Goal: Task Accomplishment & Management: Use online tool/utility

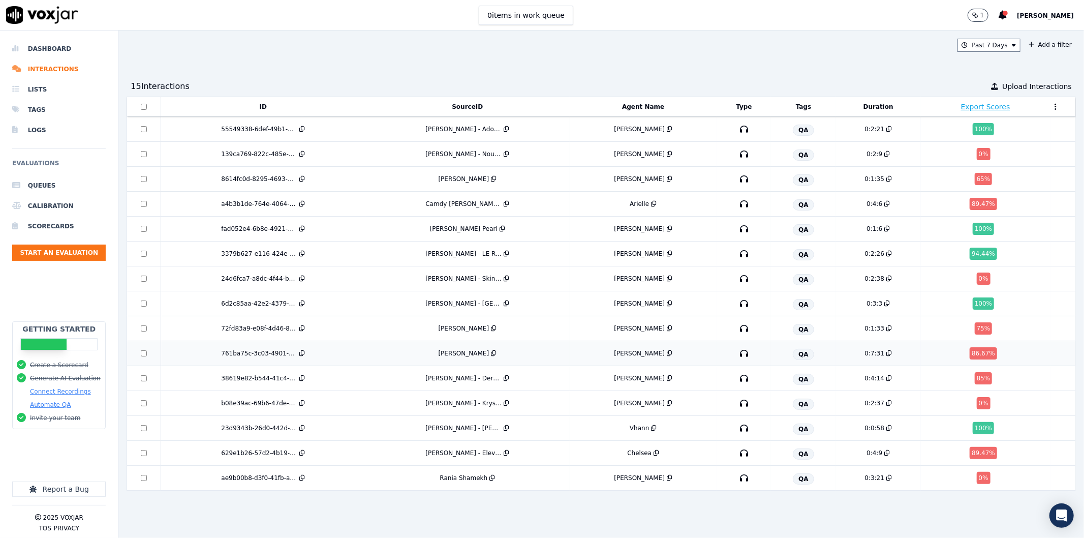
drag, startPoint x: 491, startPoint y: 371, endPoint x: 490, endPoint y: 359, distance: 11.7
click at [490, 359] on td "[PERSON_NAME]" at bounding box center [467, 353] width 204 height 25
click at [485, 329] on div "[PERSON_NAME]" at bounding box center [464, 328] width 51 height 8
click at [73, 252] on button "Start an Evaluation" at bounding box center [59, 252] width 94 height 16
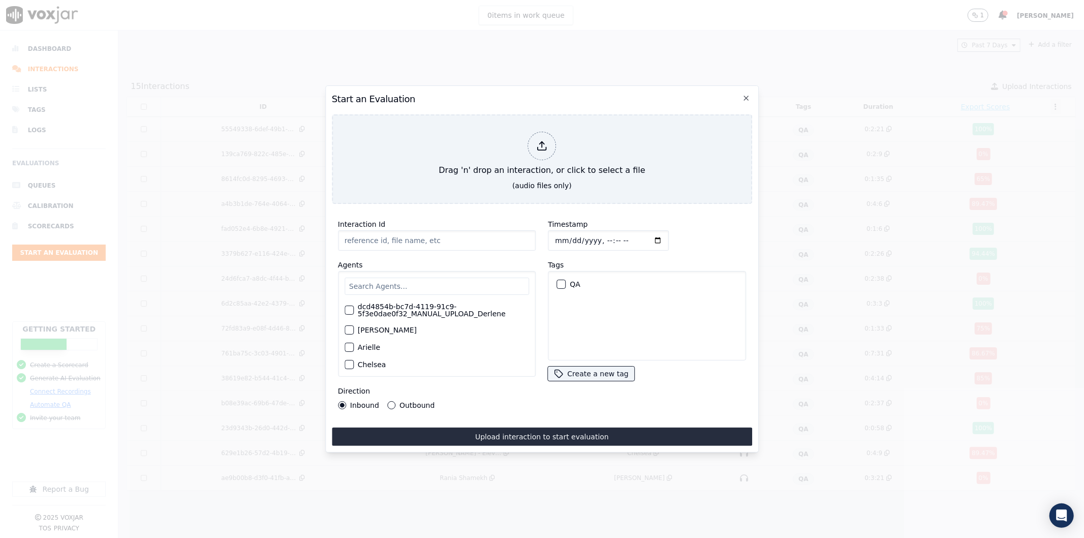
click at [391, 241] on input "Interaction Id" at bounding box center [437, 240] width 198 height 20
paste input "Nylah Ibanez"
type input "[PERSON_NAME] - Skin Science"
click at [466, 286] on input "text" at bounding box center [437, 285] width 185 height 17
type input "shie"
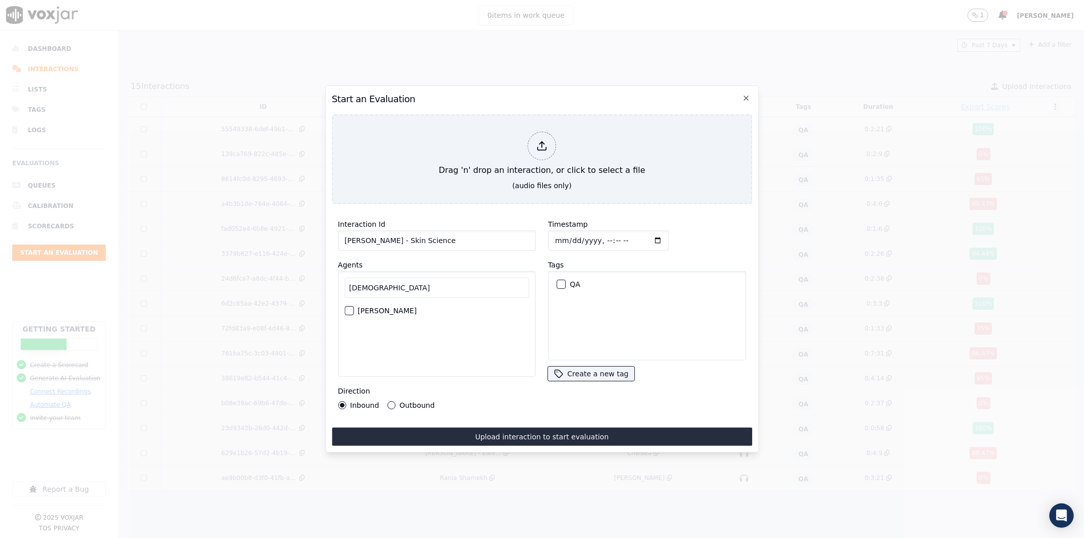
click at [346, 307] on div "button" at bounding box center [348, 310] width 7 height 7
click at [559, 281] on div "button" at bounding box center [560, 284] width 7 height 7
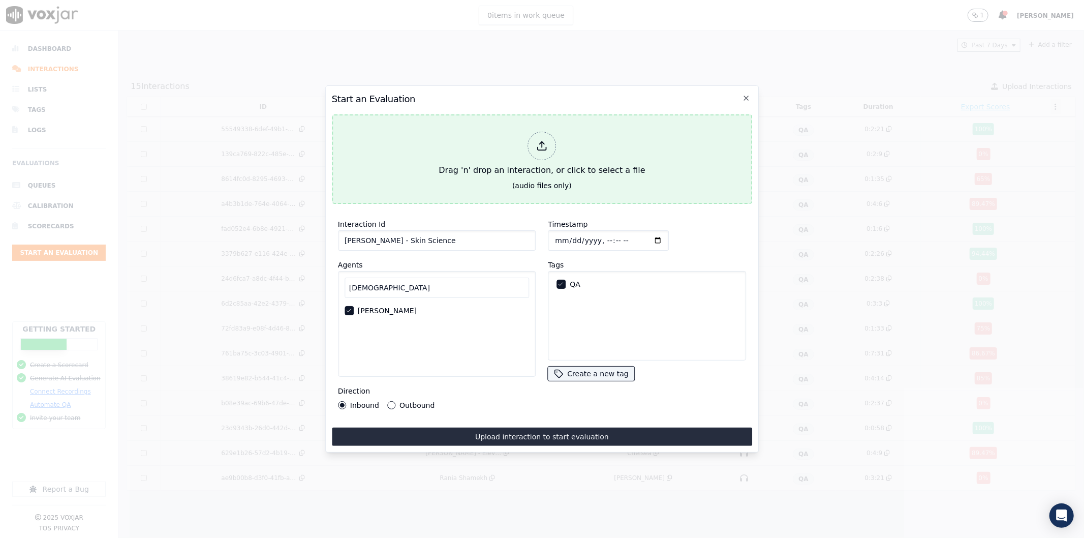
click at [542, 143] on line at bounding box center [542, 145] width 0 height 6
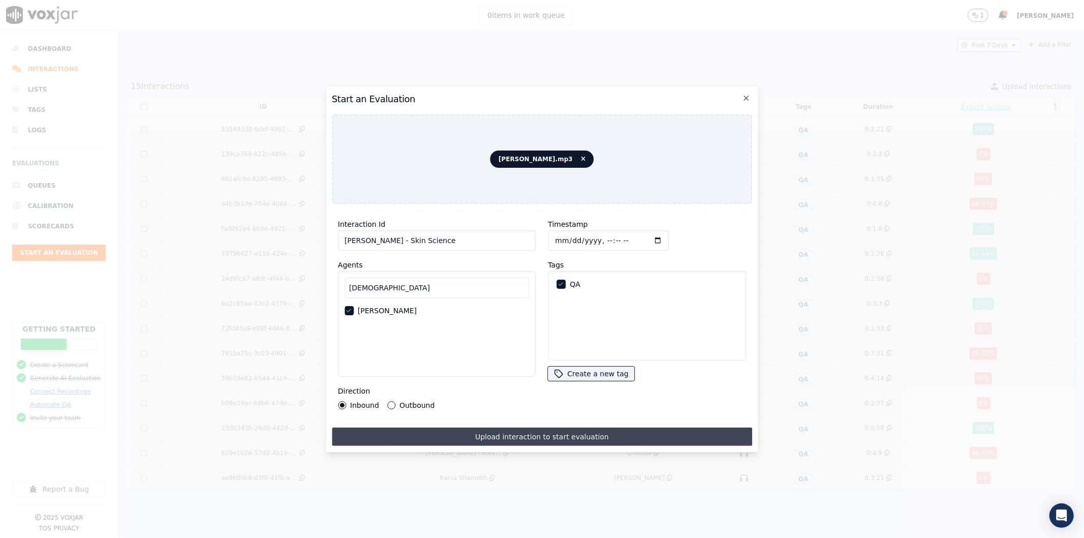
click at [568, 430] on button "Upload interaction to start evaluation" at bounding box center [542, 436] width 420 height 18
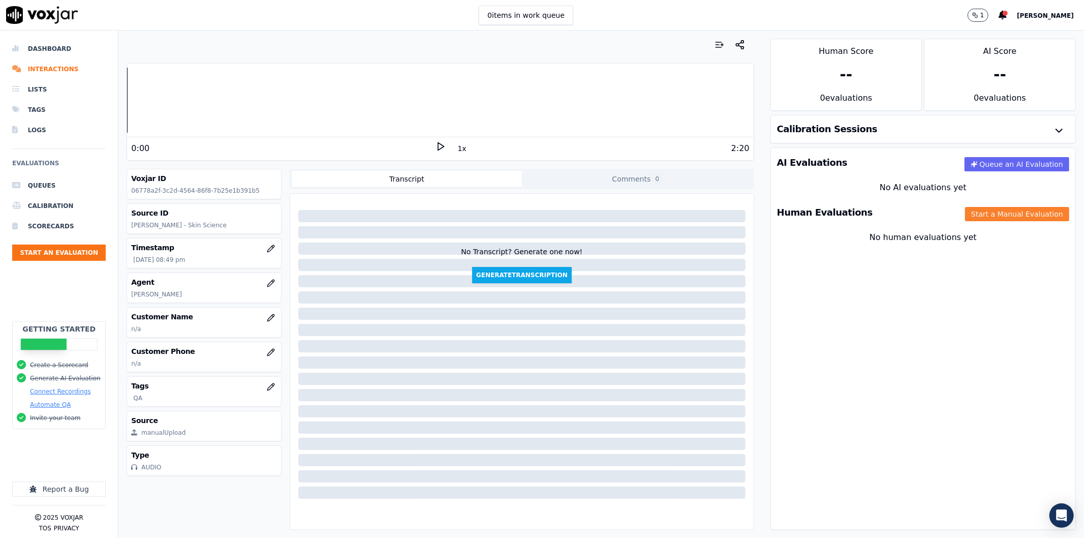
click at [965, 209] on button "Start a Manual Evaluation" at bounding box center [1017, 214] width 104 height 14
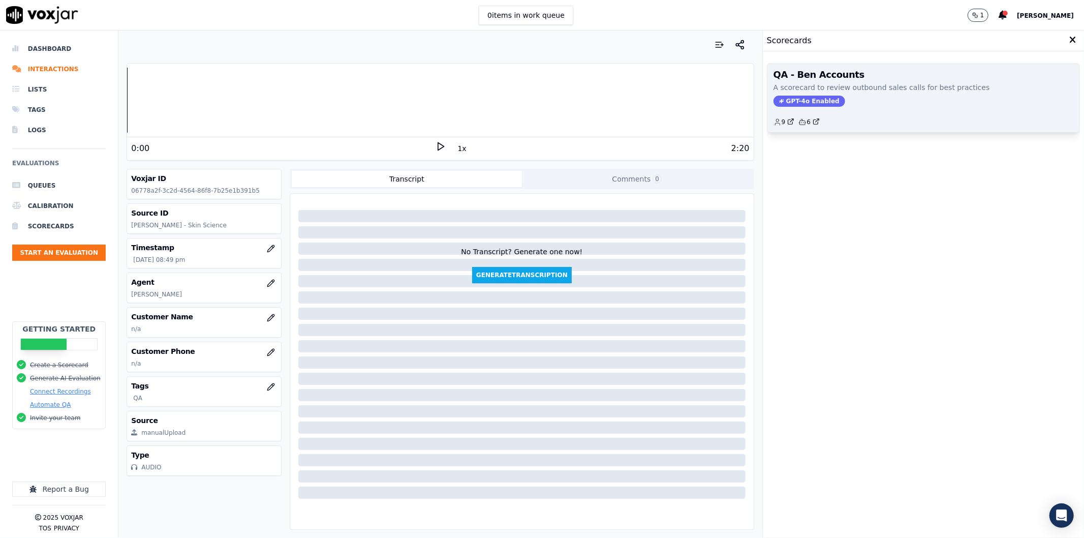
click at [845, 101] on div "GPT-4o Enabled" at bounding box center [923, 101] width 300 height 11
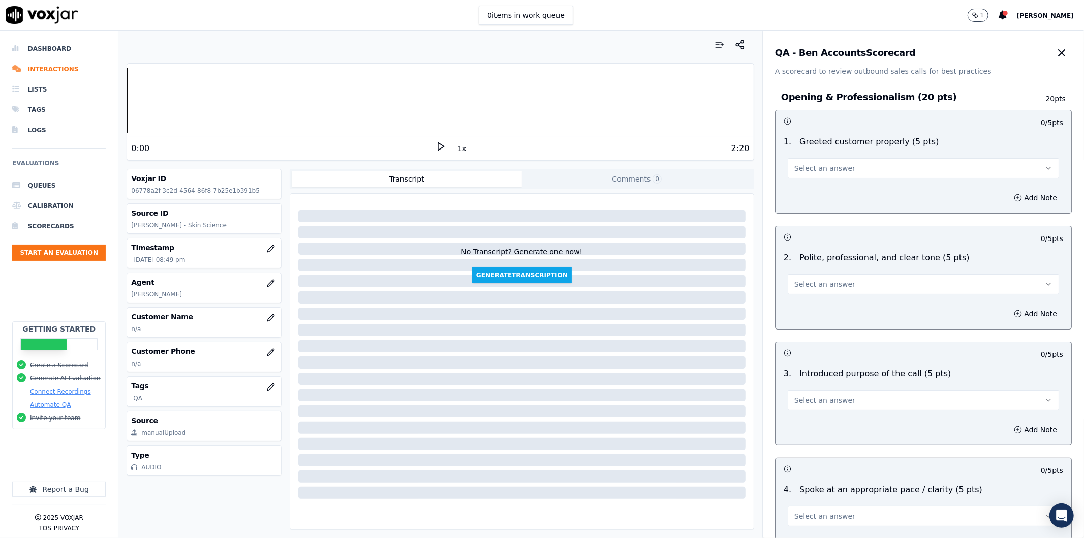
click at [860, 168] on button "Select an answer" at bounding box center [923, 168] width 271 height 20
click at [850, 195] on div "Yes" at bounding box center [905, 191] width 252 height 16
click at [1008, 198] on button "Add Note" at bounding box center [1035, 198] width 55 height 14
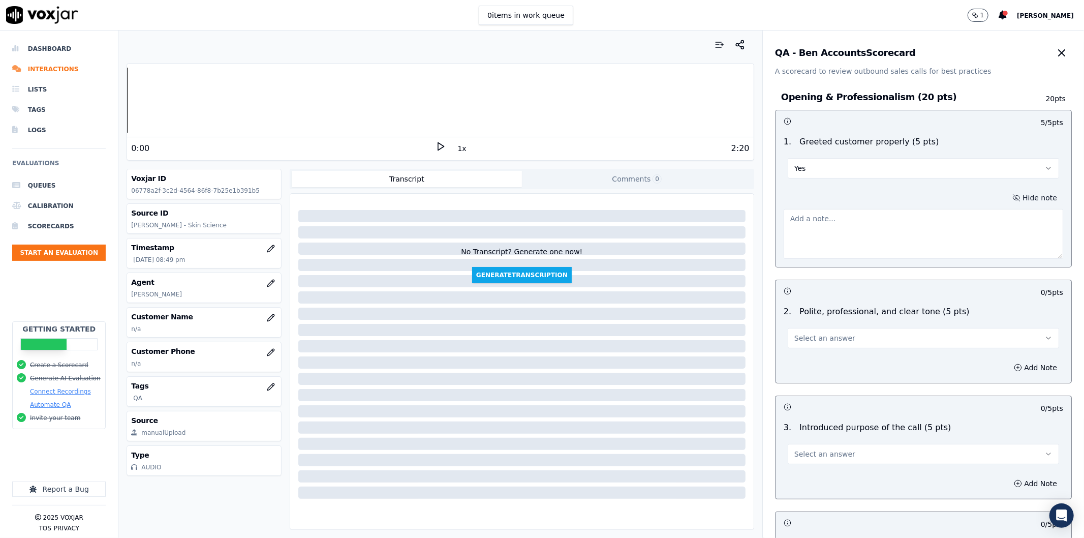
click at [942, 240] on textarea at bounding box center [924, 234] width 280 height 50
paste textarea "Professional greeting: “Thank you for calling Skin Science MedSpa, my name is…”…"
type textarea "Professional greeting: “Thank you for calling Skin Science MedSpa, my name is…”…"
click at [846, 338] on button "Select an answer" at bounding box center [923, 338] width 271 height 20
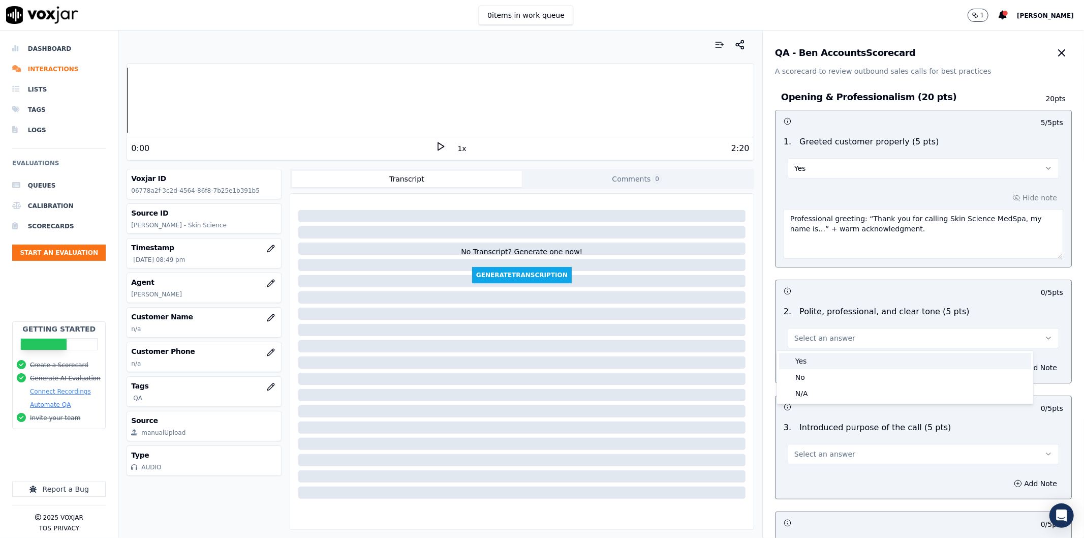
click at [823, 363] on div "Yes" at bounding box center [905, 361] width 252 height 16
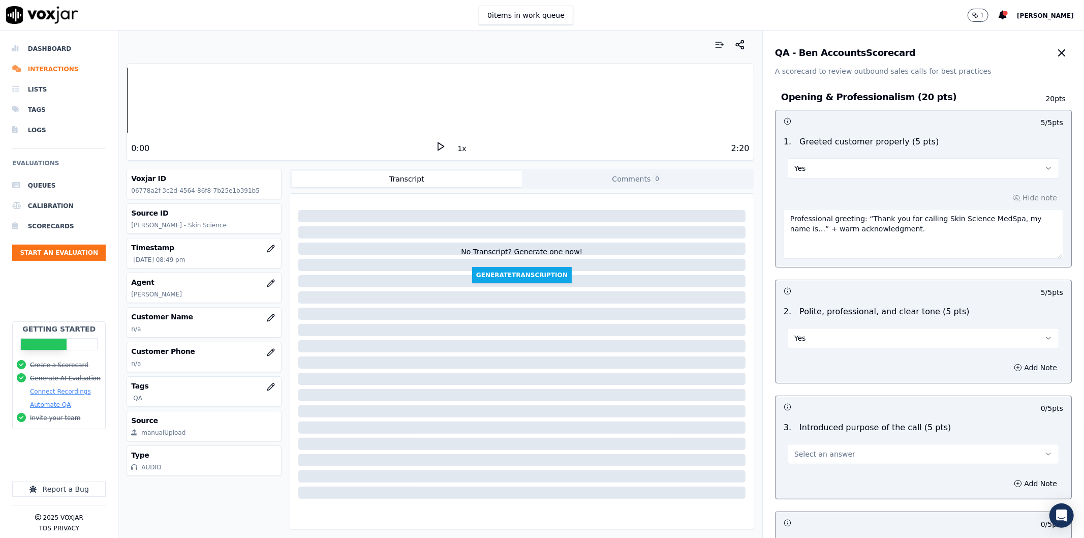
click at [1008, 364] on button "Add Note" at bounding box center [1035, 367] width 55 height 14
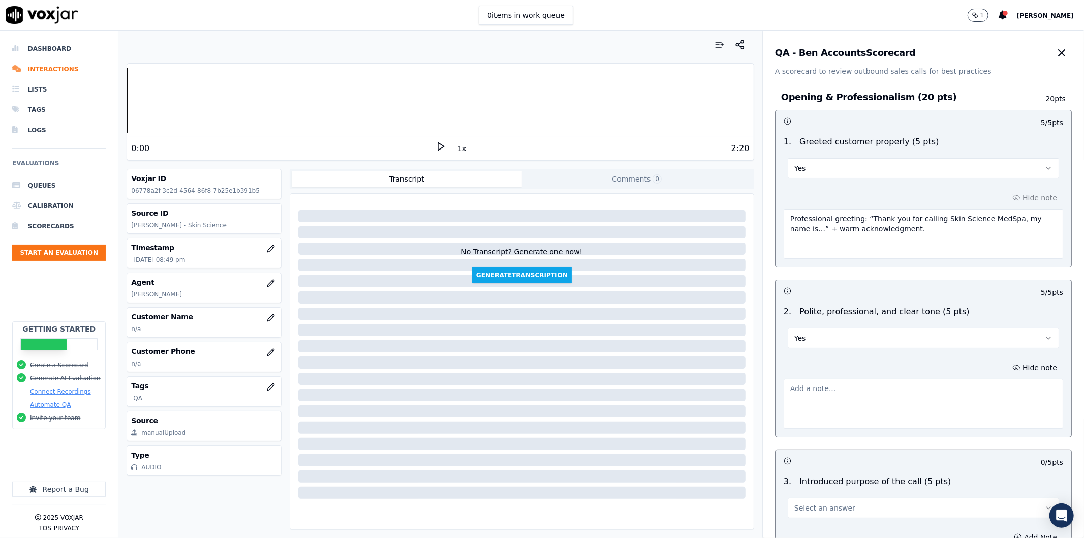
click at [942, 394] on textarea at bounding box center [924, 404] width 280 height 50
paste textarea "Maintained friendly, professional tone; built rapport by asking how the client …"
type textarea "Maintained friendly, professional tone; built rapport by asking how the client …"
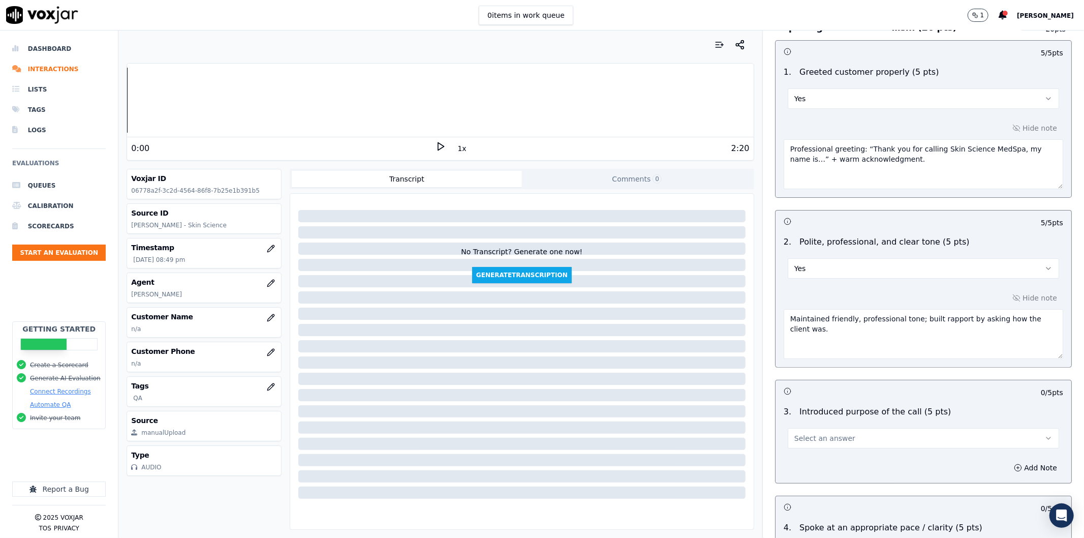
scroll to position [169, 0]
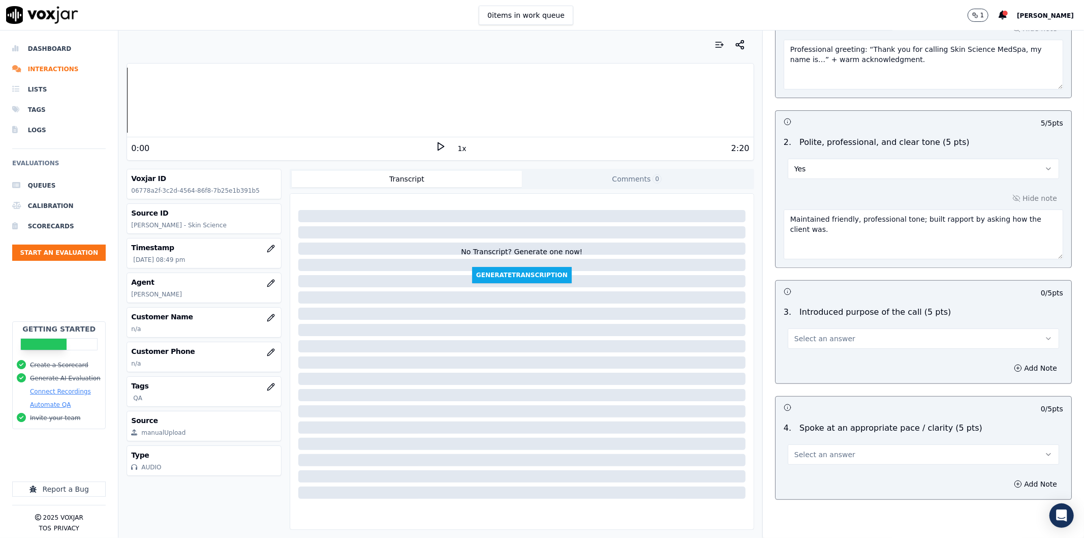
click at [864, 342] on button "Select an answer" at bounding box center [923, 338] width 271 height 20
click at [838, 367] on div "Yes" at bounding box center [905, 361] width 252 height 16
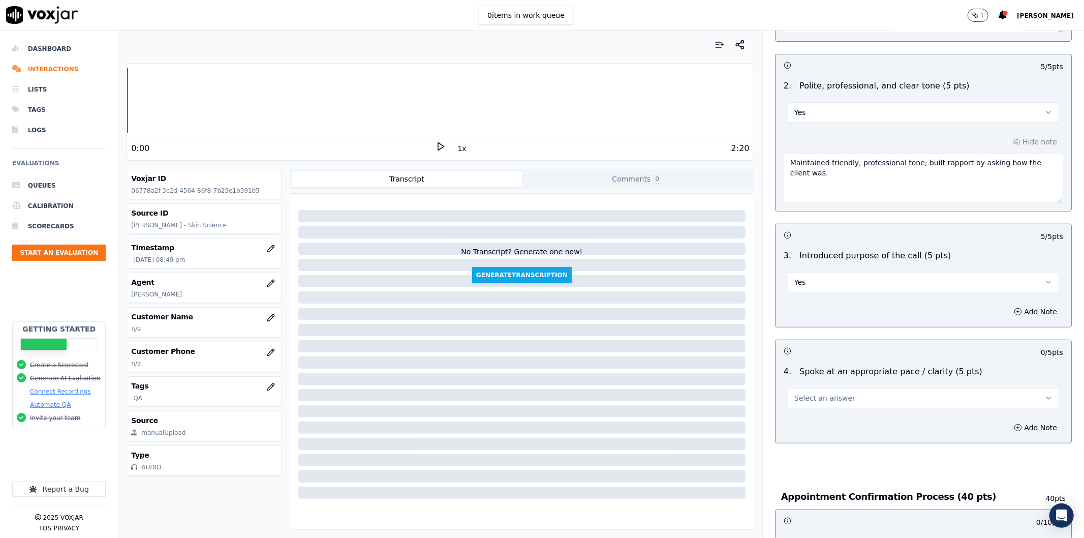
click at [855, 398] on button "Select an answer" at bounding box center [923, 398] width 271 height 20
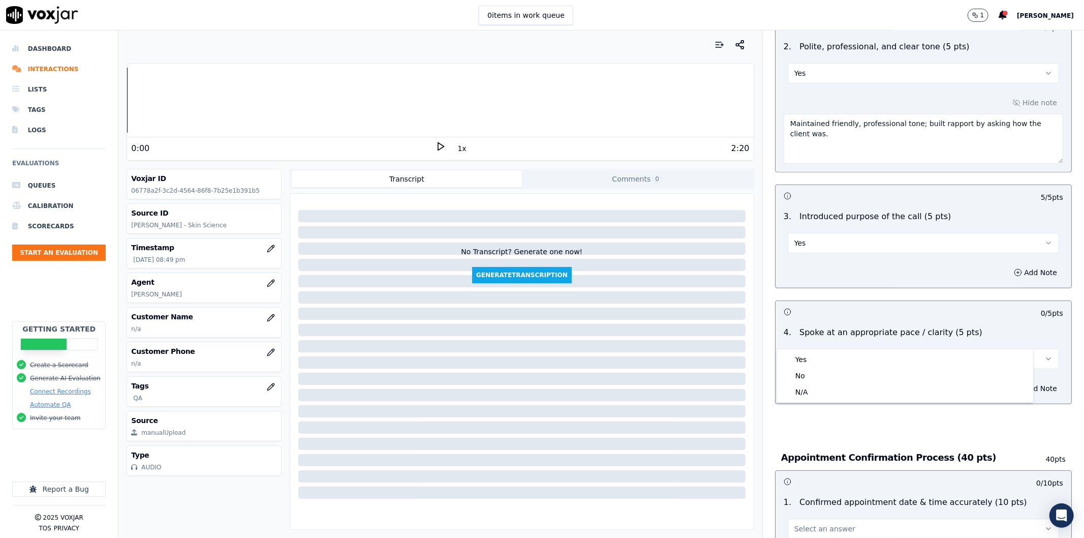
scroll to position [338, 0]
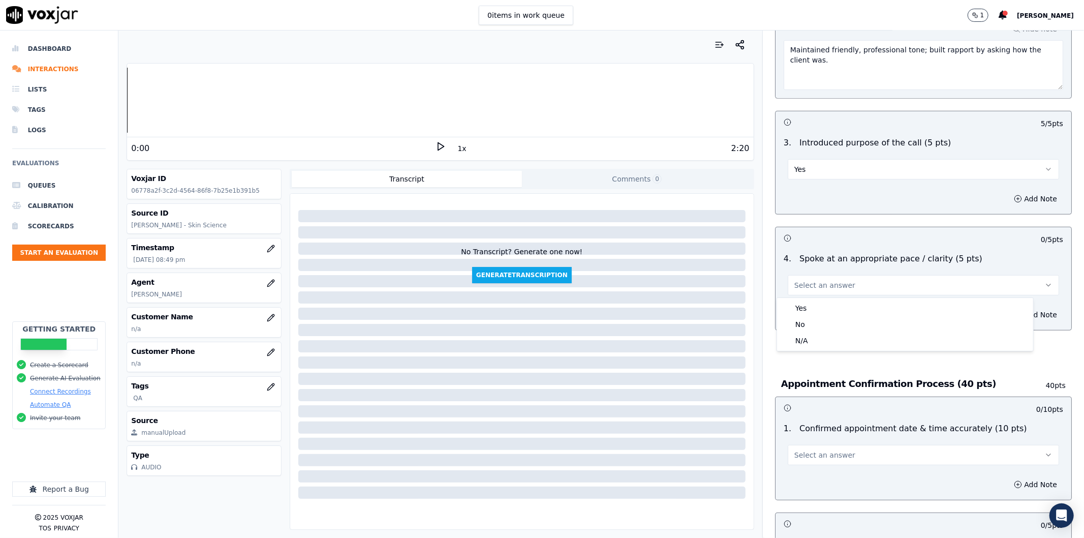
click at [849, 290] on button "Select an answer" at bounding box center [923, 285] width 271 height 20
drag, startPoint x: 863, startPoint y: 288, endPoint x: 862, endPoint y: 294, distance: 5.7
click at [863, 288] on button "Select an answer" at bounding box center [923, 285] width 271 height 20
click at [856, 308] on div "Yes" at bounding box center [905, 308] width 252 height 16
drag, startPoint x: 988, startPoint y: 324, endPoint x: 982, endPoint y: 326, distance: 6.4
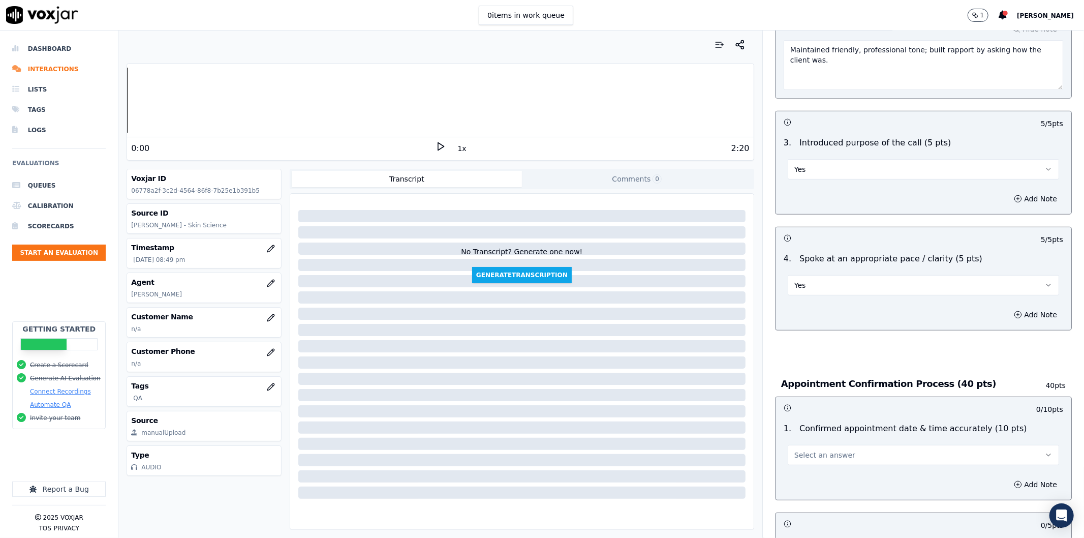
click at [987, 324] on div "Add Note" at bounding box center [924, 314] width 296 height 30
click at [1008, 310] on button "Add Note" at bounding box center [1035, 314] width 55 height 14
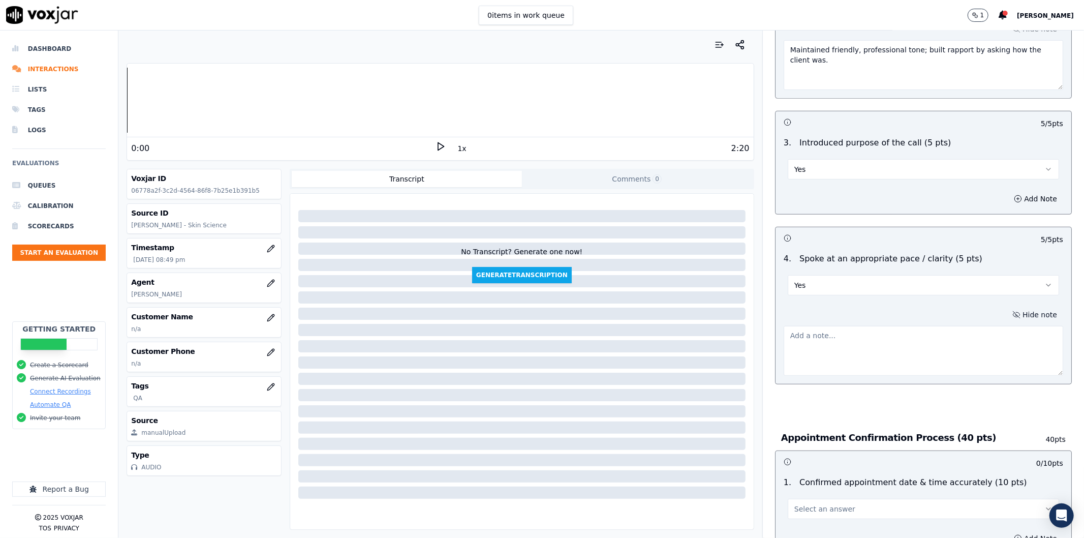
click at [954, 331] on textarea at bounding box center [924, 351] width 280 height 50
paste textarea "Generally clear, though a few repetitions and filler words (“work work its magi…"
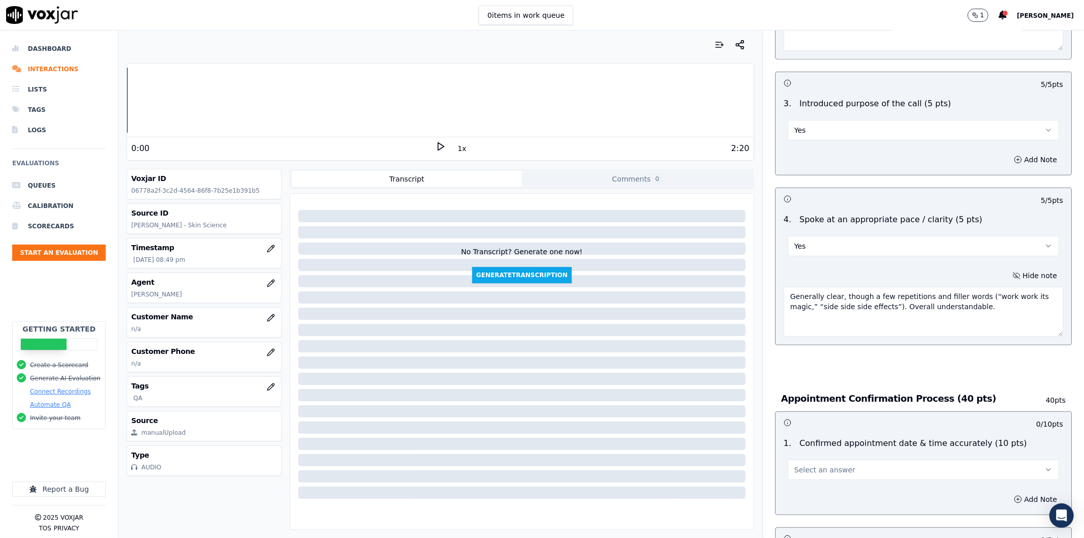
scroll to position [395, 0]
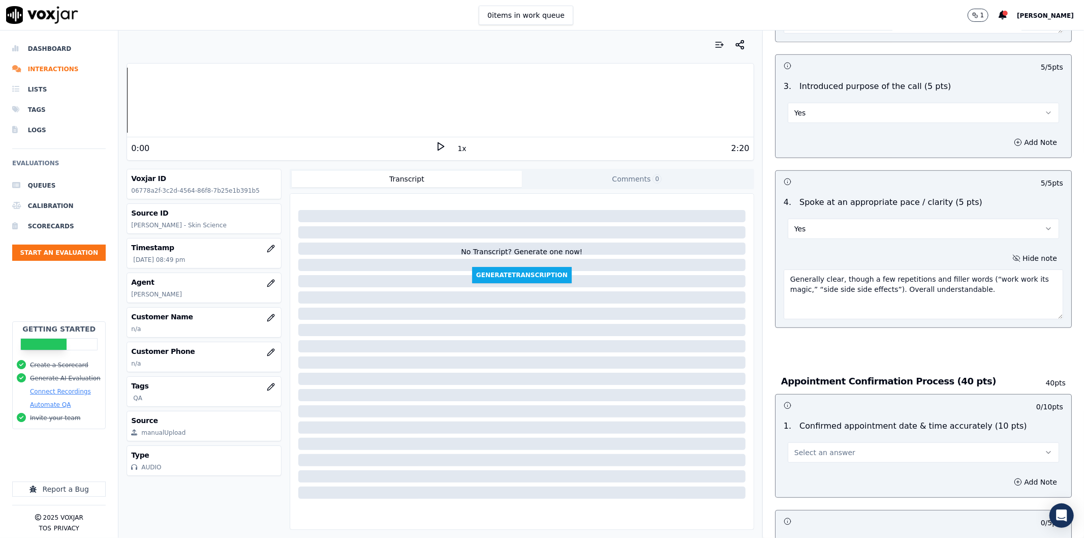
type textarea "Generally clear, though a few repetitions and filler words (“work work its magi…"
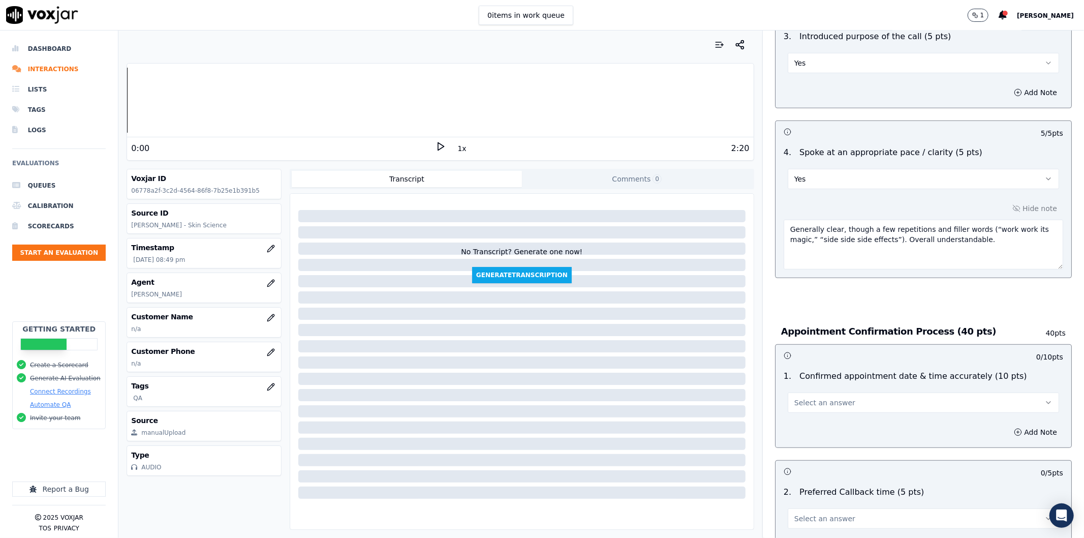
scroll to position [508, 0]
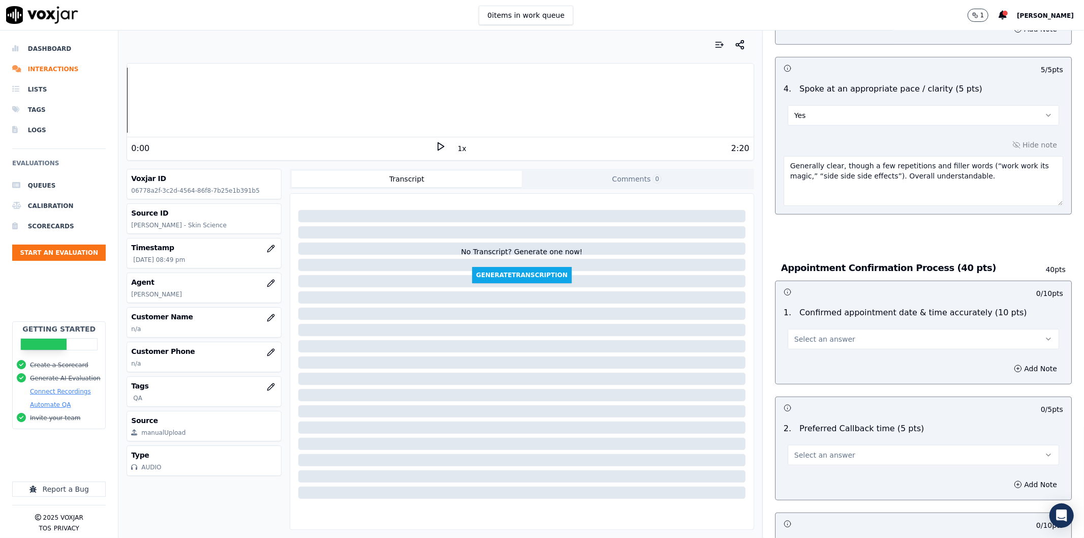
drag, startPoint x: 875, startPoint y: 337, endPoint x: 865, endPoint y: 346, distance: 12.6
click at [875, 338] on button "Select an answer" at bounding box center [923, 339] width 271 height 20
click at [848, 356] on div "Yes" at bounding box center [905, 362] width 252 height 16
click at [1008, 363] on button "Add Note" at bounding box center [1035, 368] width 55 height 14
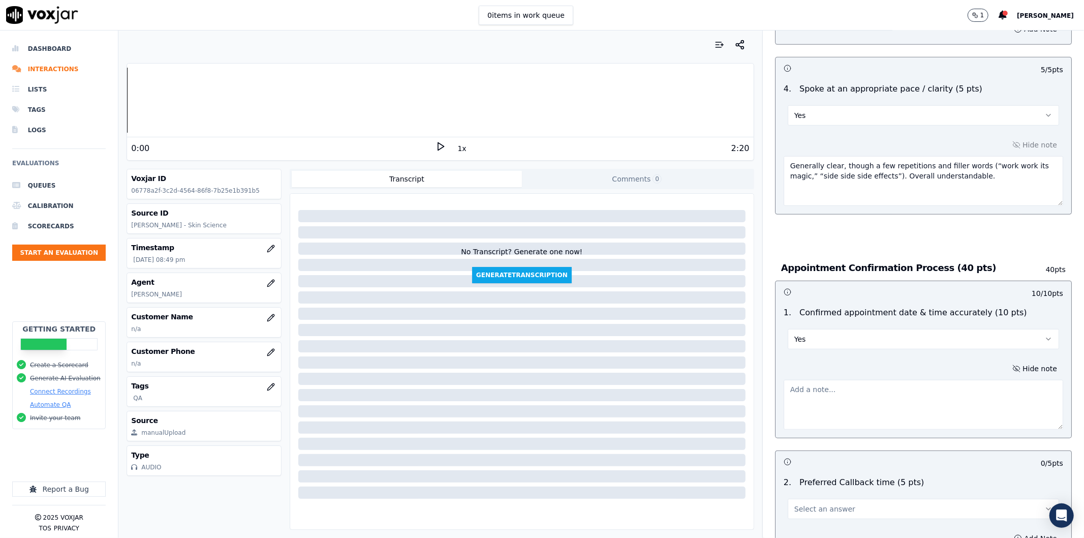
click at [914, 381] on textarea at bounding box center [924, 405] width 280 height 50
paste textarea "Confirmed “tomorrow’s appointment” at the start and repeated later."
click at [949, 408] on textarea "Confirmed “tomorrow’s appointment” at the start and repeated later." at bounding box center [924, 405] width 280 height 50
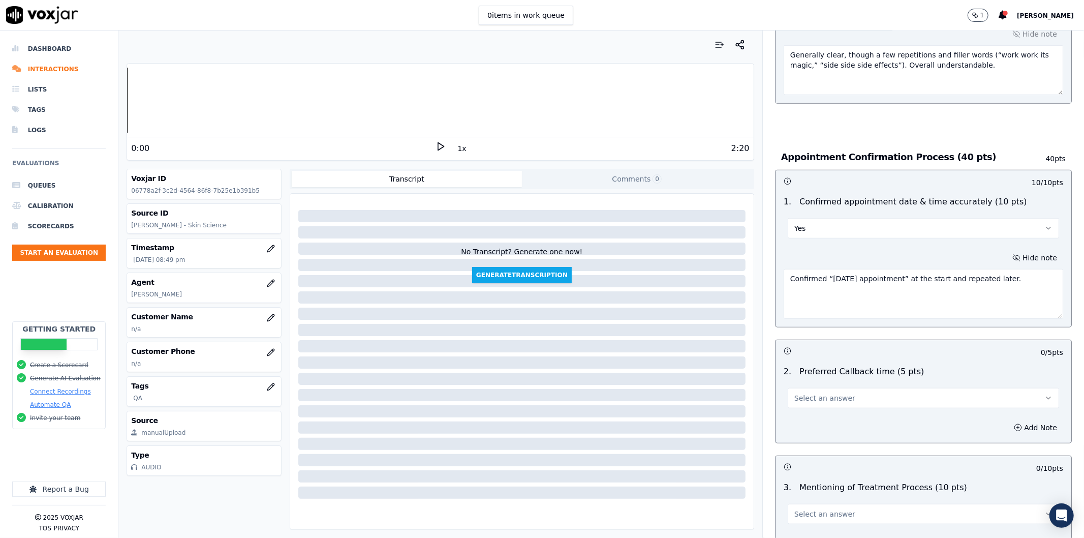
scroll to position [677, 0]
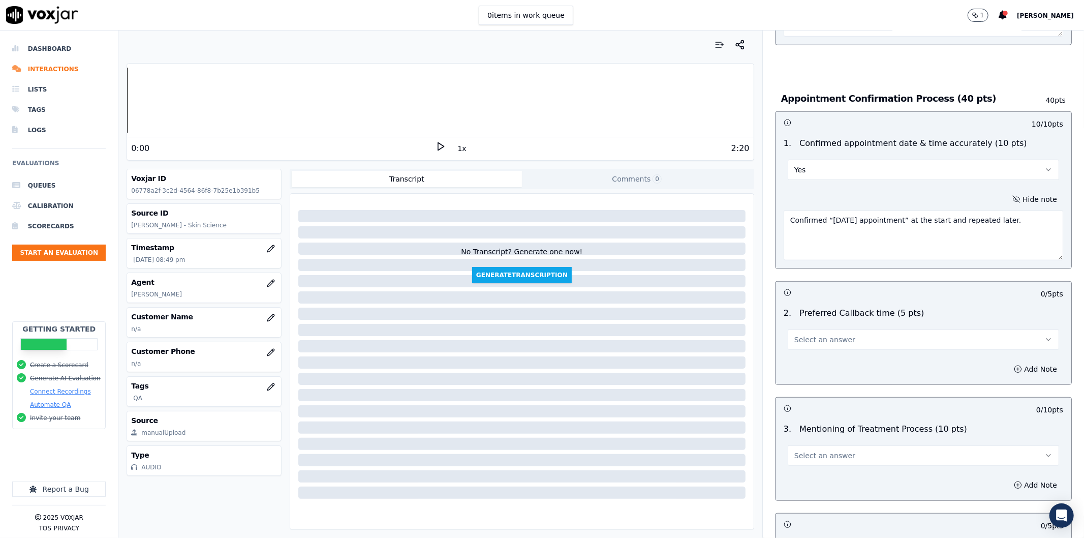
type textarea "Confirmed “tomorrow’s appointment” at the start and repeated later."
click at [937, 340] on button "Select an answer" at bounding box center [923, 339] width 271 height 20
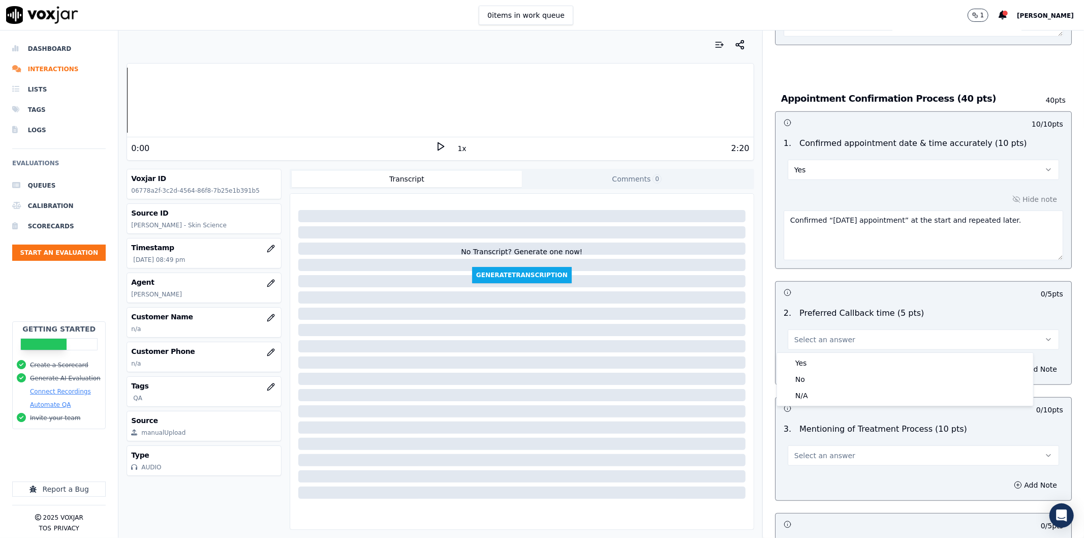
click at [869, 405] on div "Yes No N/A" at bounding box center [905, 379] width 256 height 53
click at [870, 398] on div "N/A" at bounding box center [905, 395] width 252 height 16
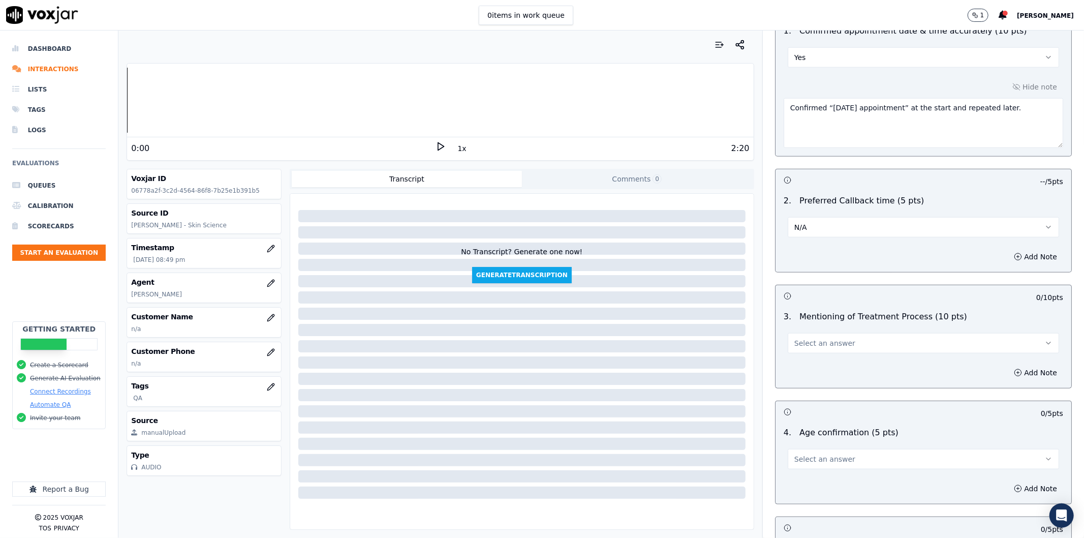
scroll to position [790, 0]
click at [878, 338] on button "Select an answer" at bounding box center [923, 342] width 271 height 20
drag, startPoint x: 840, startPoint y: 363, endPoint x: 992, endPoint y: 383, distance: 153.7
click at [840, 363] on div "Yes" at bounding box center [905, 366] width 252 height 16
click at [1014, 375] on icon "button" at bounding box center [1018, 372] width 8 height 8
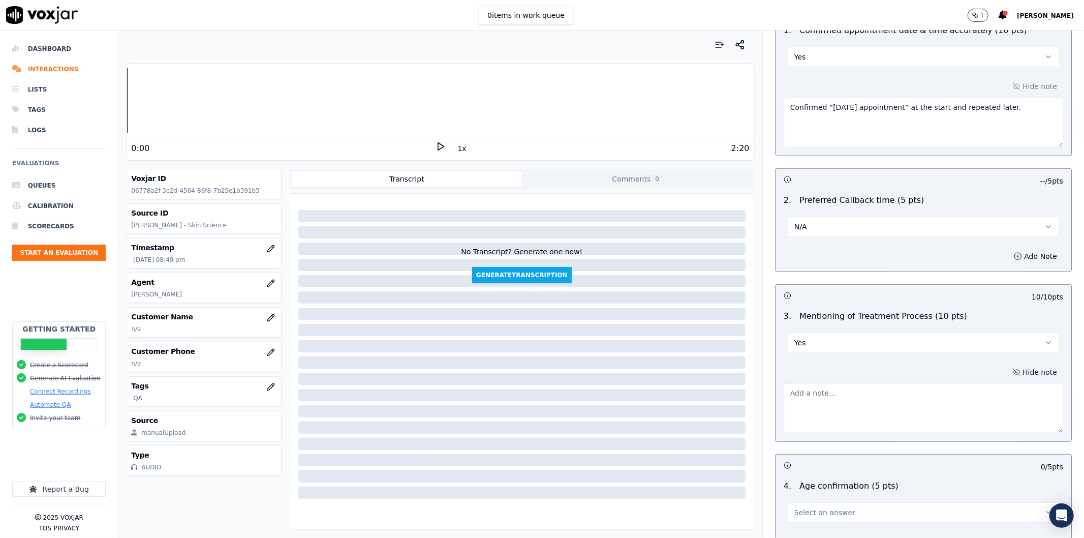
click at [932, 391] on textarea at bounding box center [924, 408] width 280 height 50
paste textarea "Gave clear step-by-step: cleansing, protective eyewear, LED light therapy, resu…"
type textarea "Gave clear step-by-step: cleansing, protective eyewear, LED light therapy, resu…"
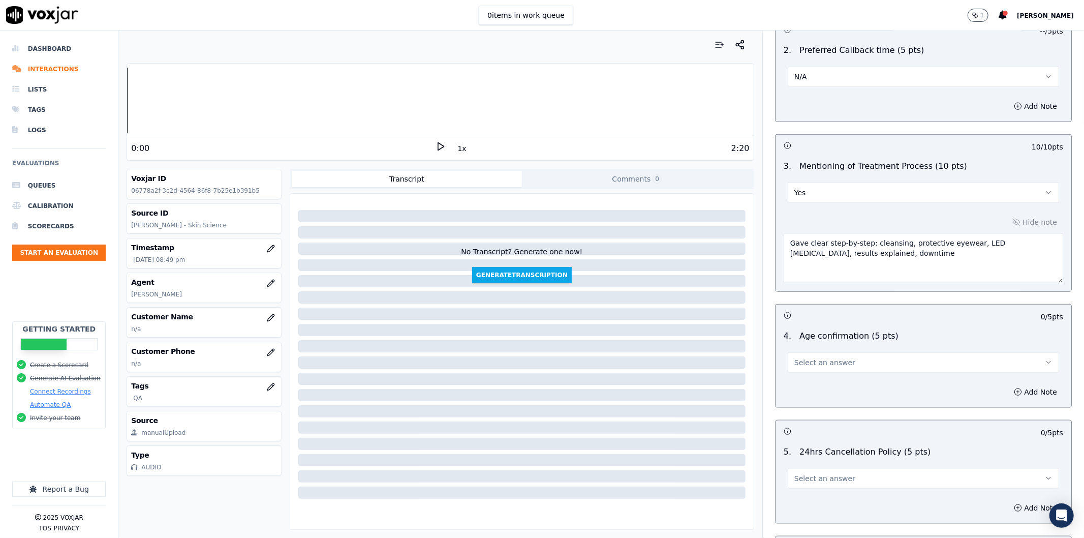
scroll to position [959, 0]
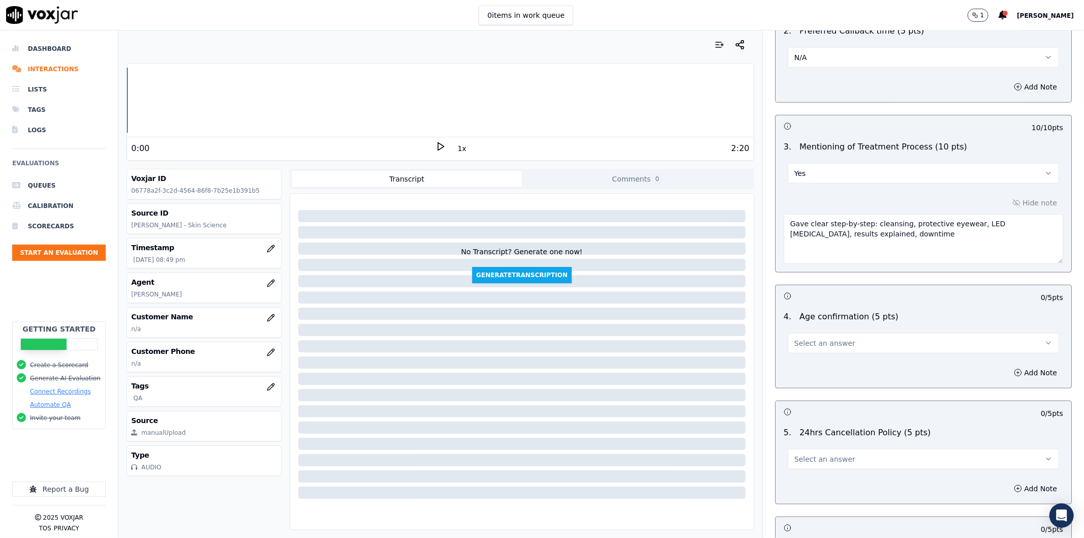
click at [845, 342] on button "Select an answer" at bounding box center [923, 343] width 271 height 20
click at [824, 378] on div "No" at bounding box center [905, 383] width 252 height 16
click at [854, 458] on button "Select an answer" at bounding box center [923, 459] width 271 height 20
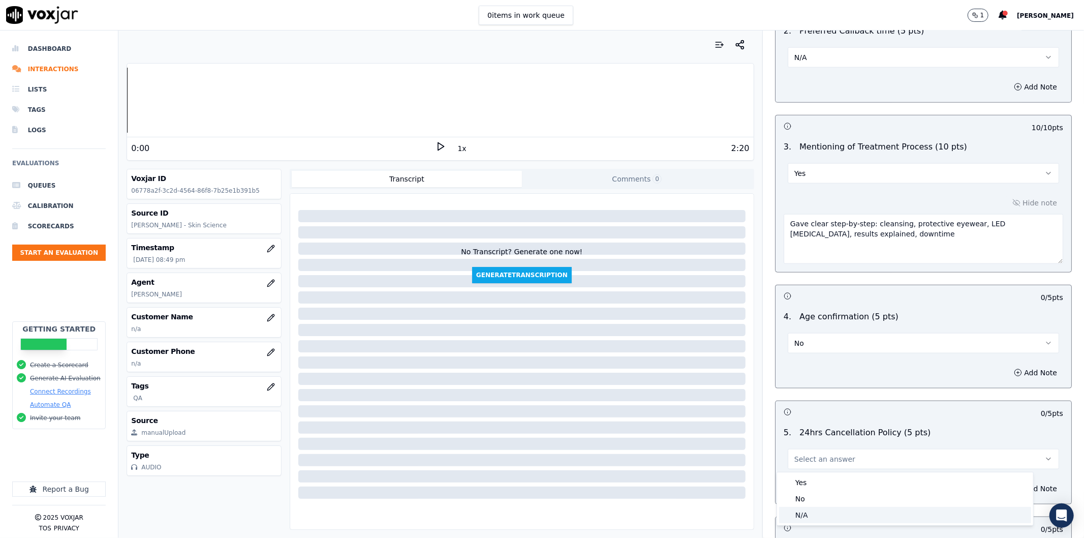
click at [825, 514] on div "N/A" at bounding box center [905, 515] width 252 height 16
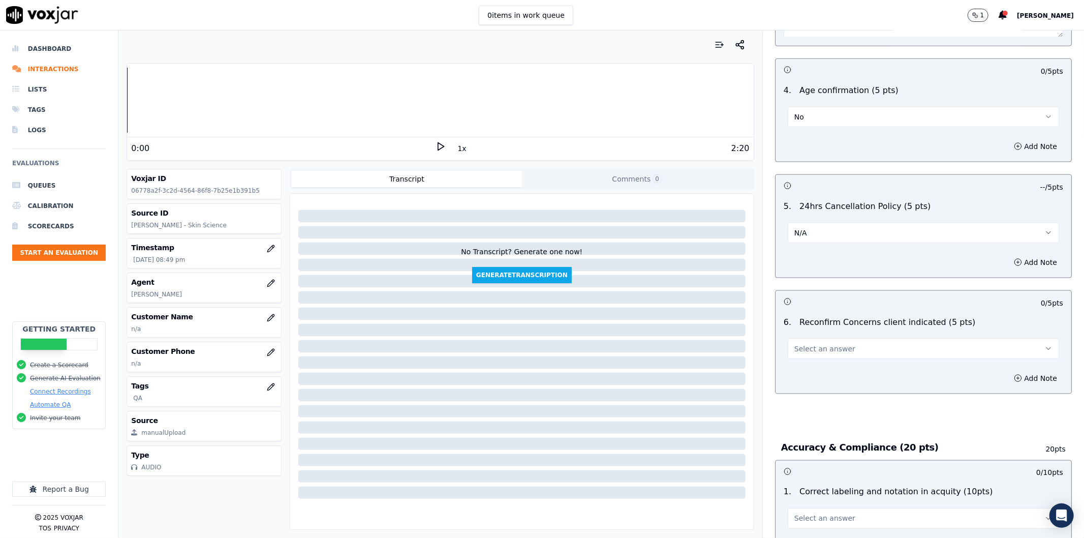
scroll to position [1242, 0]
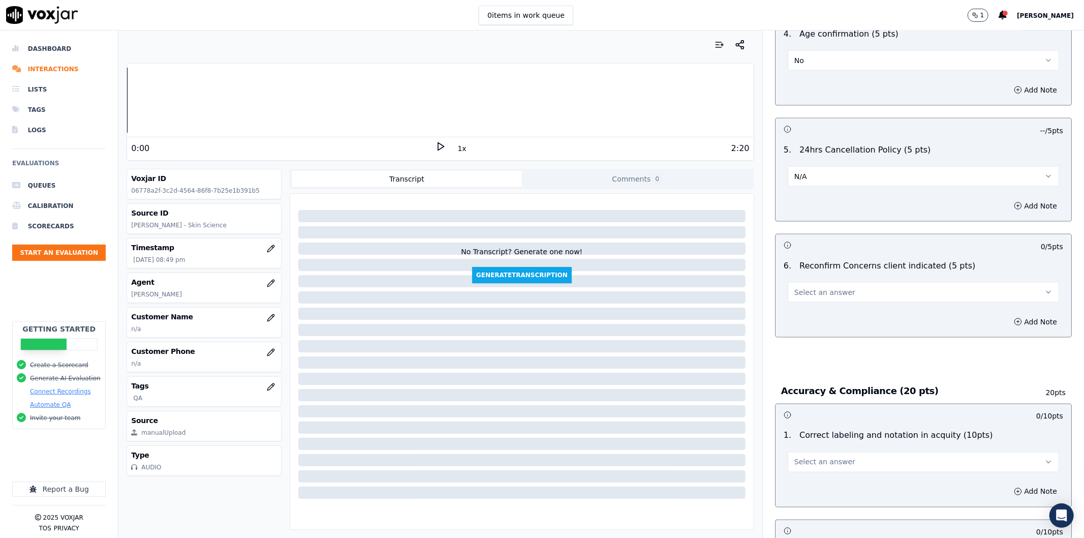
click at [874, 295] on button "Select an answer" at bounding box center [923, 292] width 271 height 20
click at [857, 333] on div "No" at bounding box center [905, 332] width 252 height 16
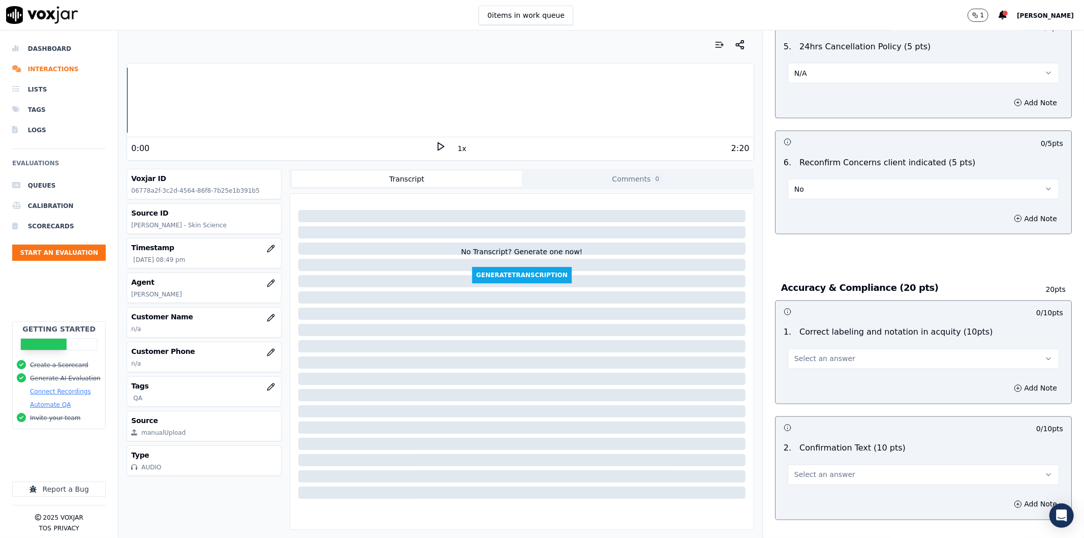
scroll to position [1355, 0]
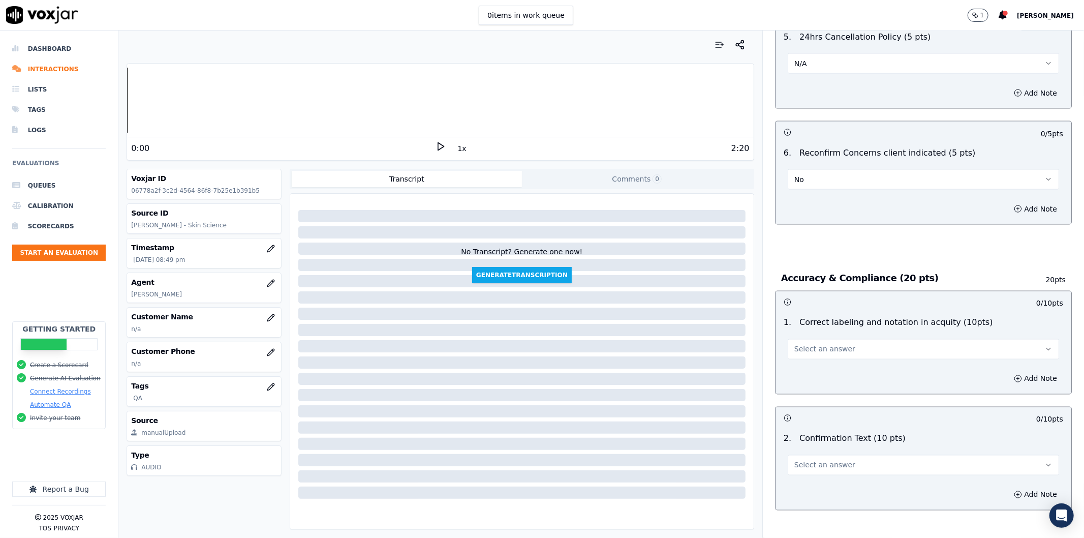
click at [866, 343] on button "Select an answer" at bounding box center [923, 349] width 271 height 20
click at [859, 366] on div "Yes" at bounding box center [905, 372] width 252 height 16
click at [868, 460] on button "Select an answer" at bounding box center [923, 465] width 271 height 20
drag, startPoint x: 846, startPoint y: 484, endPoint x: 877, endPoint y: 361, distance: 126.2
click at [846, 483] on div "Yes" at bounding box center [905, 488] width 252 height 16
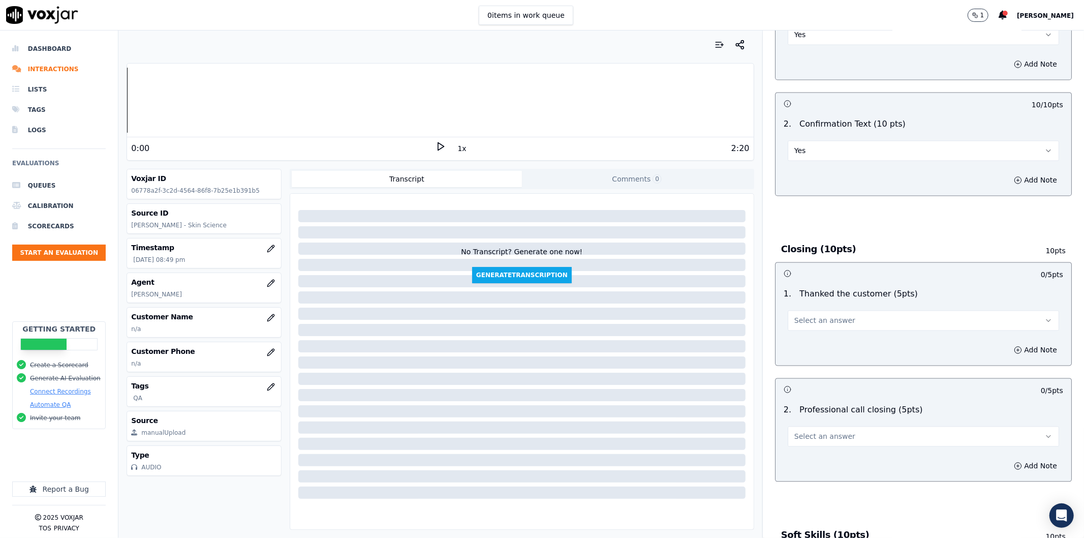
scroll to position [1694, 0]
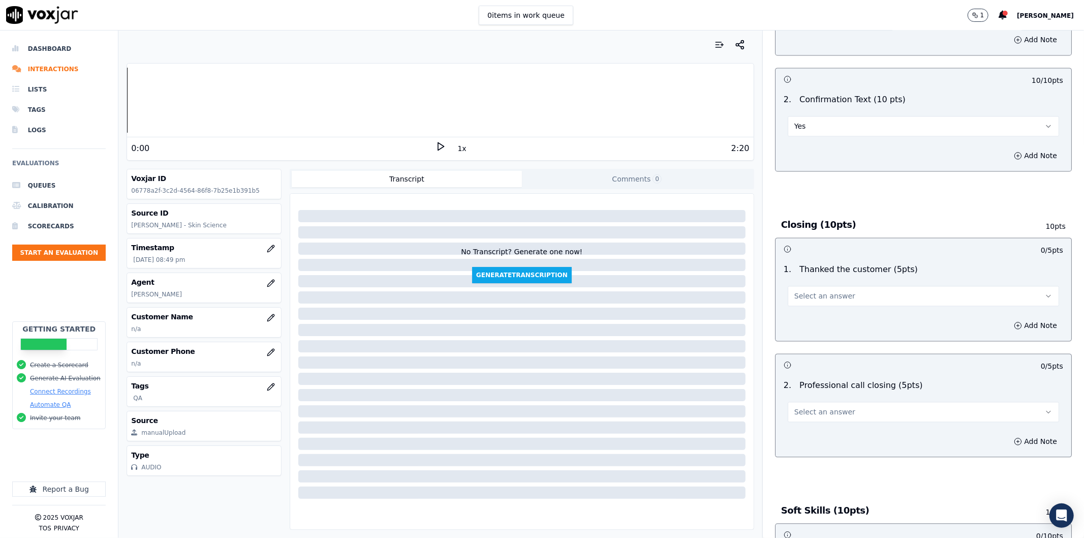
click at [877, 285] on div "Select an answer" at bounding box center [923, 295] width 271 height 22
click at [880, 297] on button "Select an answer" at bounding box center [923, 296] width 271 height 20
click at [861, 320] on div "Yes" at bounding box center [905, 320] width 252 height 16
click at [1012, 325] on button "Add Note" at bounding box center [1035, 325] width 55 height 14
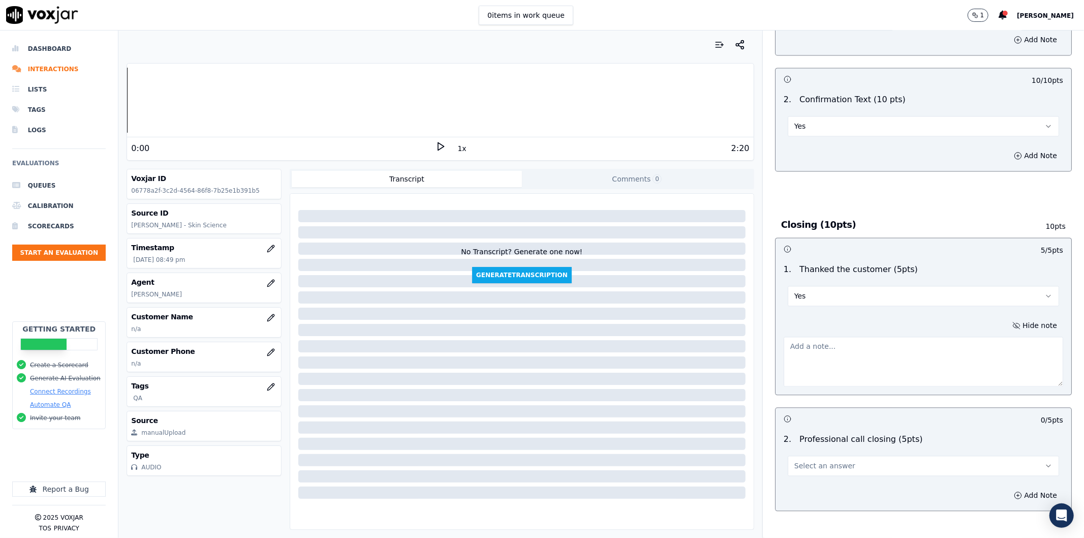
click at [893, 358] on textarea at bounding box center [924, 361] width 280 height 50
paste textarea "“Thank you so much… see you tomorrow.”"
type textarea "“Thank you so much… see you tomorrow.”"
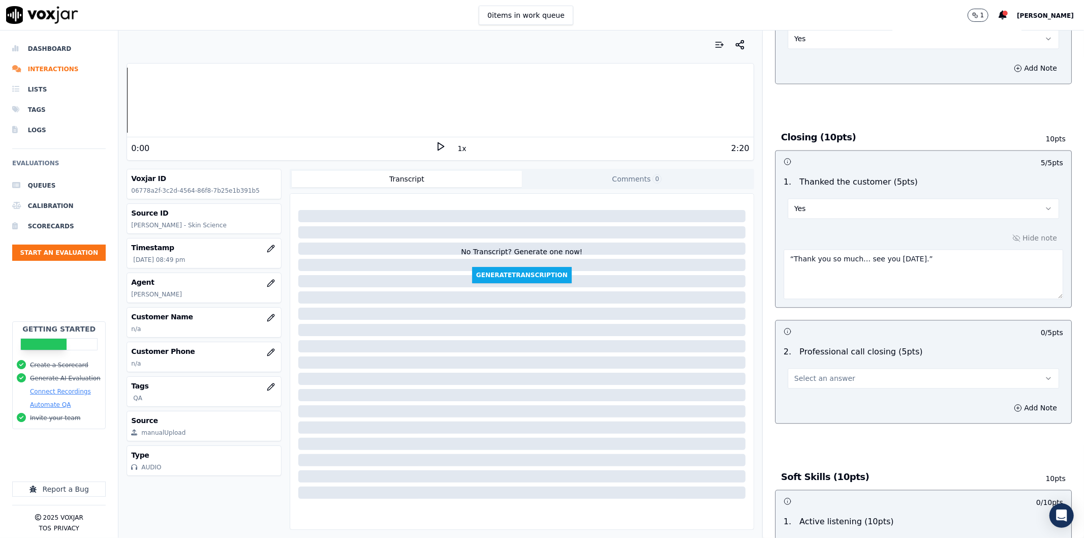
scroll to position [1863, 0]
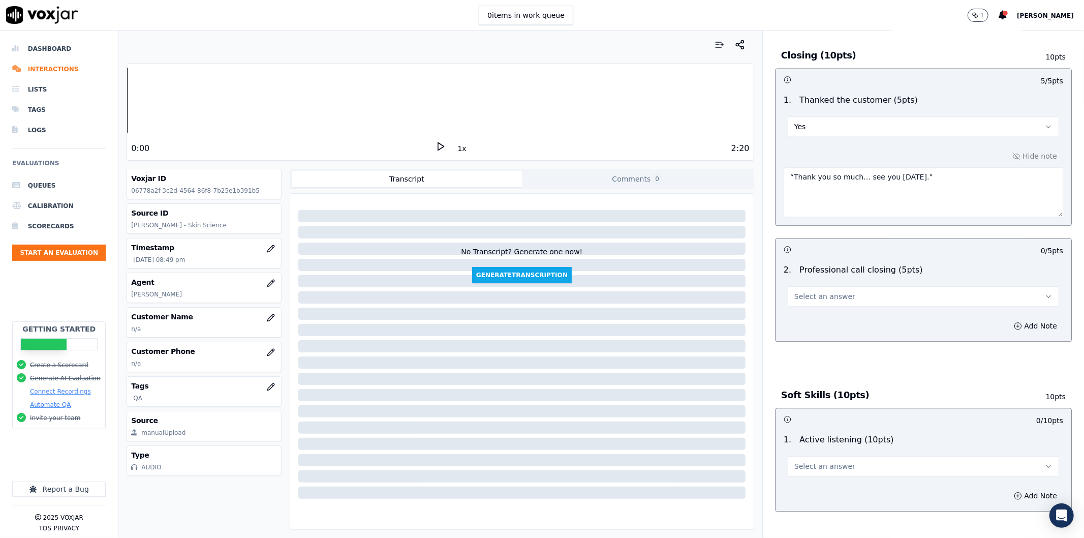
click at [960, 283] on div "Select an answer" at bounding box center [924, 291] width 288 height 30
click at [954, 294] on button "Select an answer" at bounding box center [923, 296] width 271 height 20
click at [851, 313] on div "Yes" at bounding box center [905, 320] width 252 height 16
click at [1008, 323] on button "Add Note" at bounding box center [1035, 326] width 55 height 14
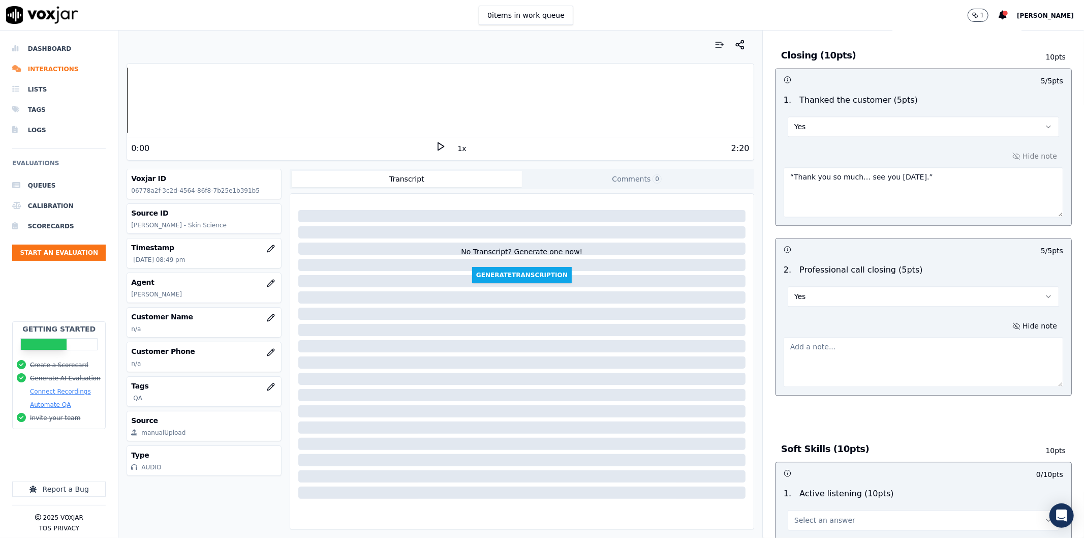
click at [941, 354] on textarea at bounding box center [924, 362] width 280 height 50
paste textarea "Clear and friendly goodbye exchange."
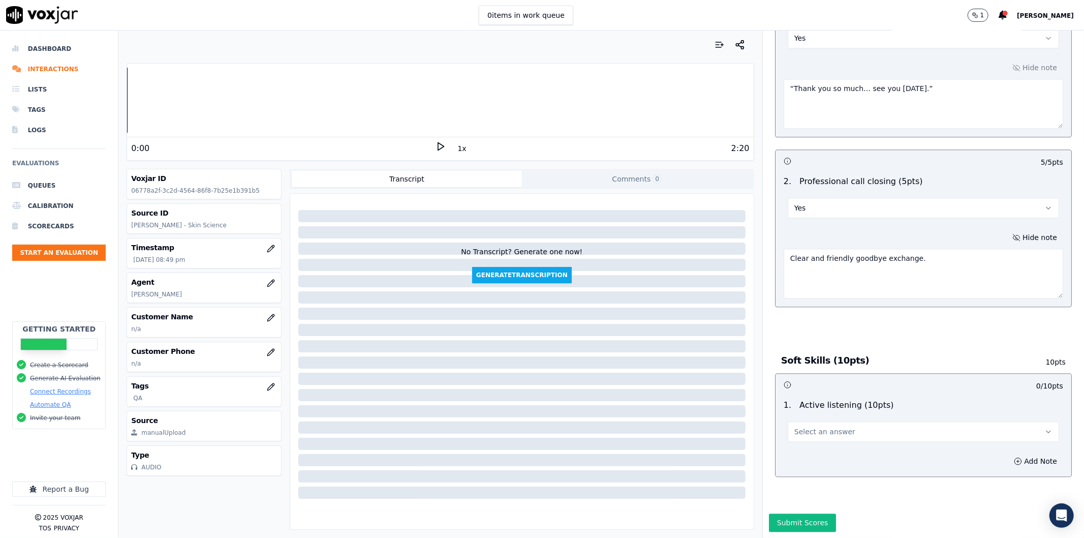
scroll to position [1978, 0]
type textarea "Clear and friendly goodbye exchange."
click at [867, 421] on button "Select an answer" at bounding box center [923, 431] width 271 height 20
click at [841, 425] on div "Yes" at bounding box center [905, 429] width 252 height 16
drag, startPoint x: 1012, startPoint y: 436, endPoint x: 1001, endPoint y: 439, distance: 11.6
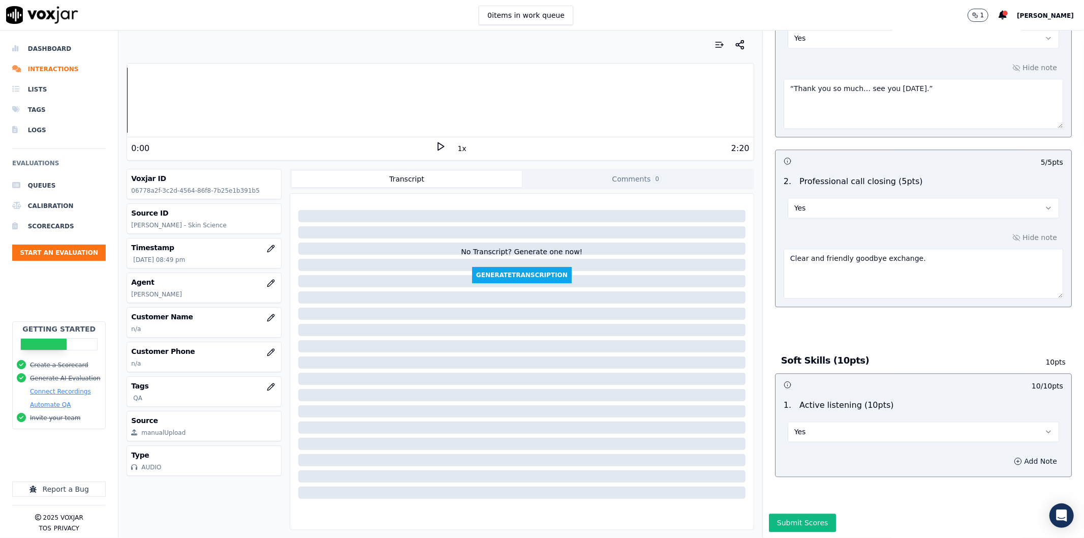
click at [1013, 454] on button "Add Note" at bounding box center [1035, 461] width 55 height 14
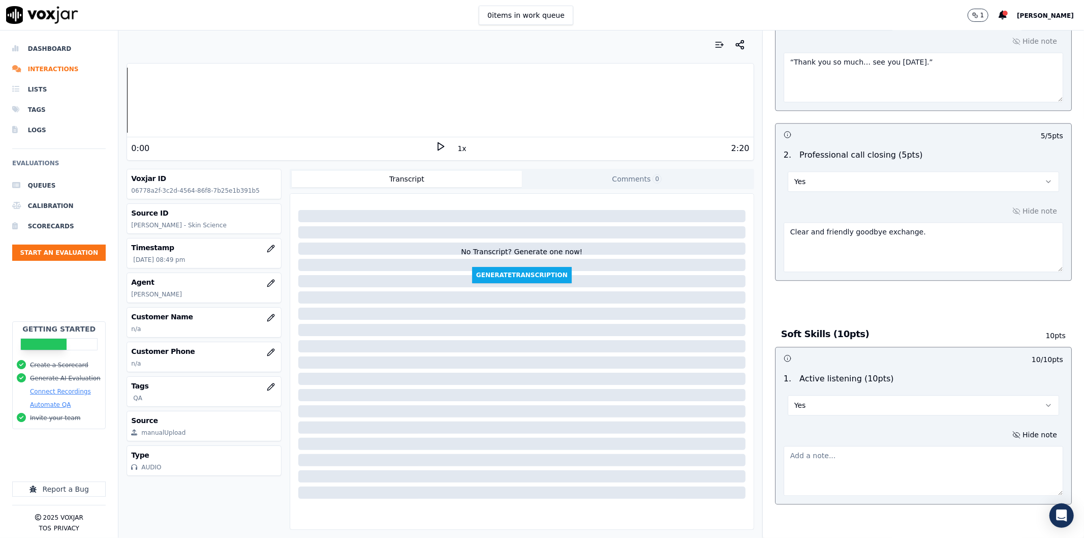
click at [937, 453] on textarea at bounding box center [924, 471] width 280 height 50
paste textarea "Responded directly to client’s retinol question, gave clear instructions, perso…"
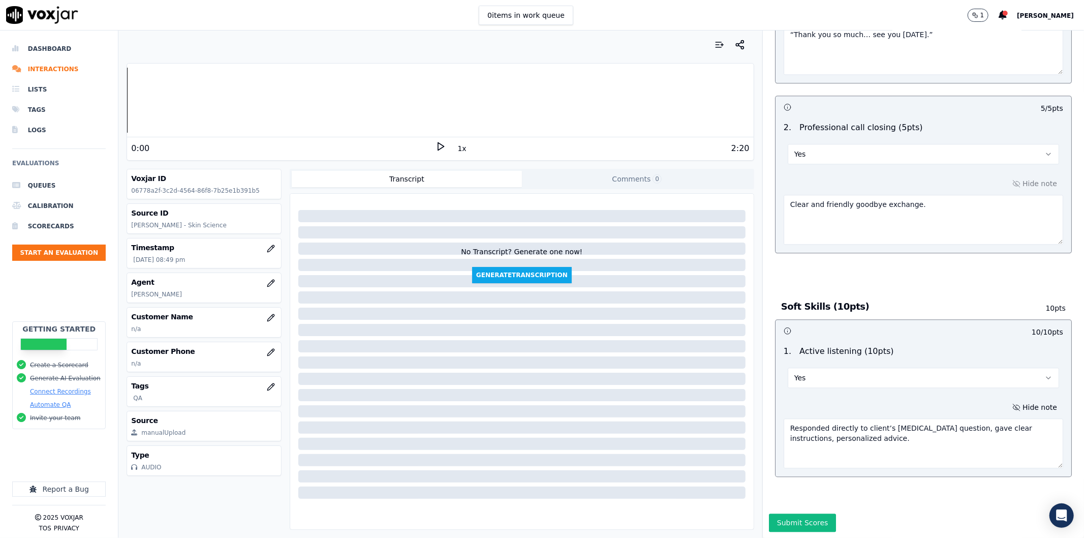
scroll to position [2031, 0]
type textarea "Responded directly to client’s retinol question, gave clear instructions, perso…"
drag, startPoint x: 795, startPoint y: 501, endPoint x: 799, endPoint y: 489, distance: 12.7
click at [794, 513] on button "Submit Scores" at bounding box center [803, 522] width 68 height 18
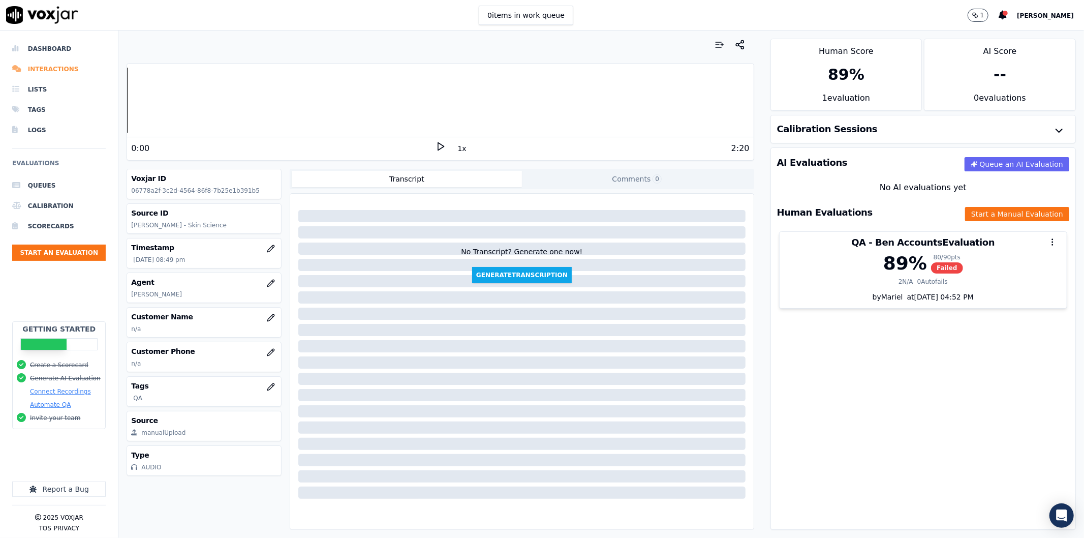
click at [64, 65] on li "Interactions" at bounding box center [59, 69] width 94 height 20
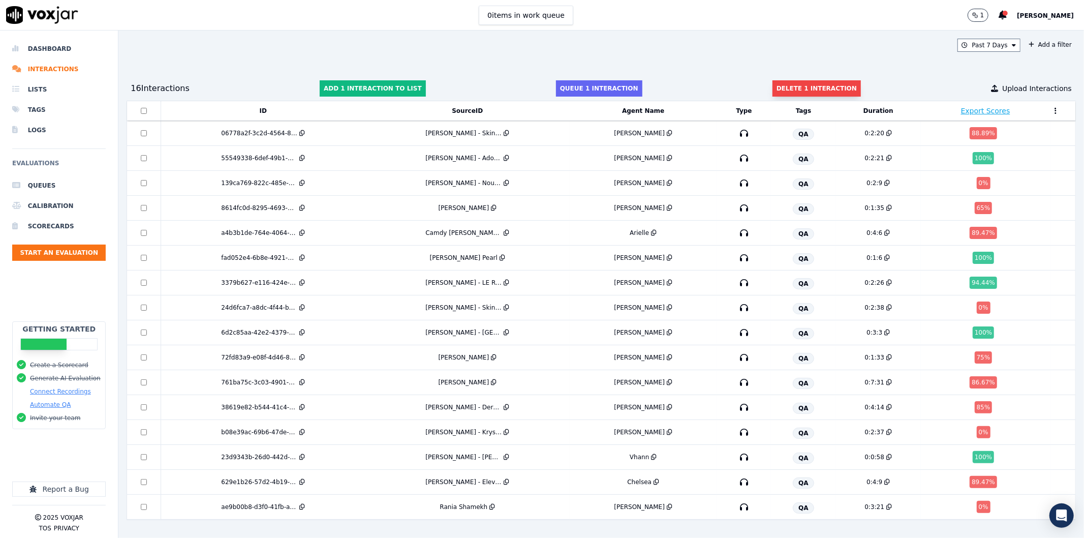
click at [827, 89] on button "Delete 1 interaction" at bounding box center [816, 88] width 88 height 16
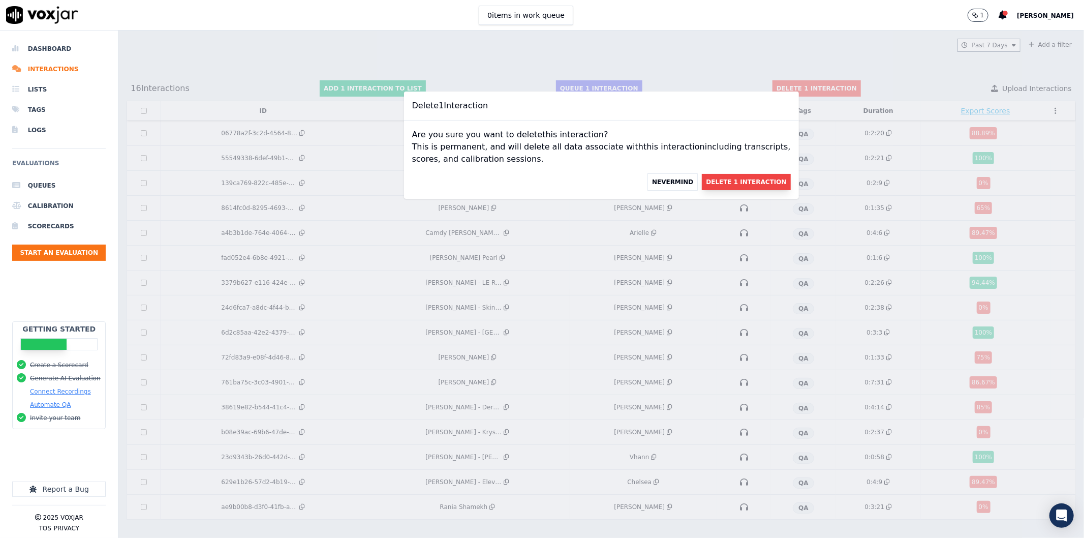
click at [730, 179] on button "Delete 1 Interaction" at bounding box center [746, 182] width 88 height 16
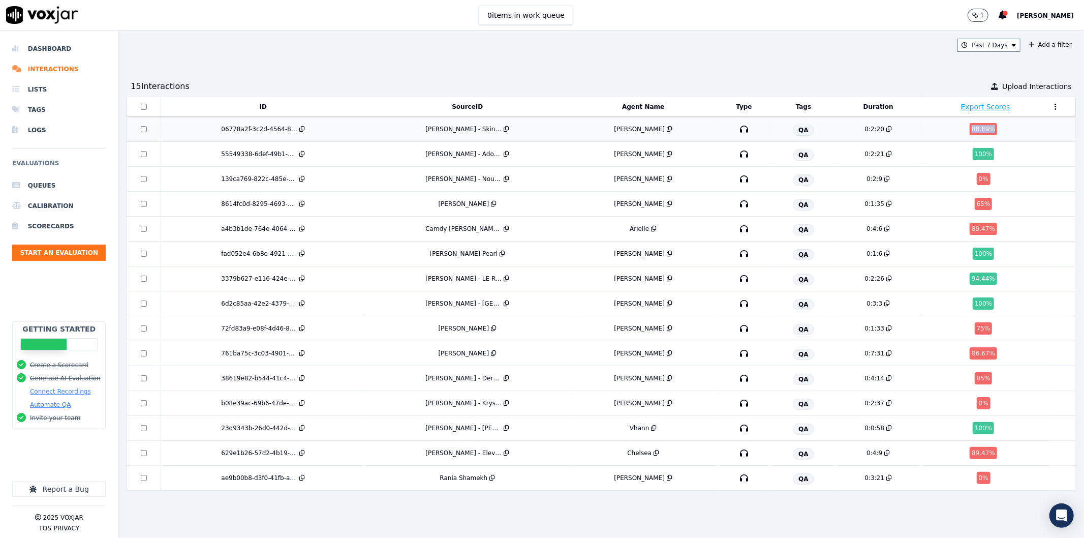
copy div "88.89 %"
drag, startPoint x: 974, startPoint y: 129, endPoint x: 933, endPoint y: 130, distance: 41.2
click at [933, 130] on div "88.89 %" at bounding box center [985, 129] width 121 height 12
click at [706, 59] on div "Past 7 Days Add a filter 15 Interaction s Upload Interactions ID SourceID Agent…" at bounding box center [601, 283] width 966 height 507
click at [752, 35] on div "Past 7 Days Add a filter 15 Interaction s Upload Interactions ID SourceID Agent…" at bounding box center [601, 283] width 966 height 507
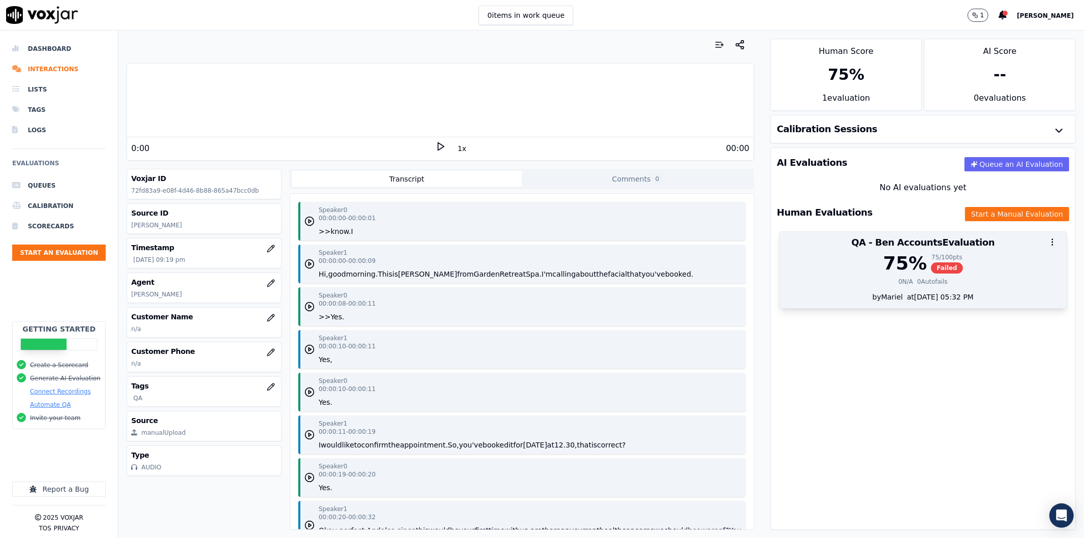
click at [816, 247] on div at bounding box center [923, 242] width 287 height 20
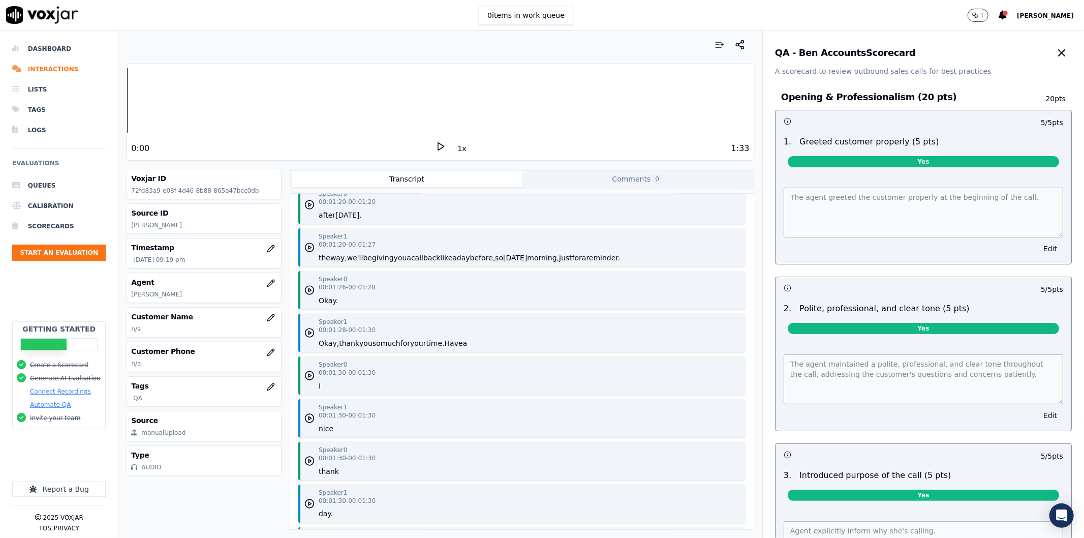
scroll to position [1443, 0]
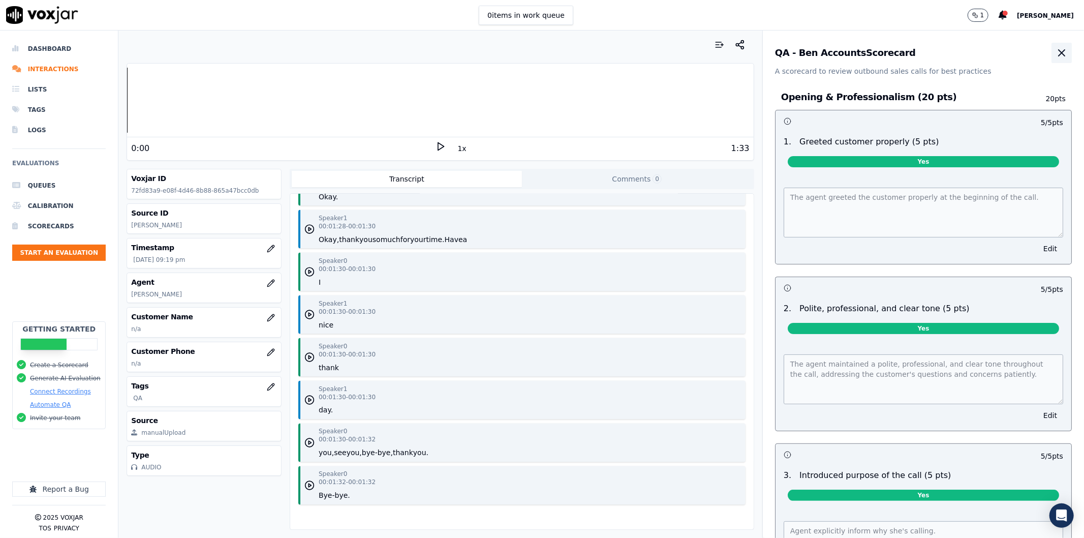
click at [1056, 49] on icon "button" at bounding box center [1062, 53] width 12 height 12
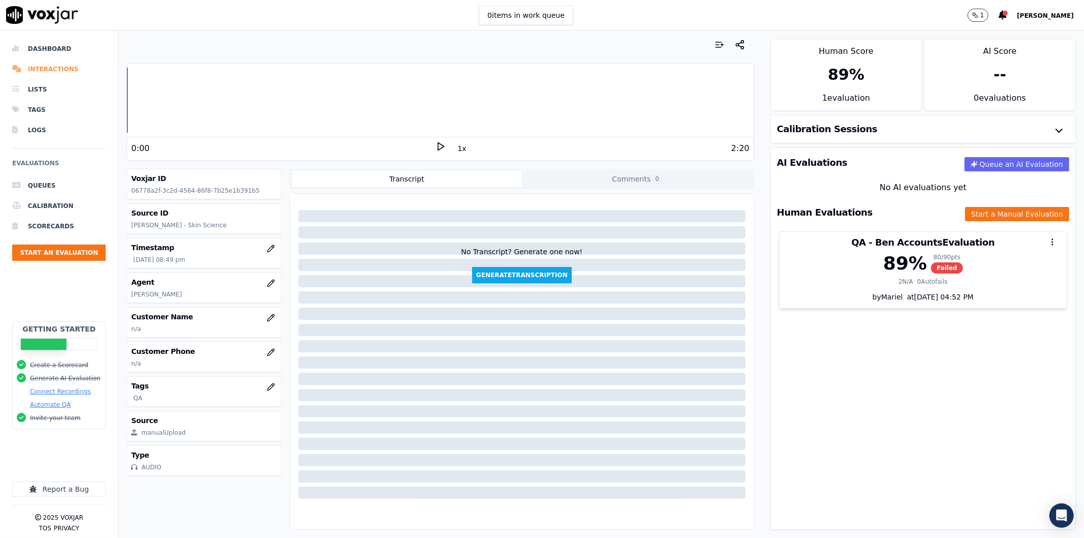
drag, startPoint x: 48, startPoint y: 70, endPoint x: 100, endPoint y: 74, distance: 51.5
click at [48, 70] on li "Interactions" at bounding box center [59, 69] width 94 height 20
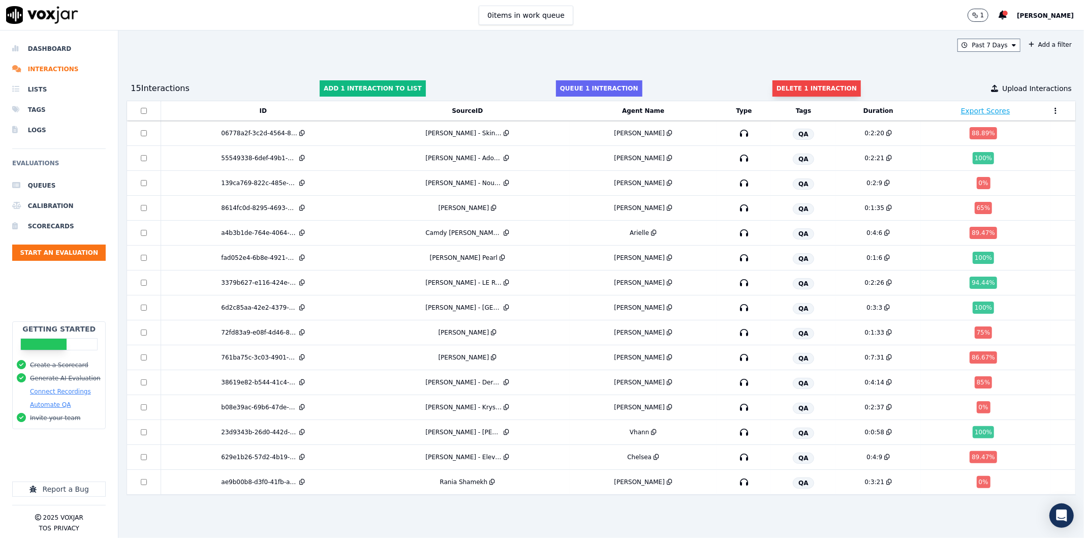
click at [772, 88] on button "Delete 1 interaction" at bounding box center [816, 88] width 88 height 16
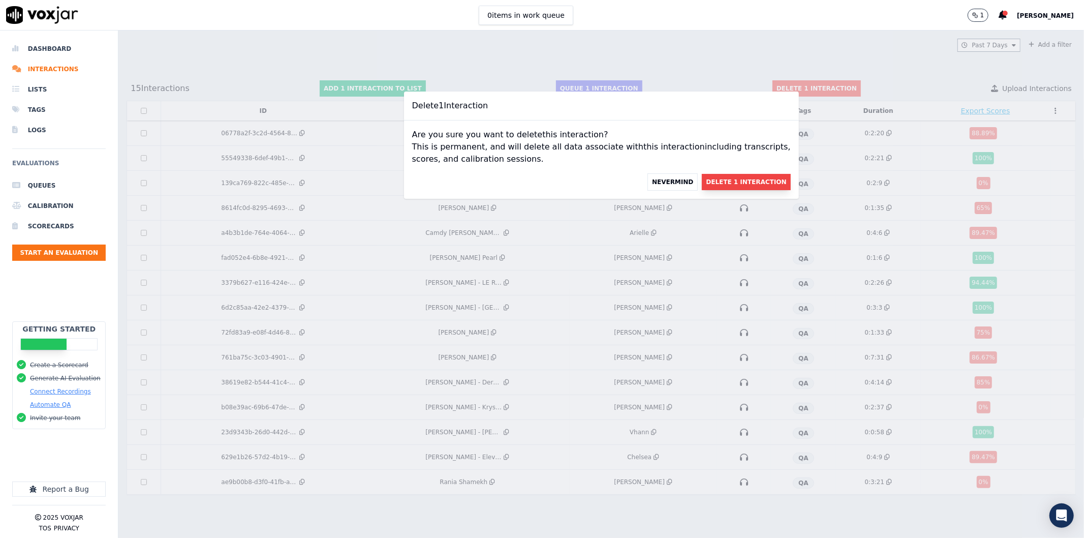
click at [724, 181] on button "Delete 1 Interaction" at bounding box center [746, 182] width 88 height 16
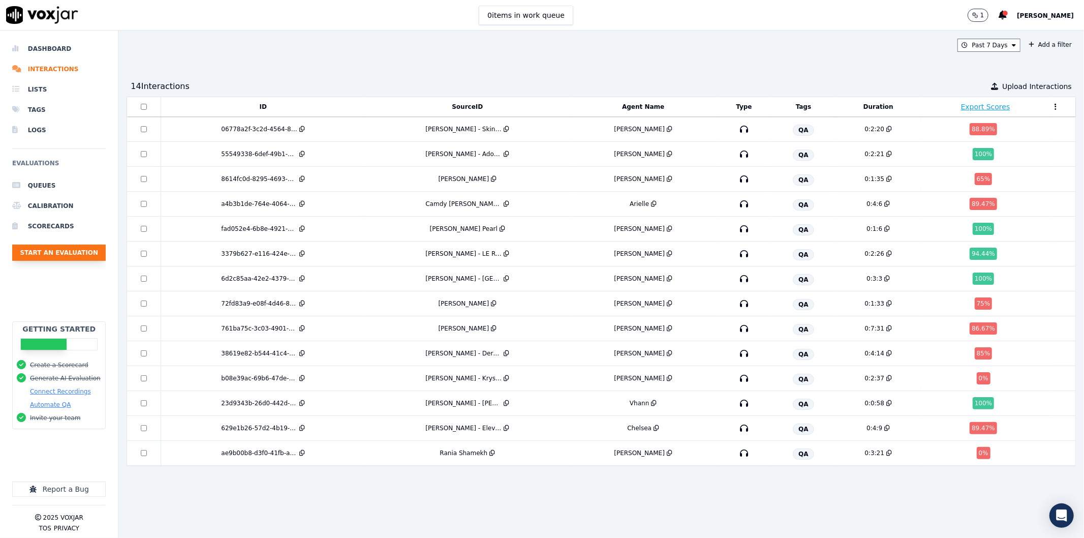
click at [27, 252] on button "Start an Evaluation" at bounding box center [59, 252] width 94 height 16
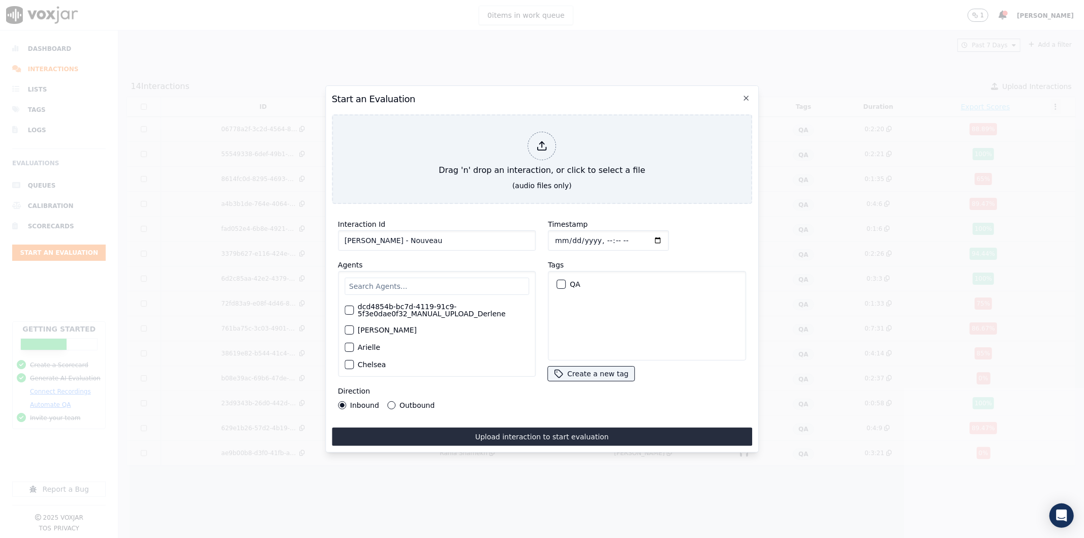
type input "Corina DAquino - Nouveau"
click at [442, 284] on input "text" at bounding box center [437, 285] width 185 height 17
type input "jea"
drag, startPoint x: 349, startPoint y: 306, endPoint x: 384, endPoint y: 299, distance: 35.9
click at [350, 307] on div "button" at bounding box center [348, 310] width 7 height 7
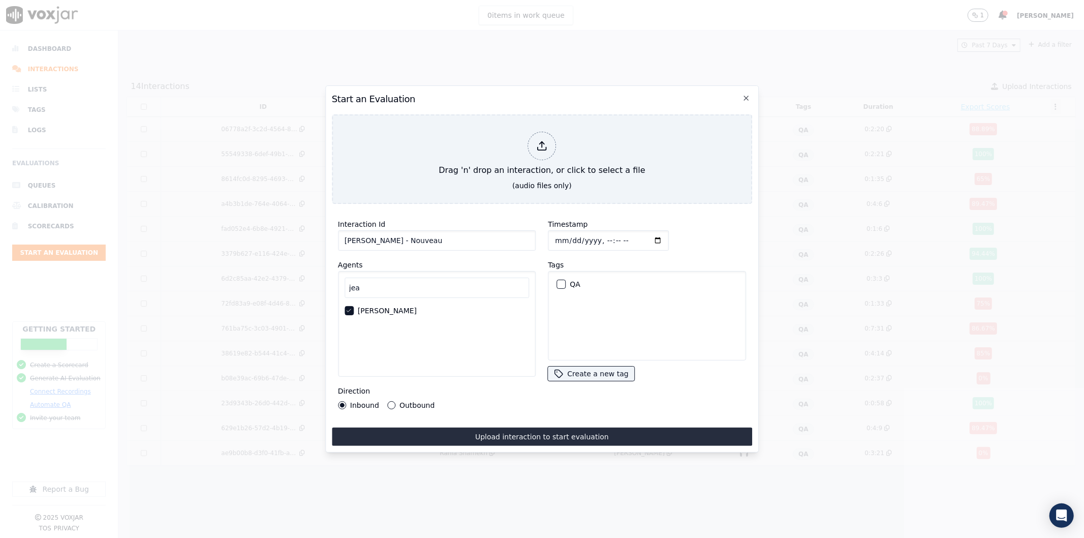
click at [559, 281] on div "button" at bounding box center [560, 284] width 7 height 7
click at [389, 401] on button "Outbound" at bounding box center [391, 405] width 8 height 8
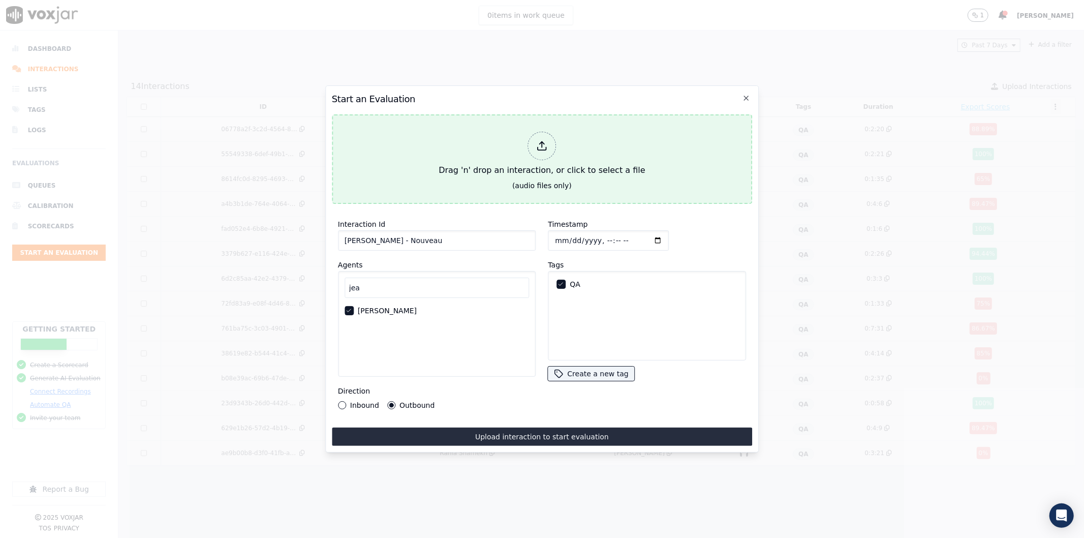
click at [545, 150] on div at bounding box center [542, 146] width 28 height 28
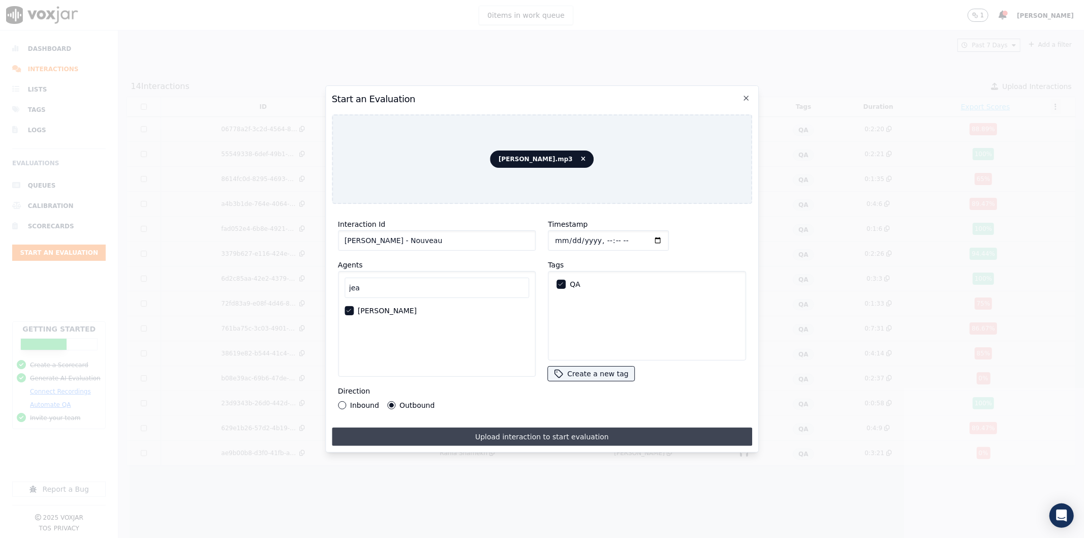
click at [593, 432] on button "Upload interaction to start evaluation" at bounding box center [542, 436] width 420 height 18
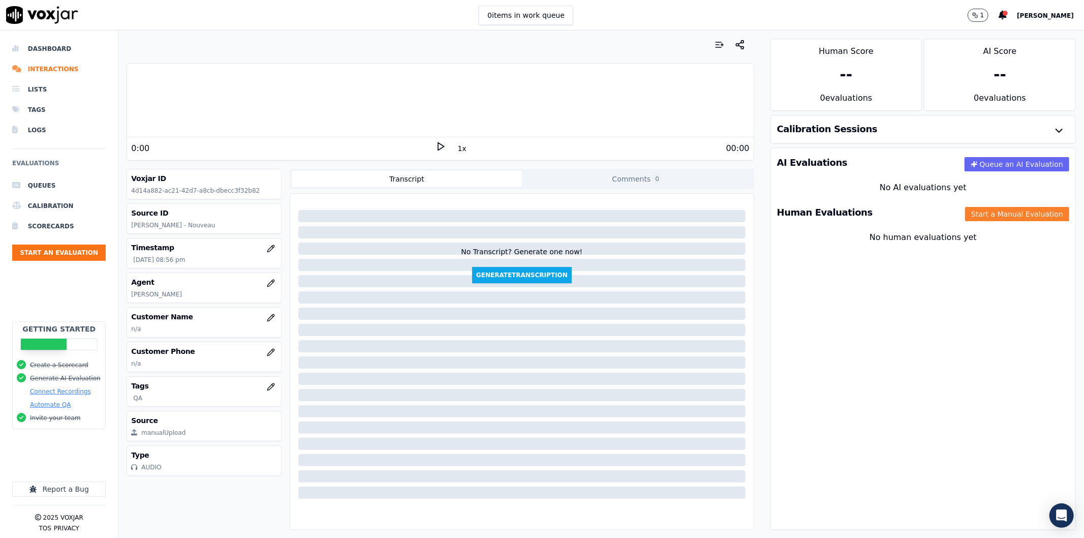
click at [978, 211] on button "Start a Manual Evaluation" at bounding box center [1017, 214] width 104 height 14
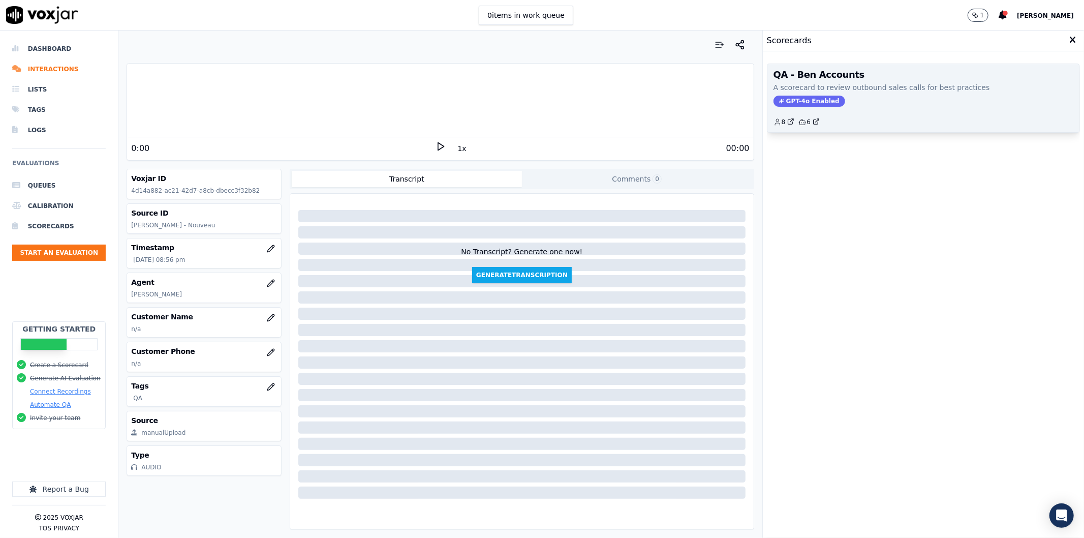
click at [835, 99] on div "GPT-4o Enabled" at bounding box center [923, 101] width 300 height 11
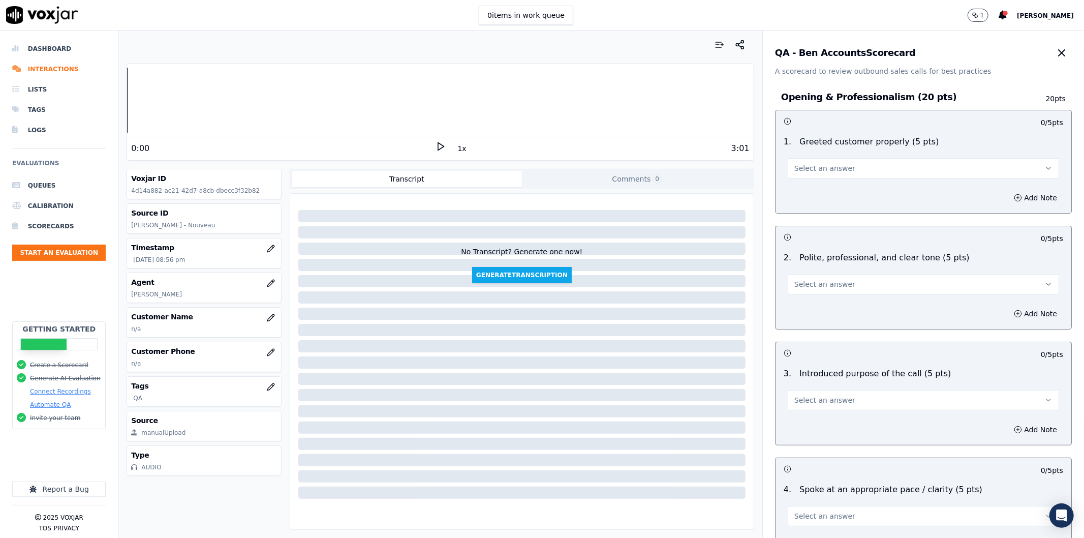
click at [853, 169] on button "Select an answer" at bounding box center [923, 168] width 271 height 20
click at [845, 192] on div "Yes" at bounding box center [905, 191] width 252 height 16
click at [1029, 204] on button "Add Note" at bounding box center [1035, 198] width 55 height 14
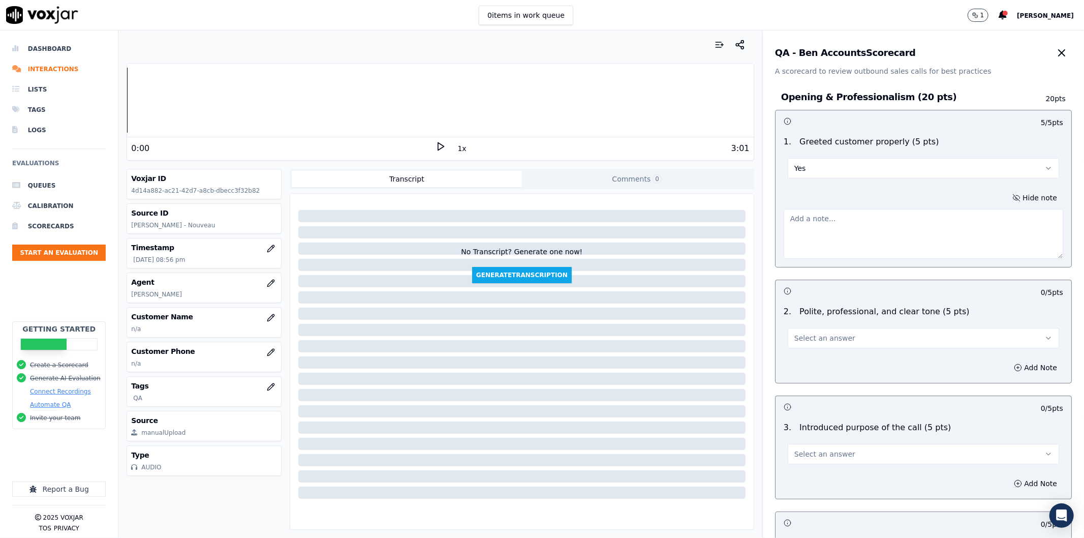
click at [906, 231] on textarea at bounding box center [924, 234] width 280 height 50
paste textarea "Agent greeted warmly, introduced self and spa name."
type textarea "Agent greeted warmly, introduced self and spa name."
click at [944, 339] on button "Select an answer" at bounding box center [923, 338] width 271 height 20
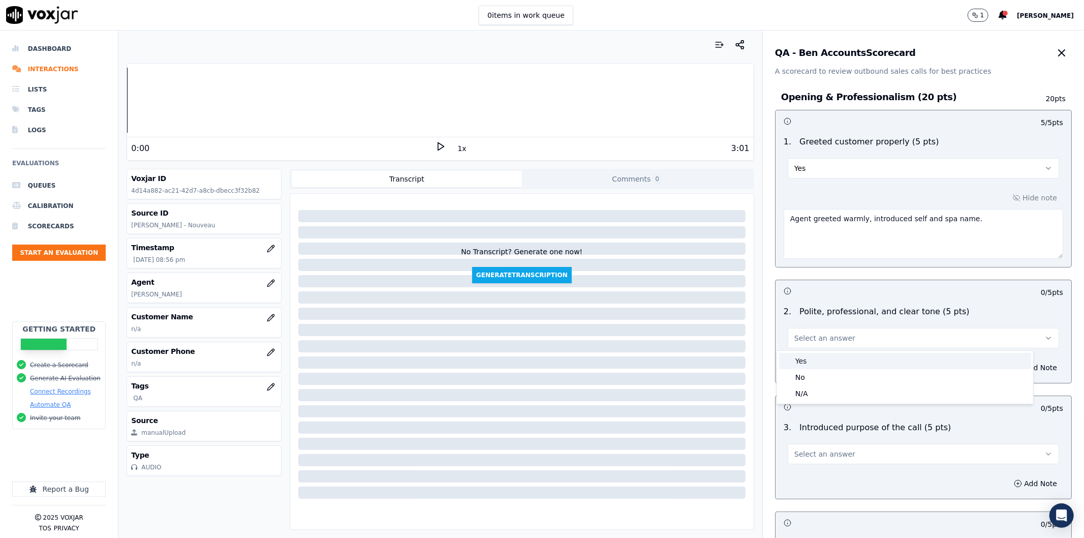
drag, startPoint x: 897, startPoint y: 363, endPoint x: 902, endPoint y: 362, distance: 5.2
click at [897, 362] on div "Yes" at bounding box center [905, 361] width 252 height 16
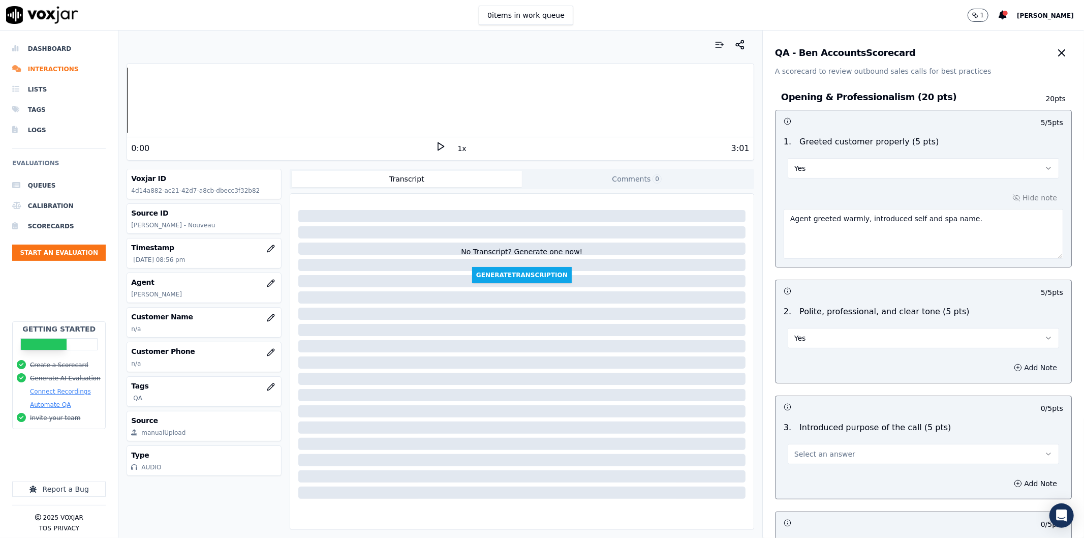
click at [1022, 366] on button "Add Note" at bounding box center [1035, 367] width 55 height 14
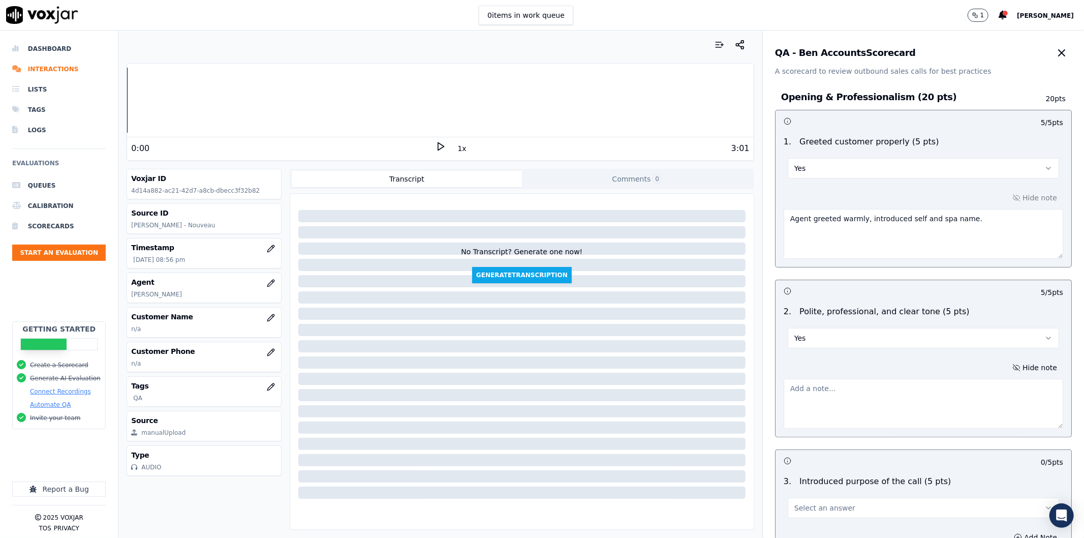
click at [928, 393] on textarea at bounding box center [924, 404] width 280 height 50
paste textarea "Friendly, conversational, and empathetic tone."
type textarea "Friendly, conversational, and empathetic tone."
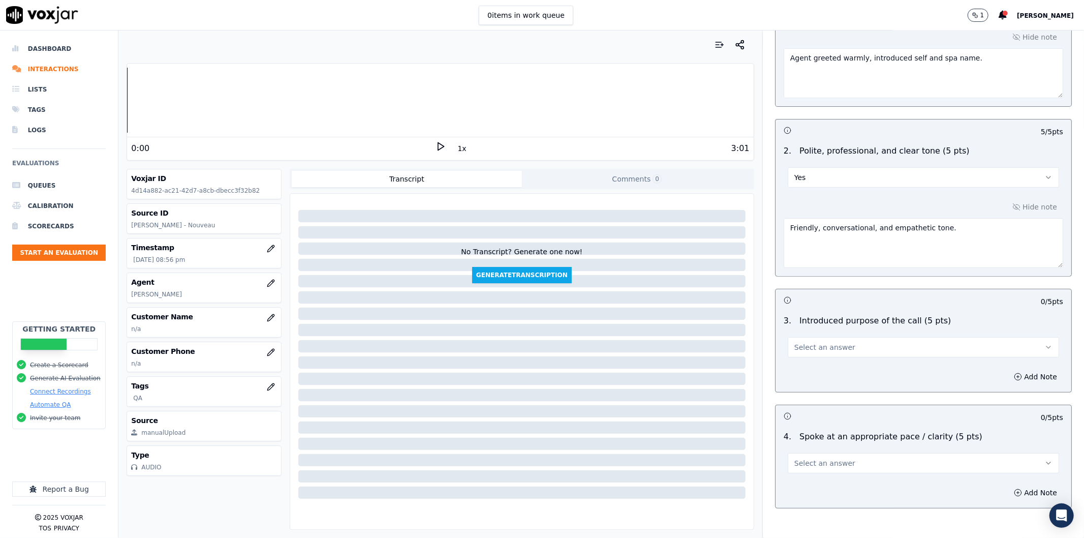
scroll to position [226, 0]
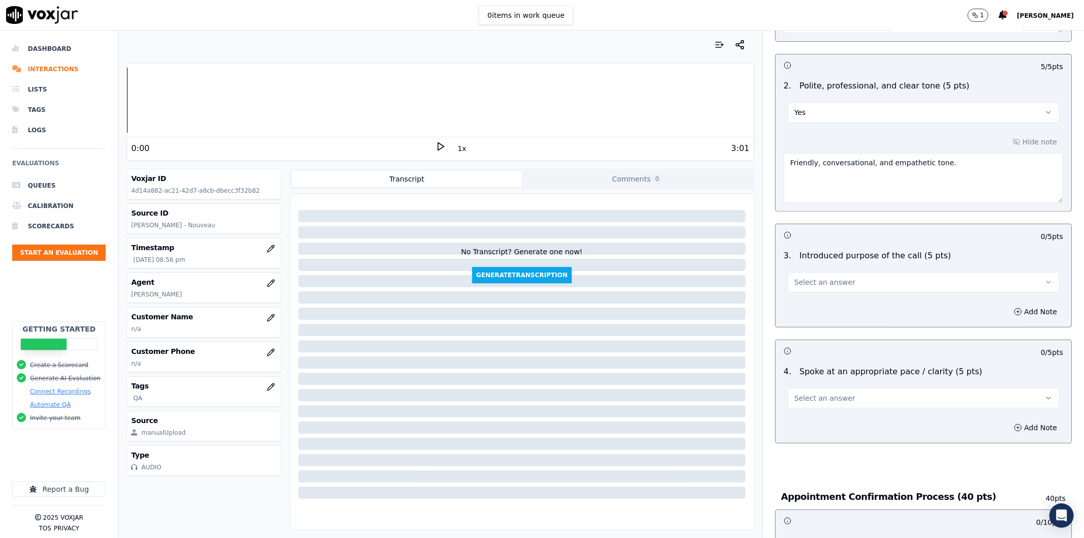
click at [898, 277] on button "Select an answer" at bounding box center [923, 282] width 271 height 20
click at [862, 307] on div "Yes" at bounding box center [905, 305] width 252 height 16
click at [1023, 307] on button "Add Note" at bounding box center [1035, 311] width 55 height 14
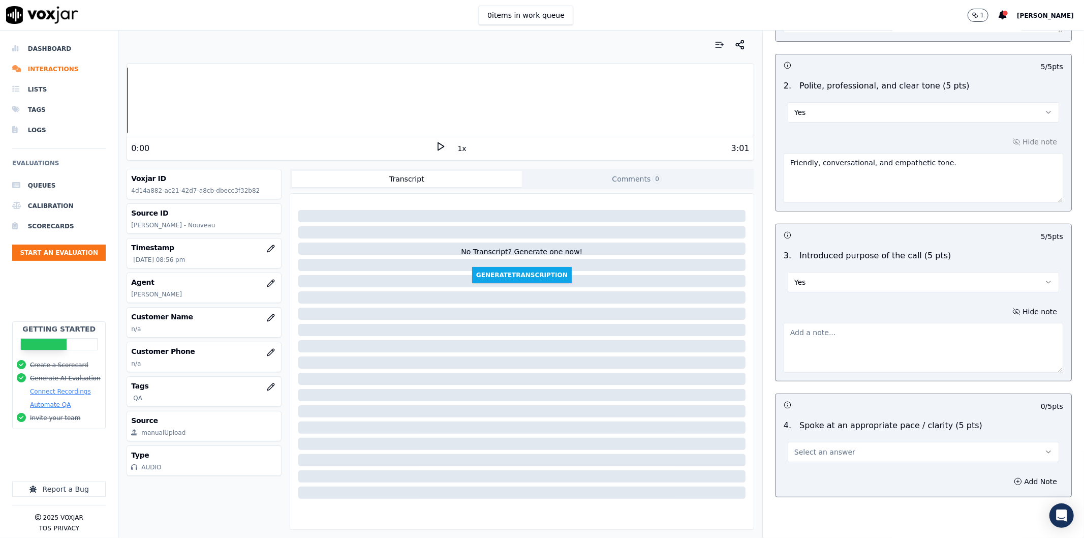
click at [910, 337] on textarea at bounding box center [924, 348] width 280 height 50
paste textarea "Clearly stated reason: confirming nonsurgical face & neck lift appointment."
type textarea "Clearly stated reason: confirming nonsurgical face & neck lift appointment."
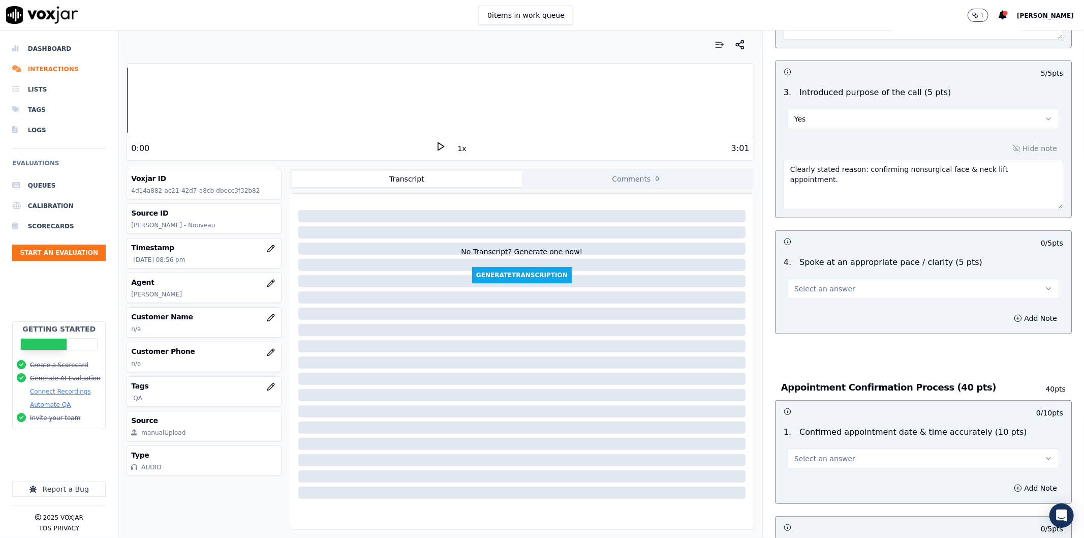
scroll to position [395, 0]
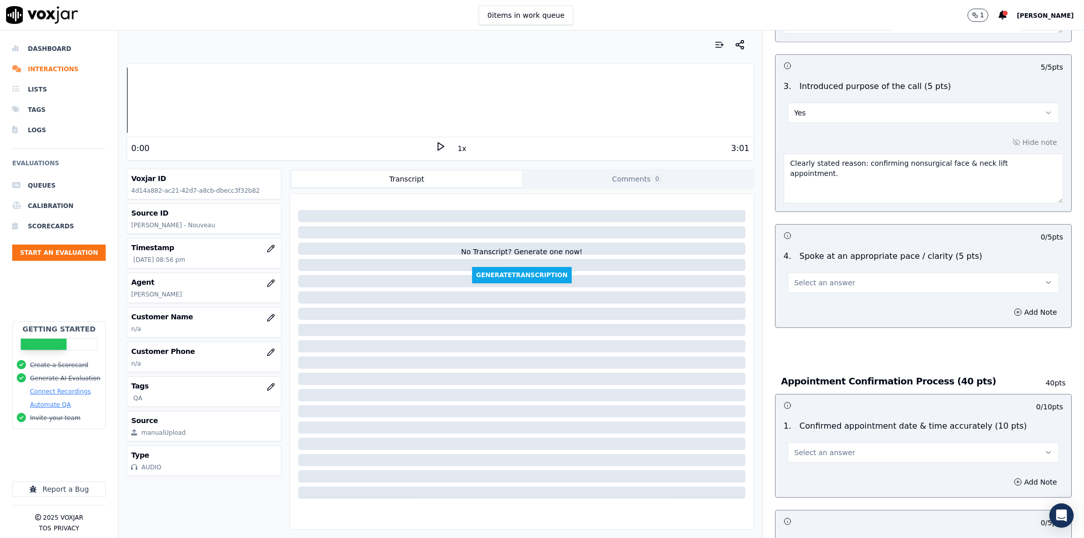
click at [1016, 291] on button "Select an answer" at bounding box center [923, 282] width 271 height 20
click at [922, 306] on div "Yes" at bounding box center [905, 305] width 252 height 16
click at [1008, 315] on button "Add Note" at bounding box center [1035, 312] width 55 height 14
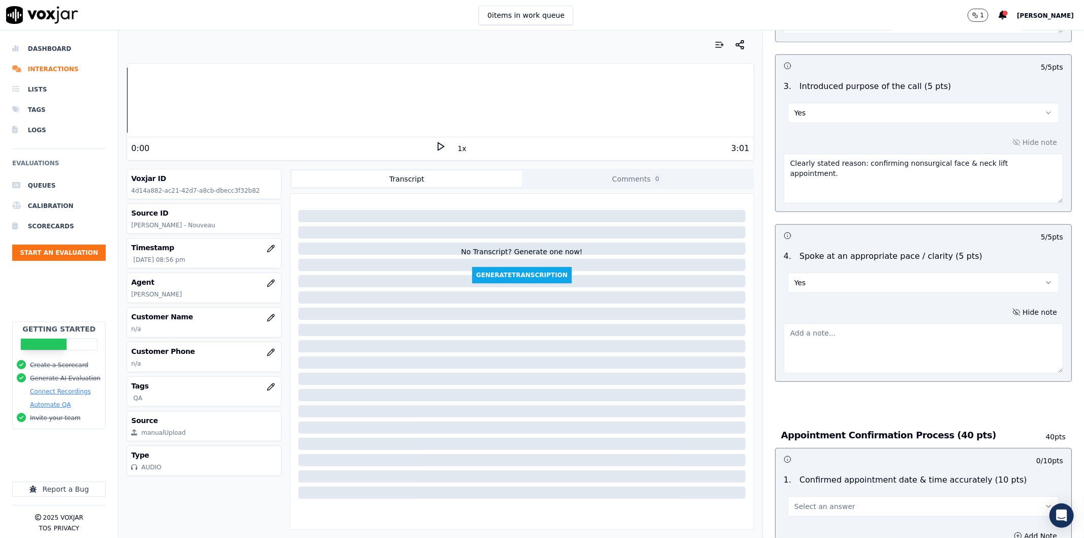
click at [918, 336] on textarea at bounding box center [924, 348] width 280 height 50
paste textarea "Clear overall, though a few stumbles (“so the skin is just no”). Still understa…"
drag, startPoint x: 895, startPoint y: 331, endPoint x: 968, endPoint y: 333, distance: 72.7
click at [968, 333] on textarea "Clear overall, though a few stumbles (“so the skin is just no”). Still understa…" at bounding box center [924, 348] width 280 height 50
type textarea "Clear overall, though a few stumbles. Still understandable."
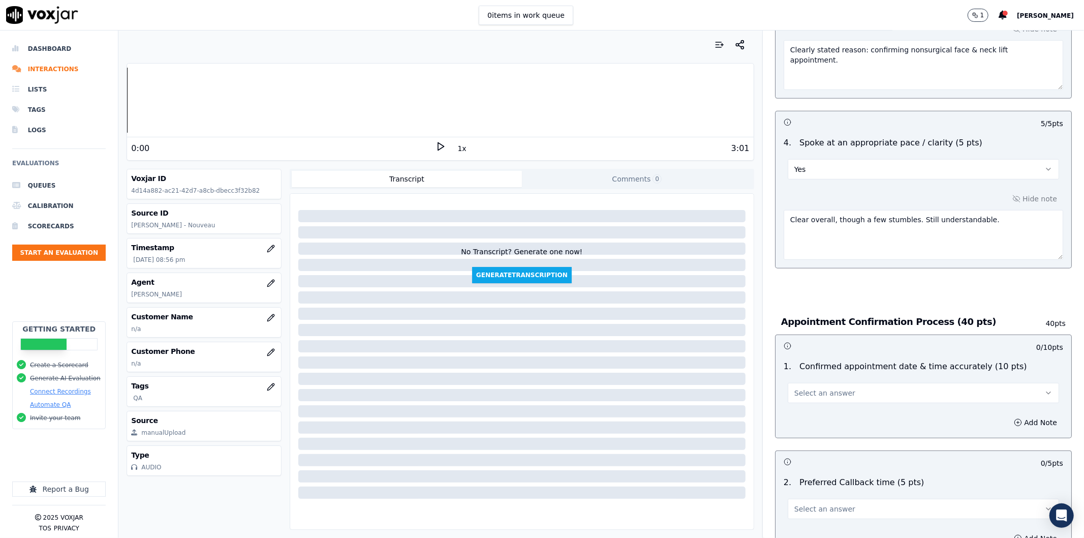
scroll to position [621, 0]
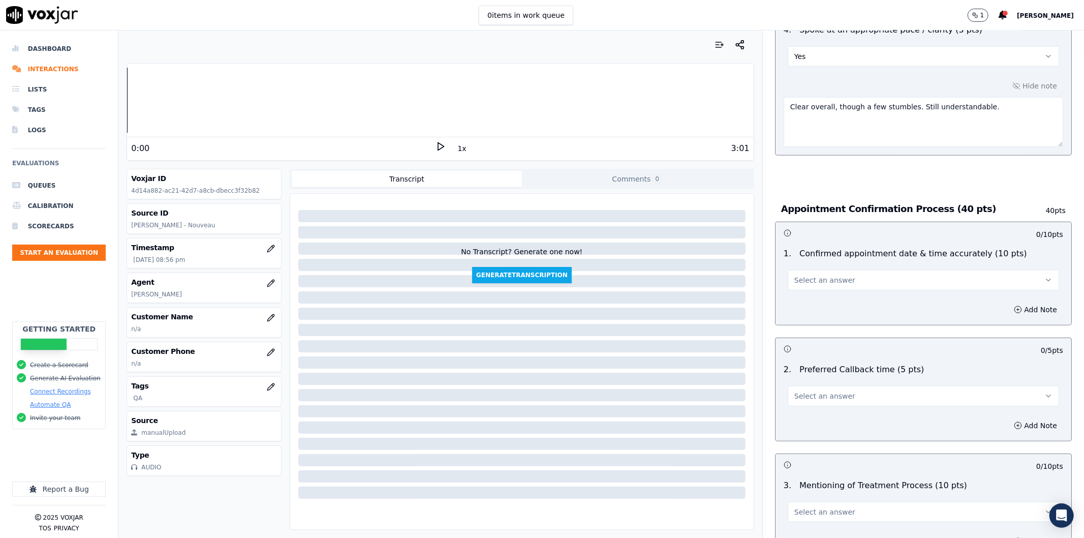
click at [870, 273] on button "Select an answer" at bounding box center [923, 280] width 271 height 20
click at [843, 297] on div "Yes" at bounding box center [905, 303] width 252 height 16
click at [1002, 301] on div "Add Note" at bounding box center [924, 309] width 296 height 30
click at [1014, 314] on icon "button" at bounding box center [1018, 309] width 8 height 8
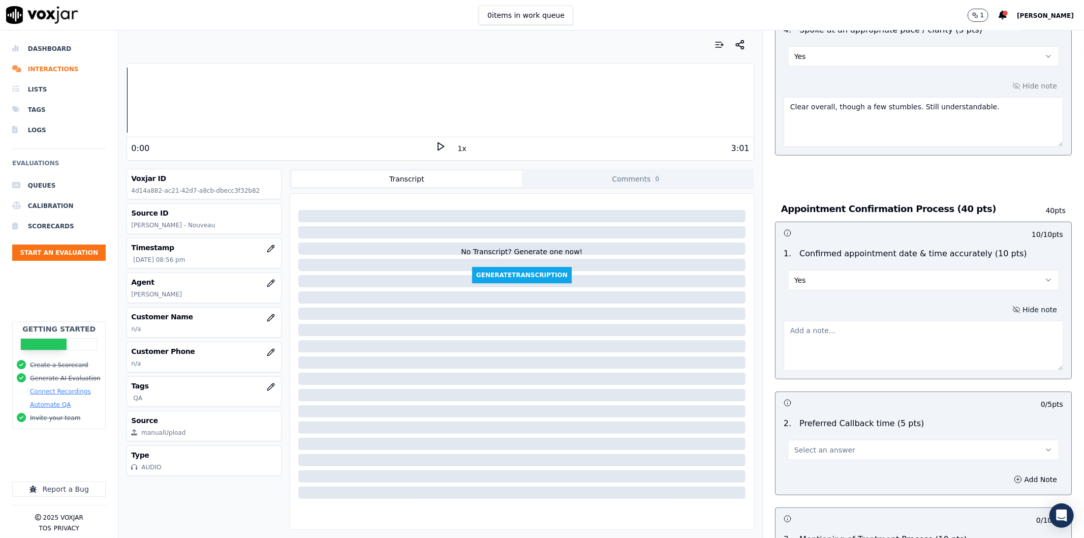
click at [928, 327] on textarea at bounding box center [924, 346] width 280 height 50
paste textarea "Stated clearly: Thursday, Sept 4, 5PM."
type textarea "Stated clearly: Thursday, Sept 4, 5PM."
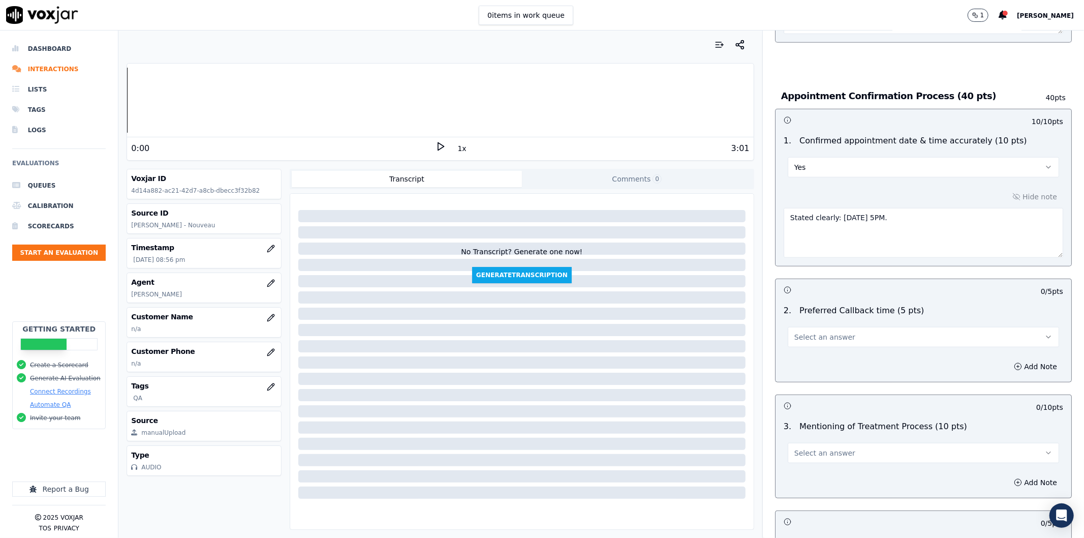
click at [896, 332] on button "Select an answer" at bounding box center [923, 337] width 271 height 20
click at [856, 357] on div "Yes" at bounding box center [905, 360] width 252 height 16
click at [1024, 371] on button "Add Note" at bounding box center [1035, 366] width 55 height 14
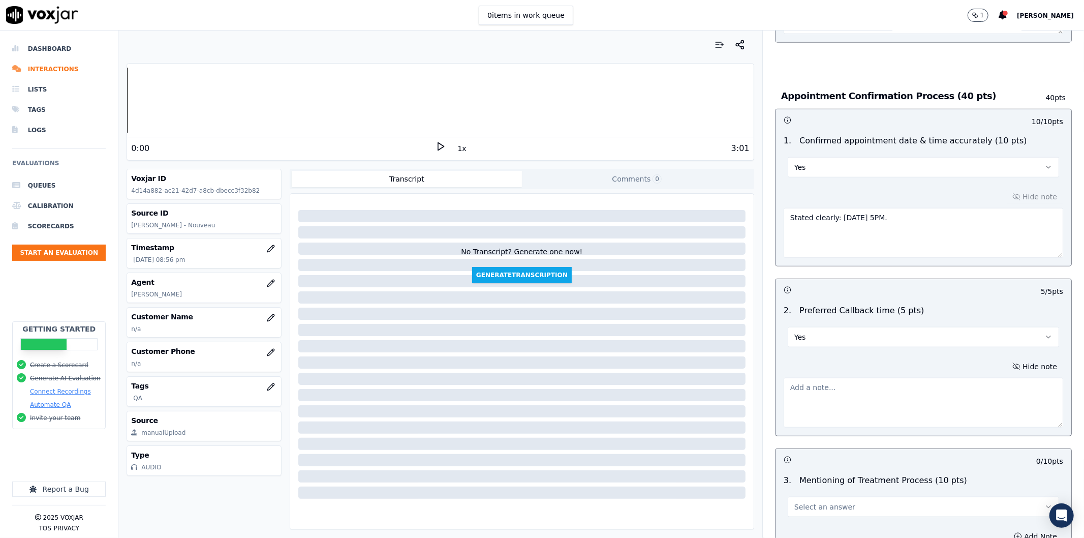
click at [931, 393] on textarea at bounding box center [924, 403] width 280 height 50
paste textarea "Asked best time for reconfirmation; client chose morning."
type textarea "Asked best time for reconfirmation; client chose morning."
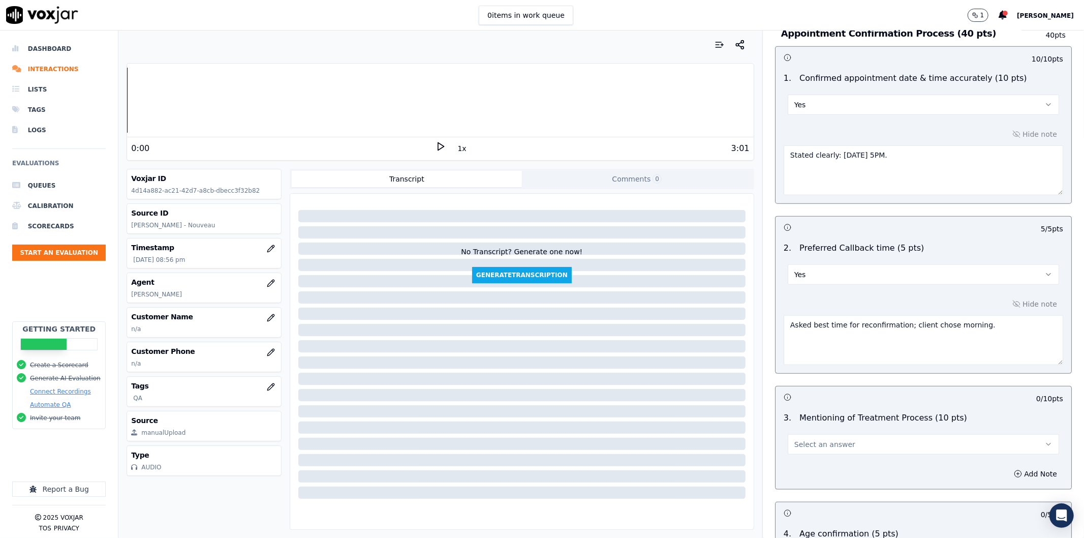
scroll to position [847, 0]
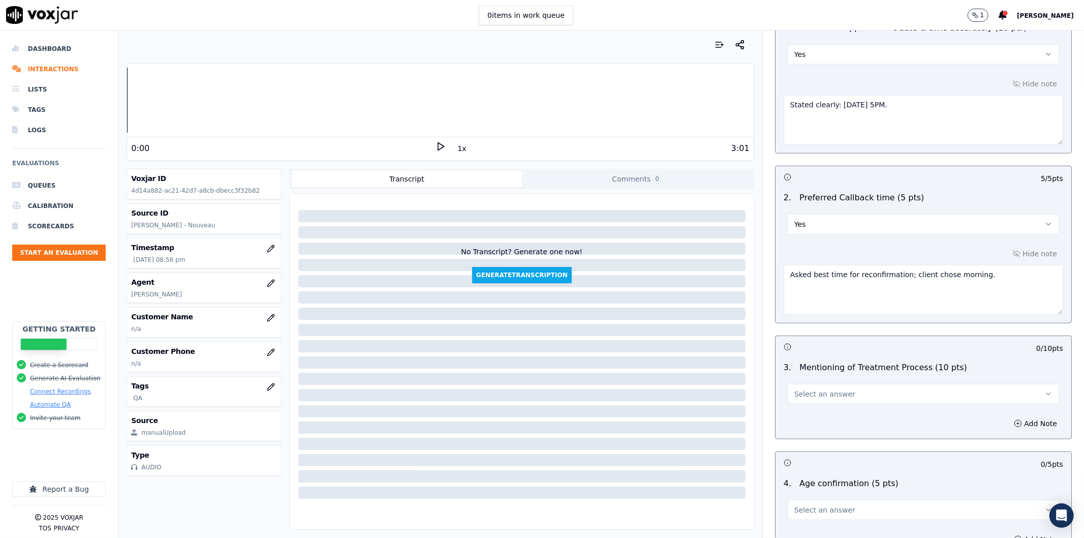
drag, startPoint x: 951, startPoint y: 392, endPoint x: 916, endPoint y: 402, distance: 36.5
click at [950, 392] on button "Select an answer" at bounding box center [923, 394] width 271 height 20
click at [872, 412] on div "Yes" at bounding box center [905, 417] width 252 height 16
drag, startPoint x: 1015, startPoint y: 437, endPoint x: 1008, endPoint y: 425, distance: 13.4
click at [1015, 436] on div "Add Note" at bounding box center [924, 423] width 296 height 30
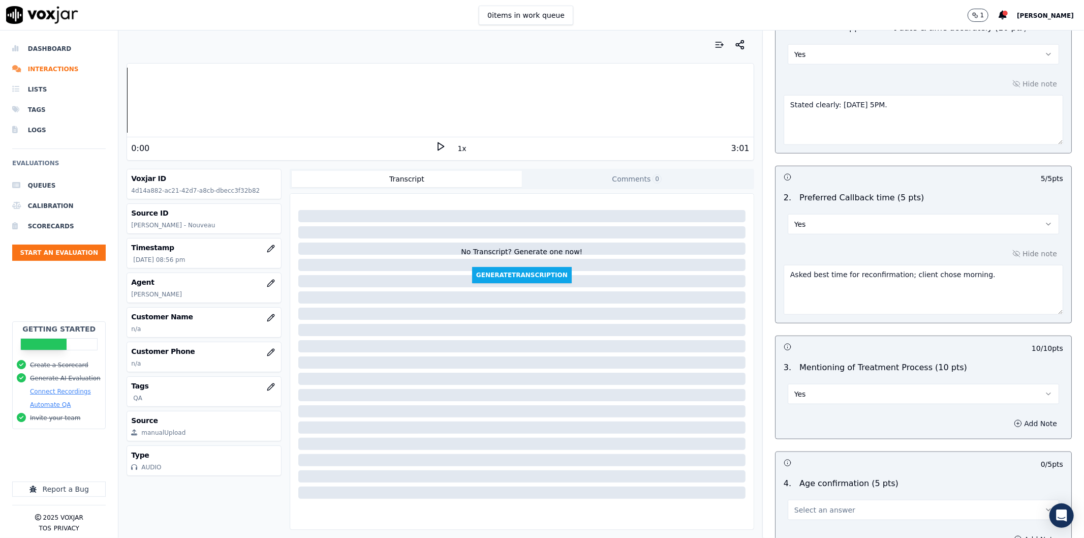
drag, startPoint x: 1008, startPoint y: 425, endPoint x: 988, endPoint y: 428, distance: 20.0
click at [1008, 425] on button "Add Note" at bounding box center [1035, 423] width 55 height 14
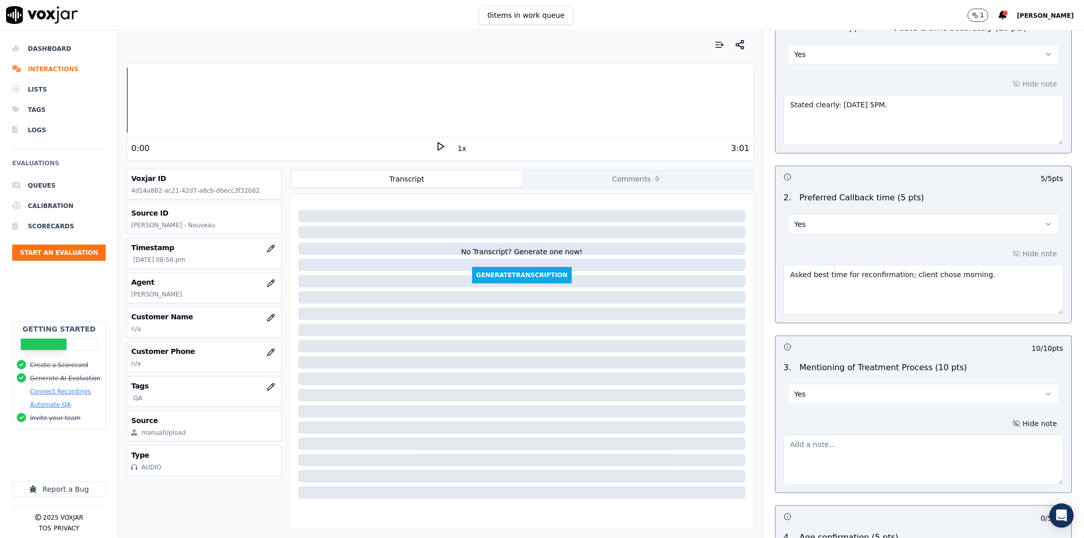
click at [943, 445] on textarea at bounding box center [924, 460] width 280 height 50
paste textarea "Explained full process: cleanse, steaming, exfoliation, customized products, re…"
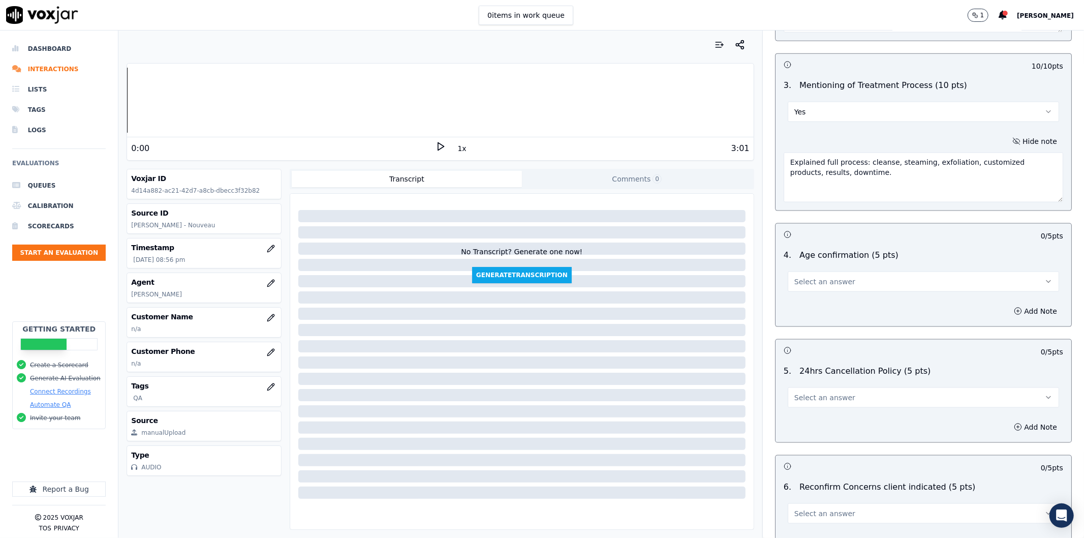
scroll to position [1129, 0]
type textarea "Explained full process: cleanse, steaming, exfoliation, customized products, re…"
click at [858, 281] on button "Select an answer" at bounding box center [923, 281] width 271 height 20
click at [840, 302] on div "Yes" at bounding box center [905, 305] width 252 height 16
click at [909, 407] on button "Select an answer" at bounding box center [923, 397] width 271 height 20
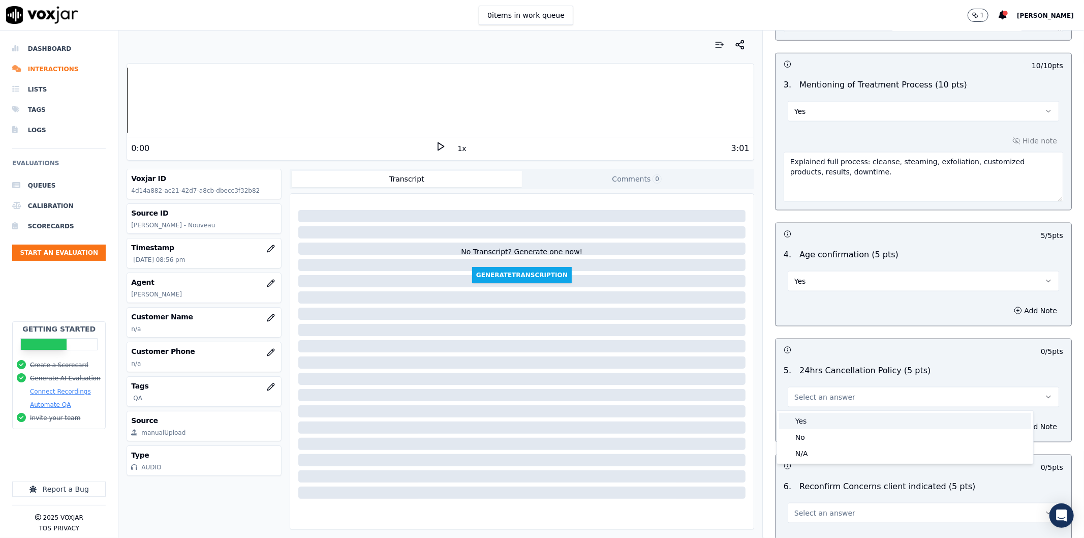
click at [880, 413] on div "Yes" at bounding box center [905, 421] width 252 height 16
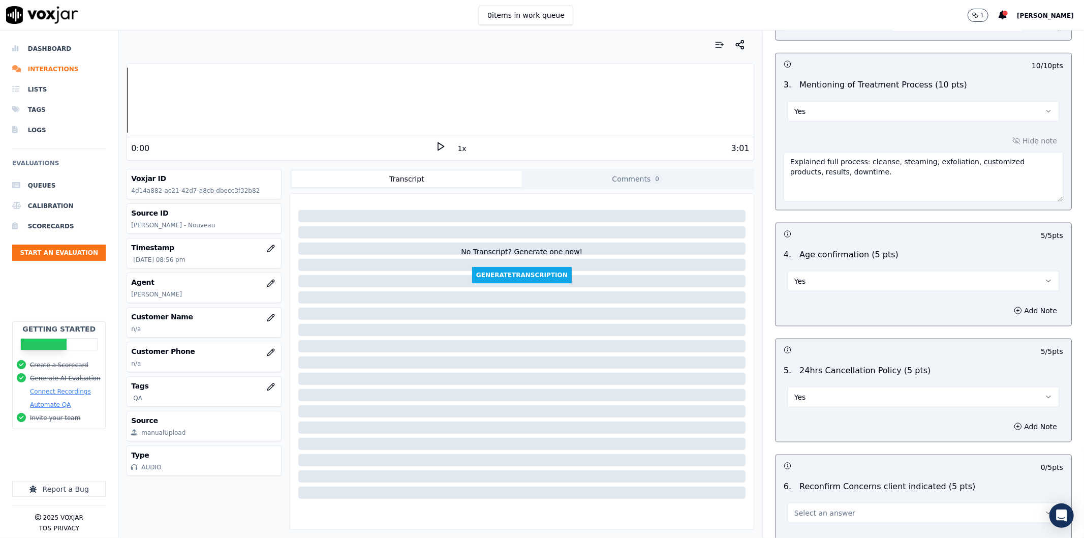
click at [908, 396] on button "Yes" at bounding box center [923, 397] width 271 height 20
click at [861, 432] on div "No" at bounding box center [905, 437] width 252 height 16
click at [862, 399] on button "No" at bounding box center [923, 397] width 271 height 20
click at [846, 456] on div "N/A" at bounding box center [905, 453] width 252 height 16
click at [1014, 307] on icon "button" at bounding box center [1018, 310] width 8 height 8
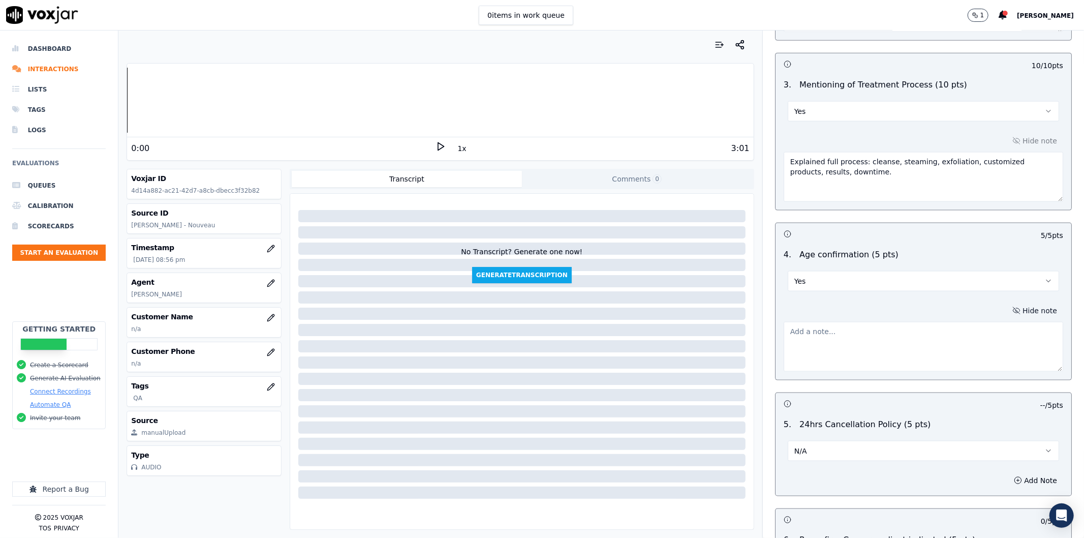
click at [921, 342] on textarea at bounding box center [924, 347] width 280 height 50
paste textarea "Verified client’s age (range & specific)."
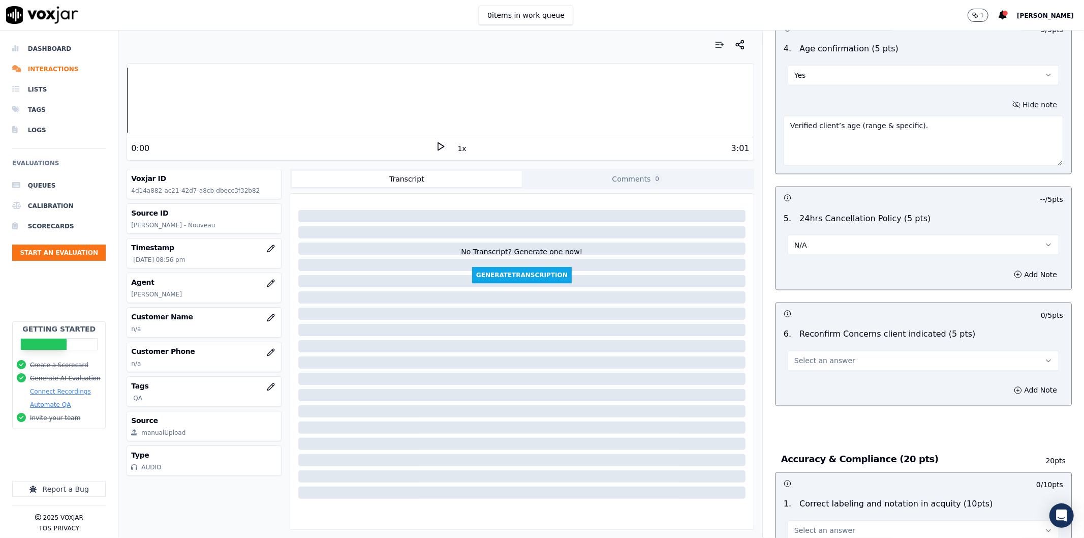
scroll to position [1355, 0]
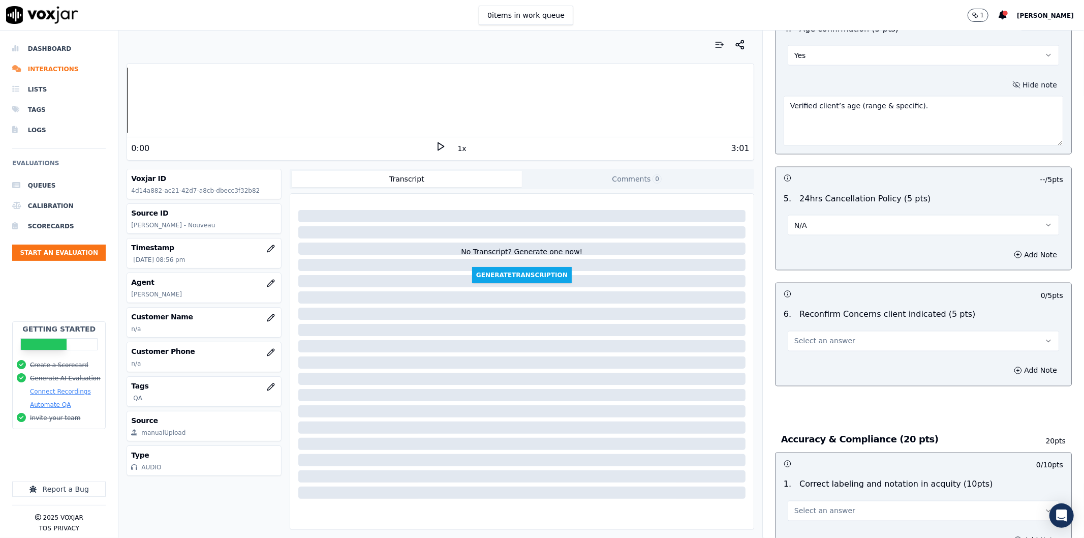
type textarea "Verified client’s age (range & specific)."
click at [912, 347] on button "Select an answer" at bounding box center [923, 341] width 271 height 20
click at [900, 342] on button "Select an answer" at bounding box center [923, 341] width 271 height 20
click at [876, 346] on button "Select an answer" at bounding box center [923, 341] width 271 height 20
click at [865, 364] on div "Yes" at bounding box center [905, 365] width 252 height 16
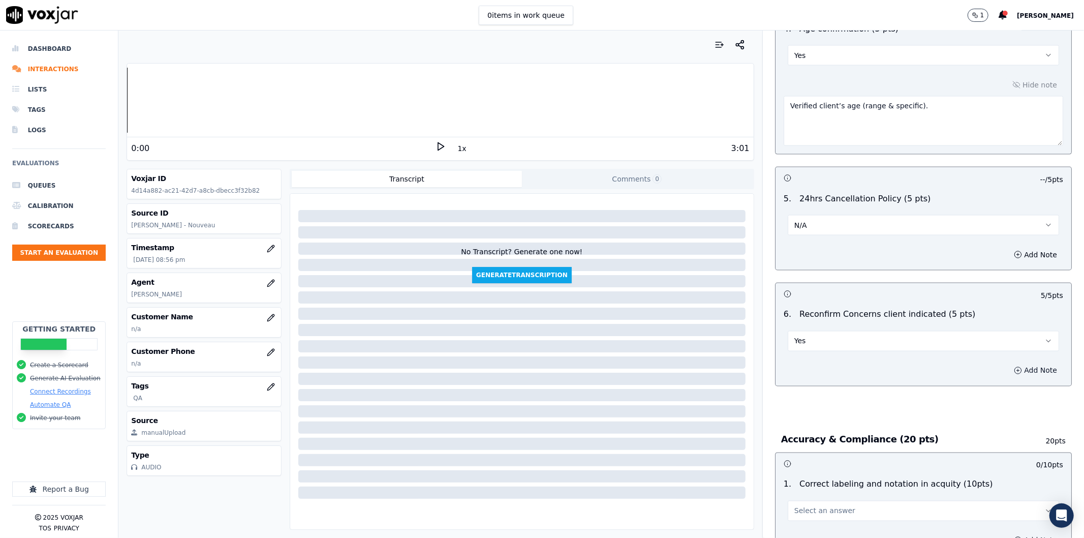
click at [1008, 367] on button "Add Note" at bounding box center [1035, 370] width 55 height 14
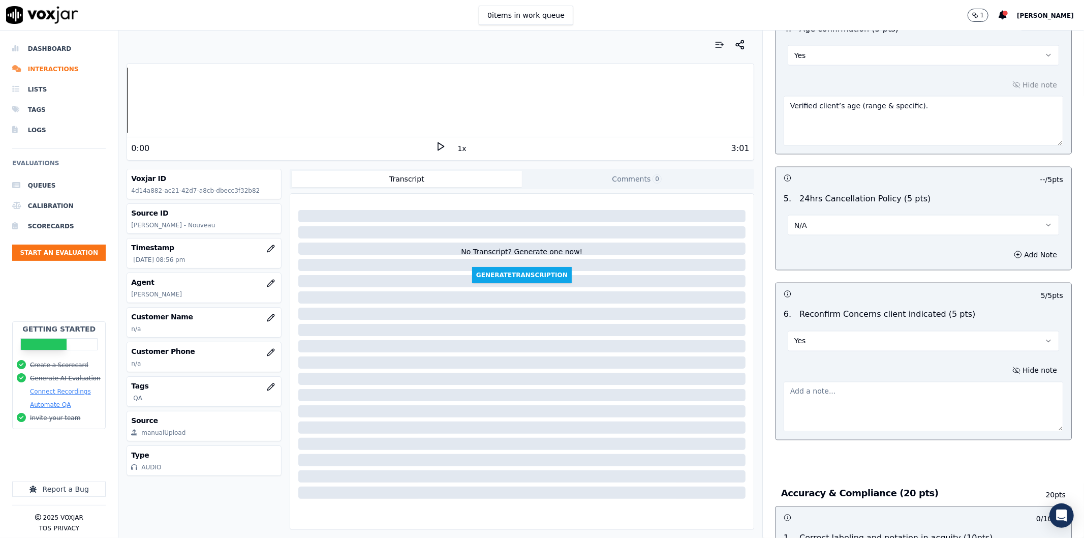
click at [918, 390] on textarea at bounding box center [924, 407] width 280 height 50
paste textarea "Reconfirmed fine lines, wrinkles, saggy neck. Asked if client had other concern…"
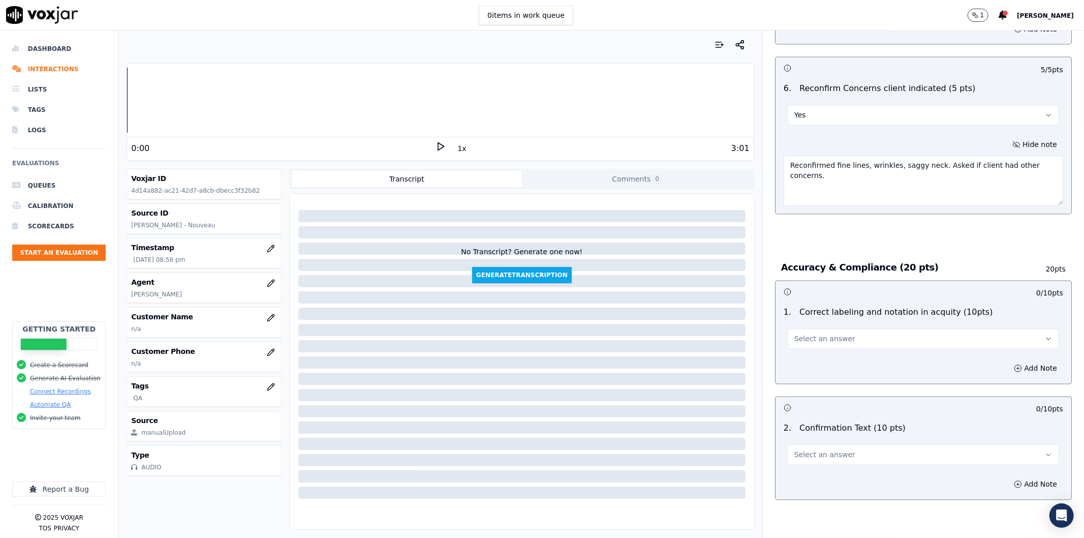
scroll to position [1581, 0]
type textarea "Reconfirmed fine lines, wrinkles, saggy neck. Asked if client had other concern…"
click at [893, 330] on button "Select an answer" at bounding box center [923, 338] width 271 height 20
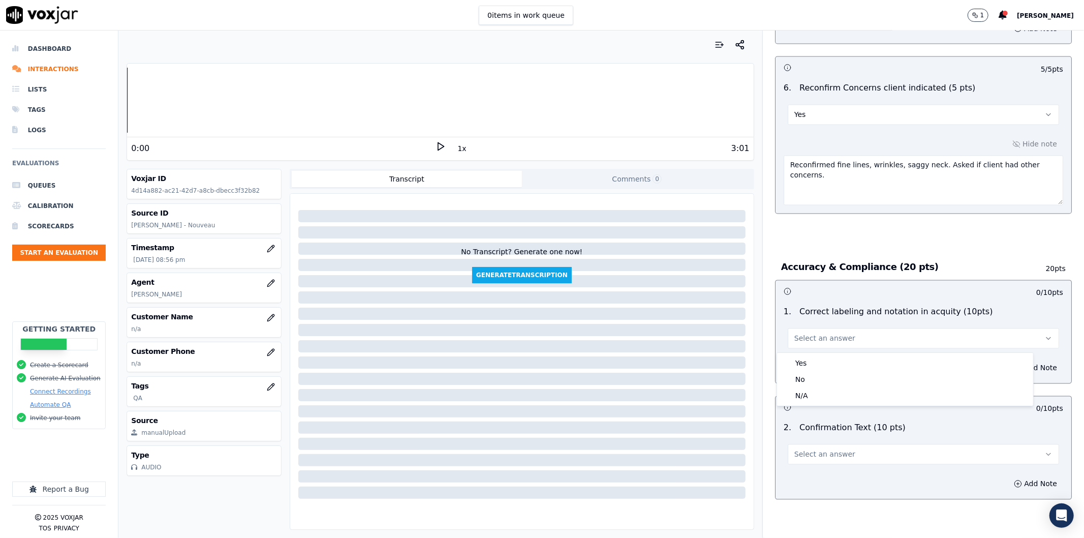
click at [862, 355] on div "Yes" at bounding box center [905, 363] width 252 height 16
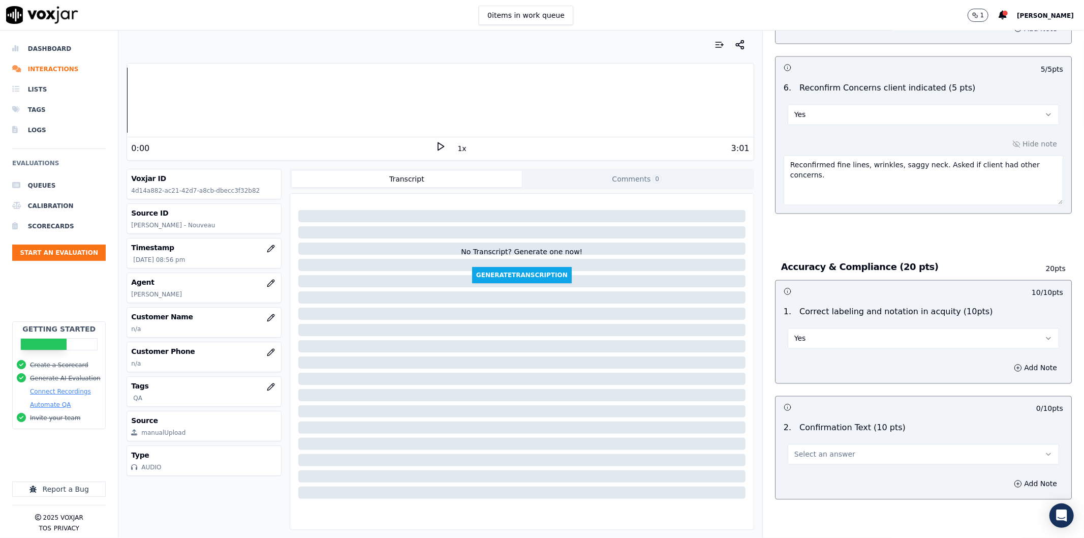
click at [888, 454] on button "Select an answer" at bounding box center [923, 454] width 271 height 20
click at [855, 471] on div "Yes" at bounding box center [905, 479] width 252 height 16
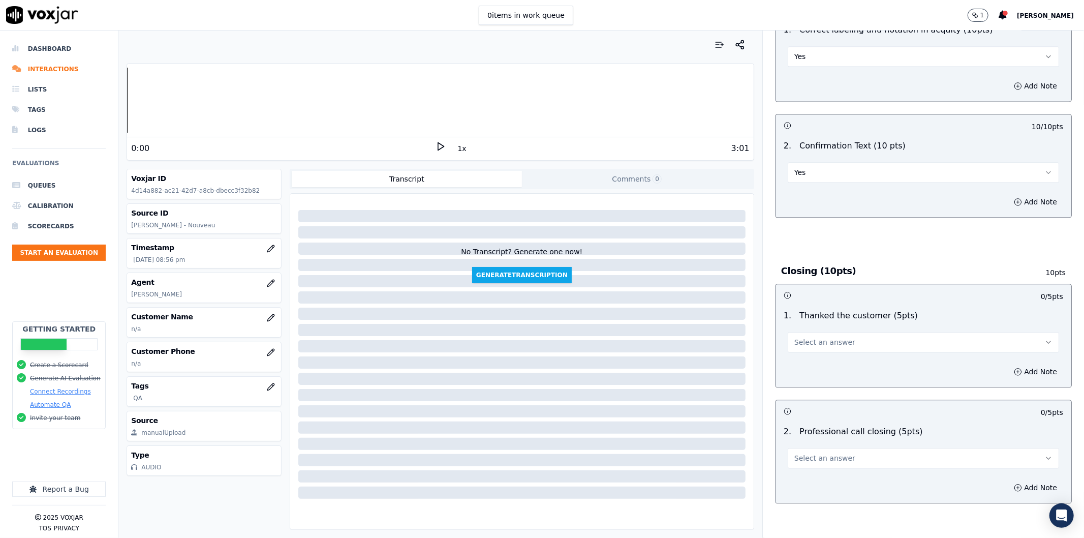
click at [886, 342] on button "Select an answer" at bounding box center [923, 342] width 271 height 20
drag, startPoint x: 865, startPoint y: 363, endPoint x: 882, endPoint y: 113, distance: 250.6
click at [865, 362] on div "Yes" at bounding box center [905, 366] width 252 height 16
click at [878, 446] on div "Select an answer" at bounding box center [924, 453] width 288 height 30
click at [867, 459] on button "Select an answer" at bounding box center [923, 458] width 271 height 20
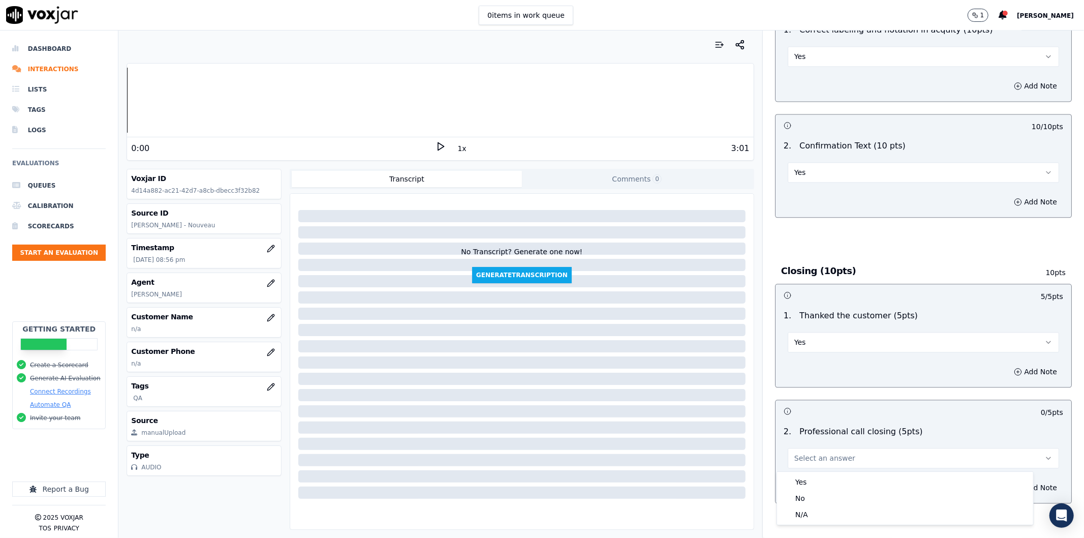
click at [847, 468] on button "Select an answer" at bounding box center [923, 458] width 271 height 20
click at [843, 476] on div "Add Note" at bounding box center [924, 487] width 296 height 30
click at [860, 460] on button "Select an answer" at bounding box center [923, 458] width 271 height 20
drag, startPoint x: 843, startPoint y: 480, endPoint x: 973, endPoint y: 494, distance: 130.9
click at [844, 480] on div "Yes" at bounding box center [905, 482] width 252 height 16
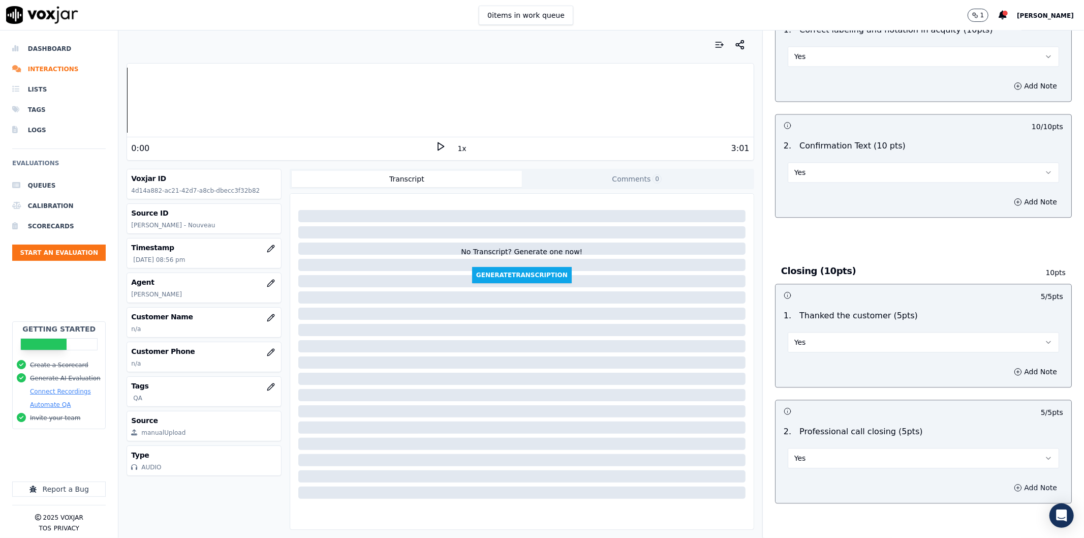
click at [1008, 493] on button "Add Note" at bounding box center [1035, 487] width 55 height 14
click at [942, 502] on textarea at bounding box center [924, 524] width 280 height 50
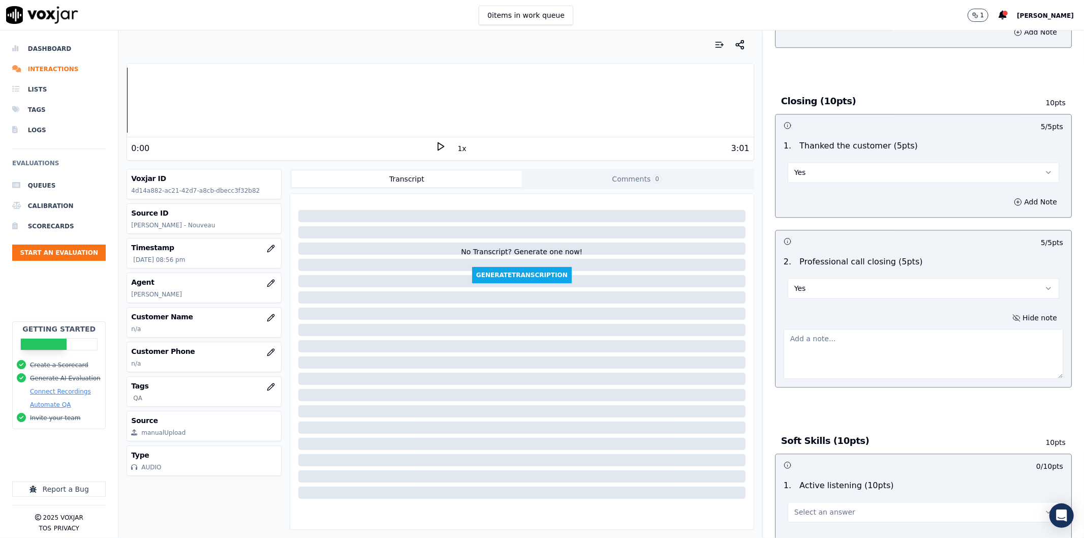
paste textarea "Positive, polite farewell."
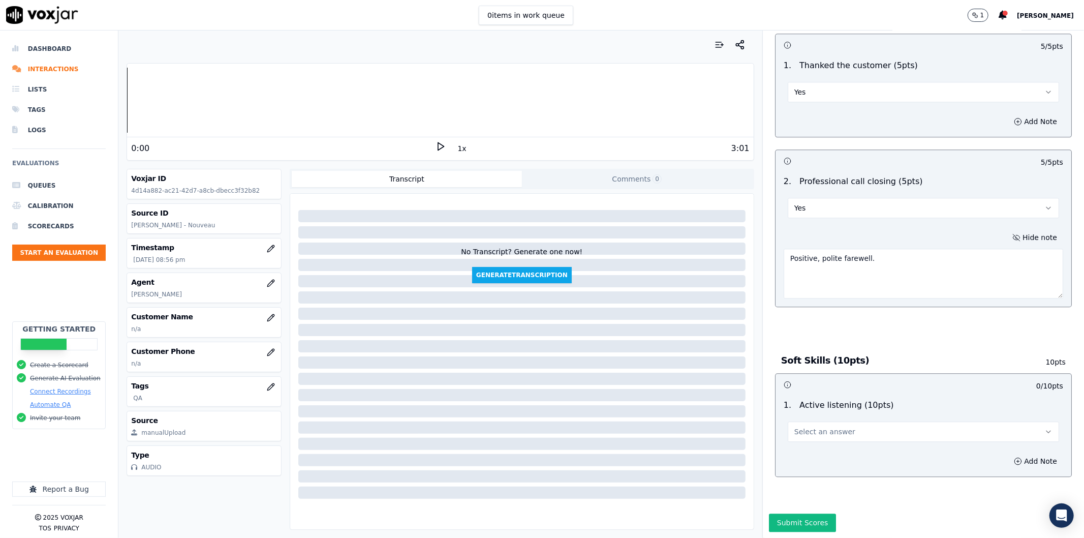
scroll to position [2139, 0]
type textarea "Positive, polite farewell."
drag, startPoint x: 864, startPoint y: 409, endPoint x: 854, endPoint y: 415, distance: 11.9
click at [862, 421] on button "Select an answer" at bounding box center [923, 431] width 271 height 20
click at [829, 425] on div "Yes" at bounding box center [905, 429] width 252 height 16
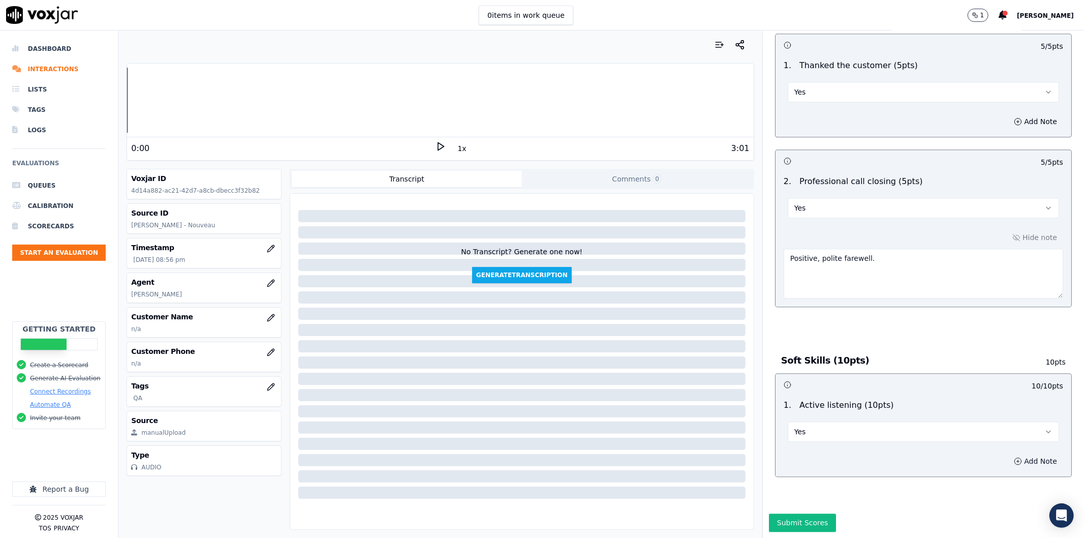
click at [1008, 454] on button "Add Note" at bounding box center [1035, 461] width 55 height 14
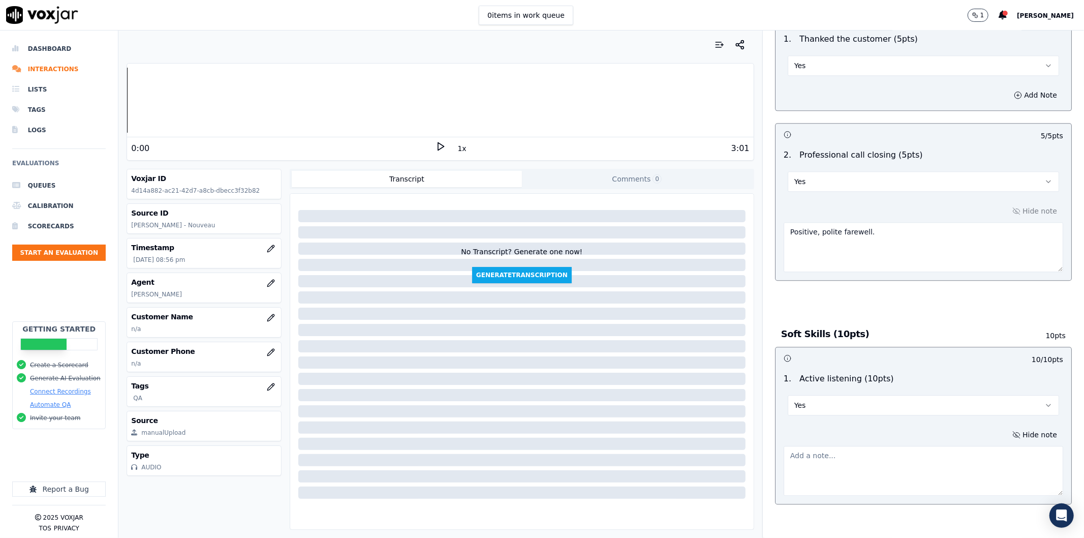
click at [892, 463] on textarea at bounding box center [924, 471] width 280 height 50
paste textarea "Adjusted when client misinterpreted callback question; clarified politely."
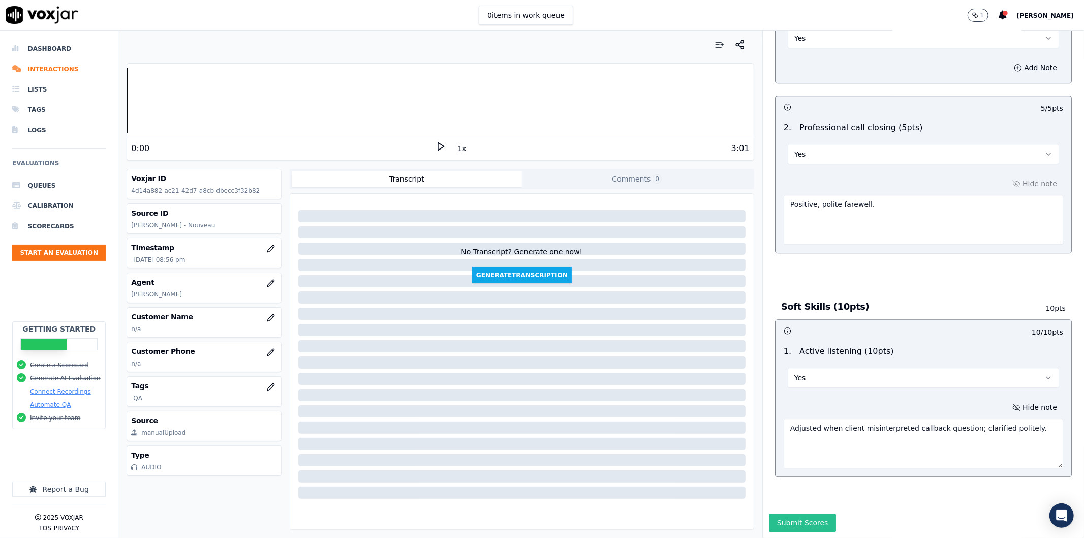
type textarea "Adjusted when client misinterpreted callback question; clarified politely."
click at [799, 513] on button "Submit Scores" at bounding box center [803, 522] width 68 height 18
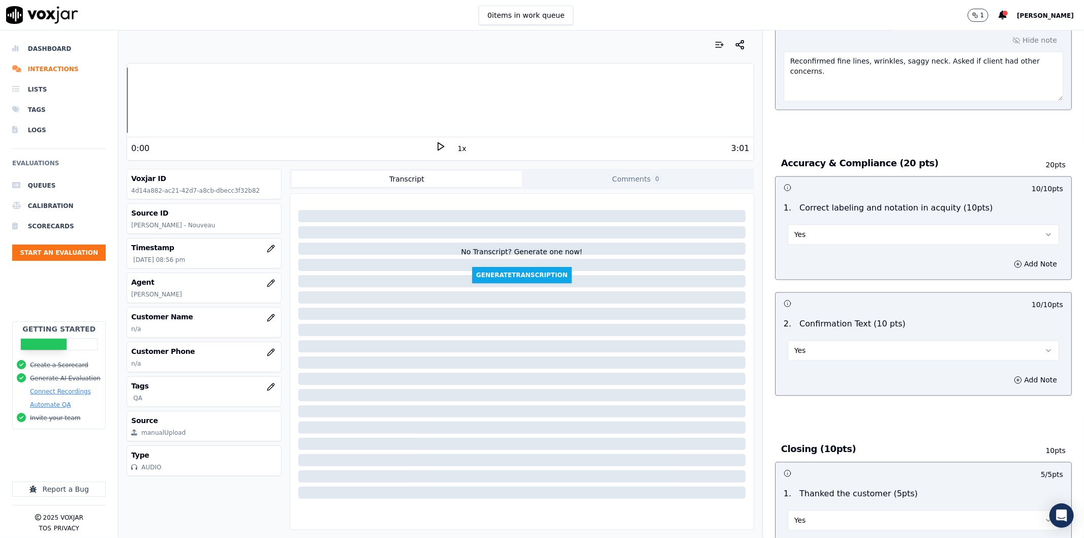
scroll to position [1460, 0]
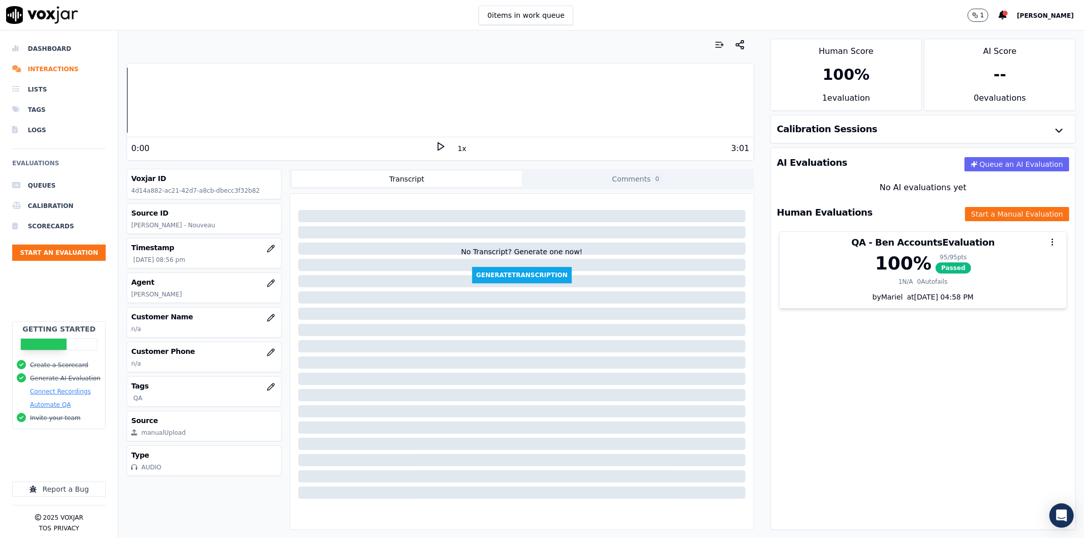
click at [882, 366] on div "AI Evaluations Queue an AI Evaluation No AI evaluations yet Human Evaluations S…" at bounding box center [922, 338] width 305 height 382
click at [663, 19] on div "0 items in work queue 1 [PERSON_NAME]" at bounding box center [542, 15] width 1084 height 30
click at [61, 68] on li "Interactions" at bounding box center [59, 69] width 94 height 20
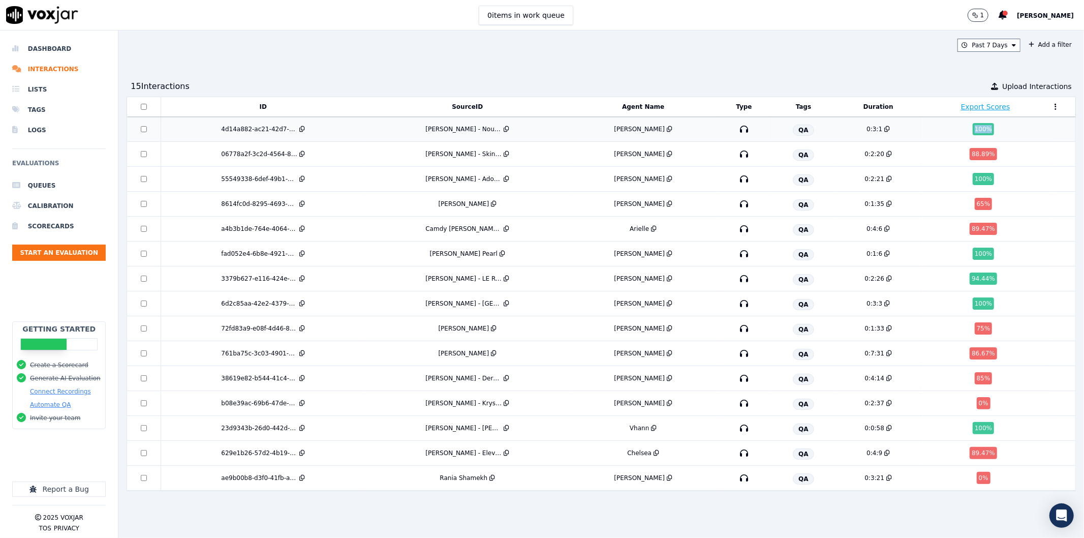
copy div "100 %"
drag, startPoint x: 968, startPoint y: 132, endPoint x: 936, endPoint y: 134, distance: 32.1
click at [936, 134] on div "100 %" at bounding box center [985, 129] width 121 height 12
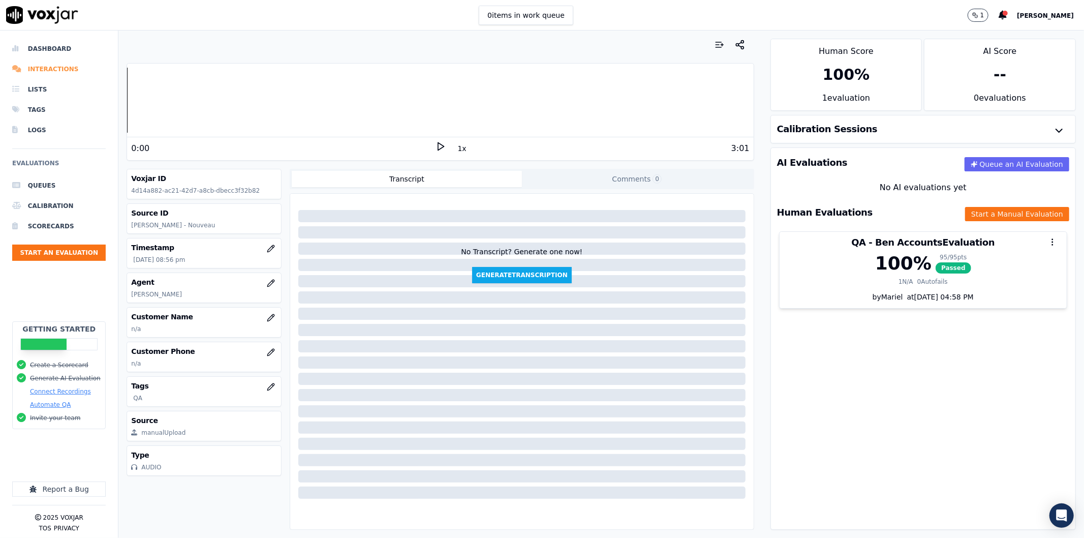
click at [42, 69] on li "Interactions" at bounding box center [59, 69] width 94 height 20
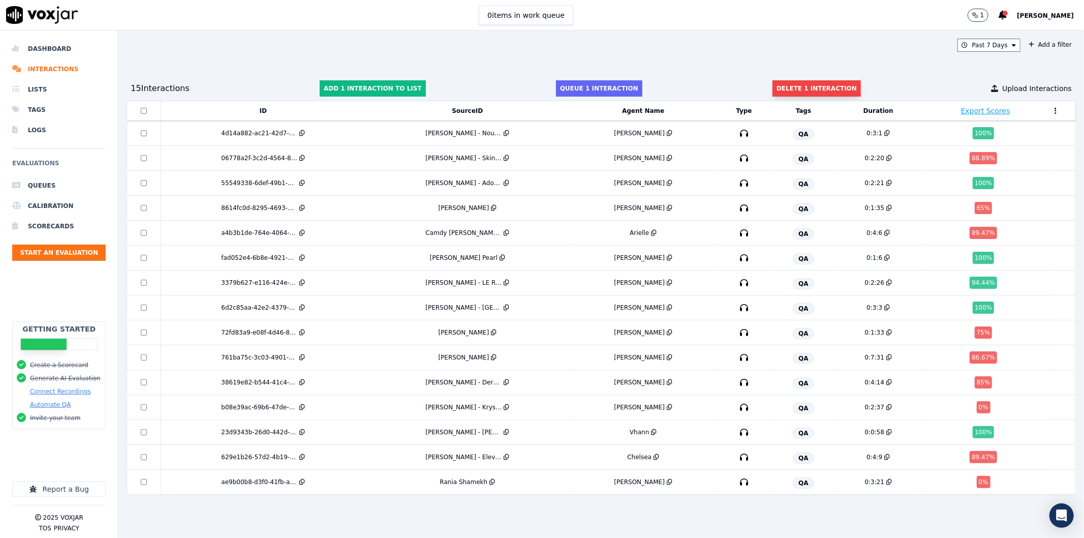
click at [786, 88] on button "Delete 1 interaction" at bounding box center [816, 88] width 88 height 16
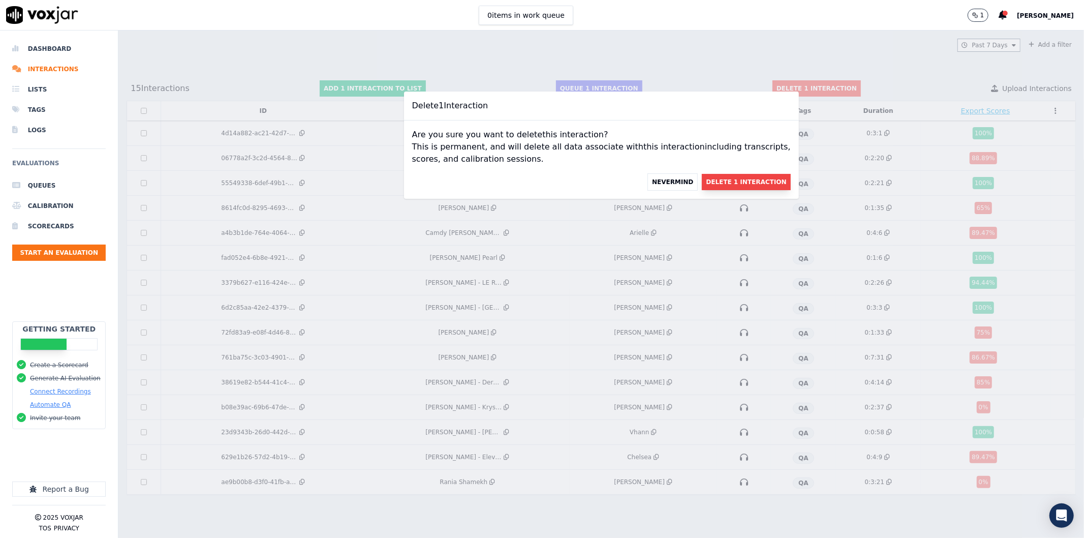
click at [728, 183] on button "Delete 1 Interaction" at bounding box center [746, 182] width 88 height 16
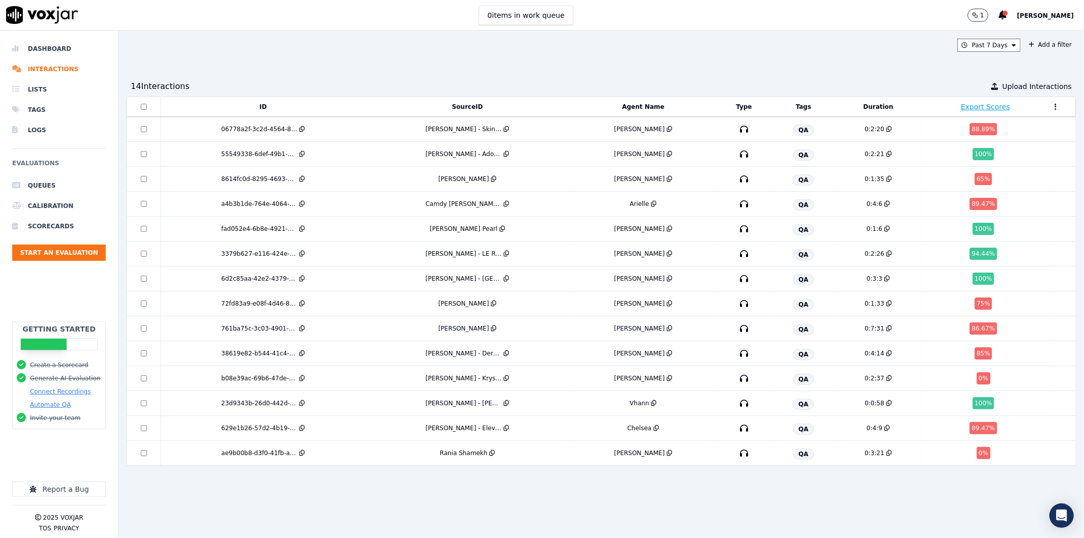
click at [82, 262] on ul "Queues Calibration Scorecards Start an Evaluation" at bounding box center [59, 222] width 94 height 94
click at [83, 253] on button "Start an Evaluation" at bounding box center [59, 252] width 94 height 16
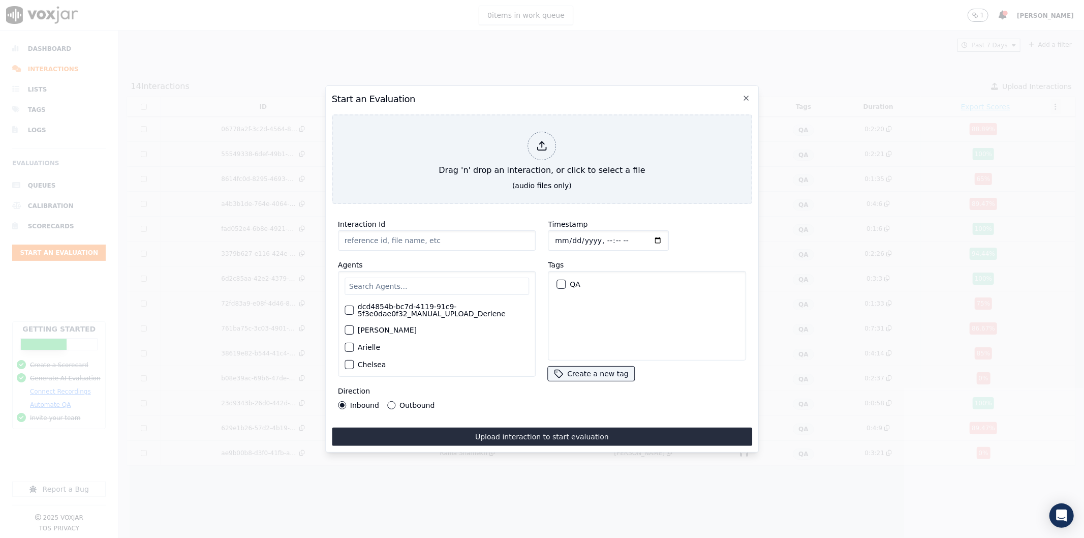
click at [413, 239] on input "Interaction Id" at bounding box center [437, 240] width 198 height 20
paste input "Jackie Skinner"
type input "Jackie Skinner - Nouveau"
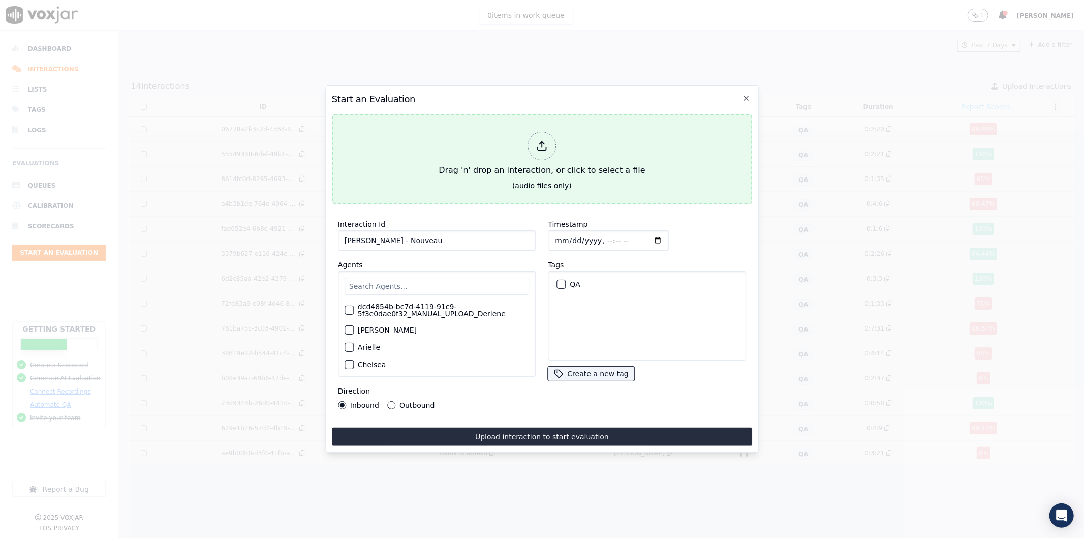
click at [535, 149] on div at bounding box center [542, 146] width 28 height 28
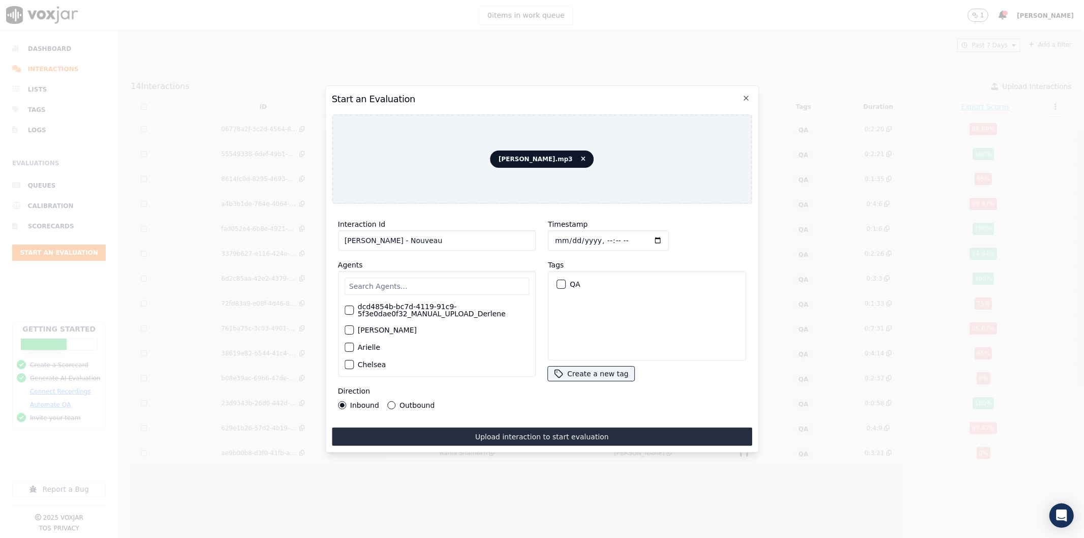
click at [410, 284] on input "text" at bounding box center [437, 285] width 185 height 17
type input "jean"
click at [348, 307] on div "button" at bounding box center [348, 310] width 7 height 7
click at [392, 404] on div "Outbound" at bounding box center [410, 405] width 47 height 8
drag, startPoint x: 389, startPoint y: 400, endPoint x: 491, endPoint y: 353, distance: 112.8
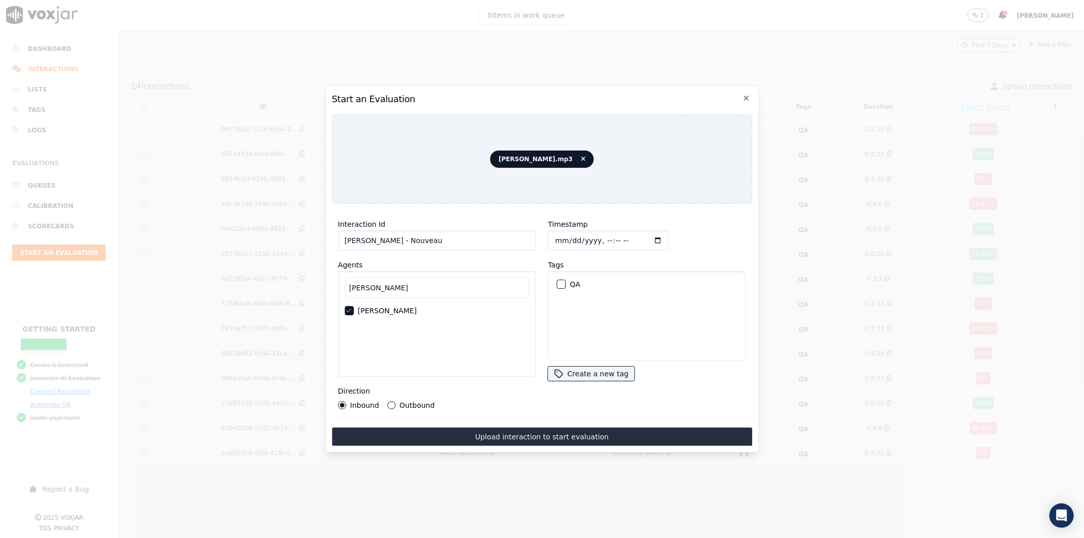
click at [389, 401] on button "Outbound" at bounding box center [391, 405] width 8 height 8
click at [558, 281] on div "button" at bounding box center [560, 284] width 7 height 7
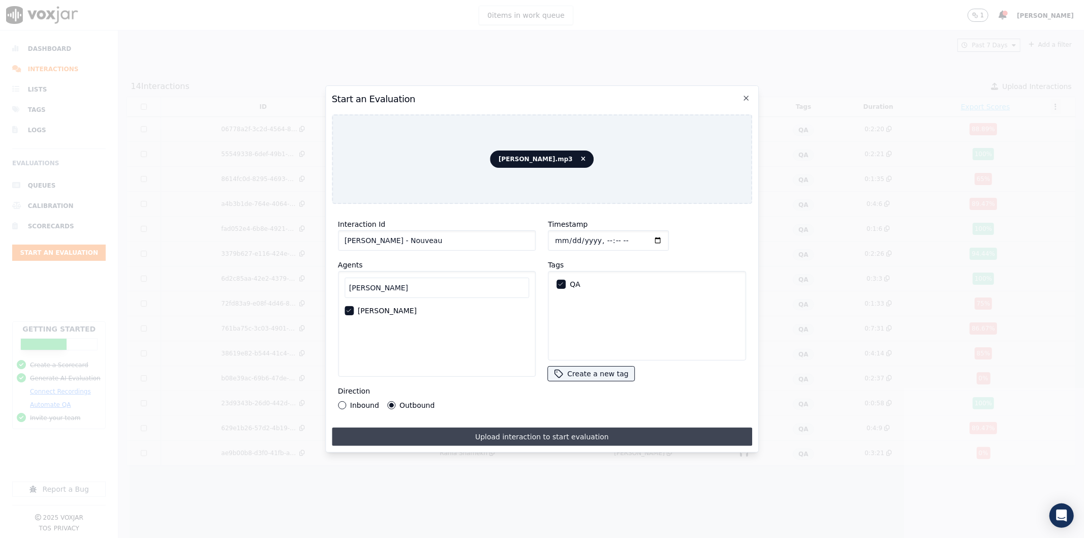
click at [516, 434] on button "Upload interaction to start evaluation" at bounding box center [542, 436] width 420 height 18
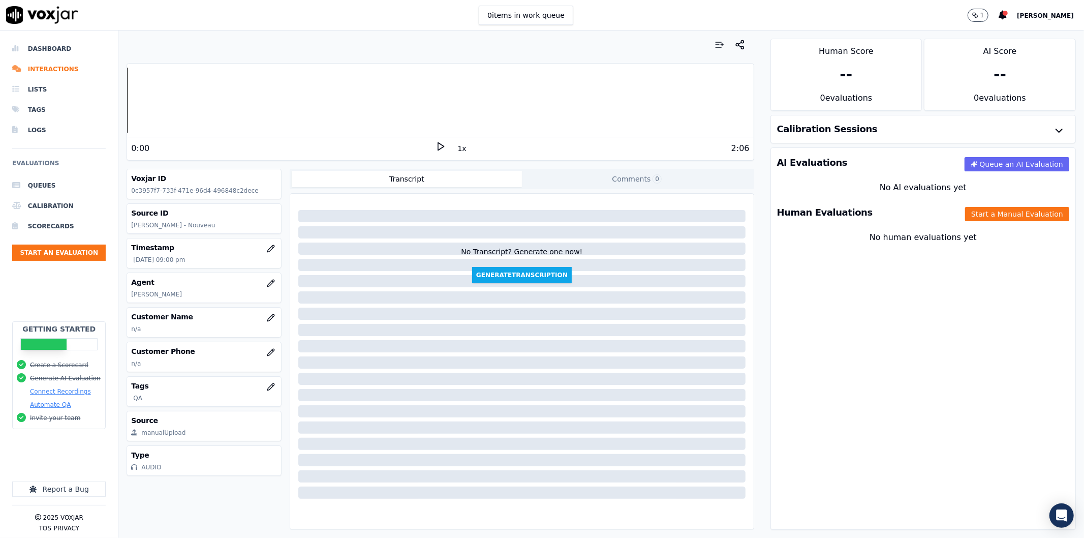
click at [948, 211] on div "Human Evaluations Start a Manual Evaluation" at bounding box center [923, 212] width 304 height 29
click at [965, 211] on button "Start a Manual Evaluation" at bounding box center [1017, 214] width 104 height 14
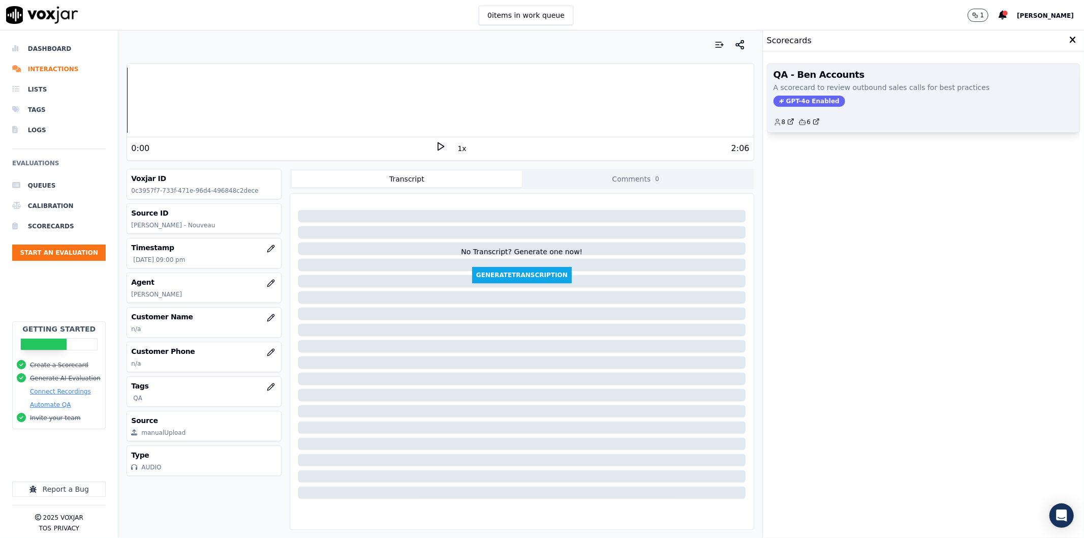
click at [879, 82] on p "A scorecard to review outbound sales calls for best practices" at bounding box center [923, 87] width 300 height 10
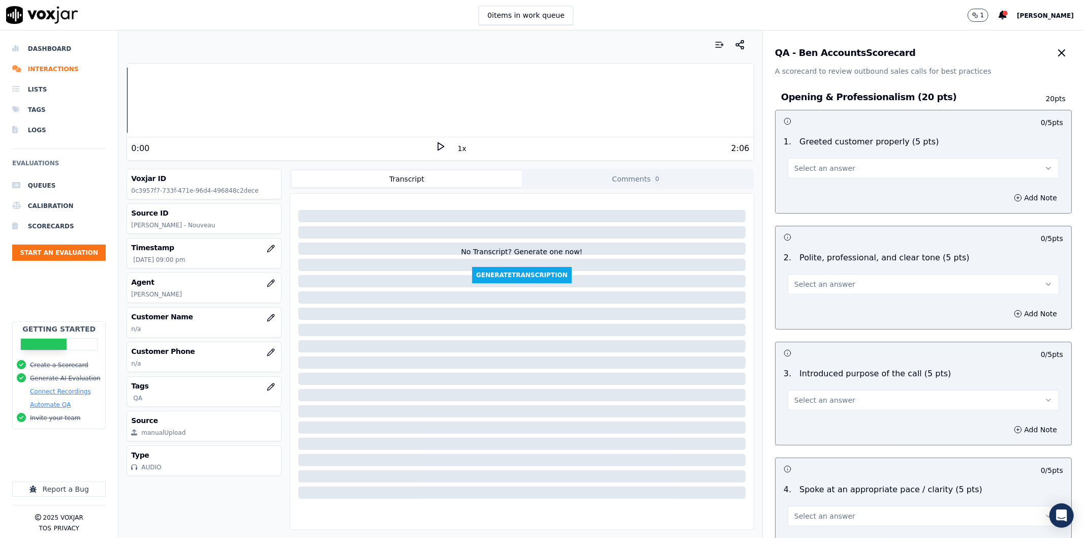
click at [842, 160] on button "Select an answer" at bounding box center [923, 168] width 271 height 20
click at [832, 184] on div "Yes" at bounding box center [905, 191] width 252 height 16
click at [1014, 199] on icon "button" at bounding box center [1018, 198] width 8 height 8
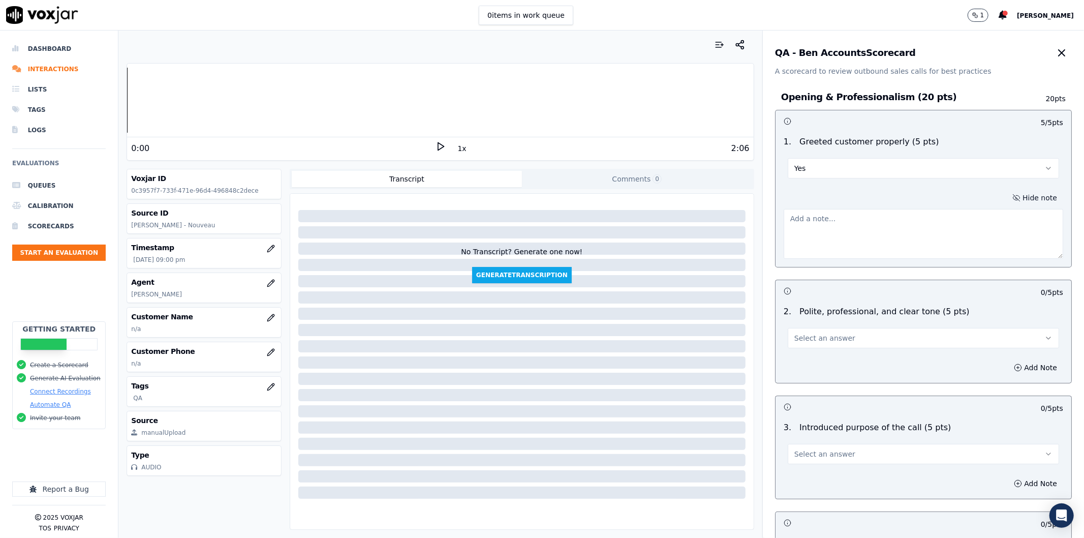
drag, startPoint x: 927, startPoint y: 230, endPoint x: 923, endPoint y: 216, distance: 13.8
click at [927, 230] on textarea at bounding box center [924, 234] width 280 height 50
paste textarea "Warm greeting, confirmed client name."
type textarea "Warm greeting, confirmed client name."
click at [911, 317] on p "Polite, professional, and clear tone (5 pts)" at bounding box center [884, 311] width 170 height 12
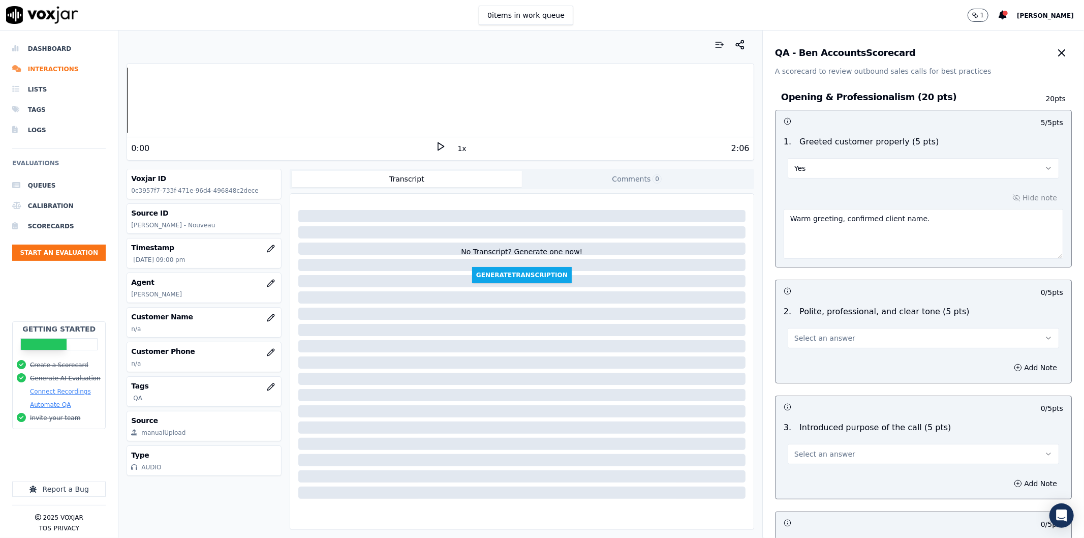
click at [908, 332] on button "Select an answer" at bounding box center [923, 338] width 271 height 20
click at [867, 358] on div "Yes" at bounding box center [905, 361] width 252 height 16
click at [1008, 371] on button "Add Note" at bounding box center [1035, 367] width 55 height 14
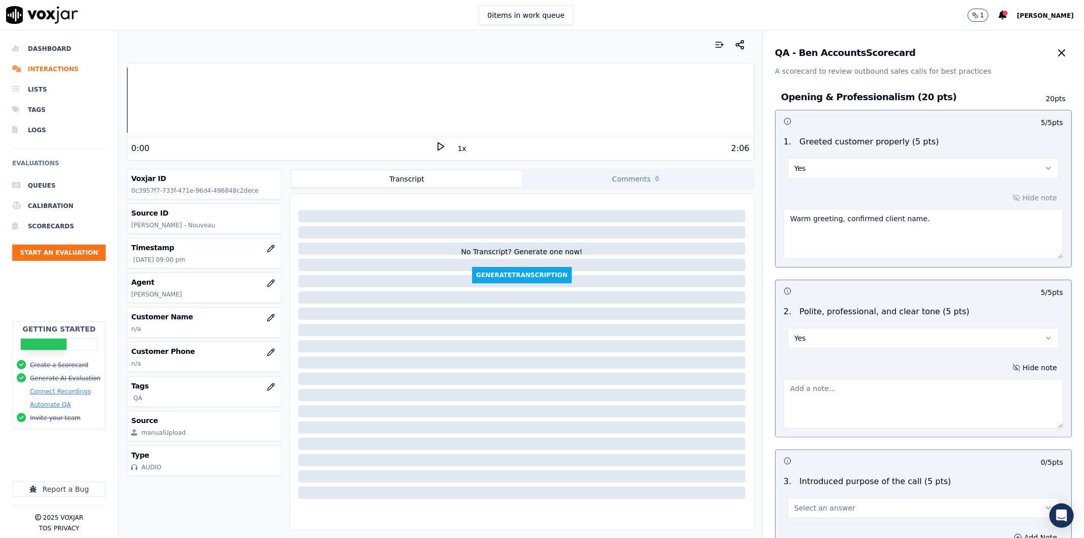
click at [923, 393] on textarea at bounding box center [924, 404] width 280 height 50
paste textarea "Courteous tone; adjusted well when client accidentally muted."
type textarea "Courteous tone; adjusted well when client accidentally muted."
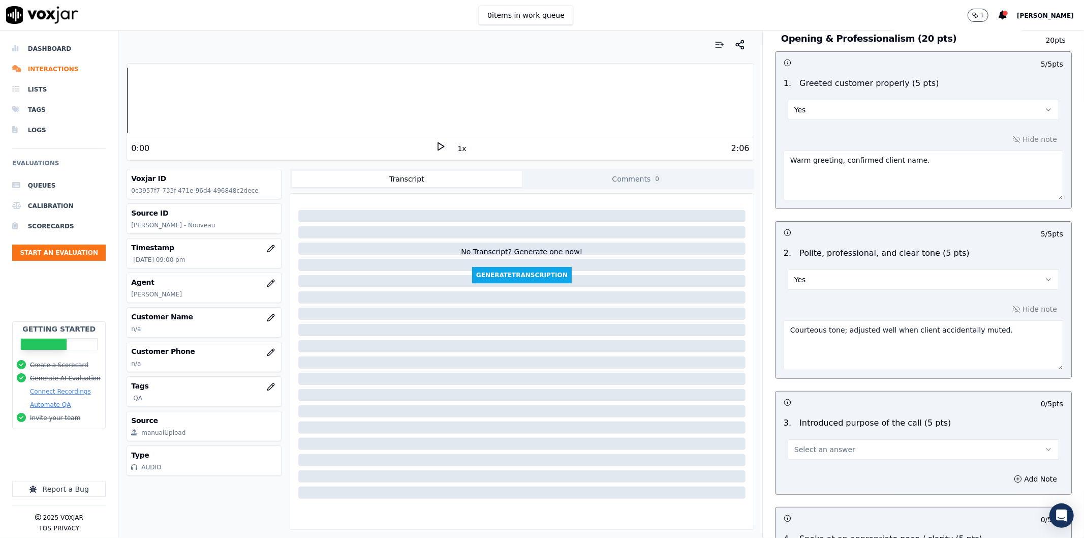
scroll to position [169, 0]
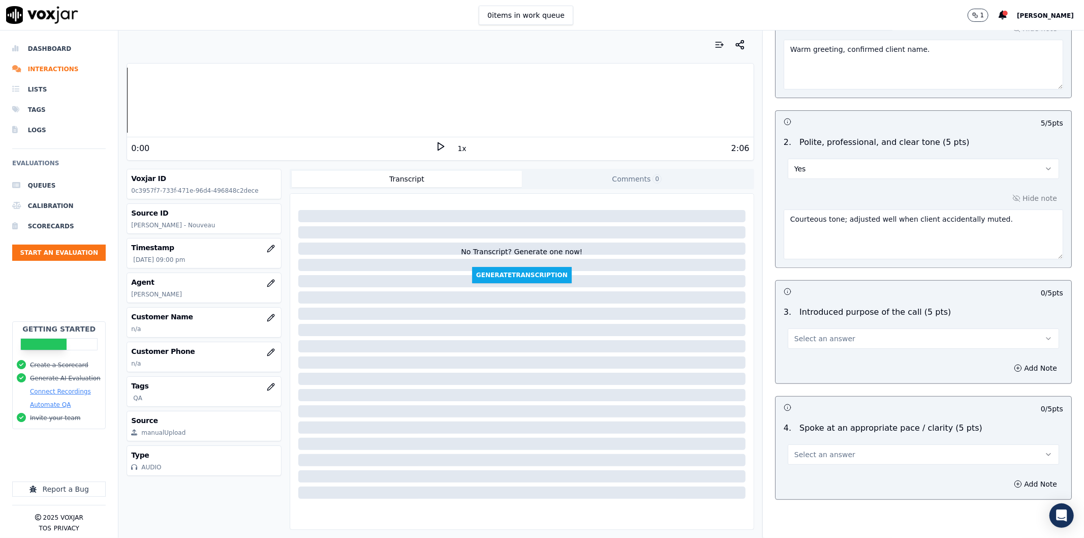
click at [874, 333] on button "Select an answer" at bounding box center [923, 338] width 271 height 20
click at [867, 356] on div "Yes" at bounding box center [905, 361] width 252 height 16
click at [1016, 373] on button "Add Note" at bounding box center [1035, 368] width 55 height 14
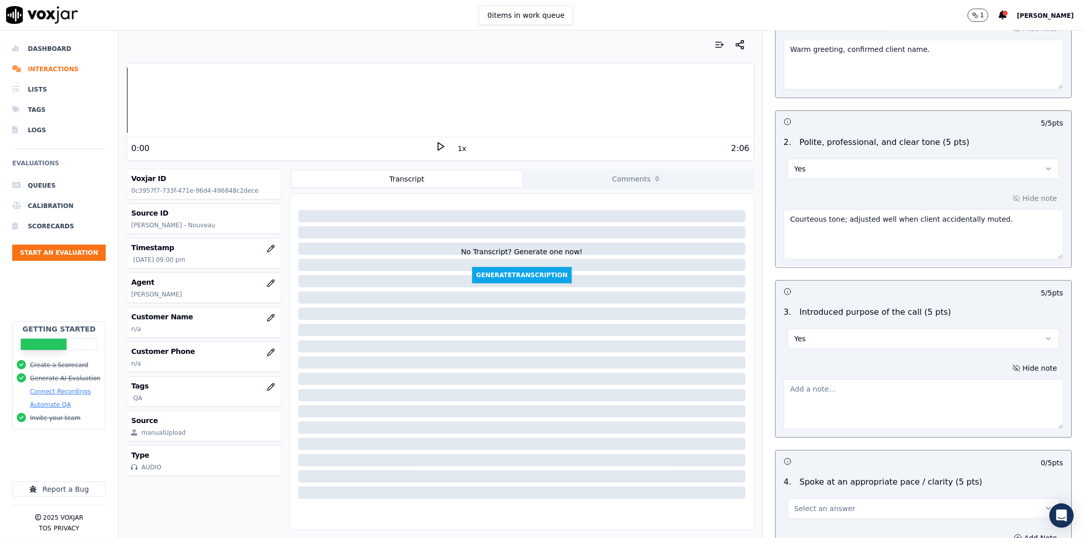
click at [949, 393] on textarea at bounding box center [924, 404] width 280 height 50
paste textarea "Stated reason: confirming nonsurgical face & neck lift appointment."
type textarea "Stated reason: confirming nonsurgical face & neck lift appointment."
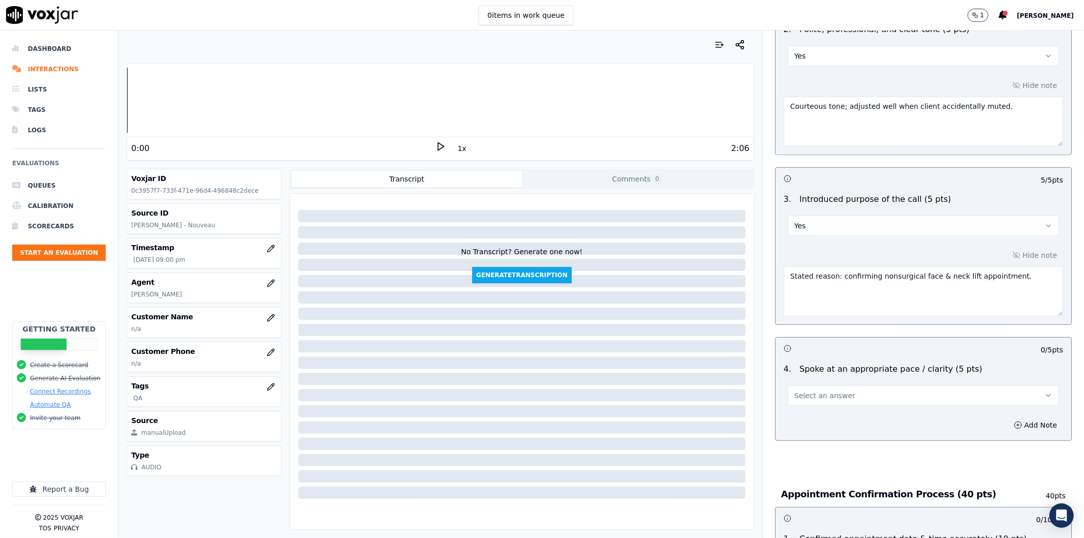
scroll to position [338, 0]
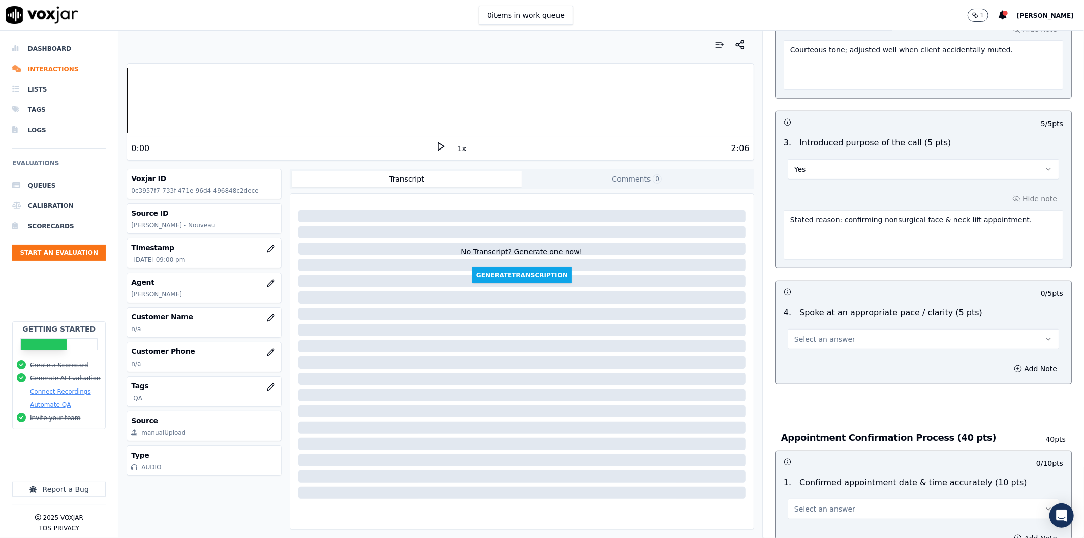
click at [925, 352] on div "0 / 5 pts 4 . Spoke at an appropriate pace / clarity (5 pts) Select an answer A…" at bounding box center [923, 333] width 297 height 104
click at [925, 344] on button "Select an answer" at bounding box center [923, 339] width 271 height 20
click at [865, 360] on div "Yes" at bounding box center [905, 362] width 252 height 16
click at [1014, 370] on button "Add Note" at bounding box center [1035, 368] width 55 height 14
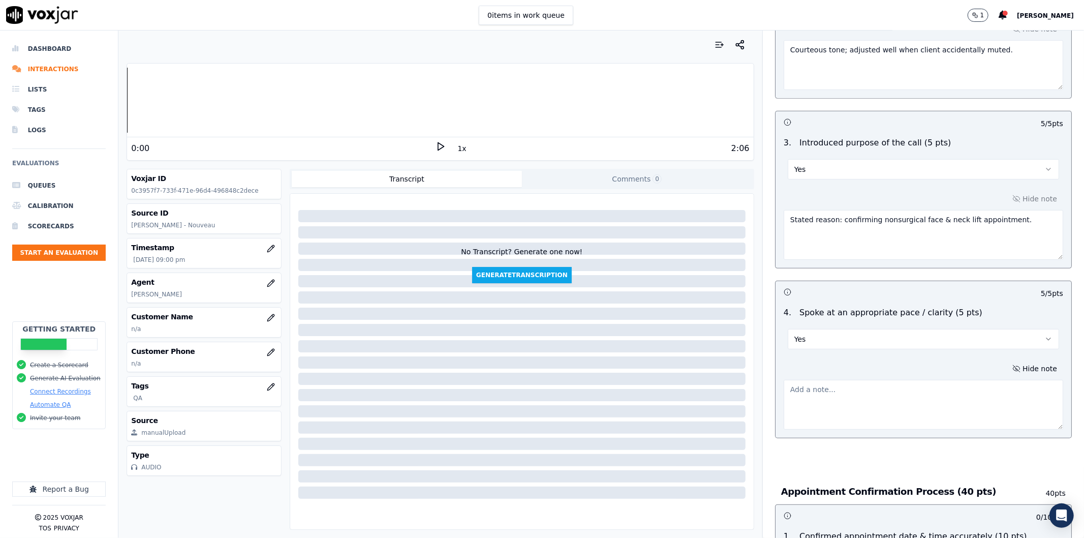
click at [888, 388] on textarea at bounding box center [924, 405] width 280 height 50
paste textarea "Clear overall, though a bit wordy when listing concerns."
type textarea "Clear overall, though a bit wordy when listing concerns."
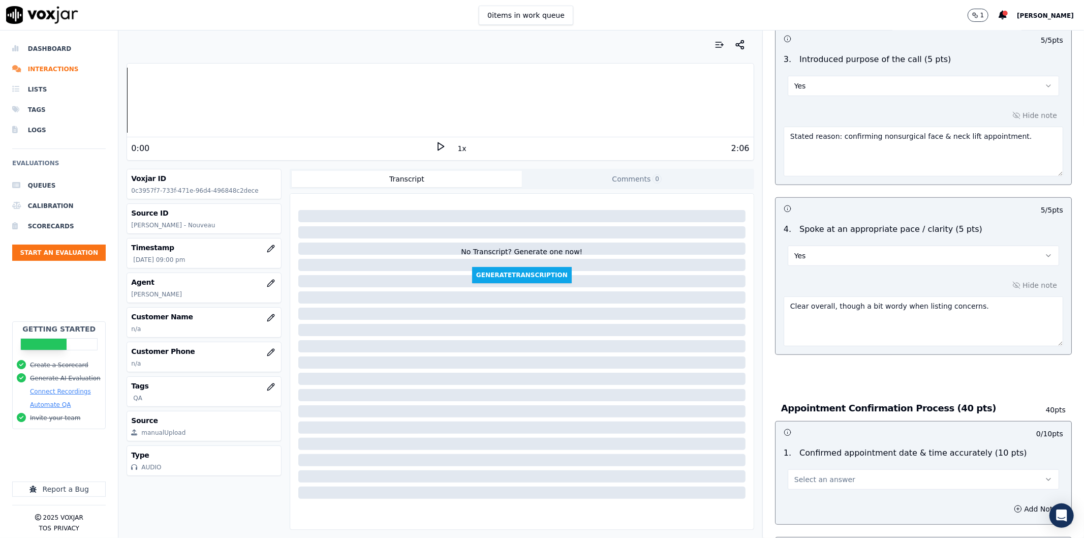
scroll to position [508, 0]
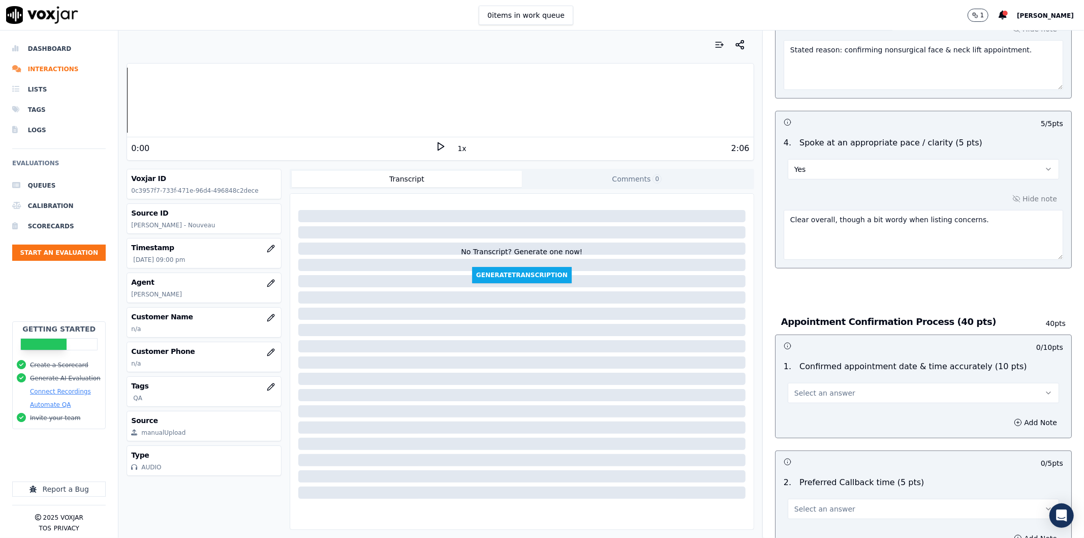
click at [882, 386] on button "Select an answer" at bounding box center [923, 393] width 271 height 20
click at [853, 415] on div "Yes" at bounding box center [905, 416] width 252 height 16
click at [1008, 418] on button "Add Note" at bounding box center [1035, 422] width 55 height 14
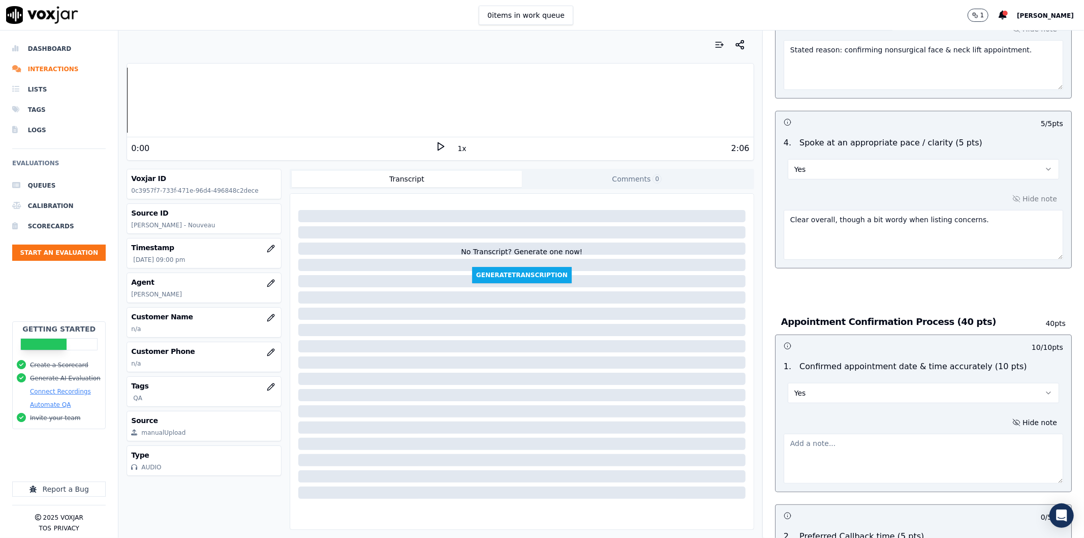
click at [949, 449] on textarea at bounding box center [924, 458] width 280 height 50
type textarea "Stated: Thursday, Sept 18 at 12 noon."
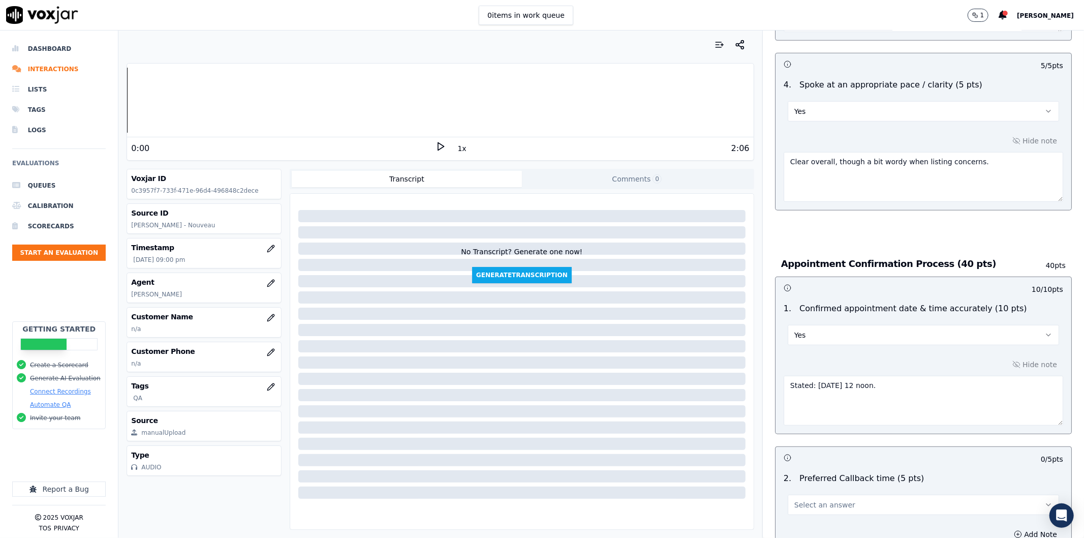
scroll to position [621, 0]
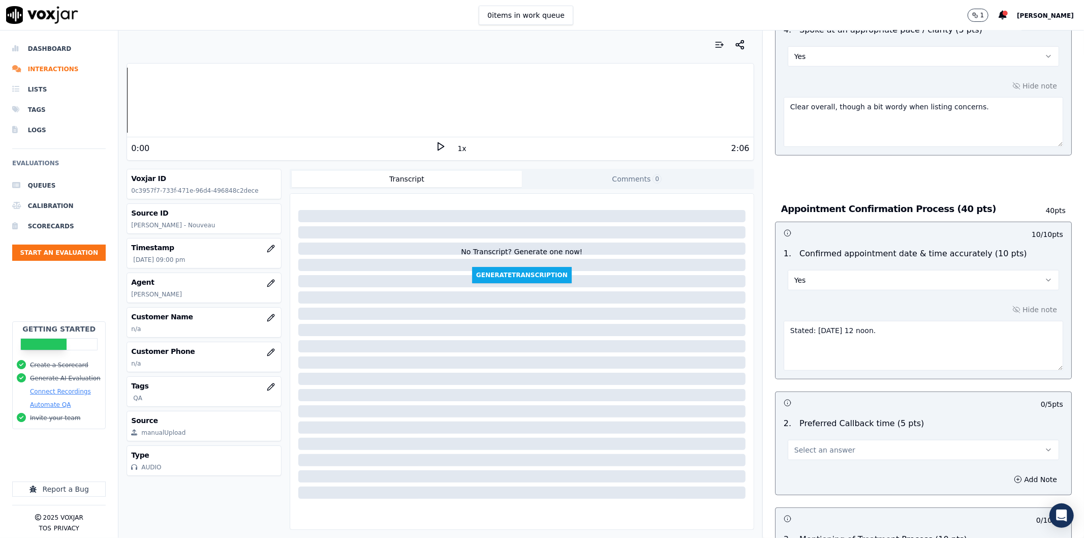
click at [875, 450] on button "Select an answer" at bounding box center [923, 450] width 271 height 20
drag, startPoint x: 835, startPoint y: 507, endPoint x: 857, endPoint y: 399, distance: 109.3
click at [835, 507] on div "N/A" at bounding box center [905, 506] width 252 height 16
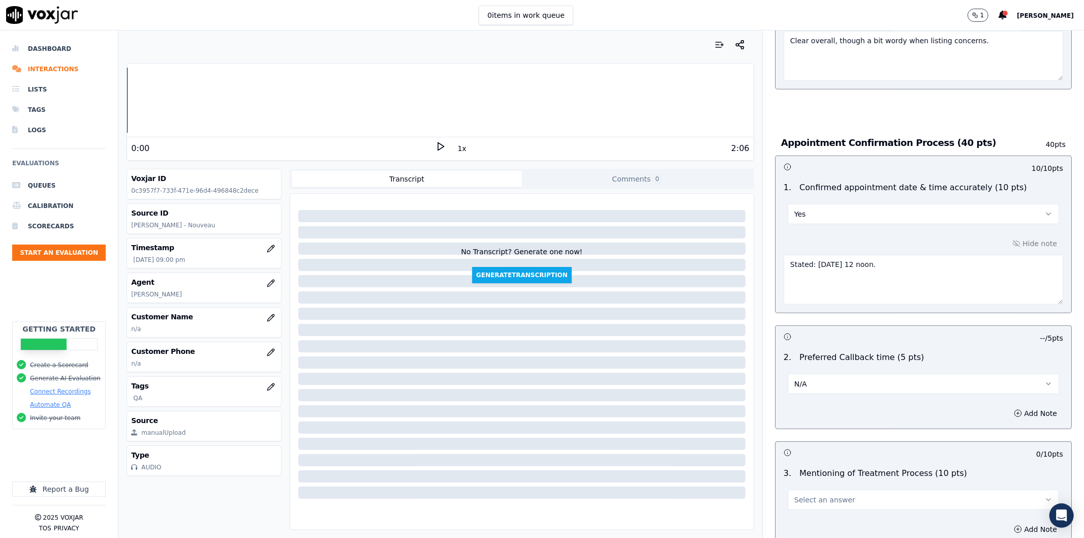
scroll to position [790, 0]
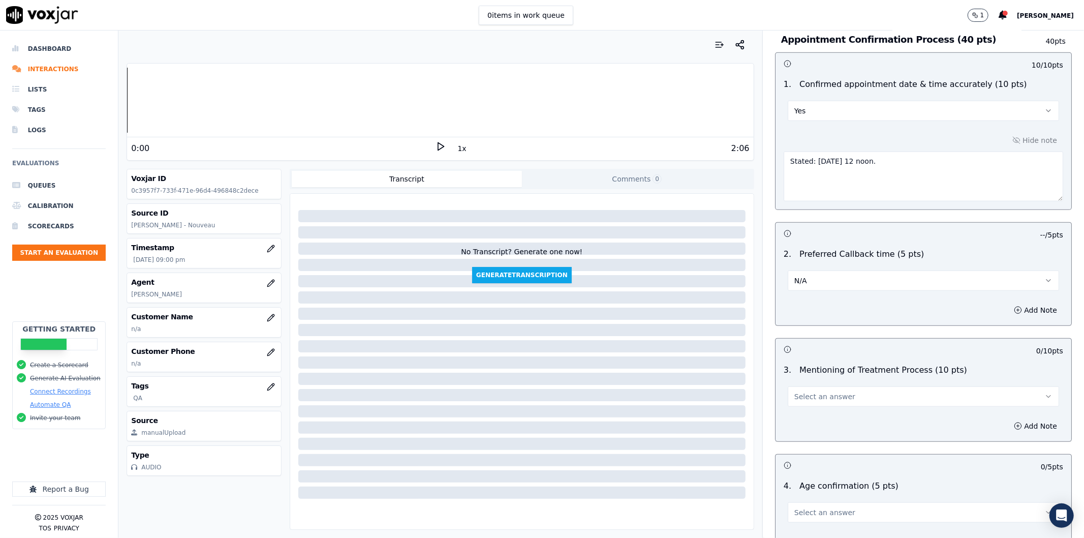
click at [880, 284] on button "N/A" at bounding box center [923, 280] width 271 height 20
click at [840, 305] on div "Yes" at bounding box center [905, 304] width 252 height 16
click at [1014, 307] on icon "button" at bounding box center [1018, 310] width 8 height 8
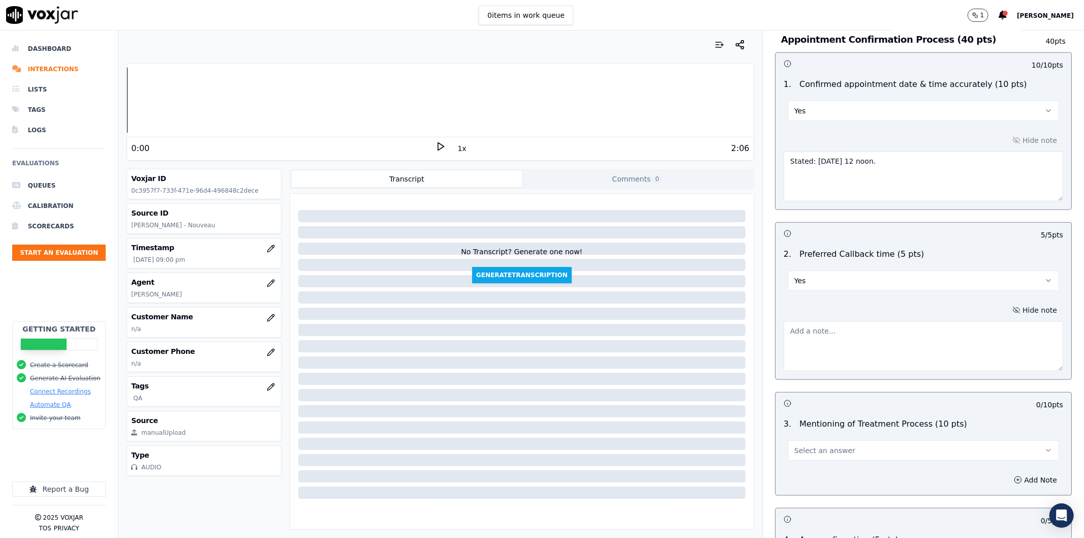
click at [928, 346] on textarea at bounding box center [924, 346] width 280 height 50
paste textarea "Asked client preference; Jackie said “doesn’t matter.”"
type textarea "Asked client preference; Jackie said “doesn’t matter.”"
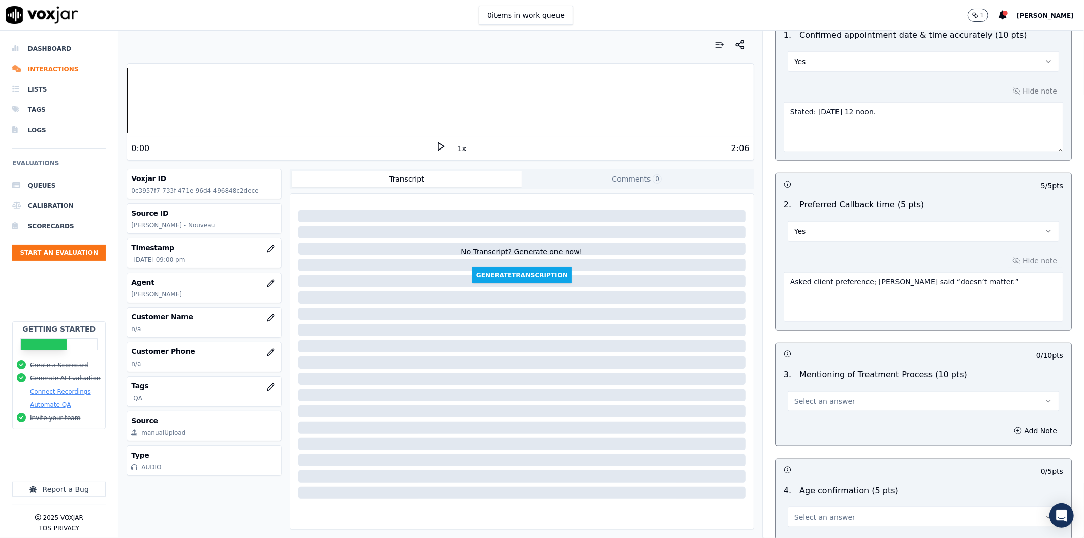
scroll to position [903, 0]
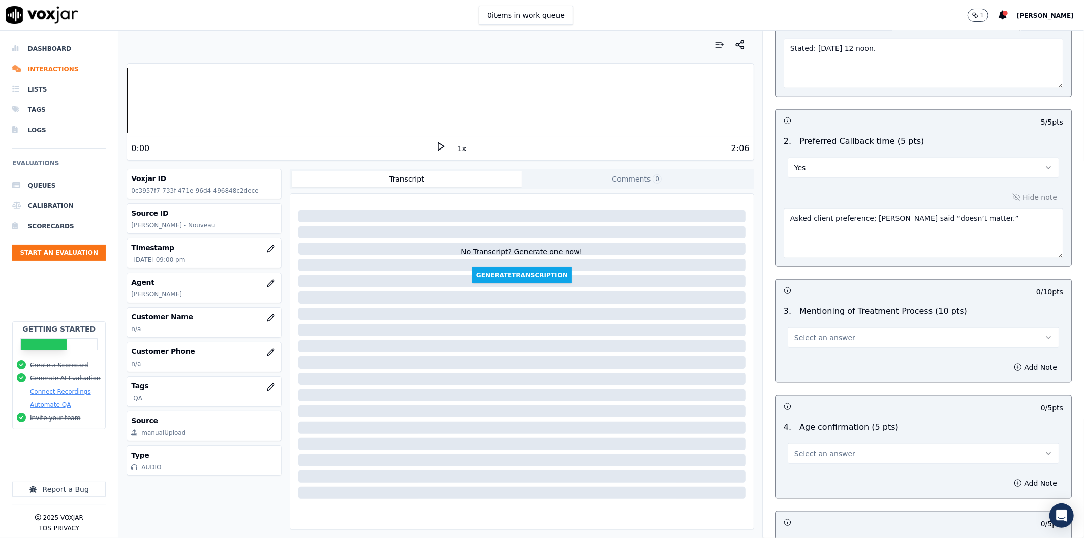
drag, startPoint x: 834, startPoint y: 333, endPoint x: 830, endPoint y: 343, distance: 10.5
click at [834, 334] on span "Select an answer" at bounding box center [824, 337] width 61 height 10
click at [826, 354] on div "Yes" at bounding box center [905, 361] width 252 height 16
click at [1008, 369] on button "Add Note" at bounding box center [1035, 367] width 55 height 14
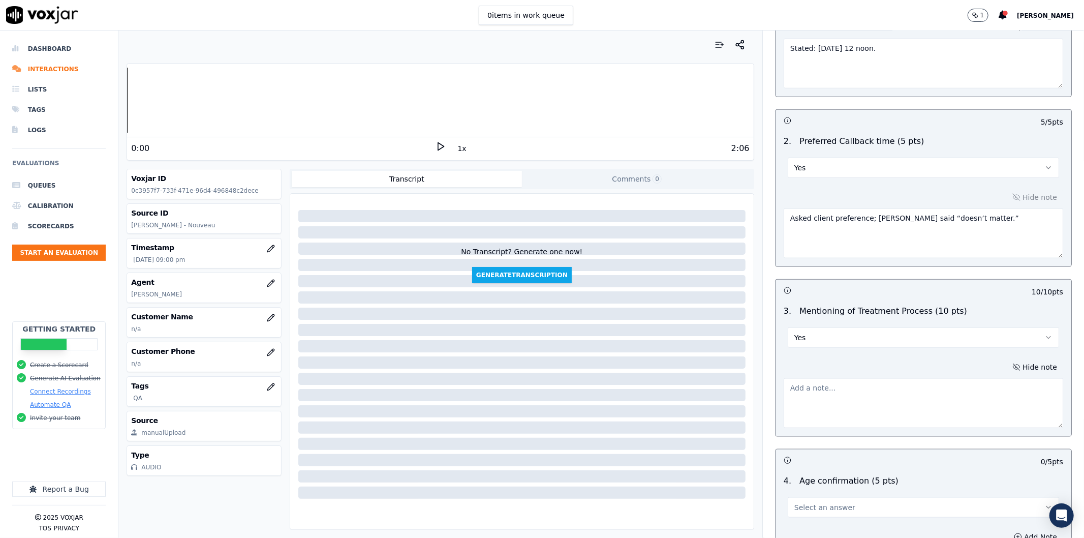
click at [944, 389] on textarea at bounding box center [924, 403] width 280 height 50
paste textarea "Offered to explain process, but client declined due to time. Agent respected th…"
type textarea "Offered to explain process, but client declined due to time. Agent respected th…"
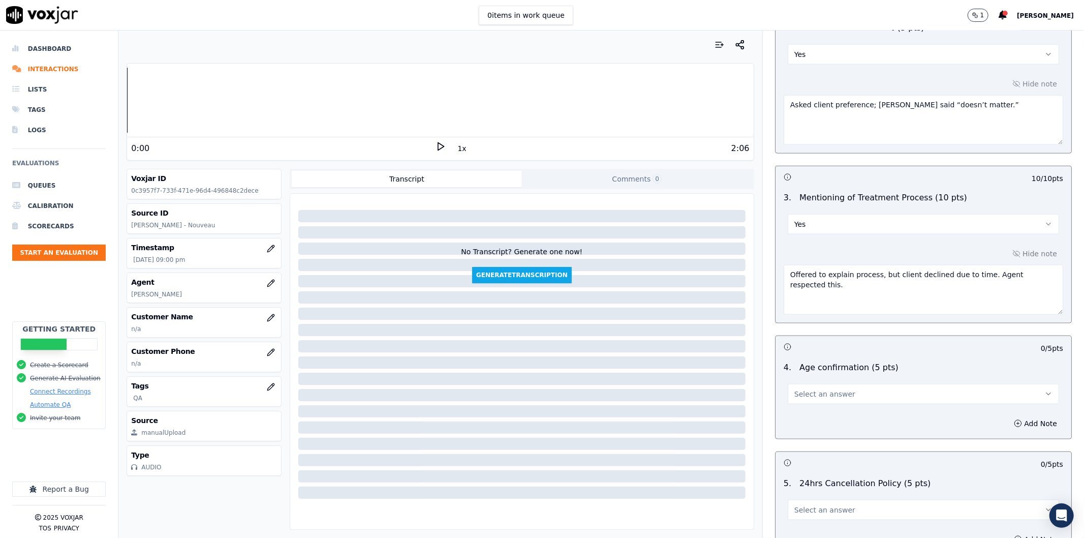
click at [831, 403] on button "Select an answer" at bounding box center [923, 394] width 271 height 20
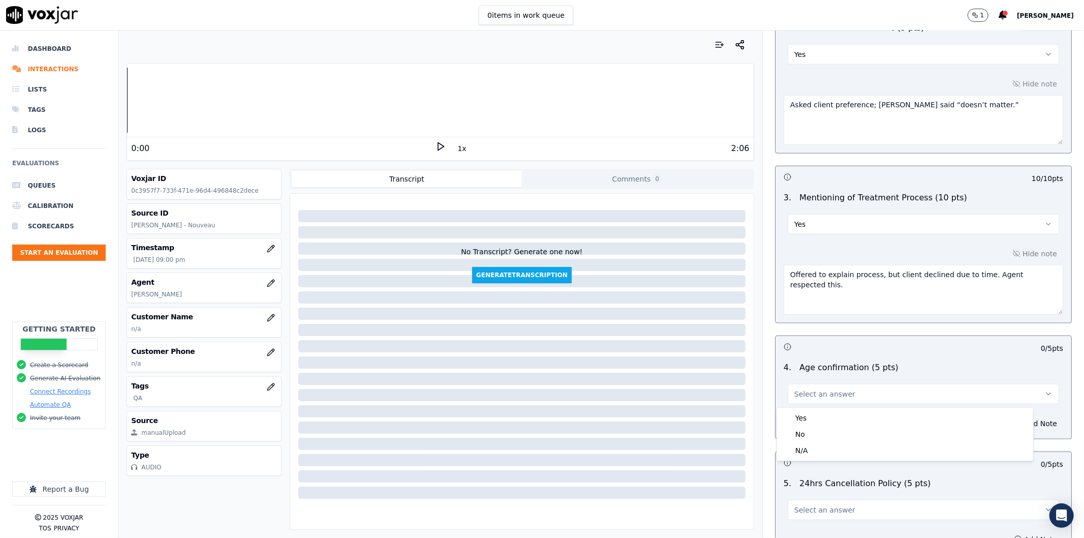
click at [828, 408] on div "Yes No N/A" at bounding box center [905, 434] width 256 height 53
click at [836, 412] on div "Yes" at bounding box center [905, 418] width 252 height 16
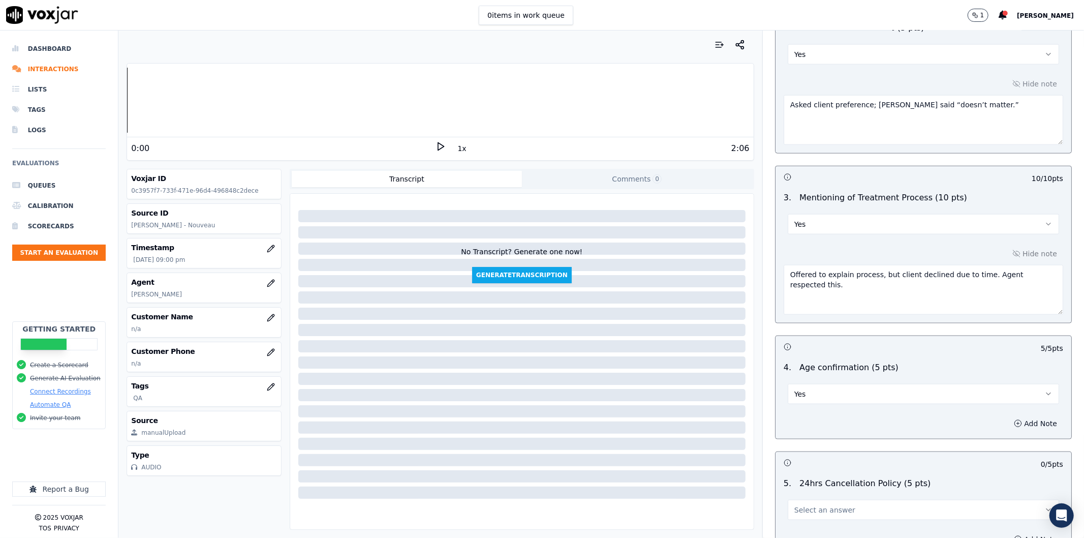
click at [1008, 418] on button "Add Note" at bounding box center [1035, 423] width 55 height 14
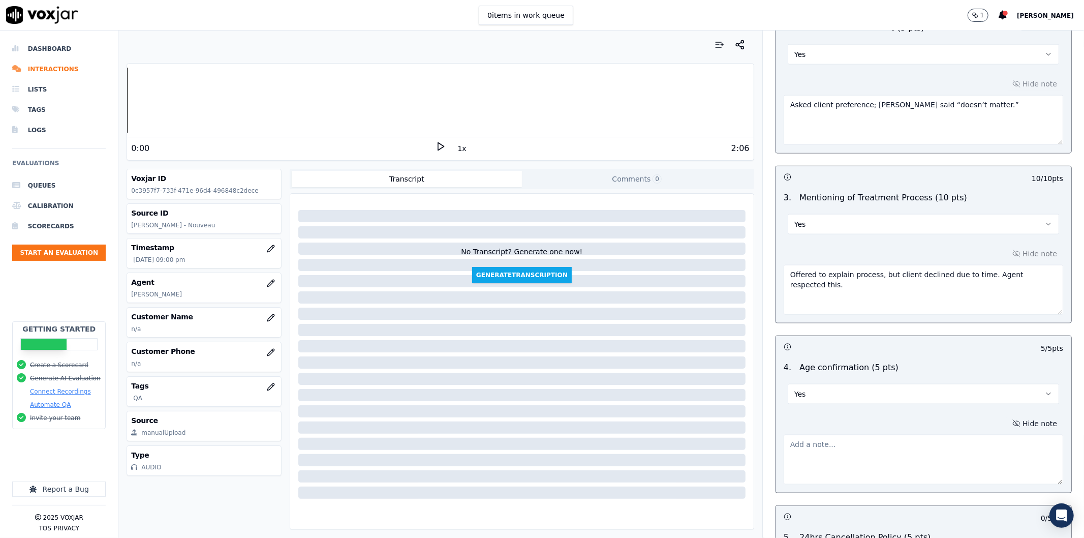
click at [948, 433] on div at bounding box center [924, 457] width 280 height 54
click at [938, 455] on textarea at bounding box center [924, 460] width 280 height 50
paste textarea "onfirmed client’s age range (50–65)."
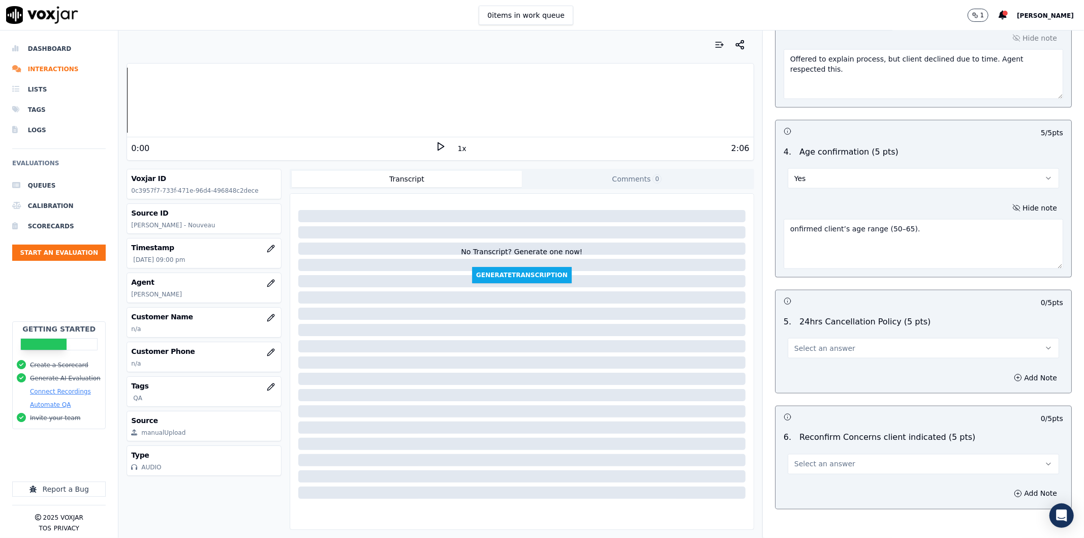
scroll to position [1242, 0]
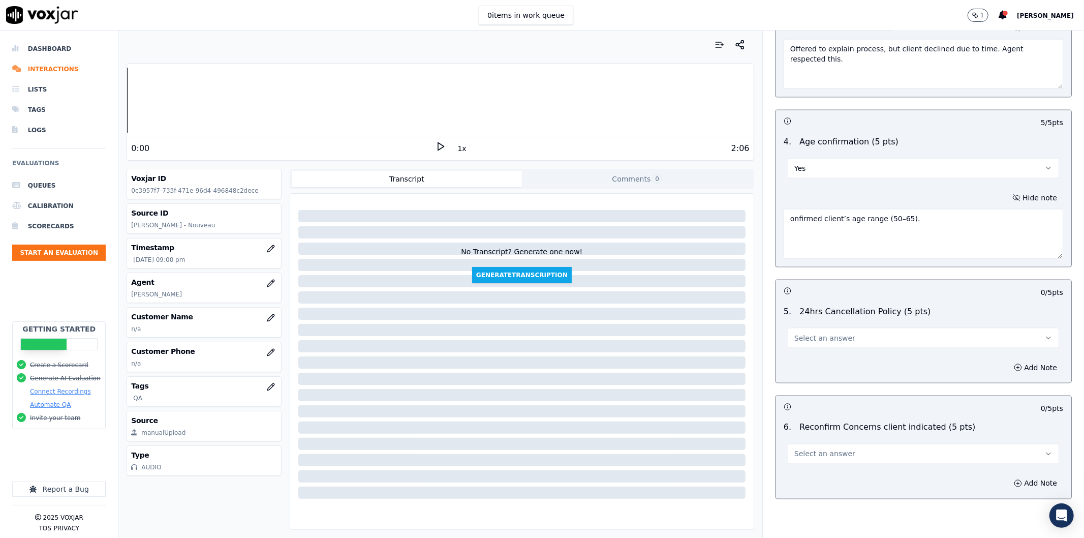
click at [784, 219] on textarea "onfirmed client’s age range (50–65)." at bounding box center [924, 234] width 280 height 50
type textarea "Confirmed client’s age range (50–65)."
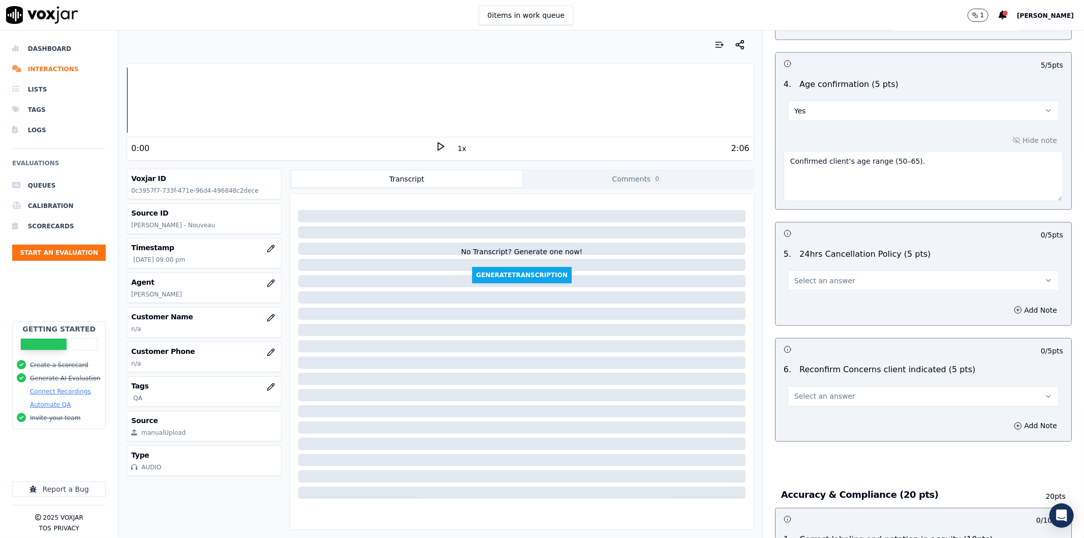
scroll to position [1355, 0]
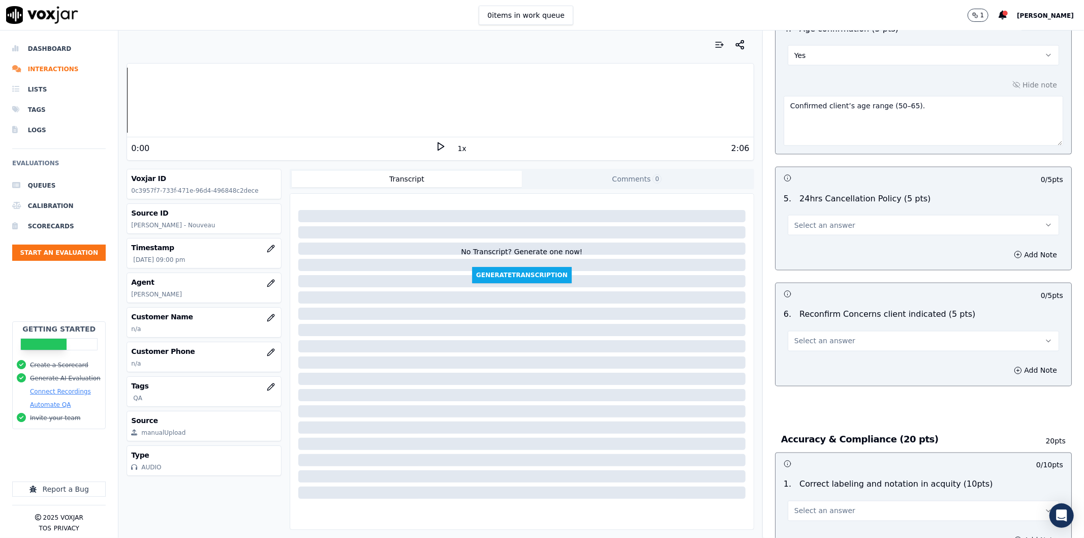
click at [882, 336] on button "Select an answer" at bounding box center [923, 341] width 271 height 20
click at [861, 364] on div "Yes" at bounding box center [905, 365] width 252 height 16
click at [1012, 375] on button "Add Note" at bounding box center [1035, 370] width 55 height 14
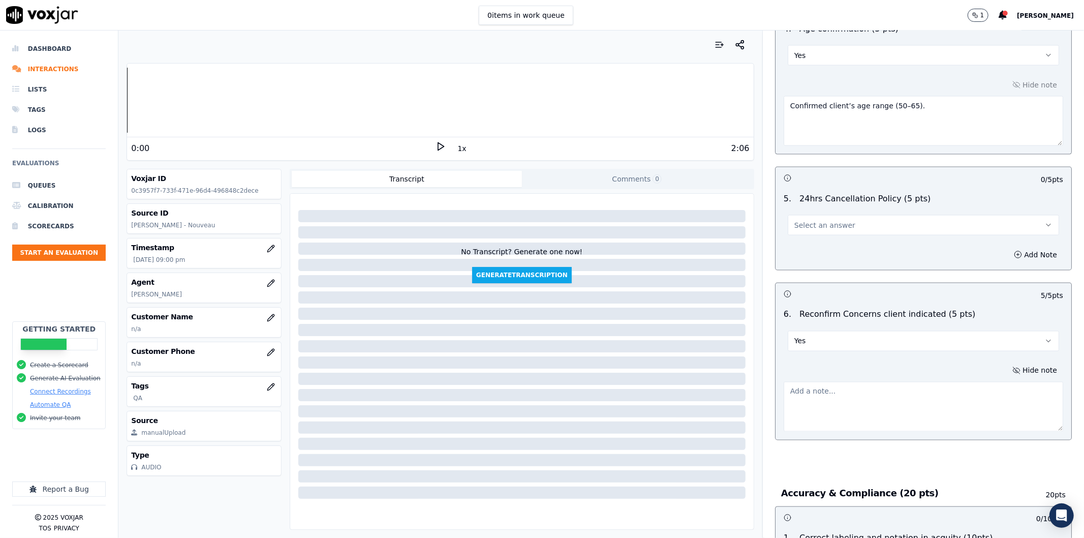
click at [910, 393] on textarea at bounding box center [924, 407] width 280 height 50
paste textarea "horoughly reconfirmed concerns (saggy neck, fine lines, pigmentation, etc.)."
click at [864, 230] on button "Select an answer" at bounding box center [923, 225] width 271 height 20
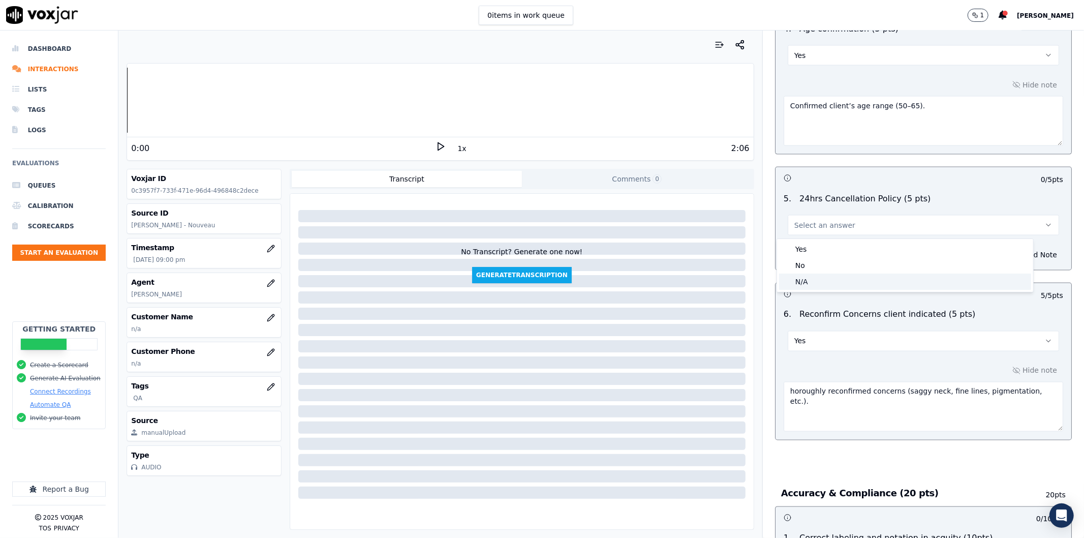
click at [830, 286] on div "N/A" at bounding box center [905, 281] width 252 height 16
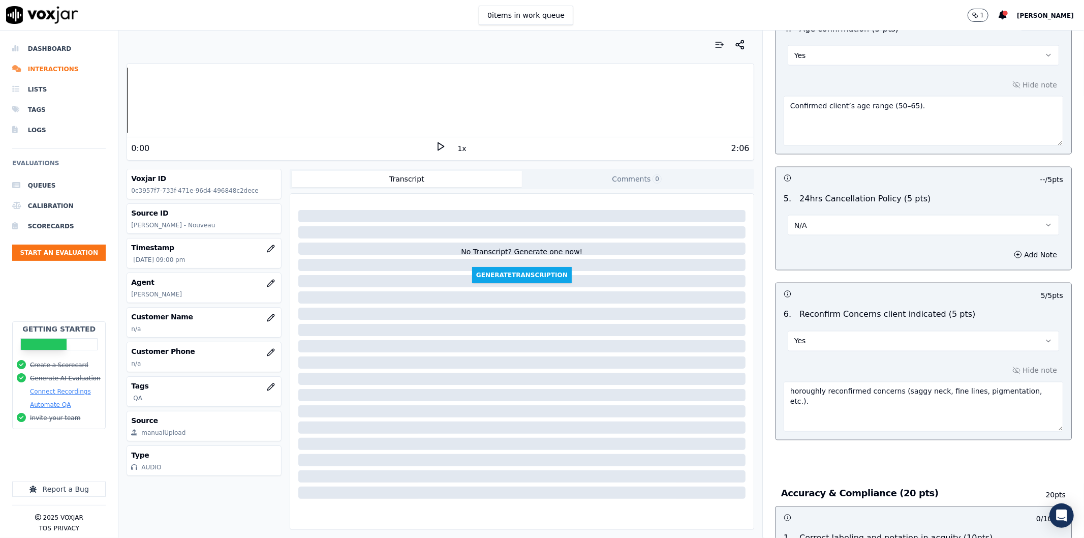
click at [784, 385] on textarea "horoughly reconfirmed concerns (saggy neck, fine lines, pigmentation, etc.)." at bounding box center [924, 407] width 280 height 50
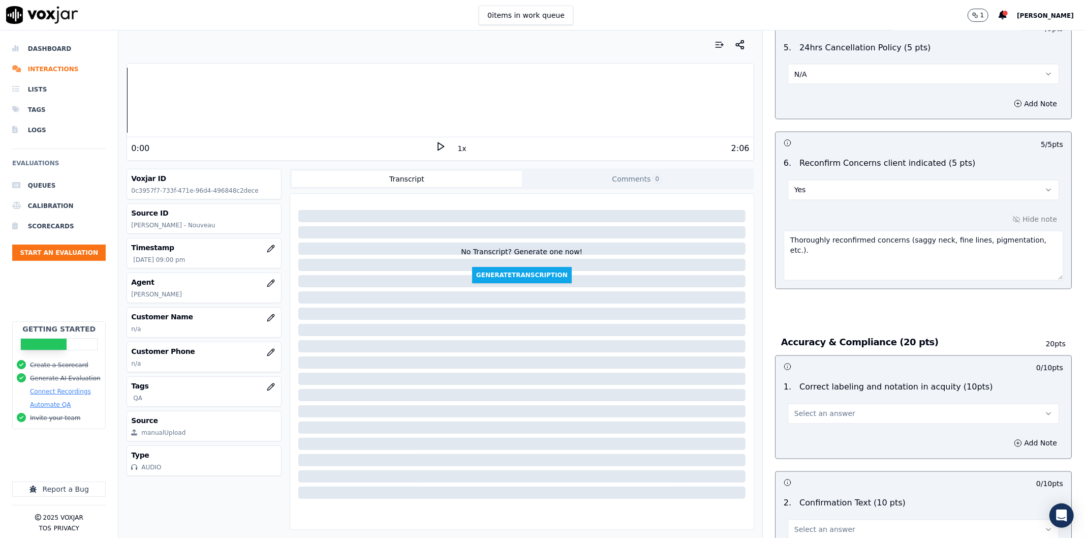
scroll to position [1525, 0]
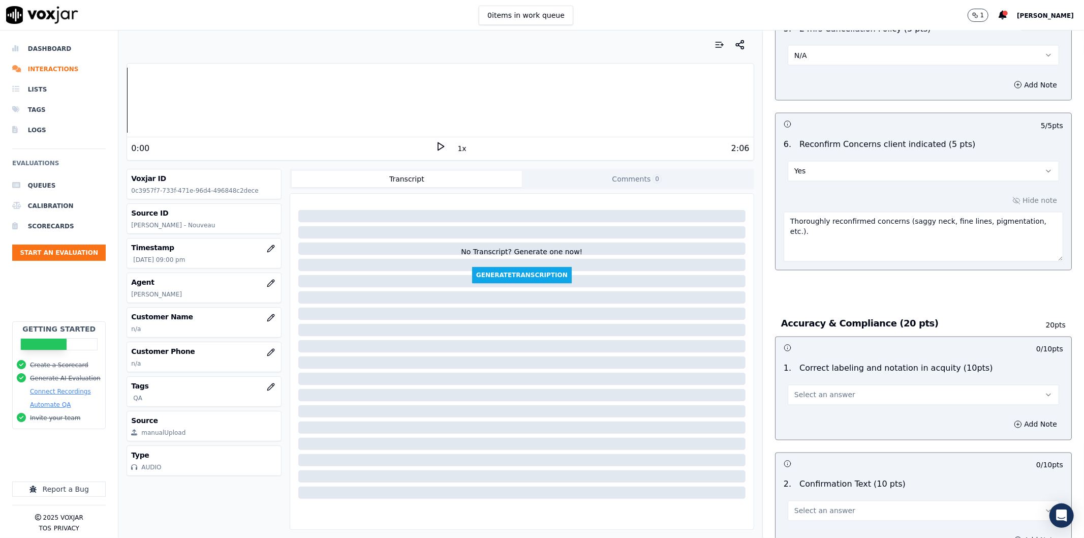
type textarea "Thoroughly reconfirmed concerns (saggy neck, fine lines, pigmentation, etc.)."
click at [857, 394] on button "Select an answer" at bounding box center [923, 395] width 271 height 20
click at [837, 417] on div "Yes" at bounding box center [905, 419] width 252 height 16
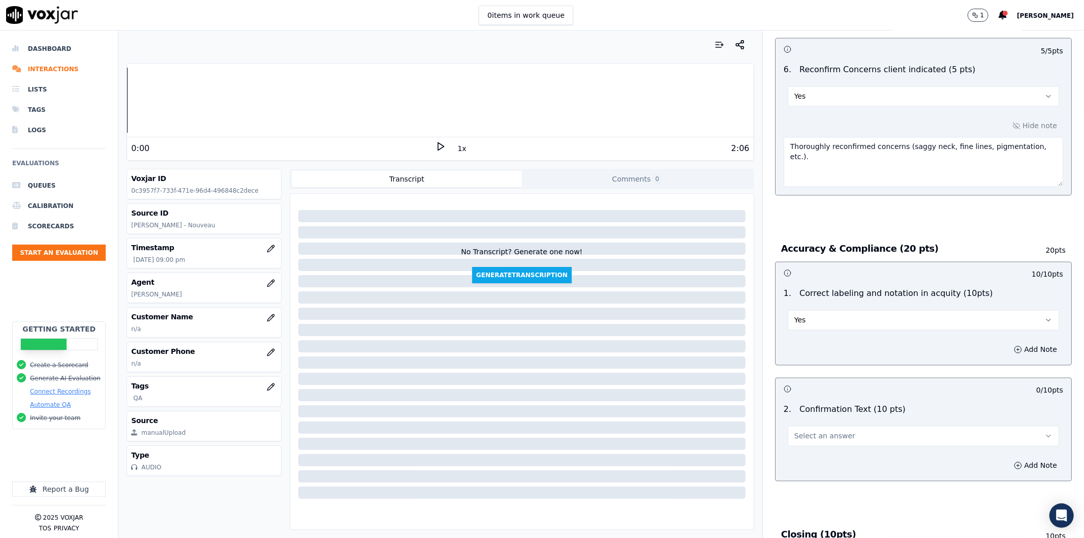
scroll to position [1694, 0]
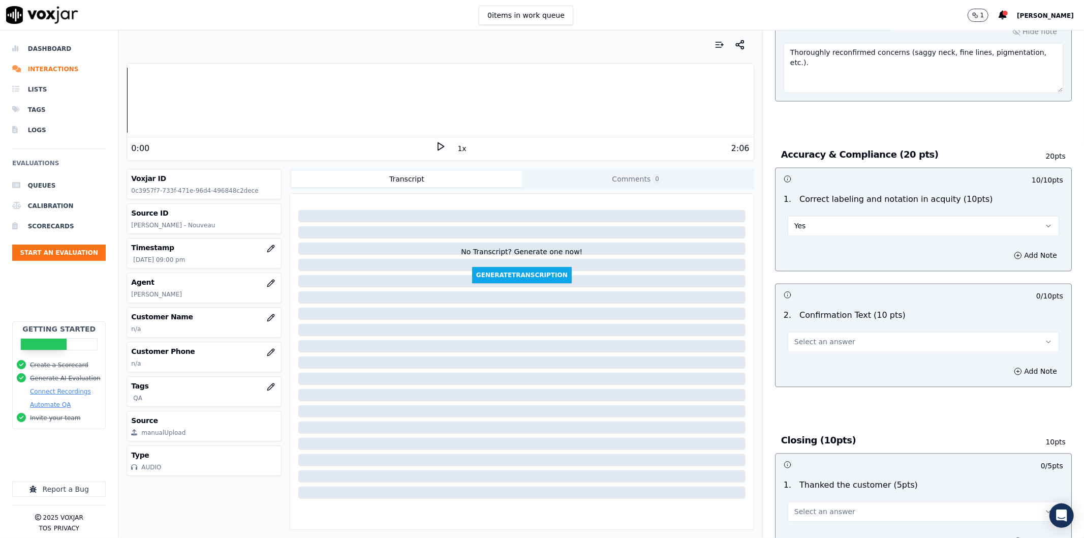
click at [842, 335] on button "Select an answer" at bounding box center [923, 341] width 271 height 20
click at [831, 362] on div "Yes" at bounding box center [905, 365] width 252 height 16
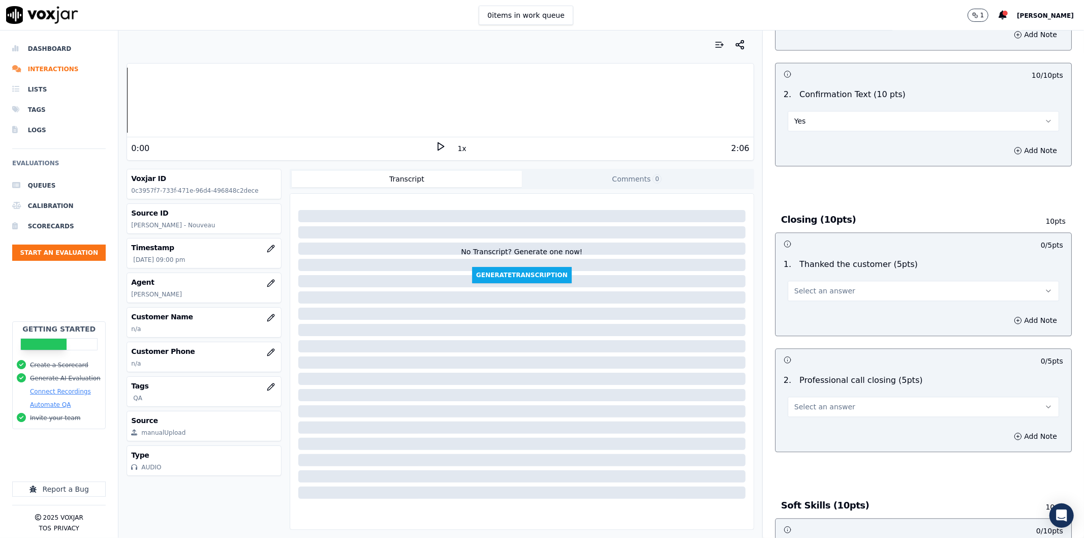
scroll to position [1976, 0]
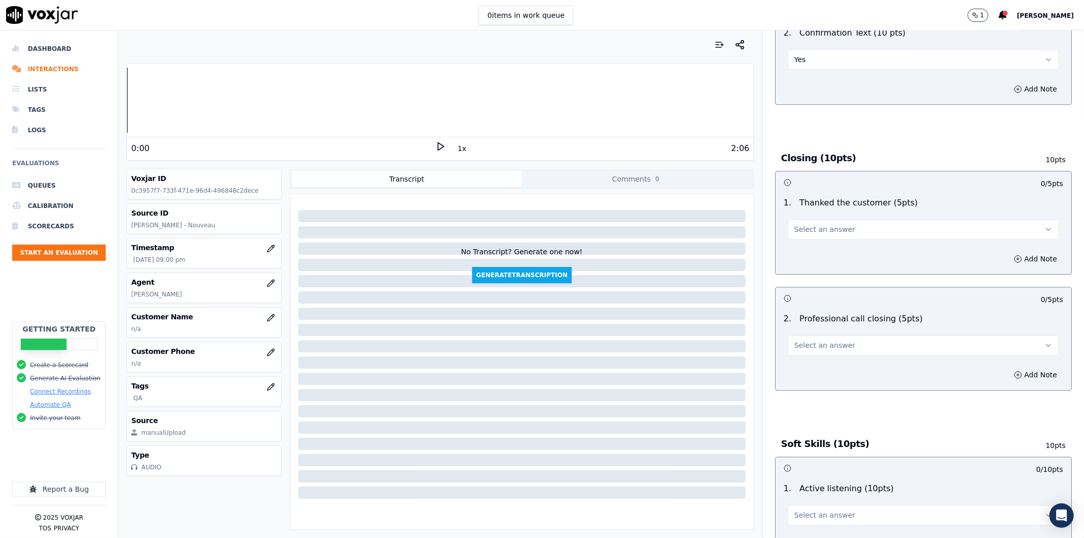
click at [867, 227] on button "Select an answer" at bounding box center [923, 229] width 271 height 20
click at [849, 254] on div "Yes" at bounding box center [905, 253] width 252 height 16
click at [1015, 260] on button "Add Note" at bounding box center [1035, 259] width 55 height 14
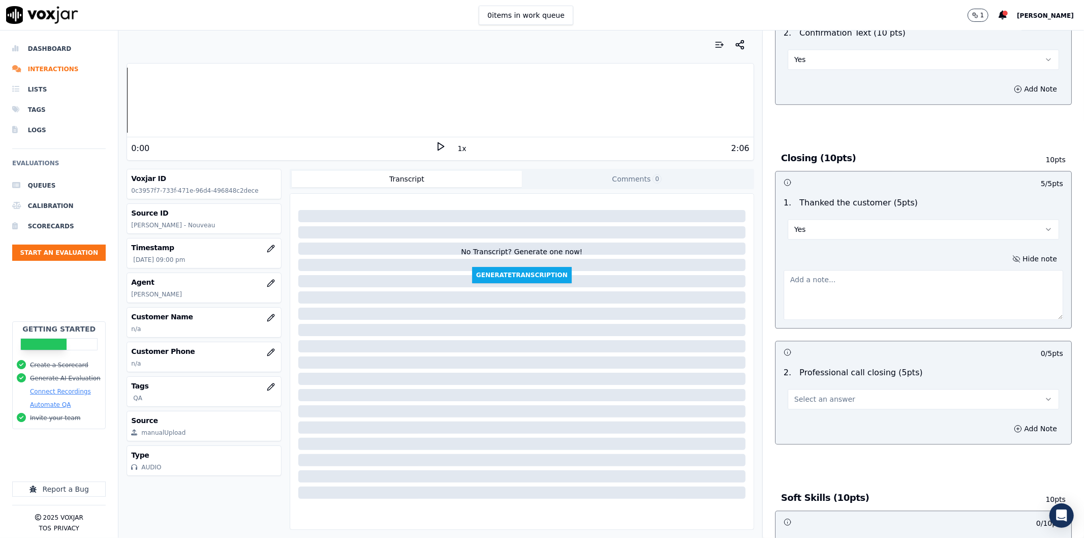
click at [913, 281] on textarea at bounding box center [924, 295] width 280 height 50
paste textarea "Thanked Jackie multiple times."
type textarea "Thanked Jackie multiple times."
drag, startPoint x: 947, startPoint y: 404, endPoint x: 929, endPoint y: 407, distance: 18.1
click at [947, 404] on button "Select an answer" at bounding box center [923, 399] width 271 height 20
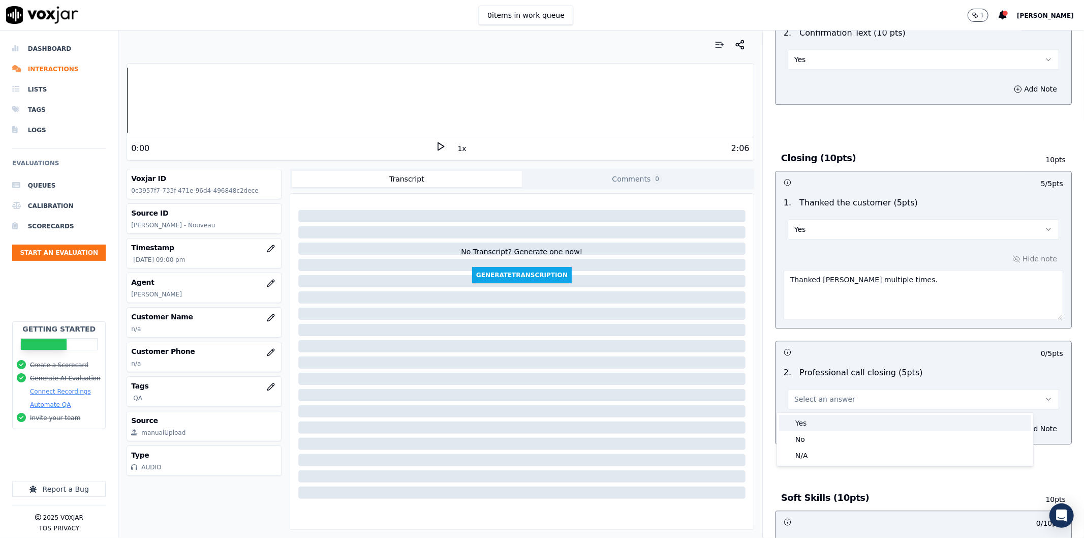
click at [876, 423] on div "Yes" at bounding box center [905, 423] width 252 height 16
click at [1014, 432] on button "Add Note" at bounding box center [1035, 428] width 55 height 14
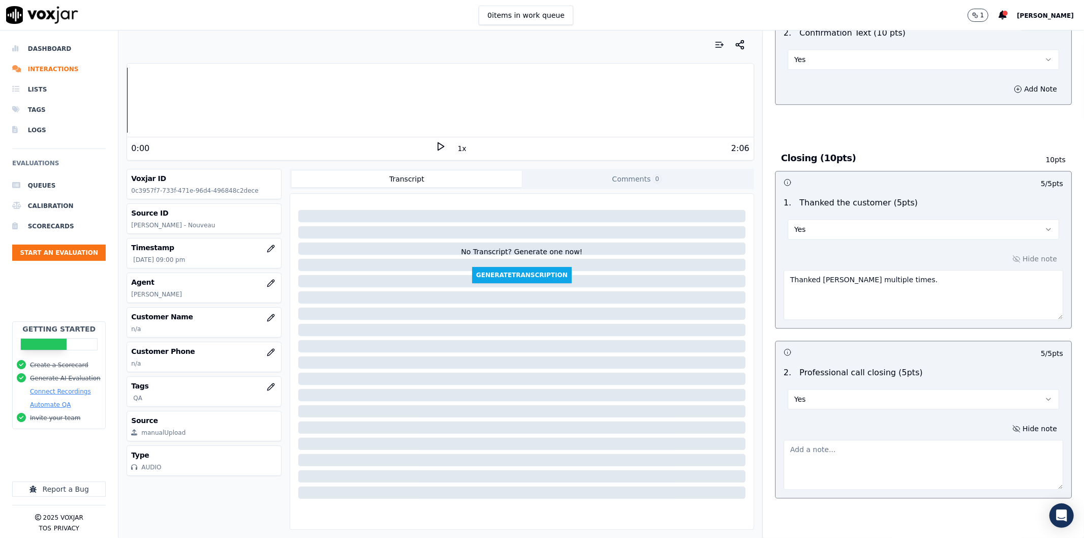
click at [917, 456] on textarea at bounding box center [924, 465] width 280 height 50
paste textarea "Friendly close, wished her a great day."
type textarea "Friendly close, wished her a great day."
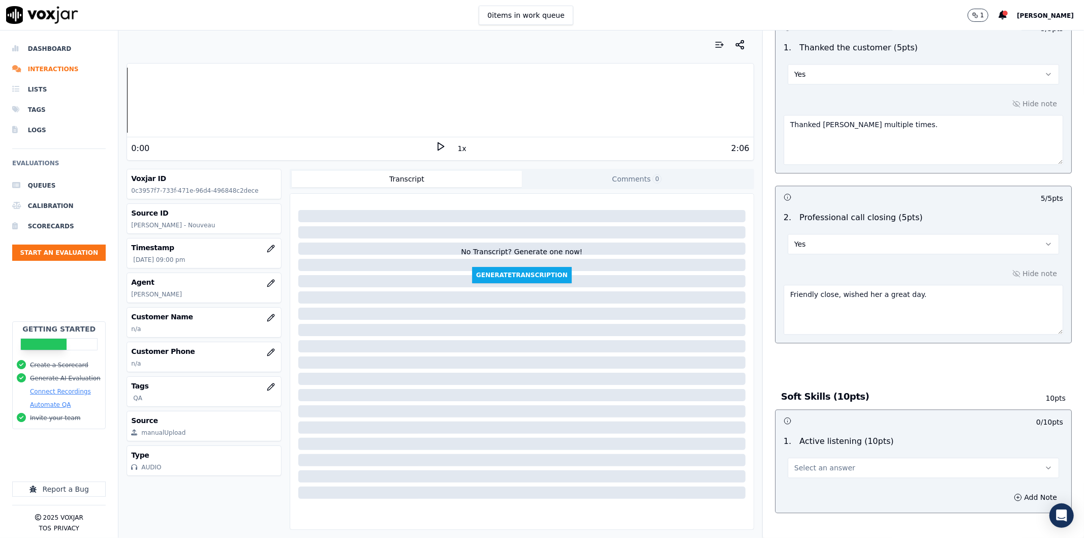
scroll to position [2193, 0]
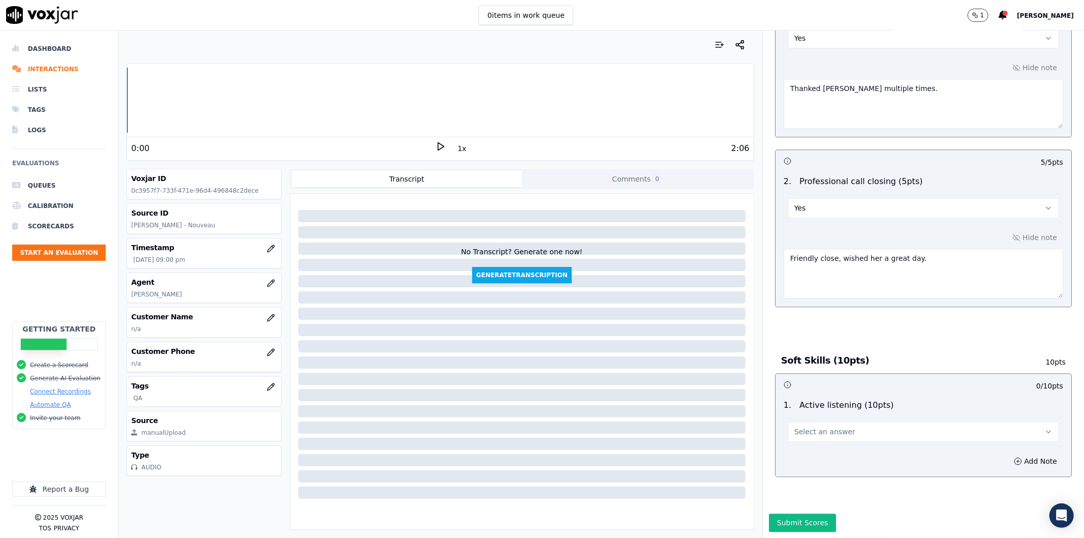
click at [859, 421] on button "Select an answer" at bounding box center [923, 431] width 271 height 20
click at [821, 430] on div "Yes" at bounding box center [905, 429] width 252 height 16
drag, startPoint x: 1024, startPoint y: 438, endPoint x: 1016, endPoint y: 439, distance: 7.7
click at [1024, 454] on button "Add Note" at bounding box center [1035, 461] width 55 height 14
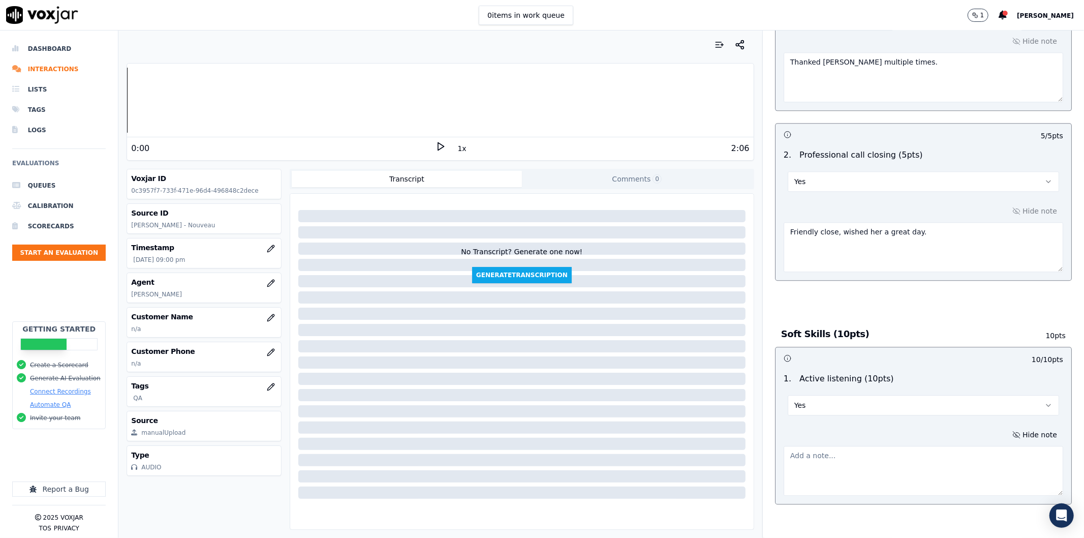
click at [954, 441] on div "Hide note" at bounding box center [924, 461] width 296 height 84
click at [943, 464] on textarea at bounding box center [924, 471] width 280 height 50
paste textarea "Adjusted smoothly when client accidentally muted and when she declined walkthro…"
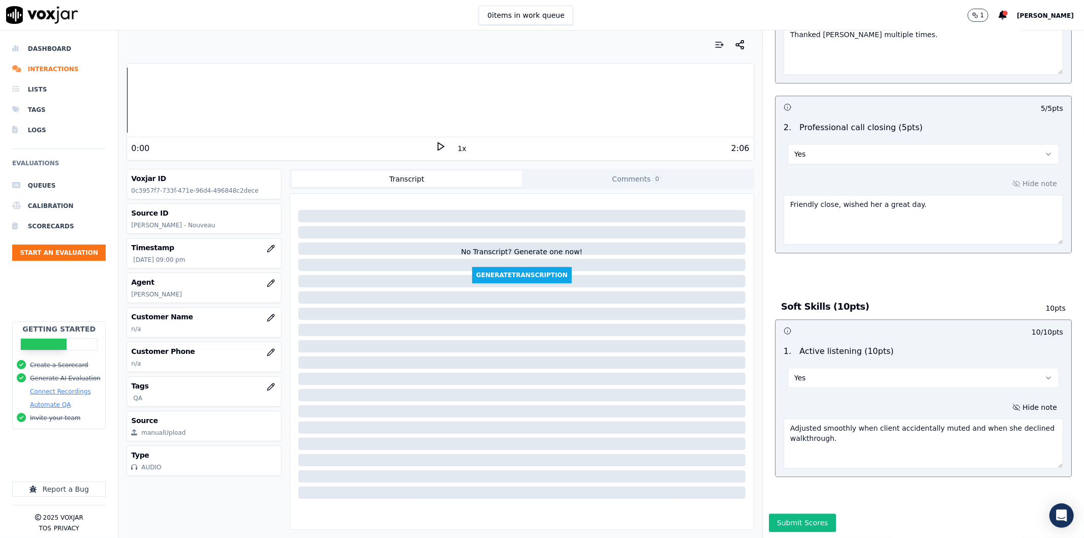
type textarea "Adjusted smoothly when client accidentally muted and when she declined walkthro…"
click at [788, 513] on button "Submit Scores" at bounding box center [803, 522] width 68 height 18
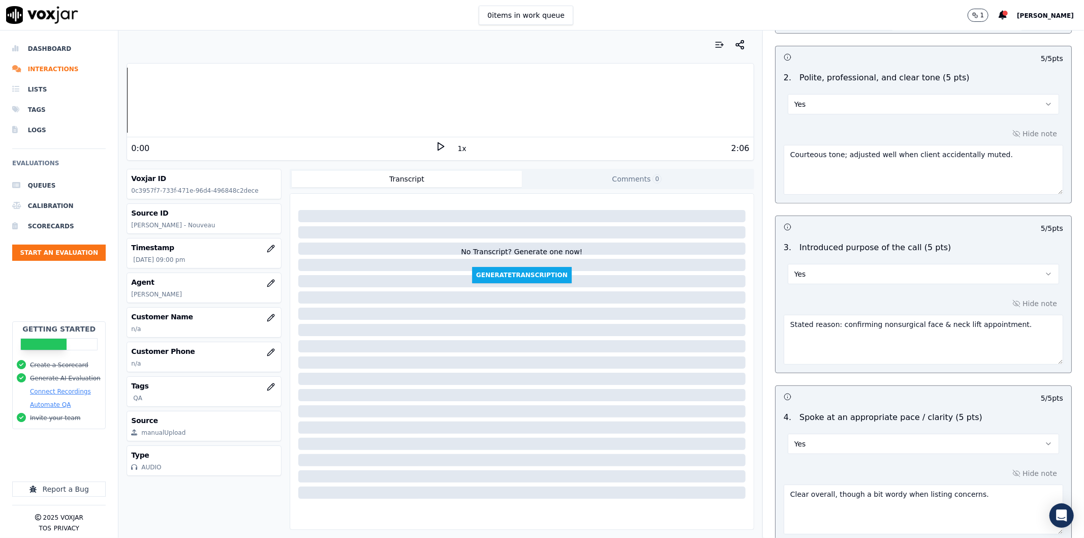
scroll to position [45, 0]
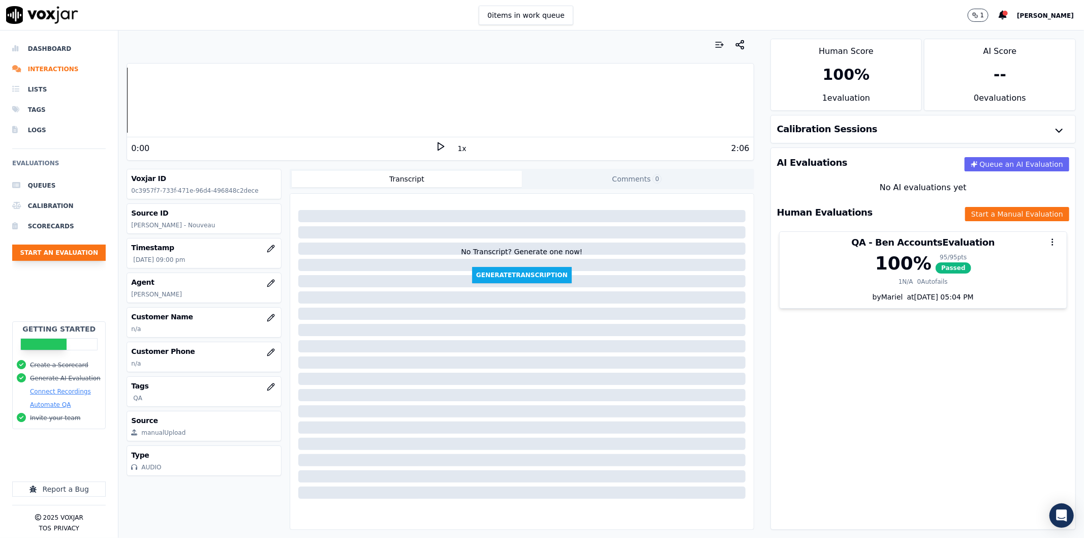
click at [54, 257] on button "Start an Evaluation" at bounding box center [59, 252] width 94 height 16
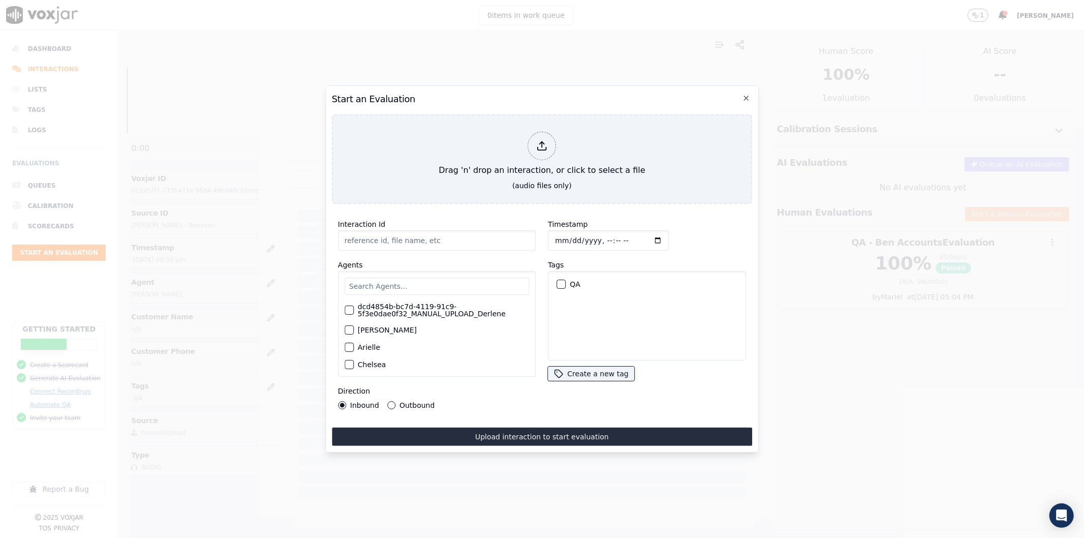
click at [452, 241] on input "Interaction Id" at bounding box center [437, 240] width 198 height 20
paste input "Gabbie Samano"
type input "[PERSON_NAME] - LE Reve"
click at [460, 282] on input "text" at bounding box center [437, 285] width 185 height 17
type input "doro"
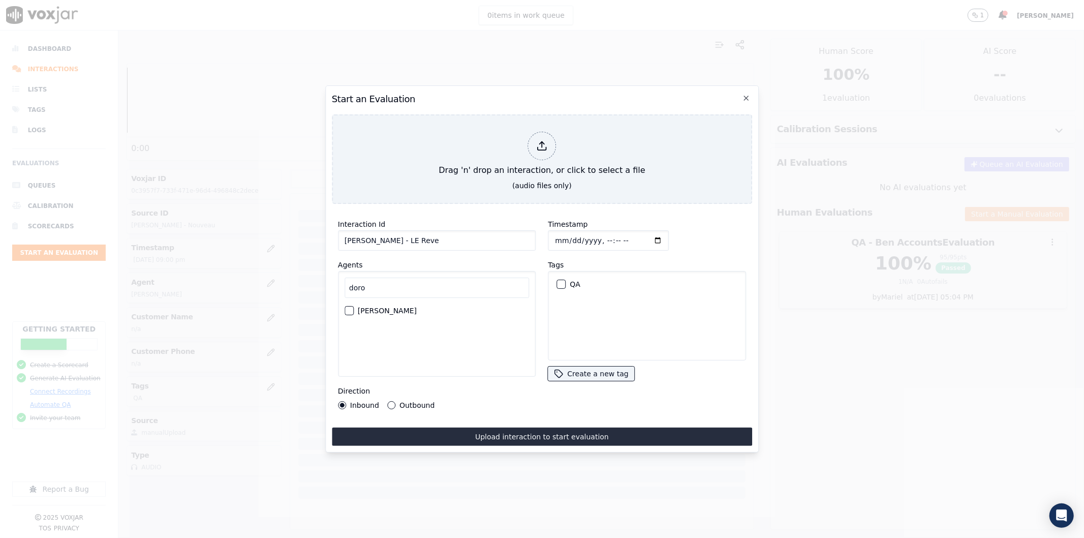
click at [354, 308] on div "[PERSON_NAME]" at bounding box center [437, 310] width 185 height 17
click at [389, 395] on div "Direction Inbound Outbound" at bounding box center [437, 397] width 198 height 24
click at [345, 306] on button "[PERSON_NAME]" at bounding box center [349, 310] width 9 height 9
drag, startPoint x: 387, startPoint y: 401, endPoint x: 397, endPoint y: 388, distance: 16.8
click at [388, 401] on button "Outbound" at bounding box center [391, 405] width 8 height 8
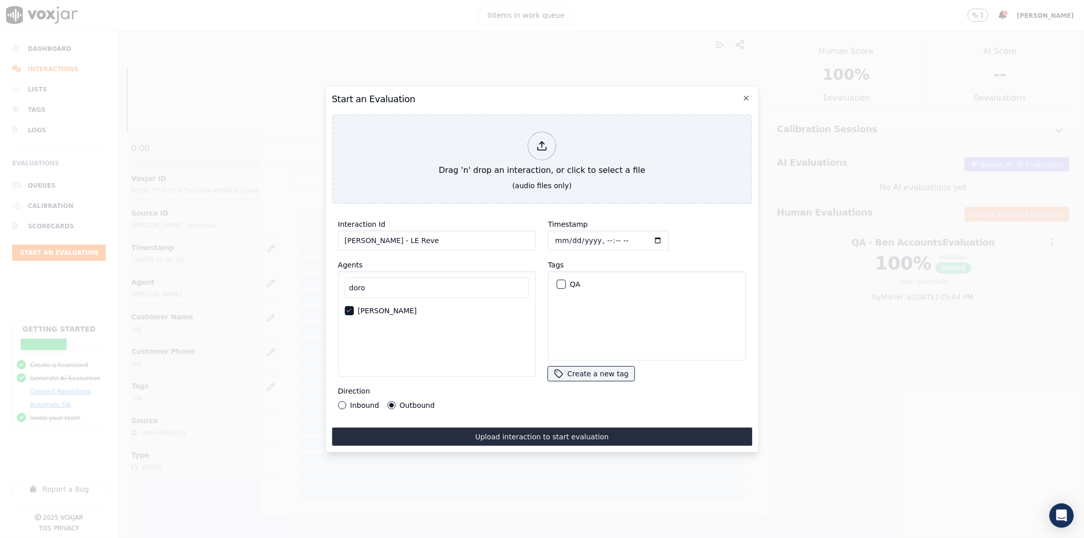
click at [557, 281] on div "button" at bounding box center [560, 284] width 7 height 7
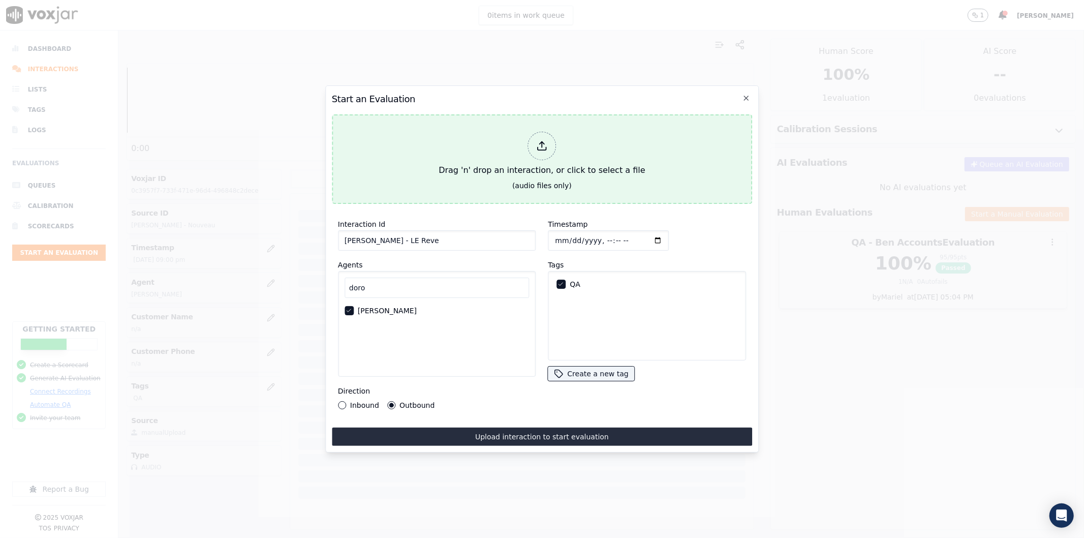
click at [560, 148] on div "Drag 'n' drop an interaction, or click to select a file" at bounding box center [542, 154] width 214 height 53
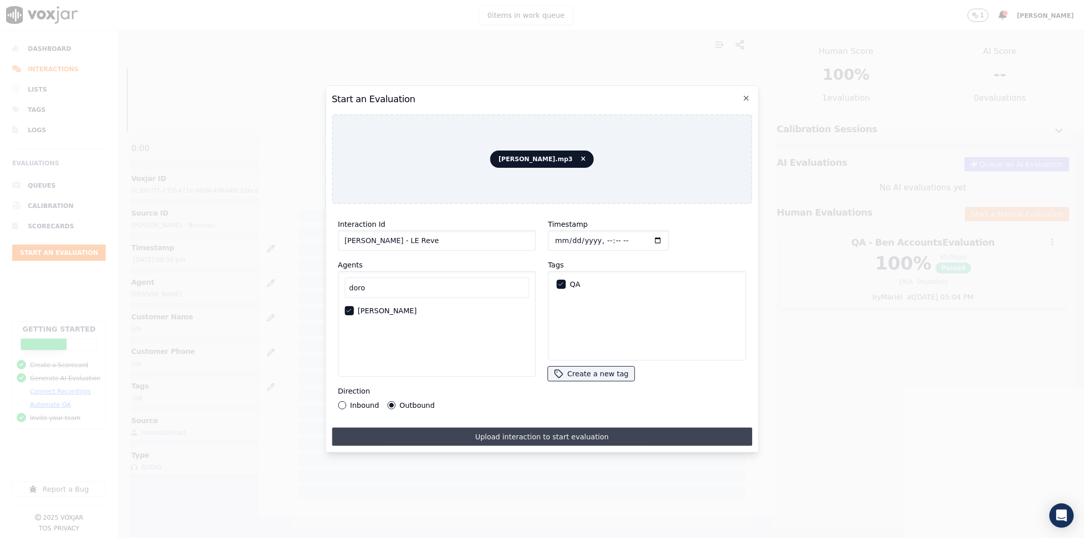
click at [549, 435] on button "Upload interaction to start evaluation" at bounding box center [542, 436] width 420 height 18
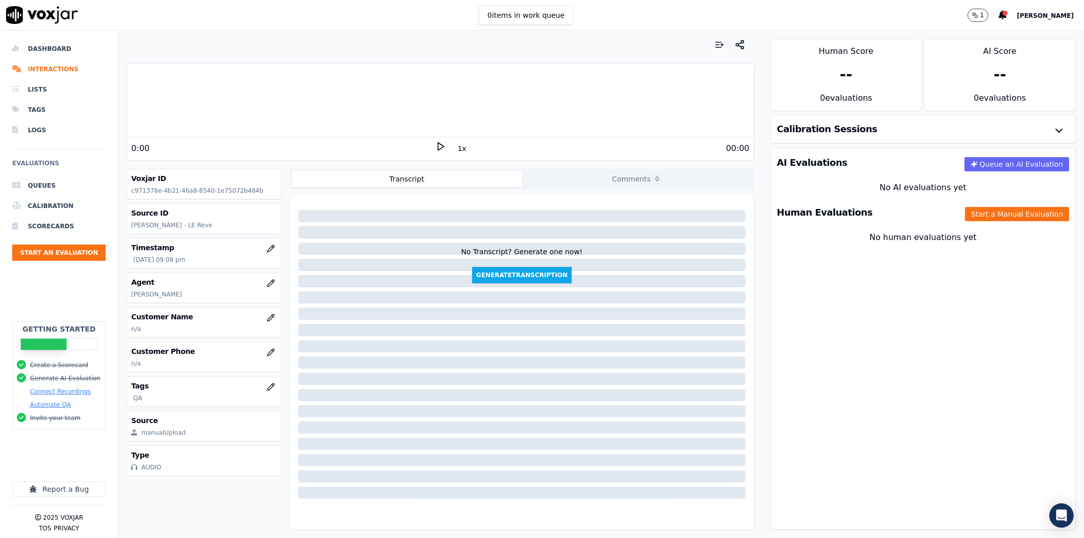
click at [979, 206] on div "Human Evaluations Start a Manual Evaluation" at bounding box center [923, 212] width 304 height 29
click at [975, 214] on button "Start a Manual Evaluation" at bounding box center [1017, 214] width 104 height 14
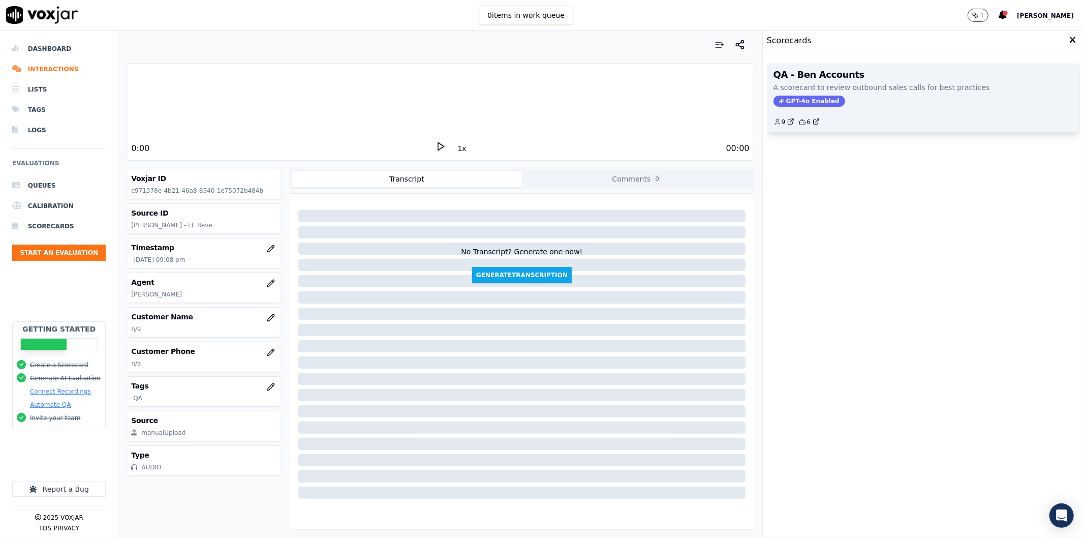
click at [825, 103] on div "GPT-4o Enabled" at bounding box center [923, 101] width 300 height 11
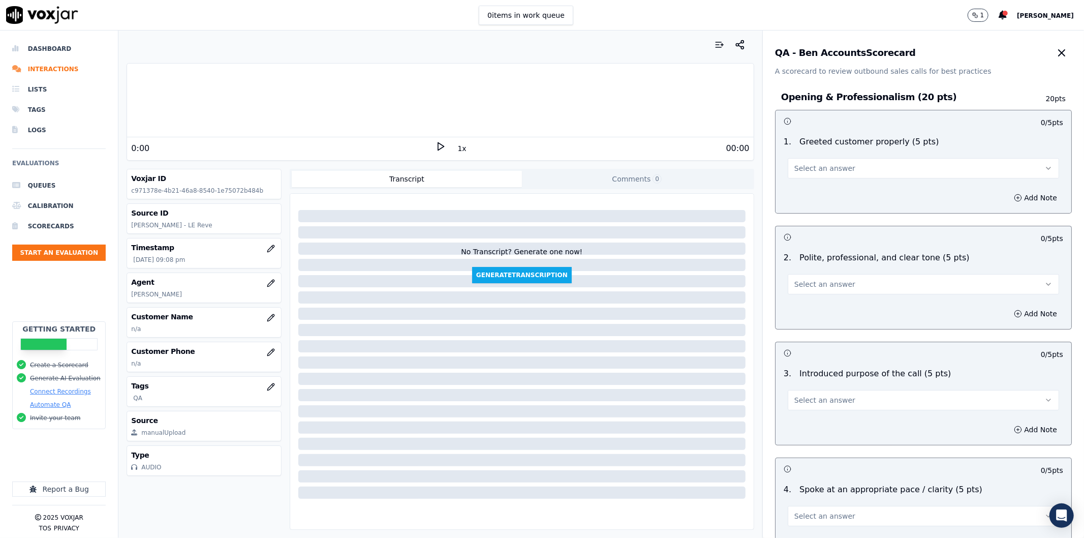
click at [836, 171] on button "Select an answer" at bounding box center [923, 168] width 271 height 20
click at [834, 191] on div "Yes" at bounding box center [905, 191] width 252 height 16
click at [845, 276] on button "Select an answer" at bounding box center [923, 284] width 271 height 20
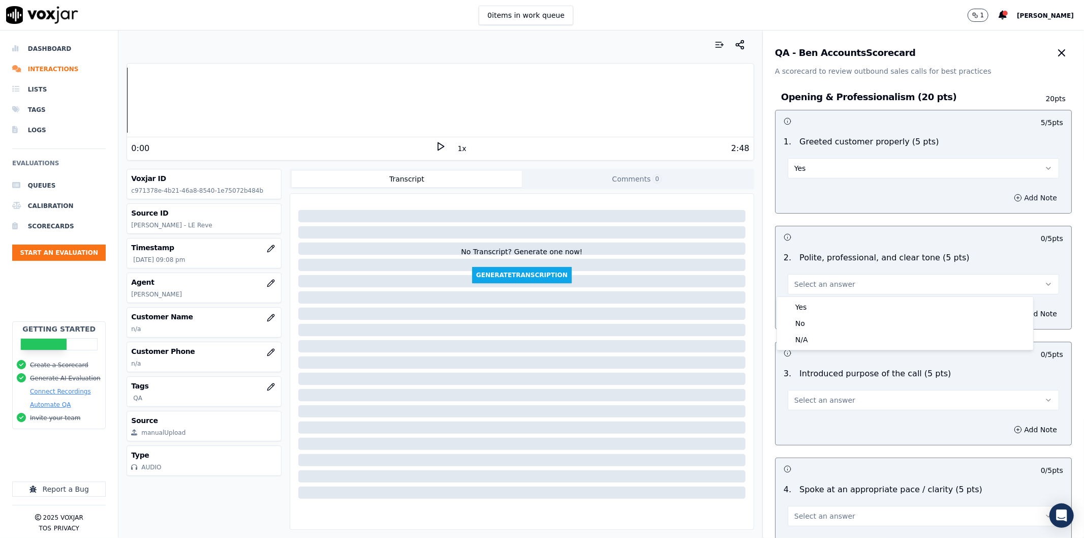
click at [1014, 200] on icon "button" at bounding box center [1018, 198] width 8 height 8
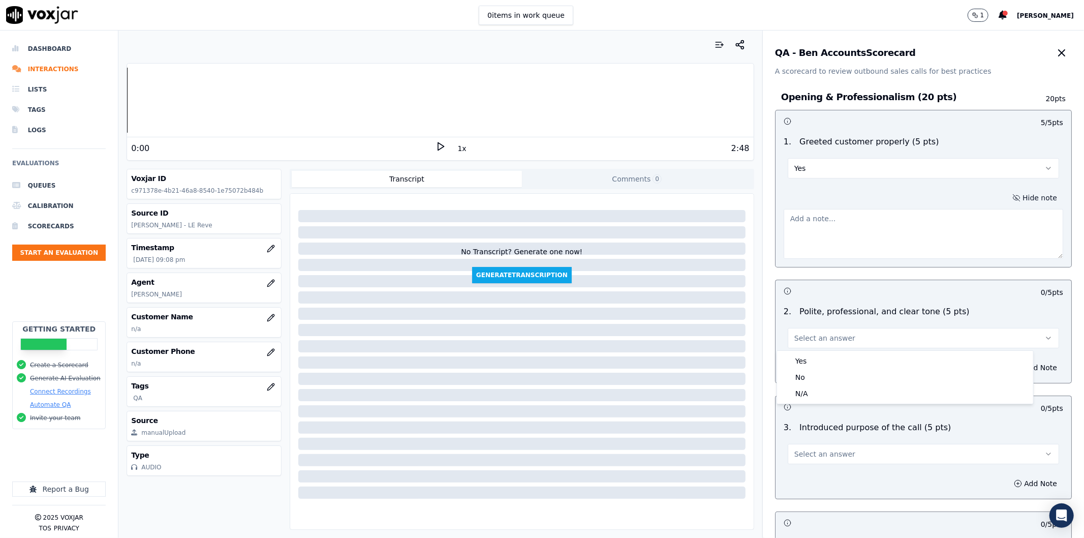
click at [937, 227] on textarea at bounding box center [924, 234] width 280 height 50
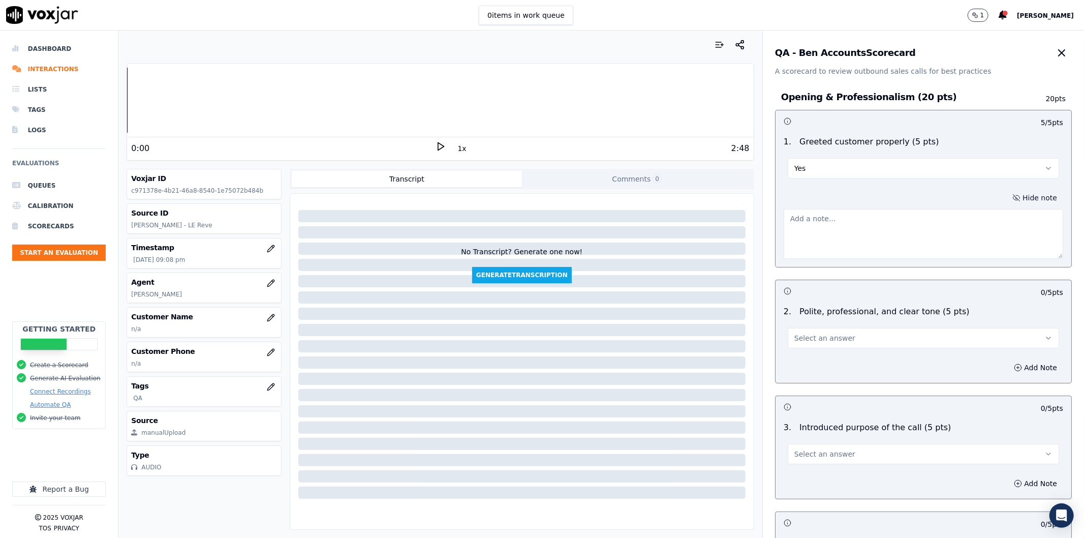
click at [848, 222] on textarea at bounding box center [924, 234] width 280 height 50
paste textarea "Polite greeting, confirmed name."
type textarea "Polite greeting, confirmed name."
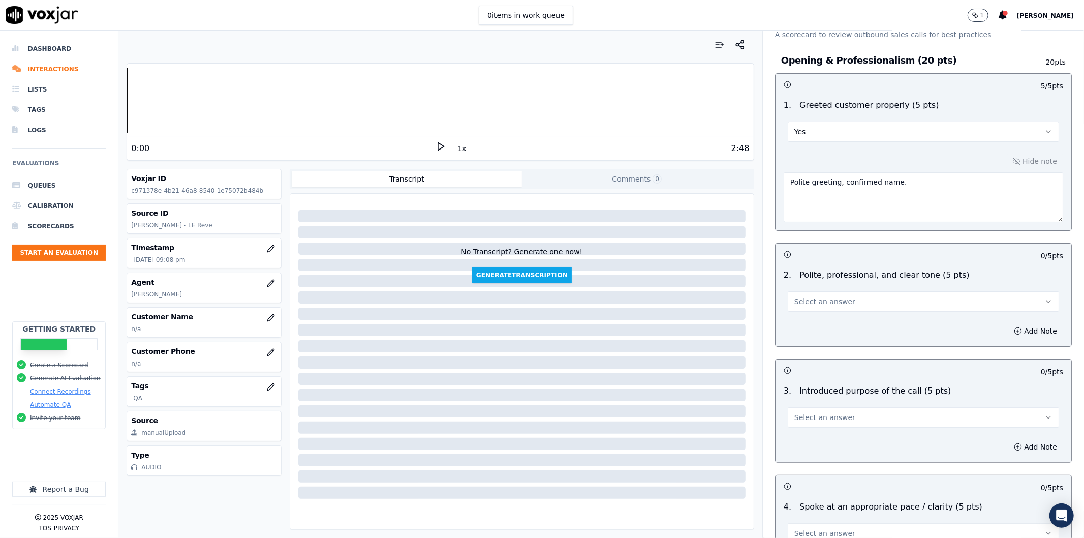
scroll to position [56, 0]
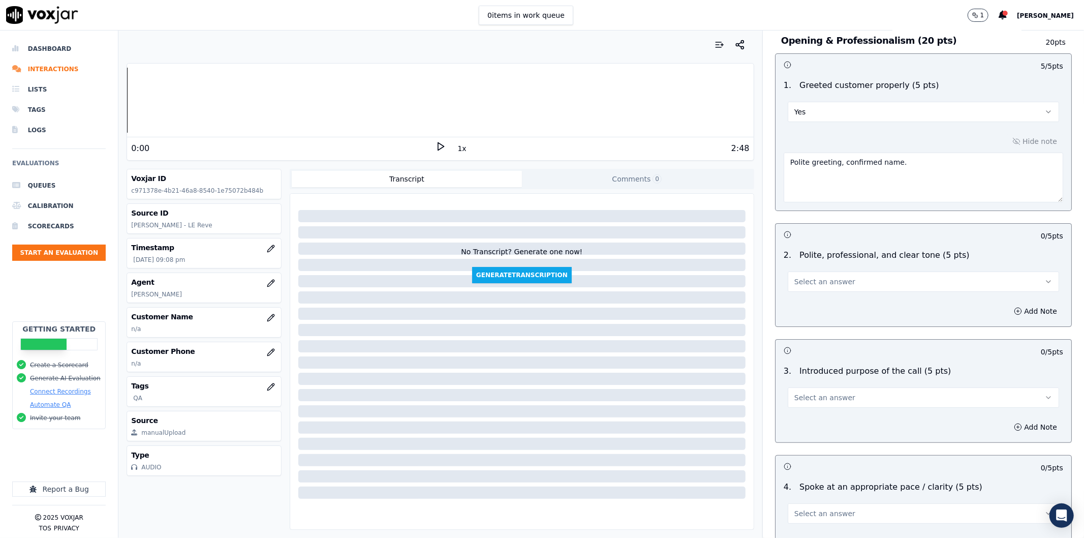
click at [860, 271] on button "Select an answer" at bounding box center [923, 281] width 271 height 20
click at [843, 305] on div "Yes" at bounding box center [905, 304] width 252 height 16
click at [1021, 311] on button "Add Note" at bounding box center [1035, 311] width 55 height 14
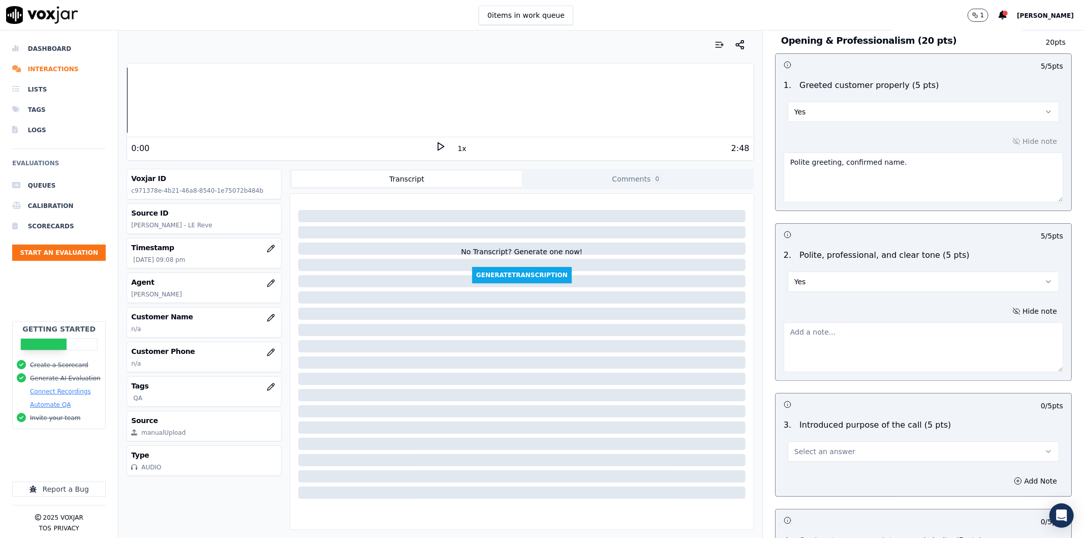
click at [918, 341] on textarea at bounding box center [924, 347] width 280 height 50
paste textarea "Friendly, courteous, explained details with patience."
type textarea "Friendly, courteous, explained details with patience."
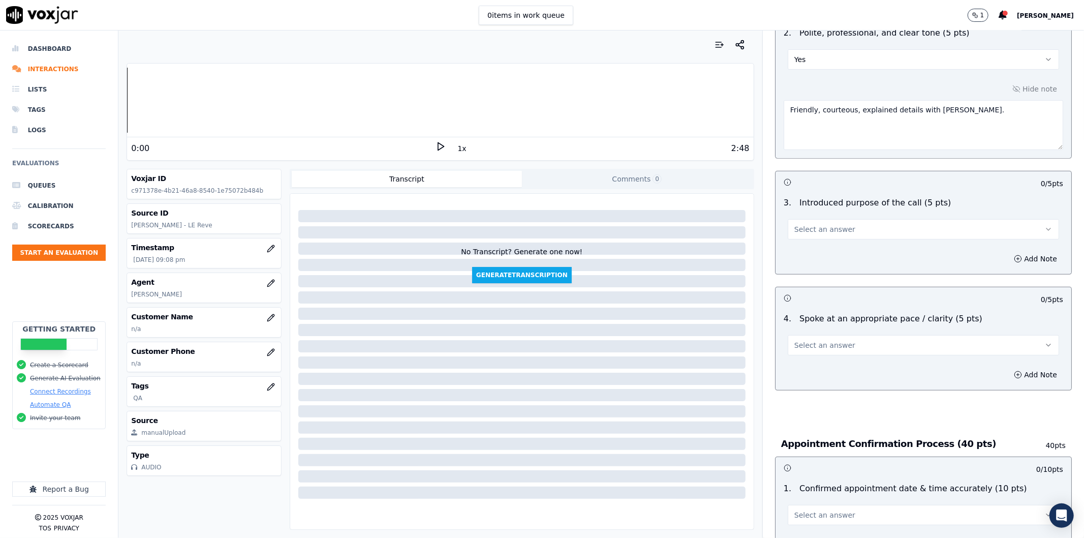
scroll to position [282, 0]
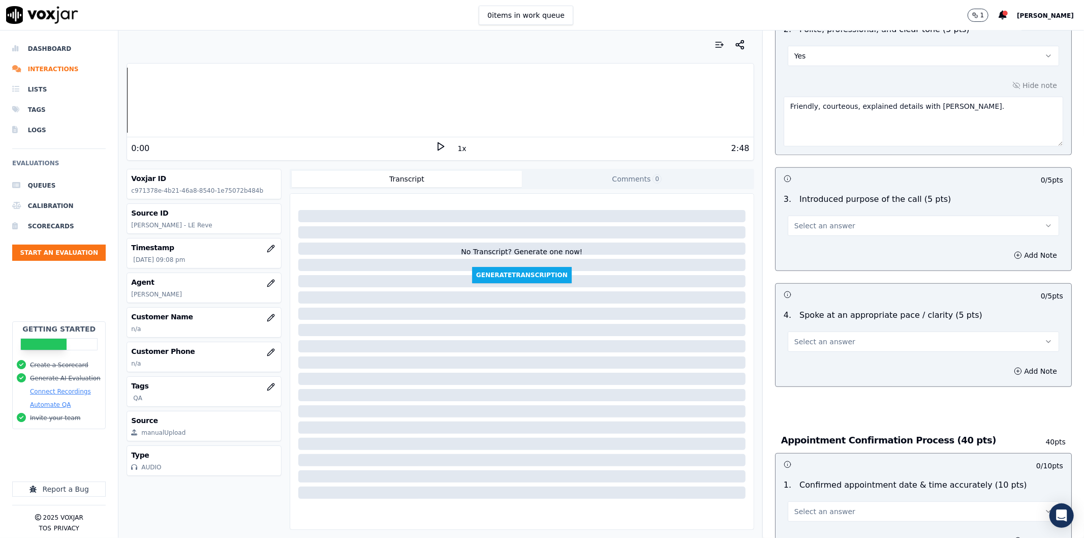
click at [832, 225] on span "Select an answer" at bounding box center [824, 226] width 61 height 10
click at [817, 245] on div "Yes" at bounding box center [905, 248] width 252 height 16
click at [1014, 256] on icon "button" at bounding box center [1018, 255] width 8 height 8
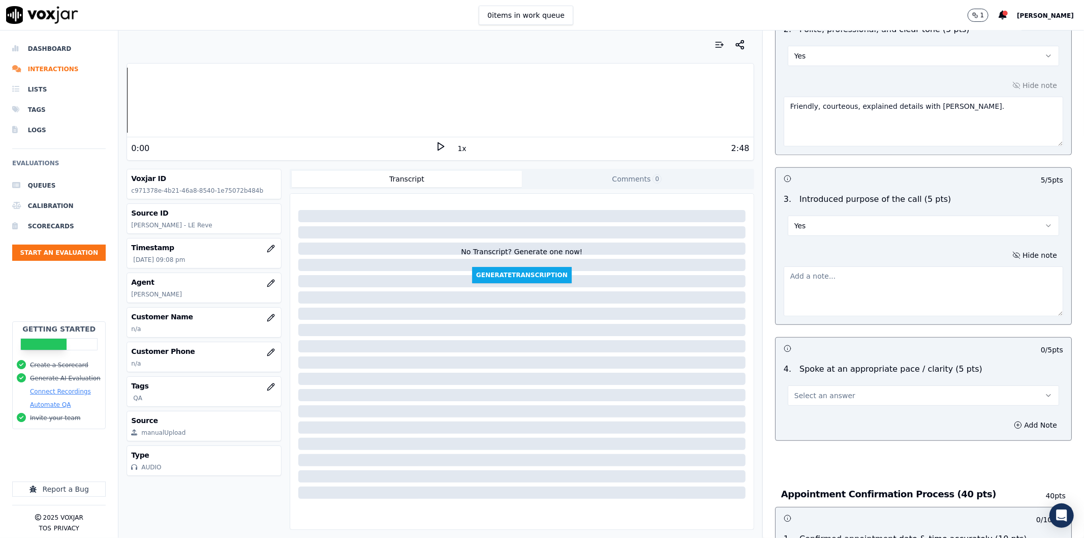
click at [928, 290] on textarea at bounding box center [924, 291] width 280 height 50
paste textarea "Stated clearly: confirming appointment for Sept 8 at 1PM."
type textarea "Stated clearly: confirming appointment for Sept 8 at 1PM."
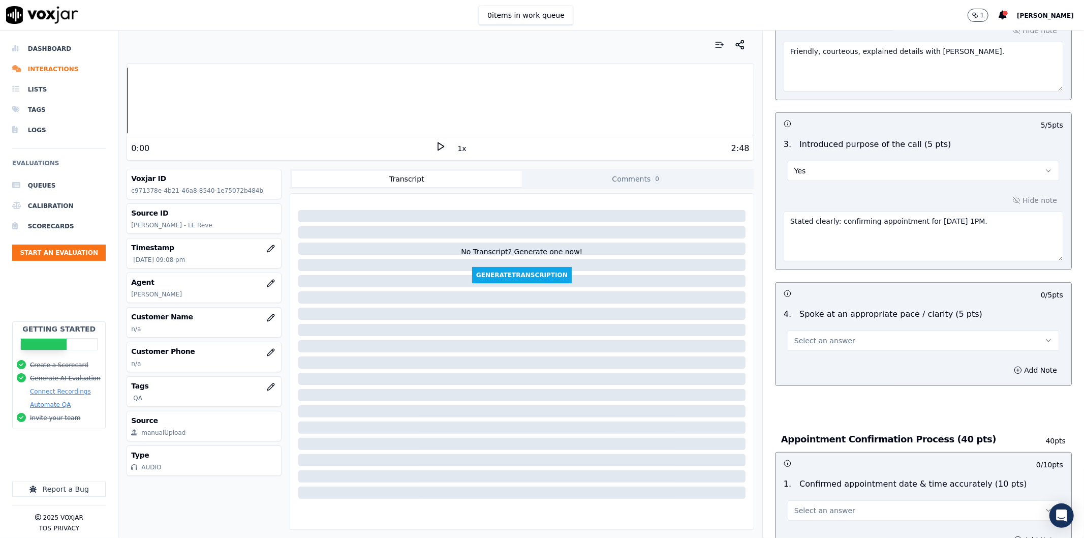
scroll to position [395, 0]
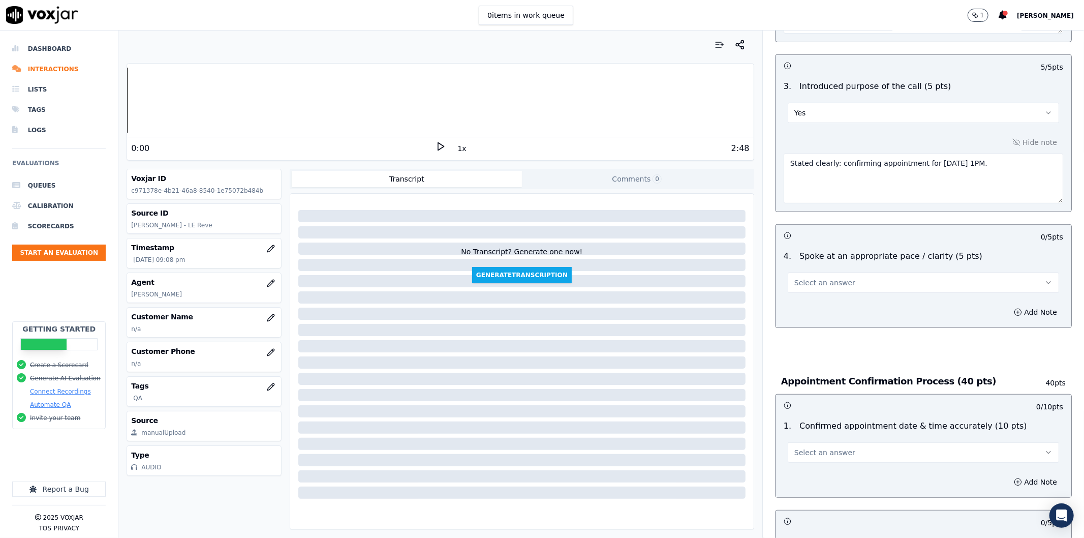
click at [861, 283] on button "Select an answer" at bounding box center [923, 282] width 271 height 20
click at [839, 307] on div "Yes" at bounding box center [905, 305] width 252 height 16
click at [1012, 319] on button "Add Note" at bounding box center [1035, 312] width 55 height 14
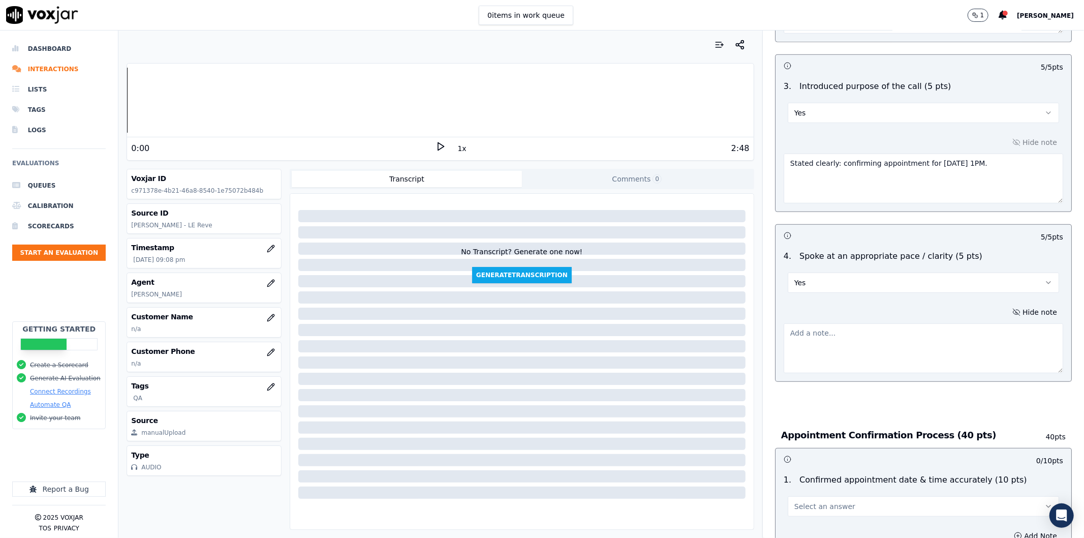
click at [946, 336] on textarea at bounding box center [924, 348] width 280 height 50
paste textarea "Clear but with minor grammar slips (“it will gonna take,” “they double cleanse”…"
drag, startPoint x: 889, startPoint y: 334, endPoint x: 1027, endPoint y: 334, distance: 137.2
click at [1027, 334] on textarea "Clear but with minor grammar slips (“it will gonna take,” “they double cleanse”…" at bounding box center [924, 348] width 280 height 50
type textarea "Clear but with minor grammar slips, still understandable."
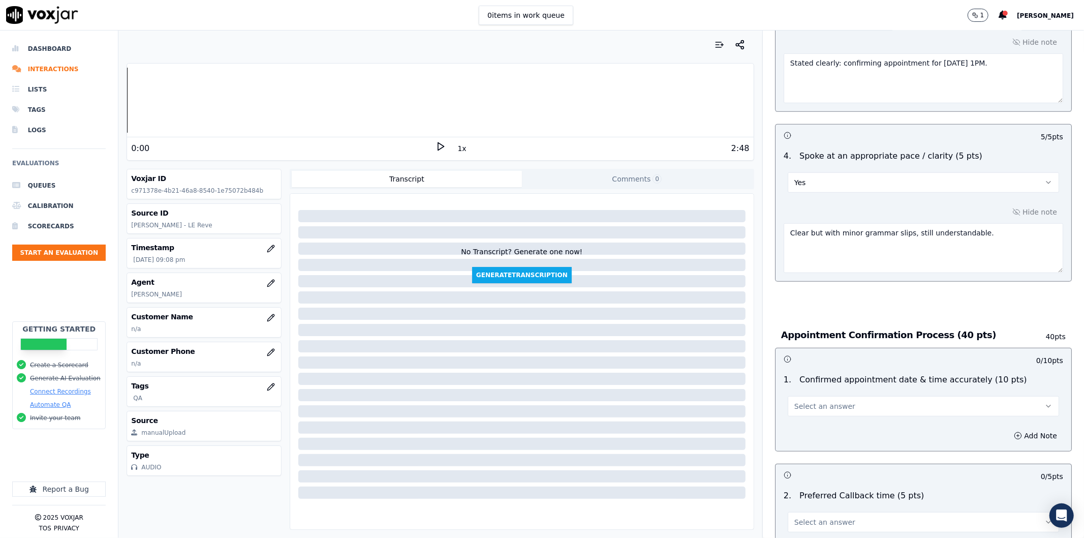
scroll to position [565, 0]
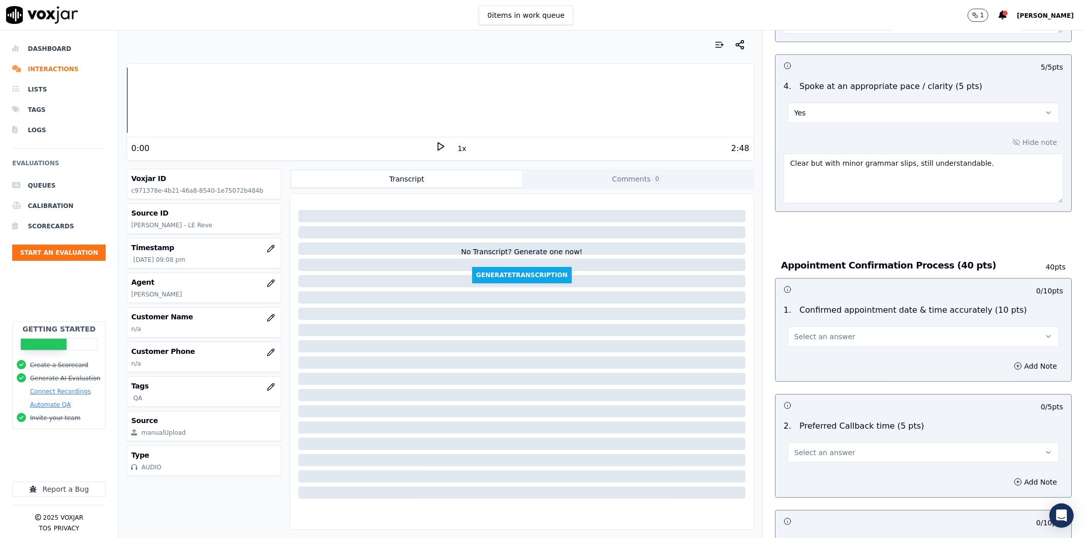
click at [831, 346] on button "Select an answer" at bounding box center [923, 336] width 271 height 20
click at [824, 357] on div "Yes" at bounding box center [905, 360] width 252 height 16
click at [1009, 362] on button "Add Note" at bounding box center [1035, 366] width 55 height 14
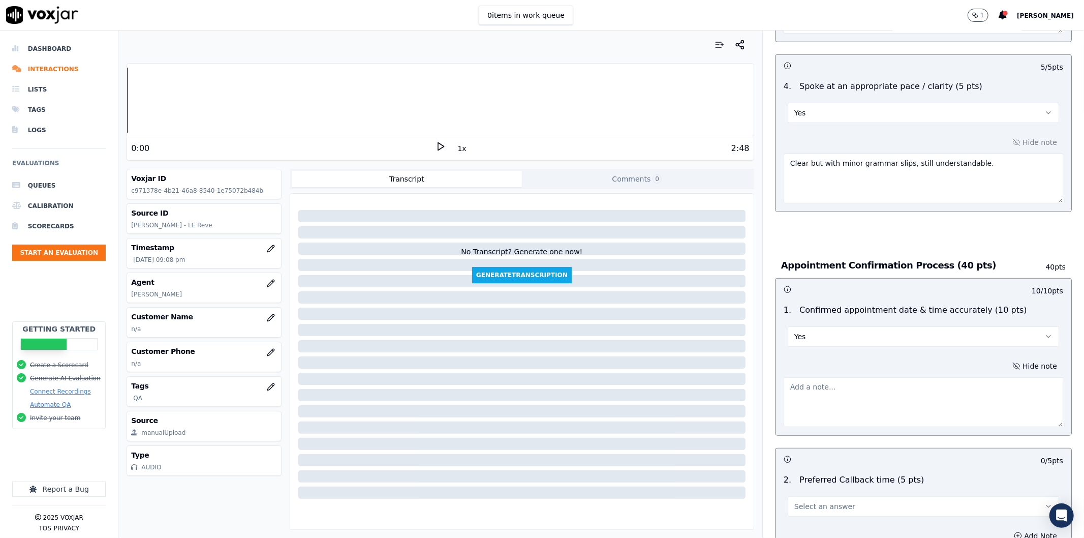
click at [922, 405] on textarea at bounding box center [924, 402] width 280 height 50
paste textarea "Confirmed Sept 8 at 1PM."
type textarea "Confirmed Sept 8 at 1PM."
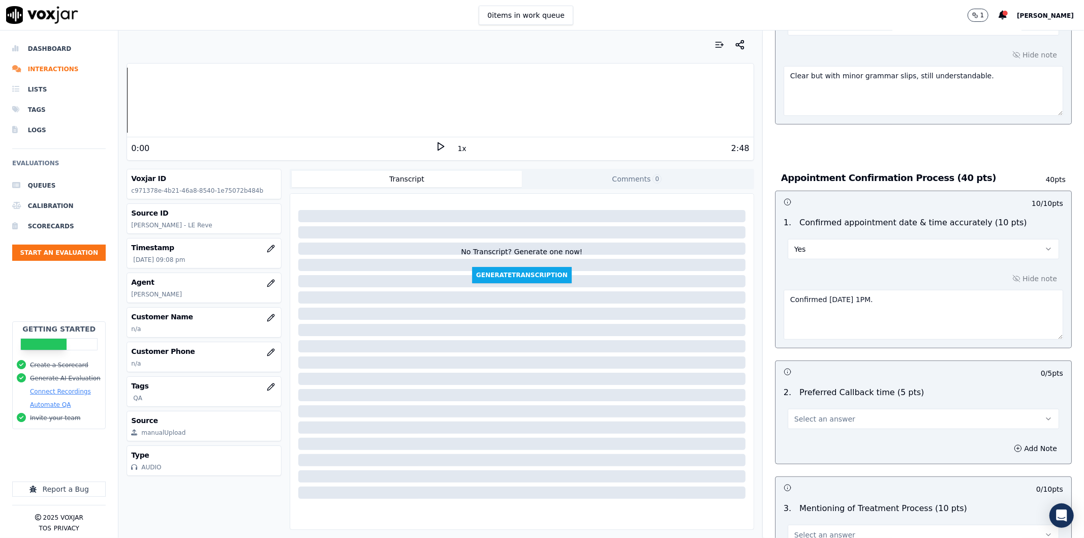
scroll to position [734, 0]
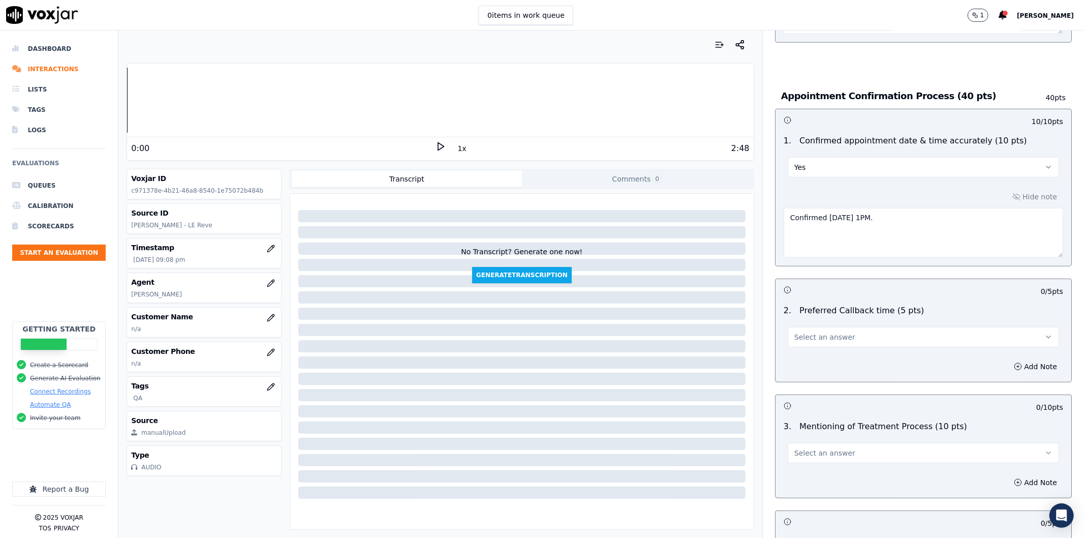
click at [836, 332] on button "Select an answer" at bounding box center [923, 337] width 271 height 20
click at [825, 379] on div "No" at bounding box center [905, 376] width 252 height 16
drag, startPoint x: 864, startPoint y: 451, endPoint x: 857, endPoint y: 450, distance: 7.1
click at [862, 451] on button "Select an answer" at bounding box center [923, 453] width 271 height 20
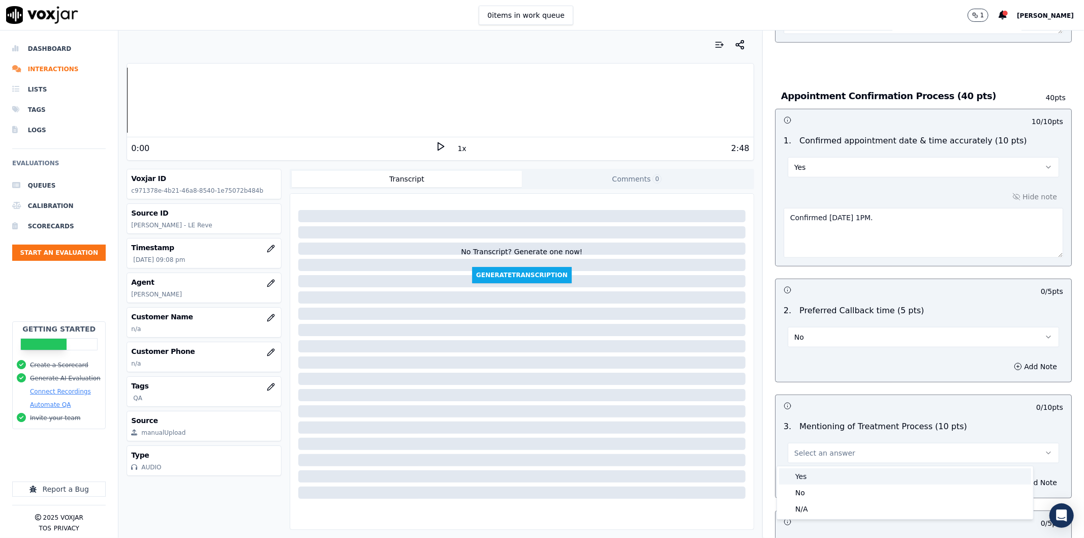
click at [844, 469] on div "Yes" at bounding box center [905, 476] width 252 height 16
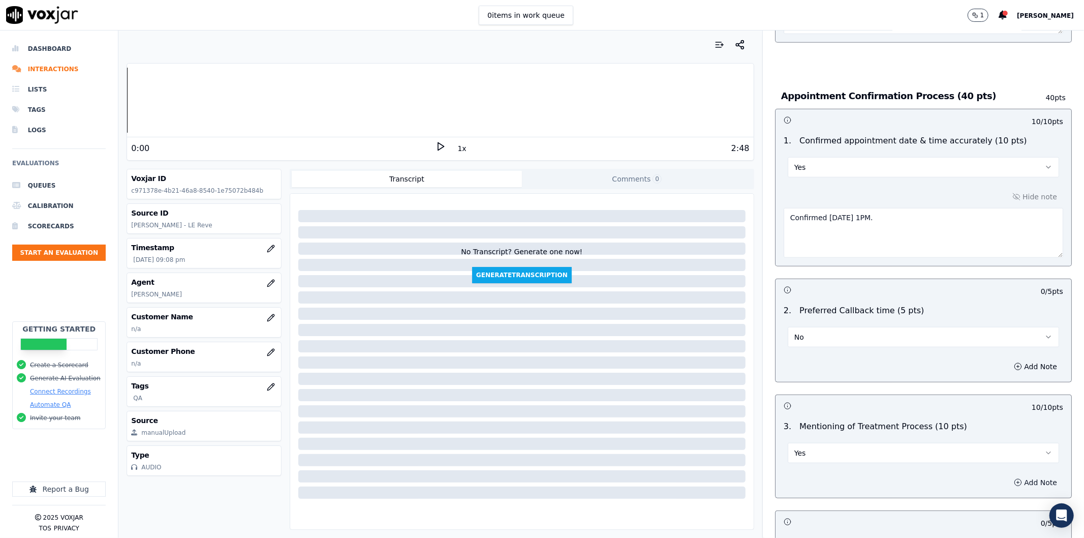
click at [1013, 486] on button "Add Note" at bounding box center [1035, 482] width 55 height 14
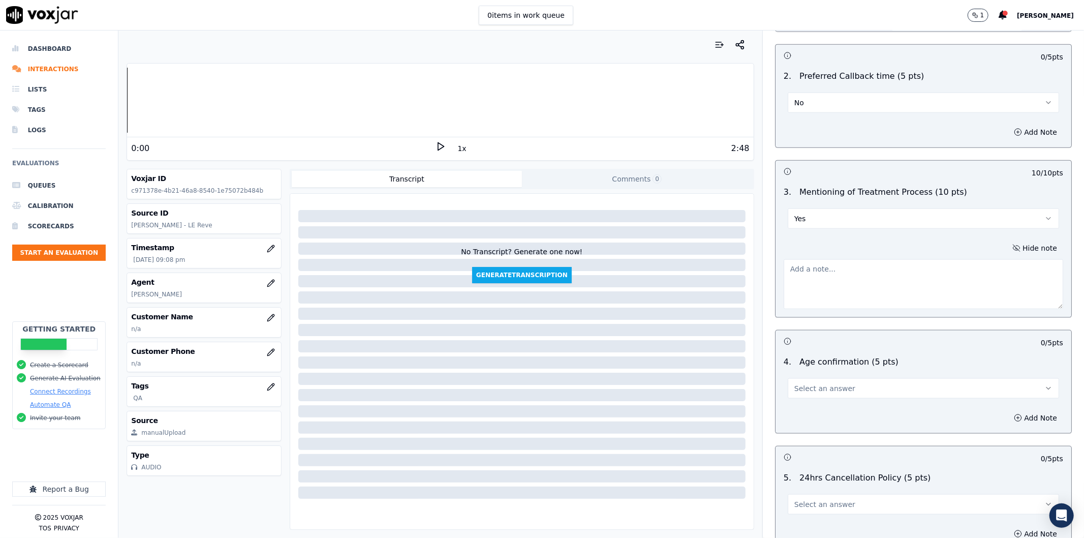
scroll to position [1016, 0]
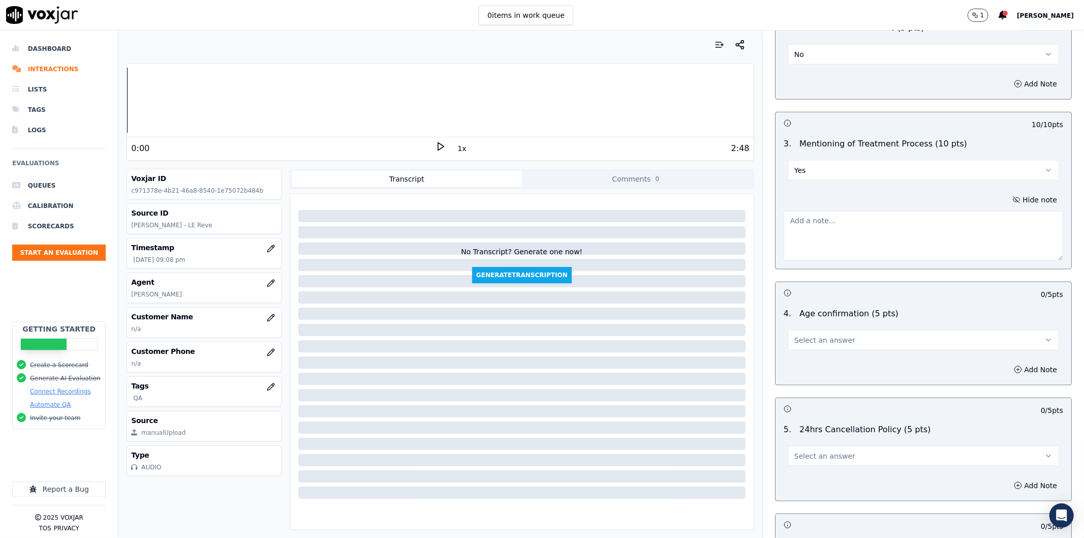
click at [850, 242] on textarea at bounding box center [924, 236] width 280 height 50
paste textarea "Gave full step-by-step walkthrough: deep cleansing, exfoliation, extractions, L…"
type textarea "Gave full step-by-step walkthrough: deep cleansing, exfoliation, extractions, L…"
click at [858, 331] on button "Select an answer" at bounding box center [923, 340] width 271 height 20
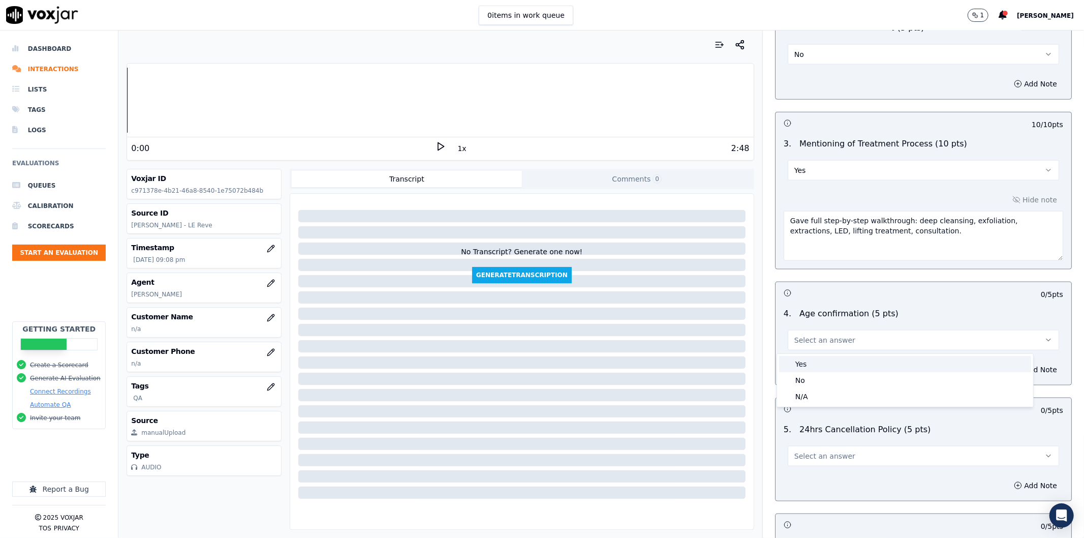
drag, startPoint x: 848, startPoint y: 362, endPoint x: 951, endPoint y: 366, distance: 103.8
click at [849, 362] on div "Yes" at bounding box center [905, 364] width 252 height 16
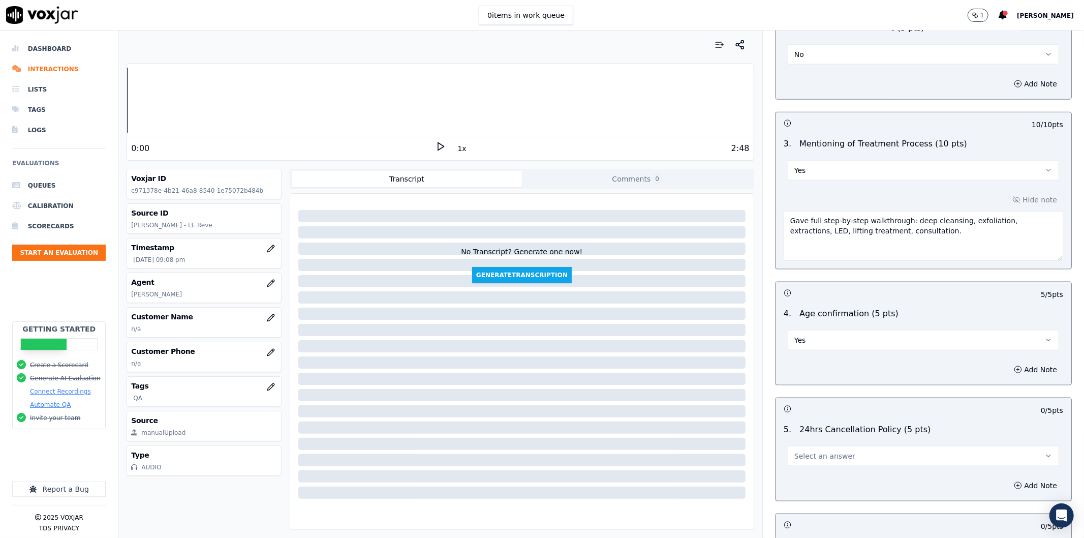
drag, startPoint x: 998, startPoint y: 371, endPoint x: 966, endPoint y: 389, distance: 36.6
click at [1008, 371] on button "Add Note" at bounding box center [1035, 369] width 55 height 14
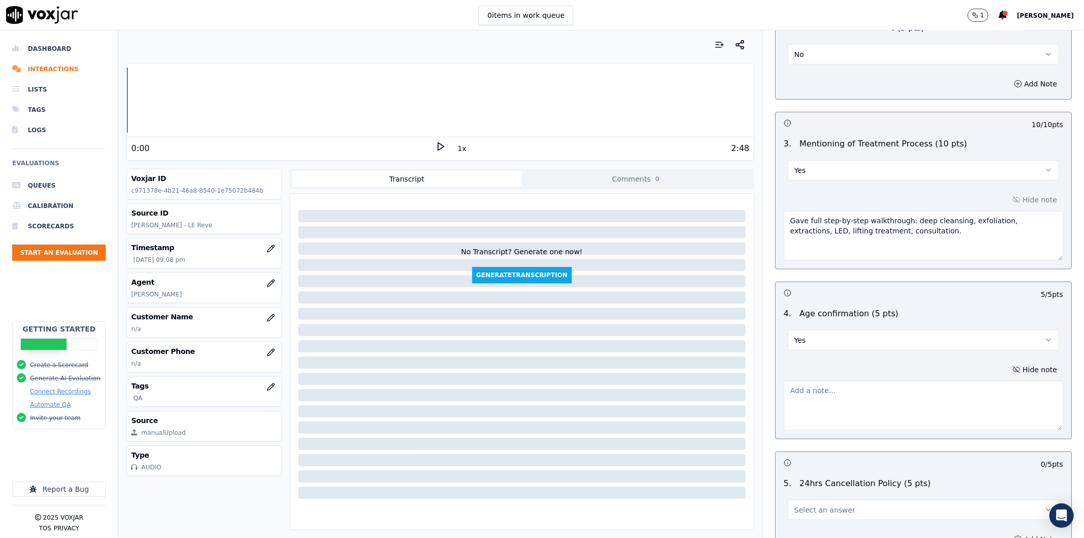
click at [924, 415] on textarea at bounding box center [924, 406] width 280 height 50
paste textarea "Asked and confirmed (44 yrs old)."
type textarea "Asked and confirmed (44 yrs old)."
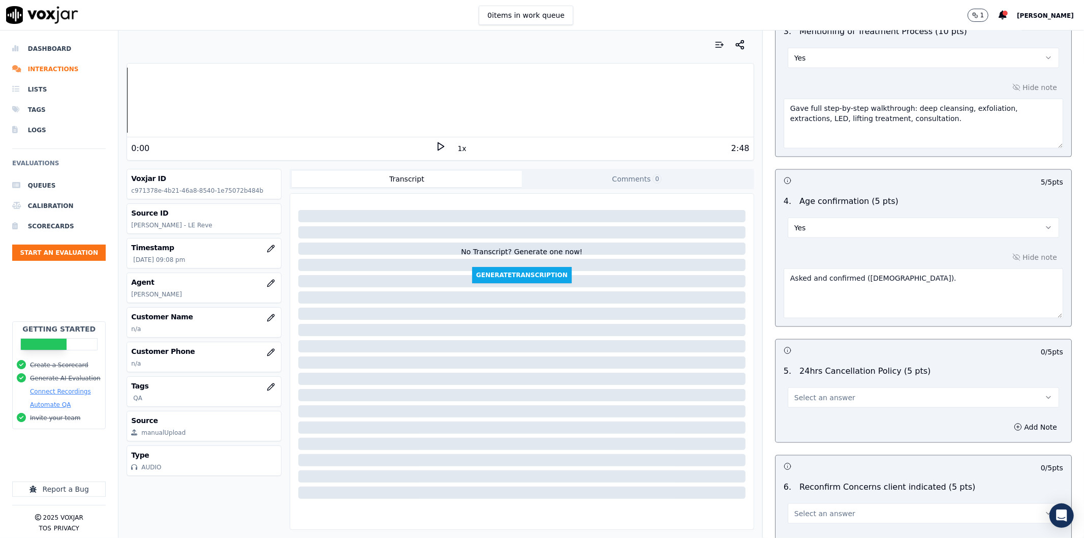
scroll to position [1129, 0]
click at [827, 394] on span "Select an answer" at bounding box center [824, 397] width 61 height 10
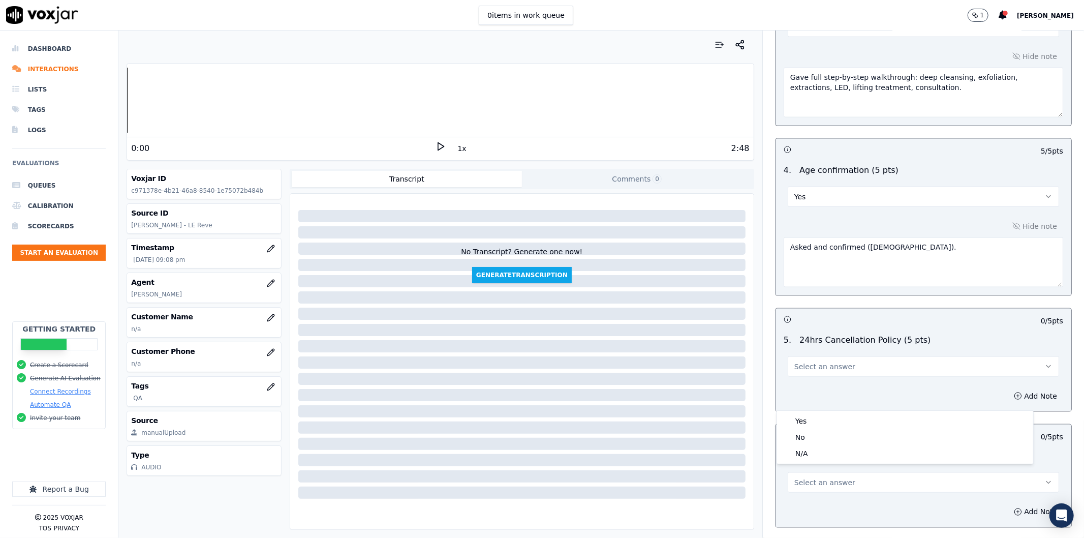
scroll to position [1186, 0]
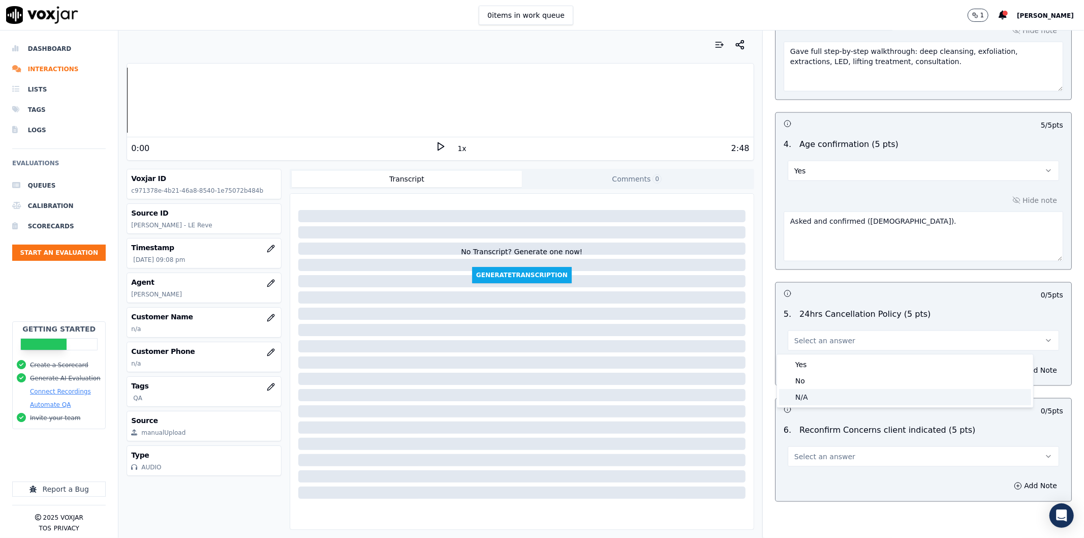
click at [799, 394] on div "N/A" at bounding box center [905, 397] width 252 height 16
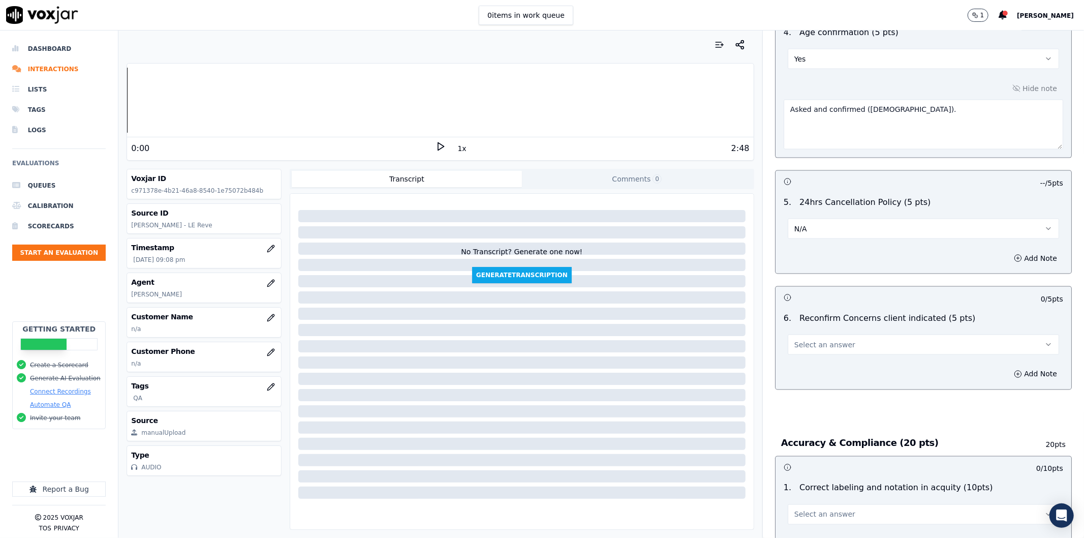
scroll to position [1298, 0]
click at [924, 342] on button "Select an answer" at bounding box center [923, 343] width 271 height 20
click at [854, 367] on div "Yes" at bounding box center [905, 367] width 252 height 16
click at [1008, 378] on button "Add Note" at bounding box center [1035, 373] width 55 height 14
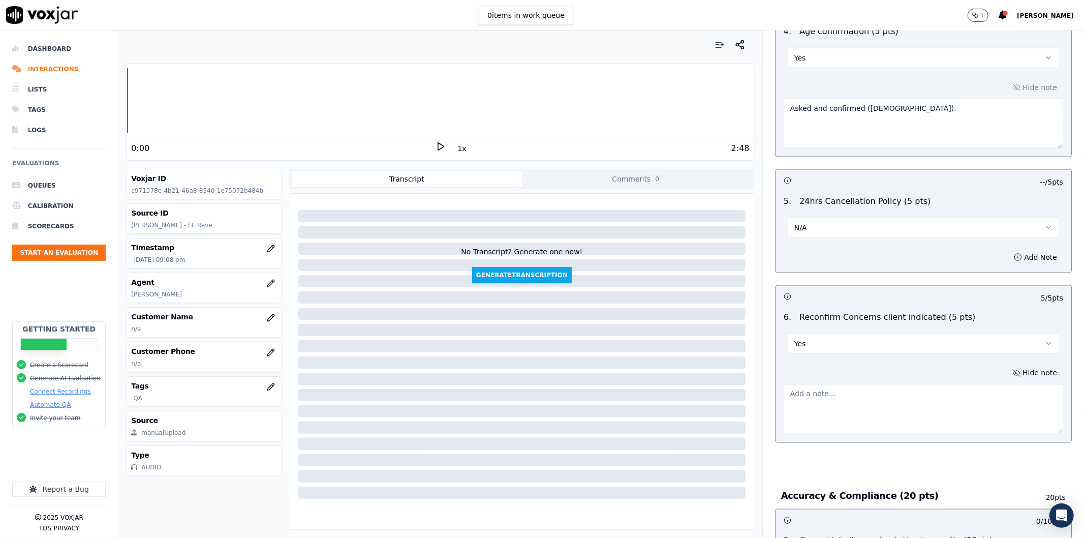
click at [938, 397] on textarea at bounding box center [924, 409] width 280 height 50
paste textarea "Asked if she had specific concerns and acknowledged her mention of laser & sun …"
type textarea "Asked if she had specific concerns and acknowledged her mention of laser & sun …"
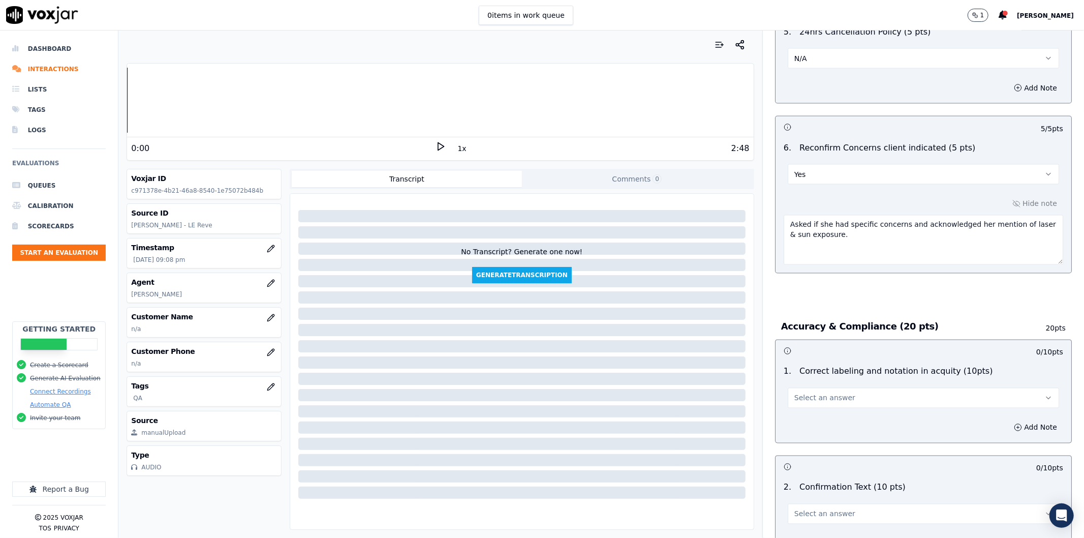
click at [883, 306] on div "Accuracy & Compliance (20 pts) 20 pts 0 / 10 pts 1 . Correct labeling and notat…" at bounding box center [923, 442] width 313 height 273
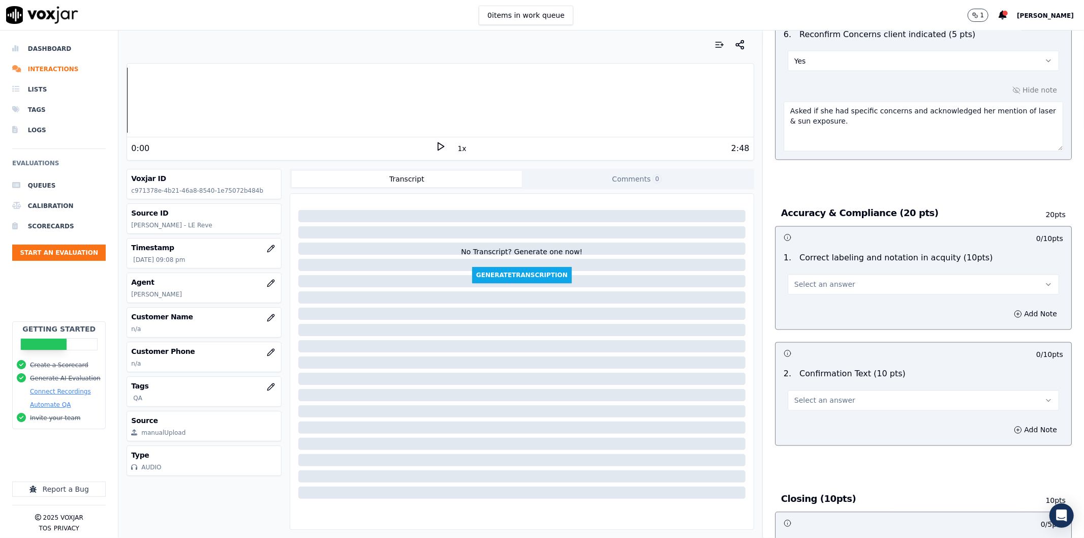
click at [885, 290] on button "Select an answer" at bounding box center [923, 284] width 271 height 20
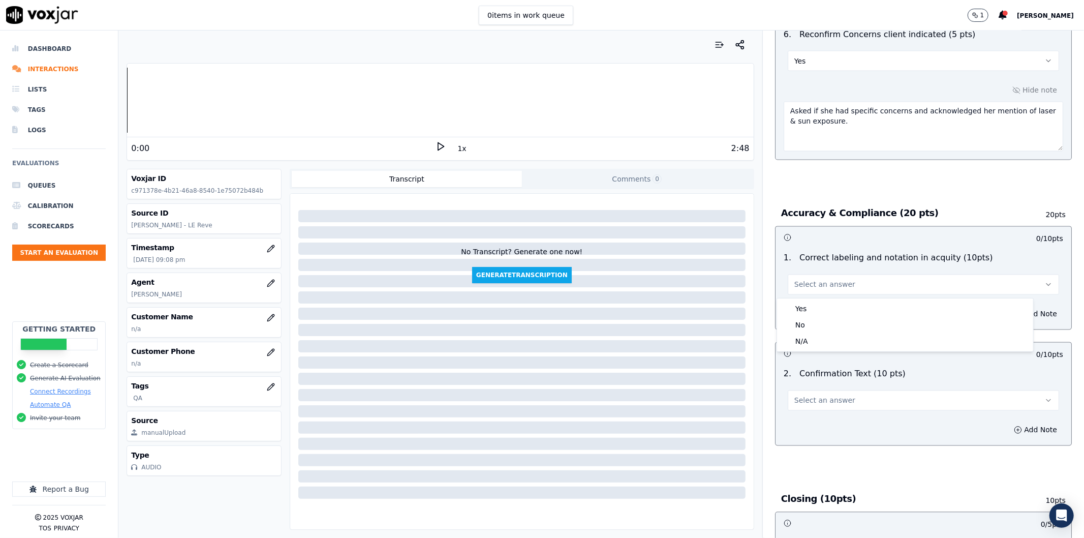
click at [885, 290] on button "Select an answer" at bounding box center [923, 284] width 271 height 20
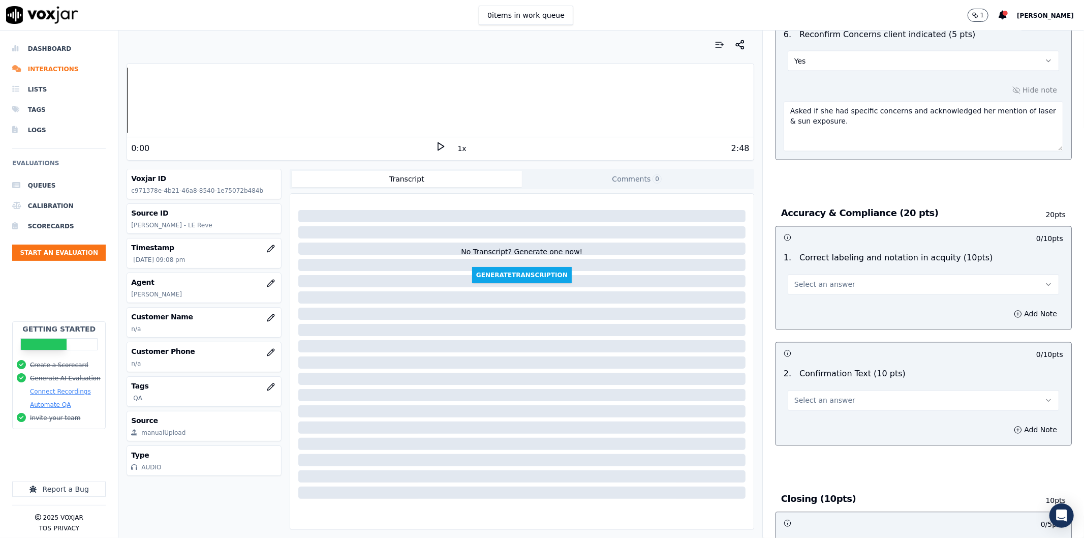
click at [885, 290] on button "Select an answer" at bounding box center [923, 284] width 271 height 20
click at [876, 304] on div "Yes" at bounding box center [905, 308] width 252 height 16
click at [863, 405] on button "Select an answer" at bounding box center [923, 400] width 271 height 20
click at [845, 425] on div "Yes" at bounding box center [905, 425] width 252 height 16
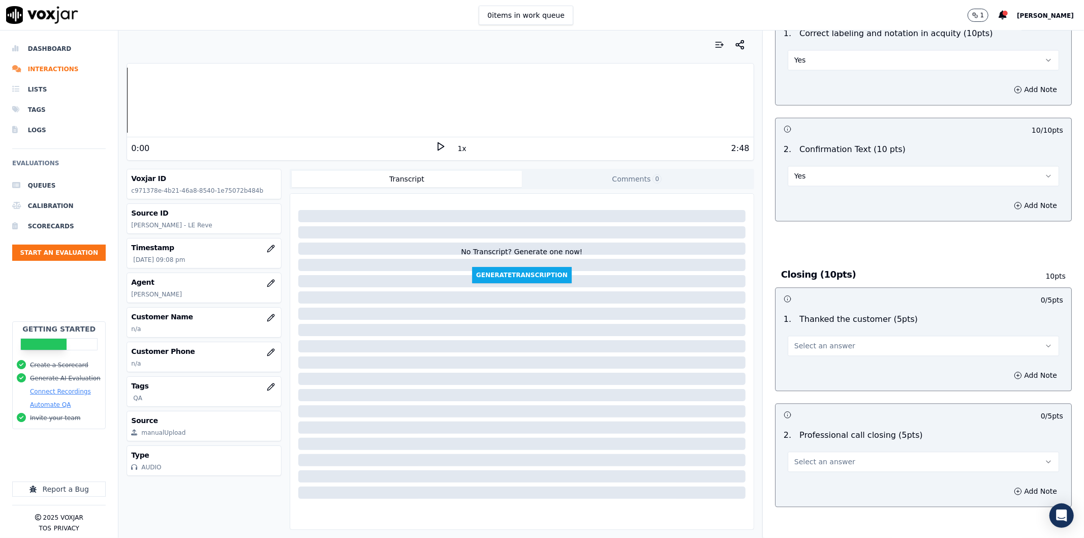
scroll to position [1807, 0]
click at [818, 350] on span "Select an answer" at bounding box center [824, 344] width 61 height 10
click at [818, 373] on div "Yes" at bounding box center [905, 368] width 252 height 16
click at [1008, 373] on button "Add Note" at bounding box center [1035, 374] width 55 height 14
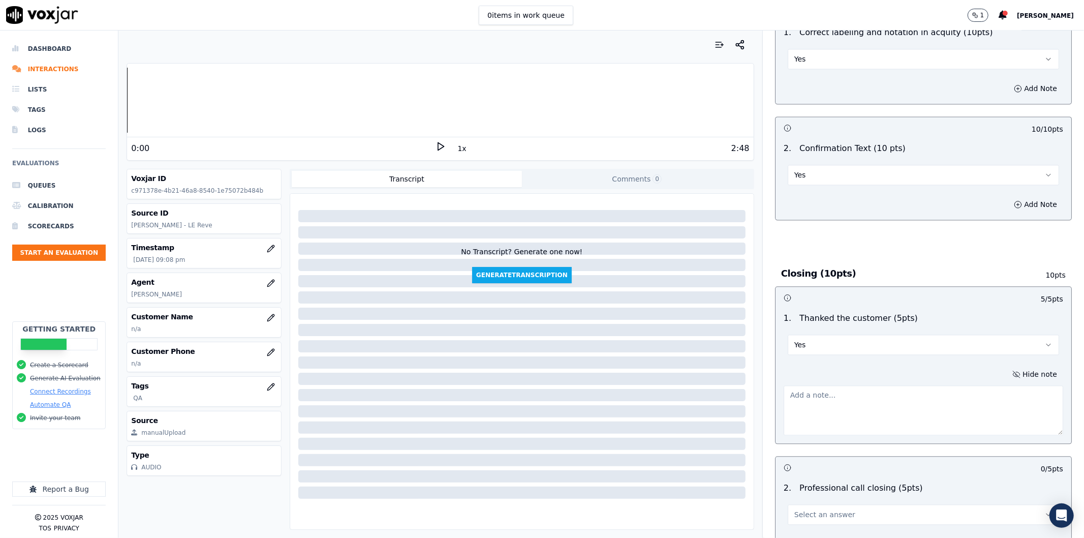
click at [948, 398] on textarea at bounding box center [924, 410] width 280 height 50
paste textarea "Thanked Gabby warmly."
type textarea "Thanked Gabby warmly."
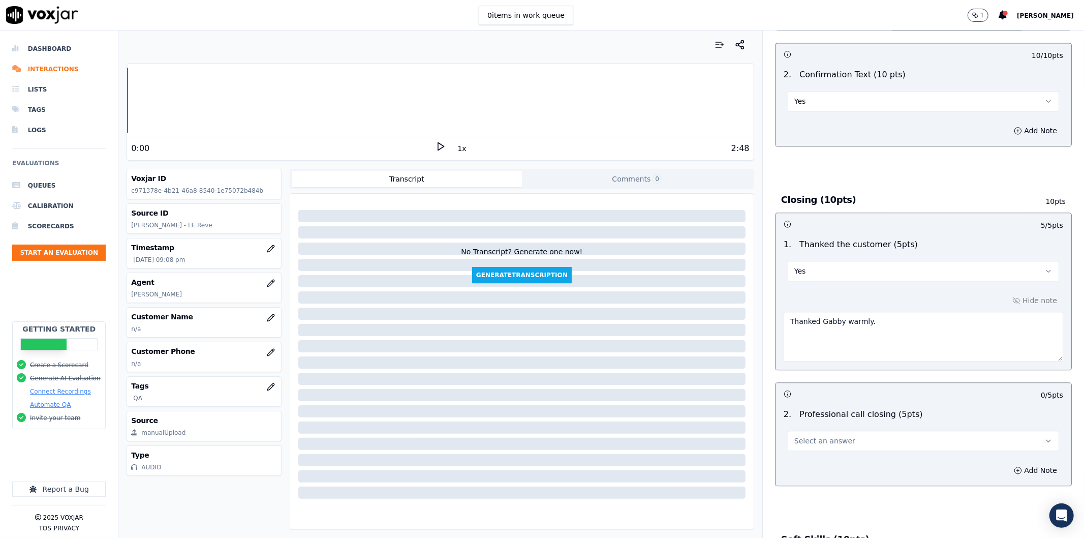
scroll to position [1976, 0]
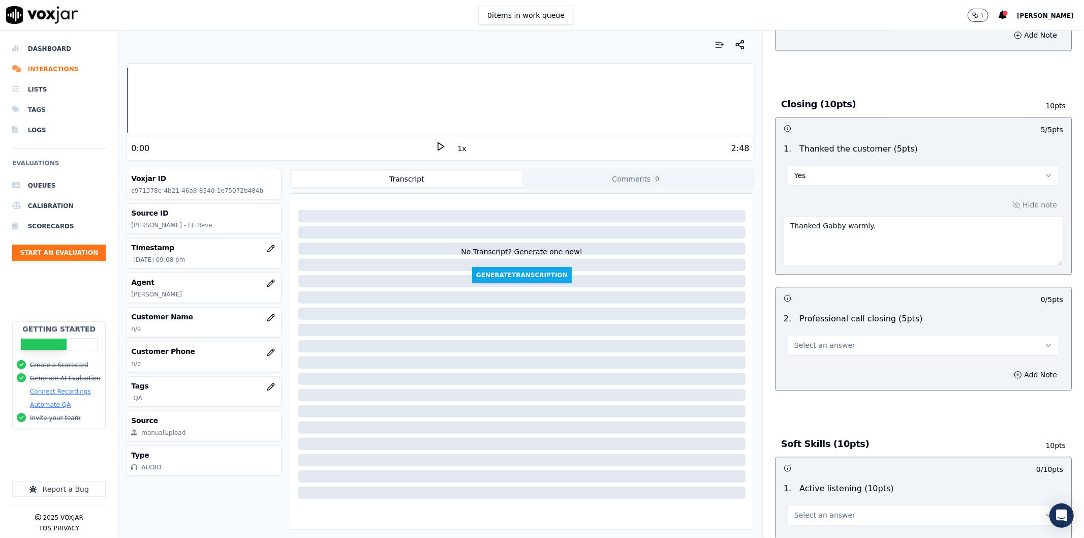
click at [820, 345] on span "Select an answer" at bounding box center [824, 345] width 61 height 10
click at [821, 367] on div "Yes" at bounding box center [905, 369] width 252 height 16
click at [1013, 381] on button "Add Note" at bounding box center [1035, 374] width 55 height 14
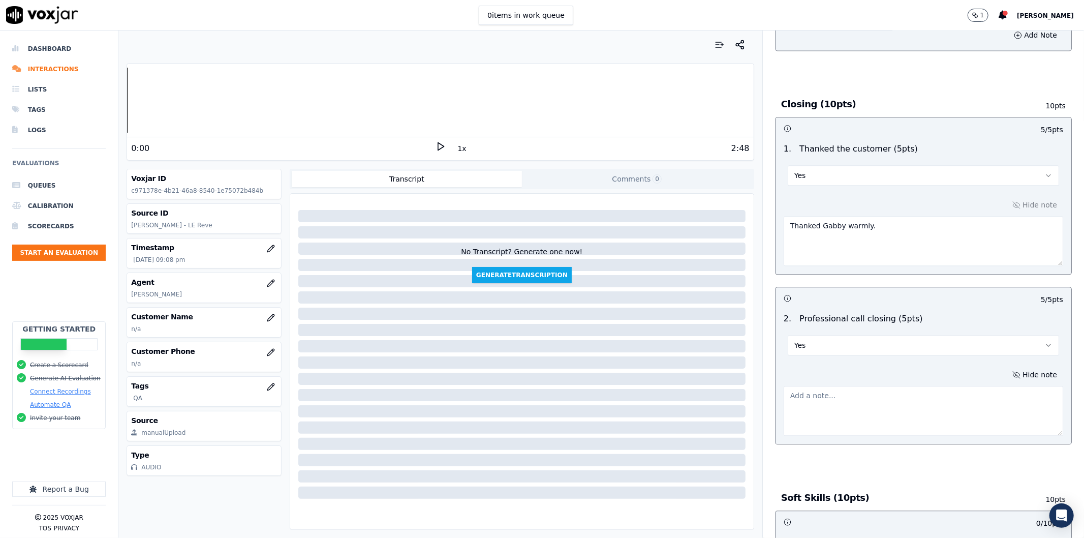
click at [933, 415] on textarea at bounding box center [924, 411] width 280 height 50
paste textarea "Closed on a positive note, wished her a great day."
type textarea "Closed on a positive note, wished her a great day."
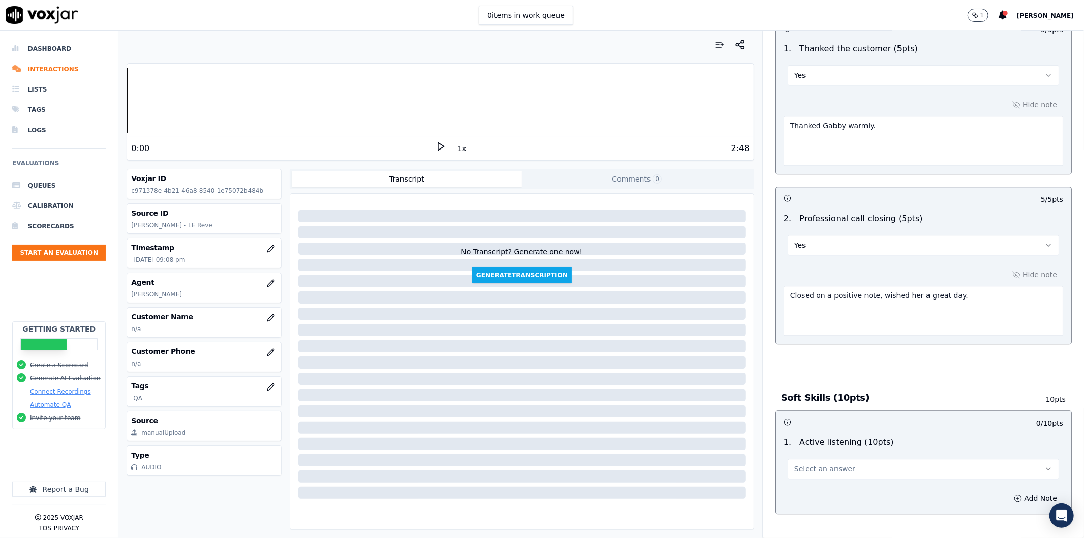
scroll to position [2139, 0]
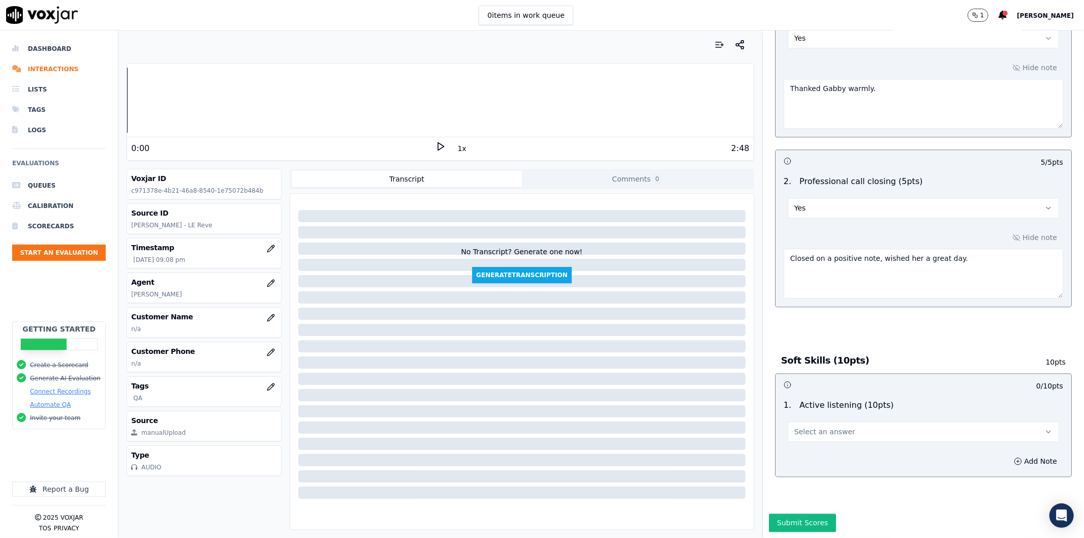
drag, startPoint x: 861, startPoint y: 404, endPoint x: 857, endPoint y: 412, distance: 9.1
click at [861, 421] on button "Select an answer" at bounding box center [923, 431] width 271 height 20
click at [851, 428] on div "Yes" at bounding box center [905, 429] width 252 height 16
click at [1014, 446] on div "Add Note" at bounding box center [924, 461] width 296 height 30
click at [947, 451] on div "10 / 10 pts 1 . Active listening (10pts) Yes Add Note" at bounding box center [923, 425] width 297 height 104
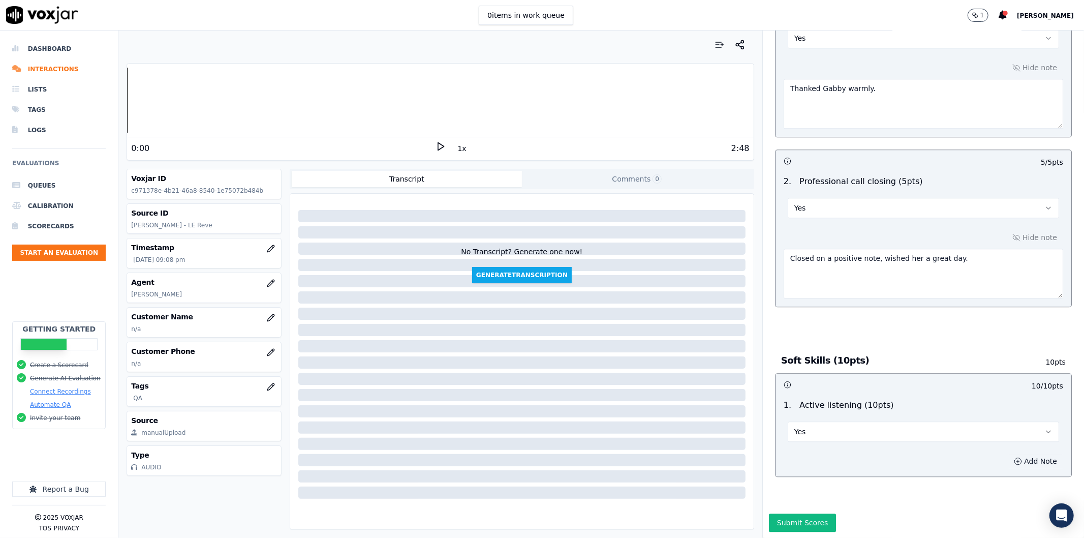
click at [1017, 454] on button "Add Note" at bounding box center [1035, 461] width 55 height 14
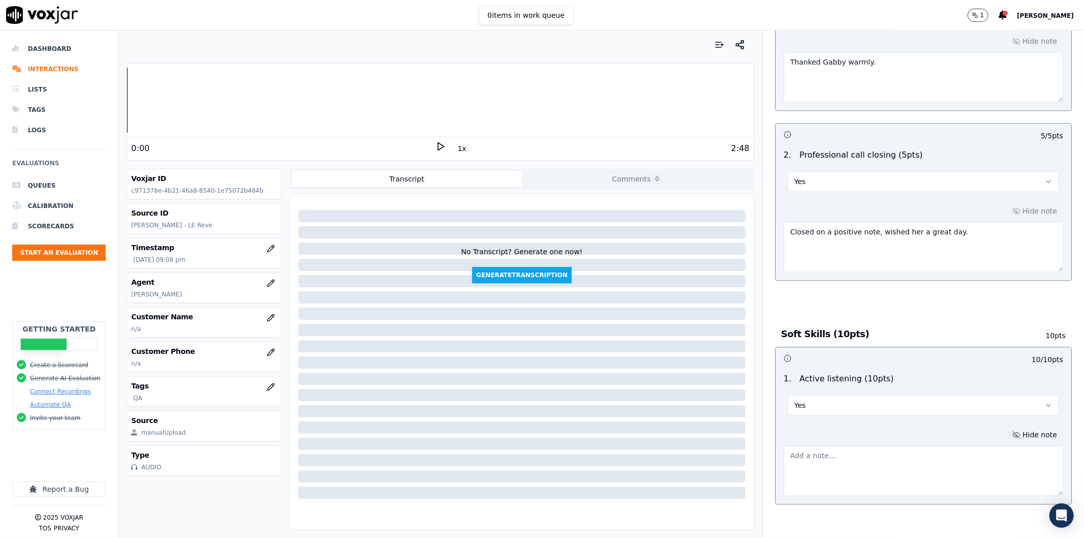
click at [937, 454] on textarea at bounding box center [924, 471] width 280 height 50
paste textarea "Responded well to concerns (laser, numbing, redness), reassured client clearly."
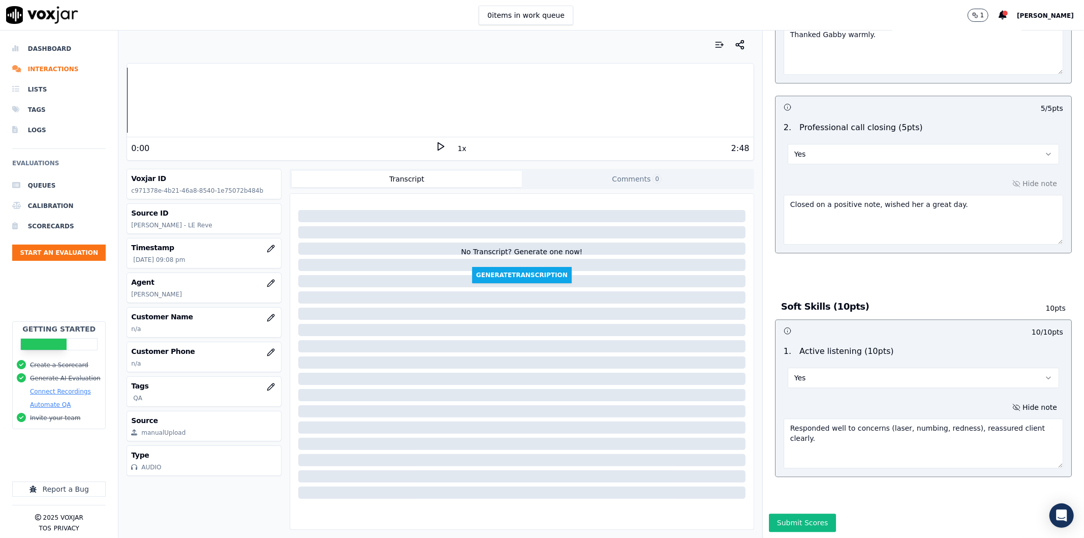
type textarea "Responded well to concerns (laser, numbing, redness), reassured client clearly."
click at [799, 513] on button "Submit Scores" at bounding box center [803, 522] width 68 height 18
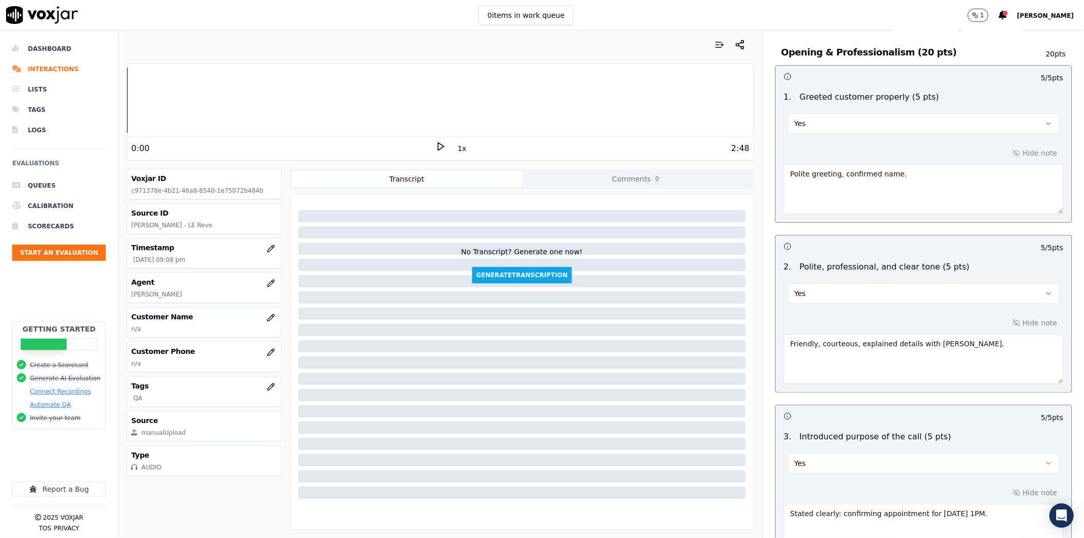
scroll to position [0, 0]
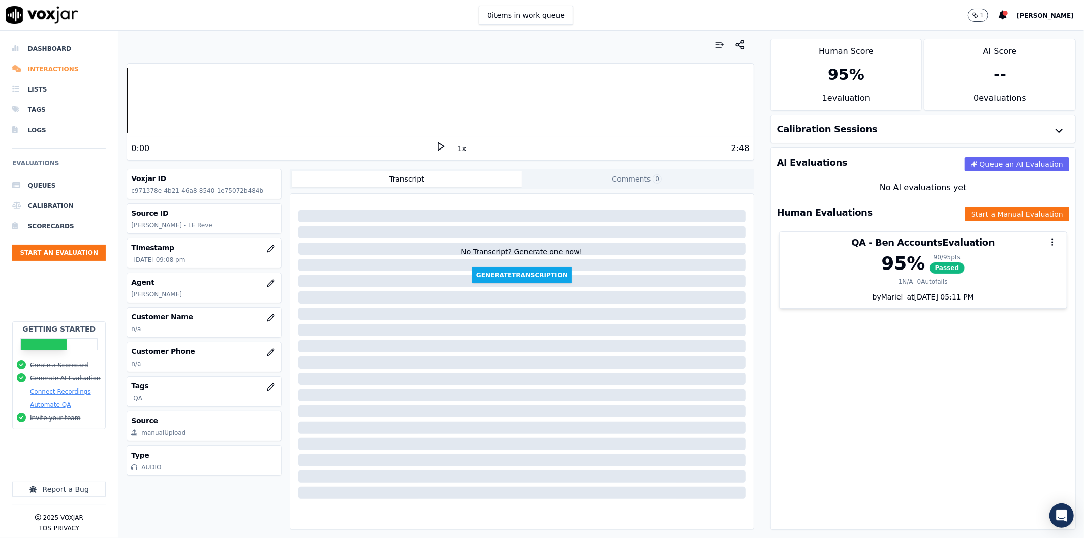
click at [47, 64] on li "Interactions" at bounding box center [59, 69] width 94 height 20
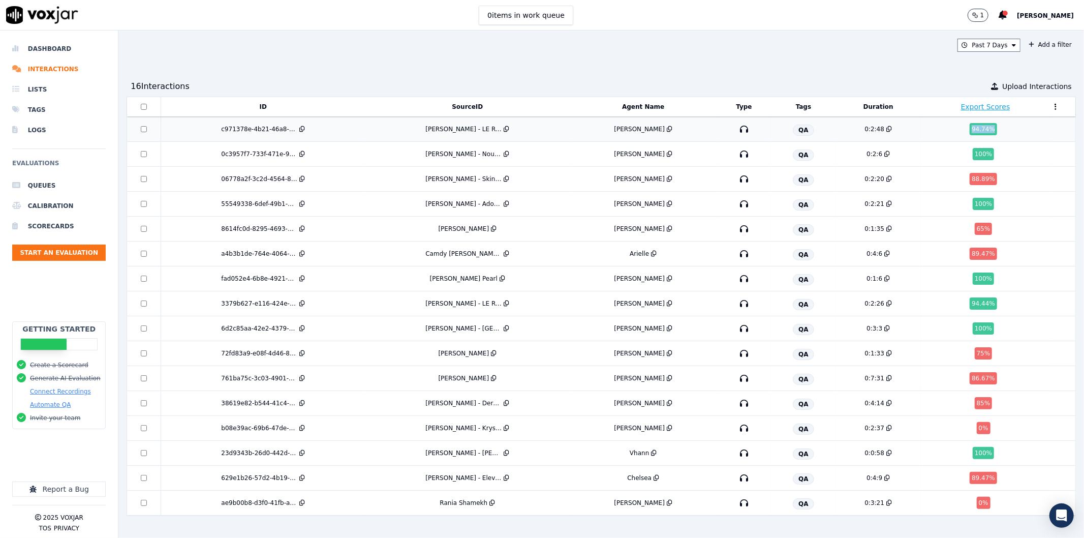
copy div "94.74 %"
drag, startPoint x: 919, startPoint y: 128, endPoint x: 972, endPoint y: 133, distance: 53.1
click at [972, 133] on div "94.74 %" at bounding box center [985, 129] width 121 height 12
click at [768, 52] on div "Past 7 Days Add a filter 16 Interaction s Upload Interactions ID SourceID Agent…" at bounding box center [601, 283] width 966 height 507
click at [684, 90] on div "16 Interaction s Upload Interactions" at bounding box center [601, 86] width 949 height 20
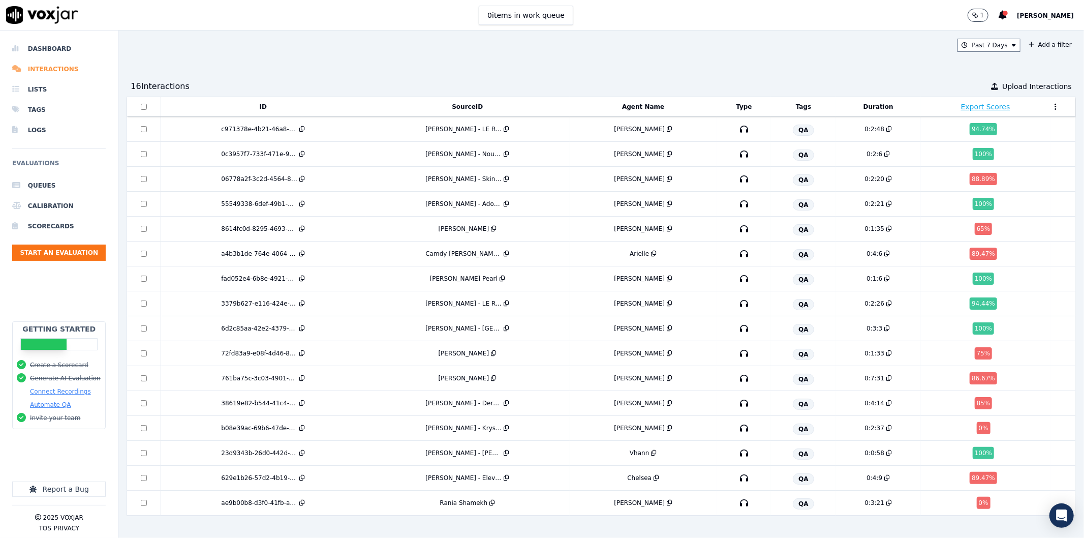
click at [71, 61] on li "Interactions" at bounding box center [59, 69] width 94 height 20
click at [855, 58] on div "Past 7 Days Add a filter 16 Interaction s Upload Interactions ID SourceID Agent…" at bounding box center [601, 283] width 966 height 507
click at [758, 52] on div "Past 7 Days Add a filter 16 Interaction s Upload Interactions ID SourceID Agent…" at bounding box center [601, 283] width 966 height 507
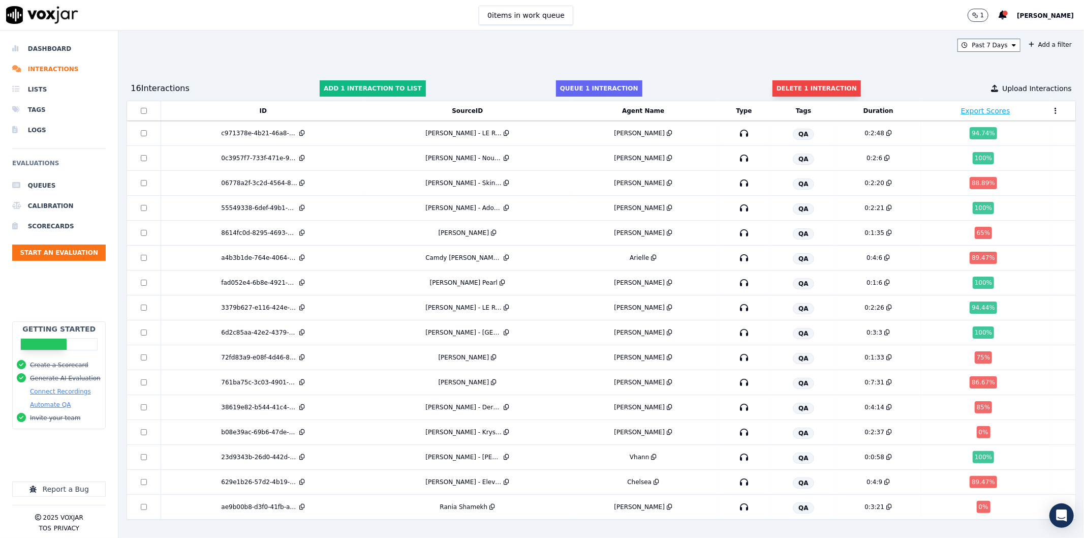
click at [772, 87] on button "Delete 1 interaction" at bounding box center [816, 88] width 88 height 16
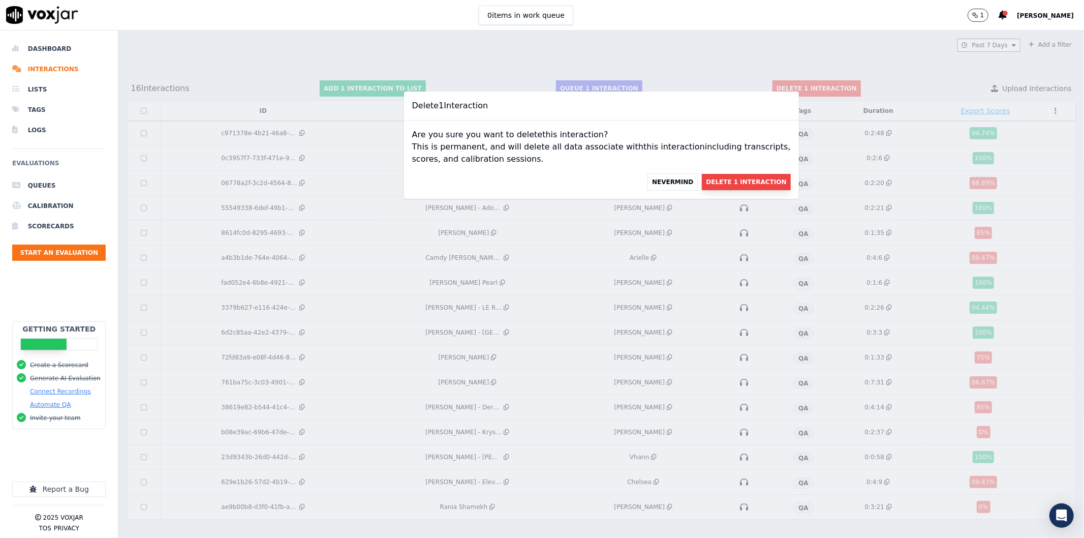
click at [725, 186] on button "Delete 1 Interaction" at bounding box center [746, 182] width 88 height 16
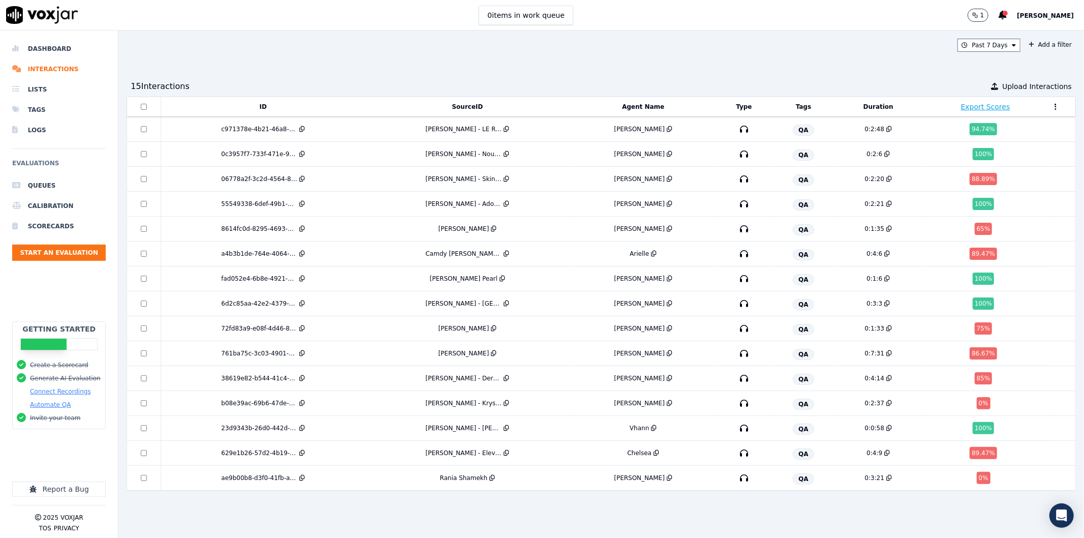
click at [810, 26] on div "0 items in work queue 1 [PERSON_NAME]" at bounding box center [542, 15] width 1084 height 30
drag, startPoint x: 801, startPoint y: 89, endPoint x: 773, endPoint y: 84, distance: 28.3
click at [801, 88] on div "15 Interaction s Upload Interactions" at bounding box center [601, 86] width 949 height 20
click at [739, 51] on div "Past 7 Days Add a filter" at bounding box center [601, 45] width 949 height 13
click at [214, 52] on div "Past 7 Days Add a filter" at bounding box center [601, 45] width 949 height 13
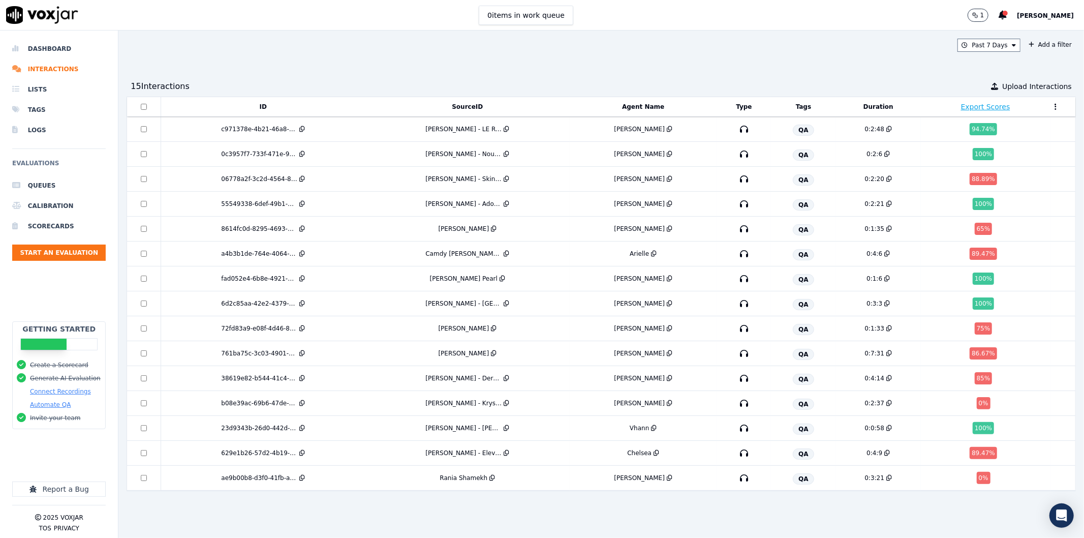
click at [394, 73] on div "Past 7 Days Add a filter 15 Interaction s Upload Interactions ID SourceID Agent…" at bounding box center [601, 283] width 966 height 507
